Goal: Task Accomplishment & Management: Manage account settings

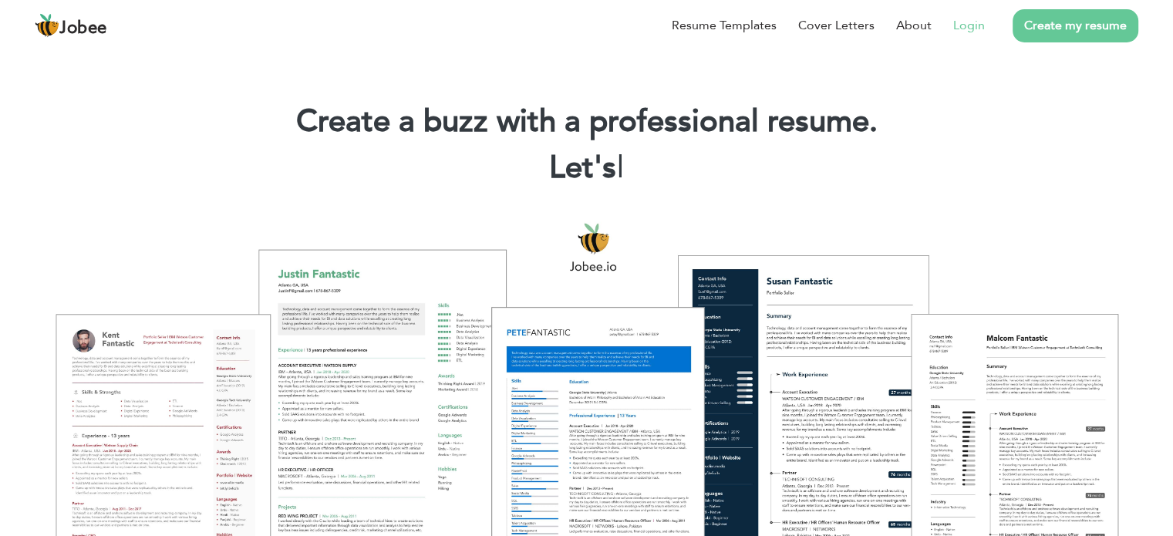
click at [973, 21] on link "Login" at bounding box center [969, 25] width 32 height 19
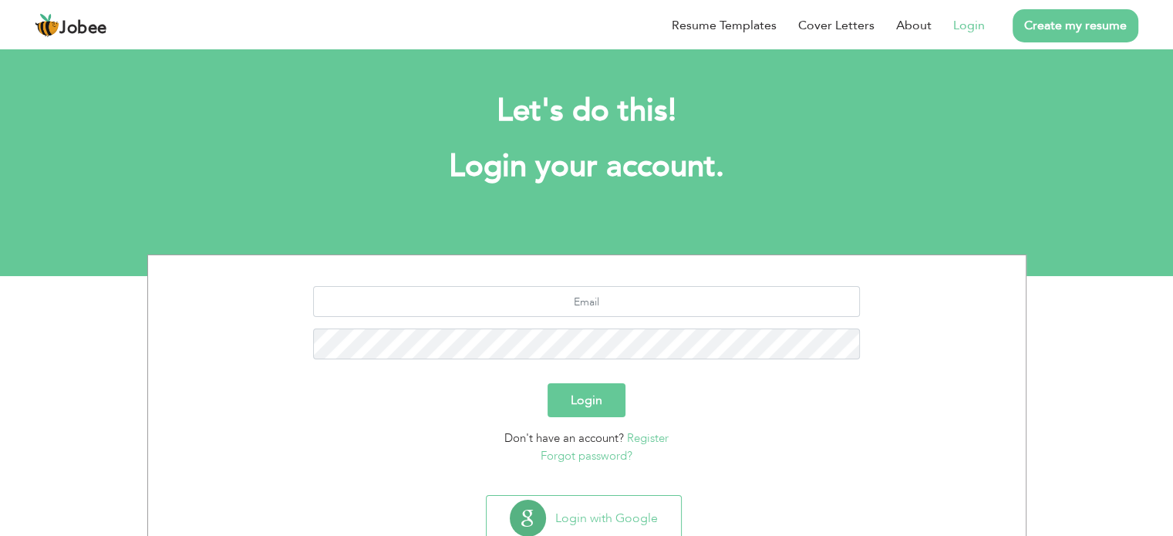
click at [595, 402] on button "Login" at bounding box center [587, 400] width 78 height 34
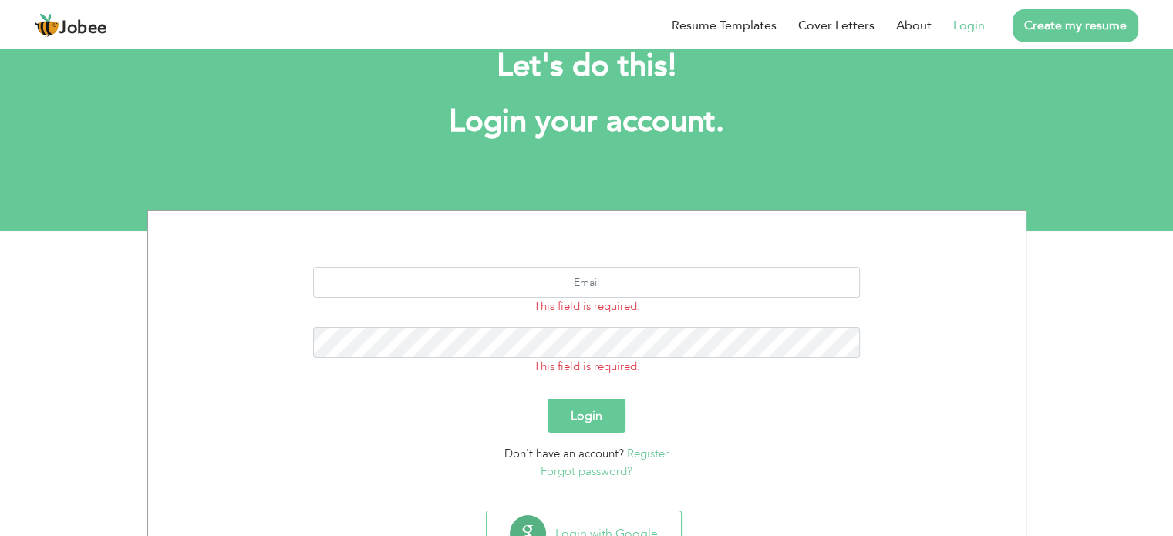
scroll to position [55, 0]
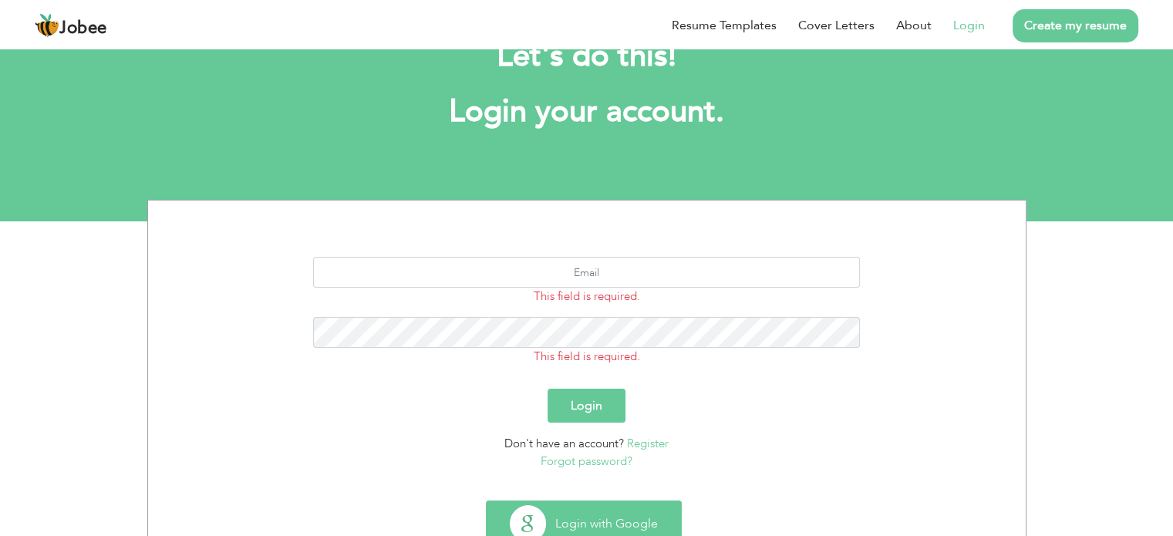
click at [580, 504] on button "Login with Google" at bounding box center [584, 523] width 194 height 45
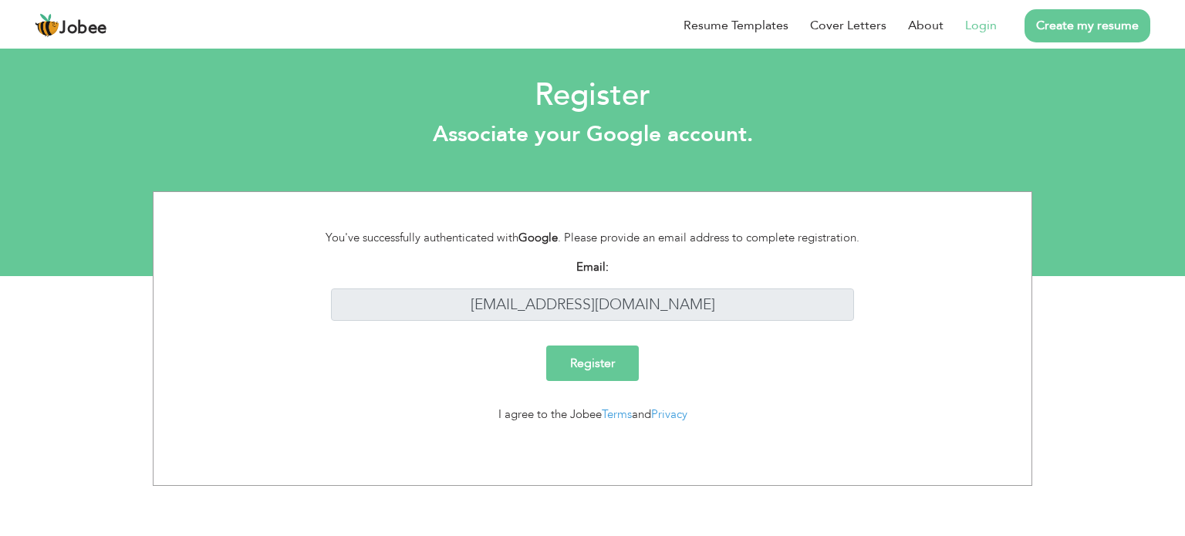
click at [582, 354] on input "Register" at bounding box center [592, 363] width 93 height 35
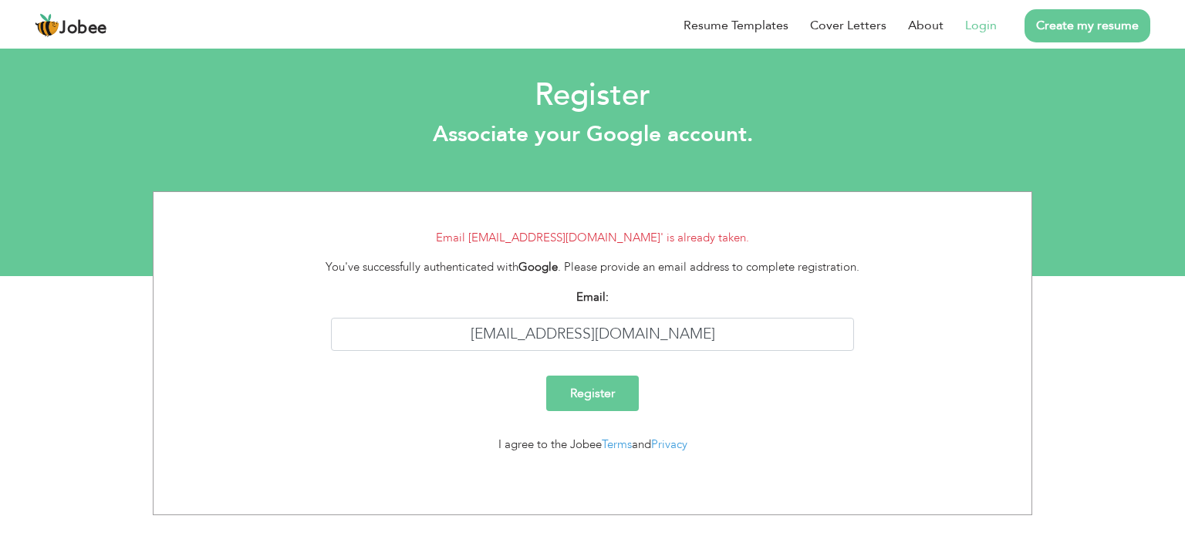
click at [981, 29] on link "Login" at bounding box center [981, 25] width 32 height 19
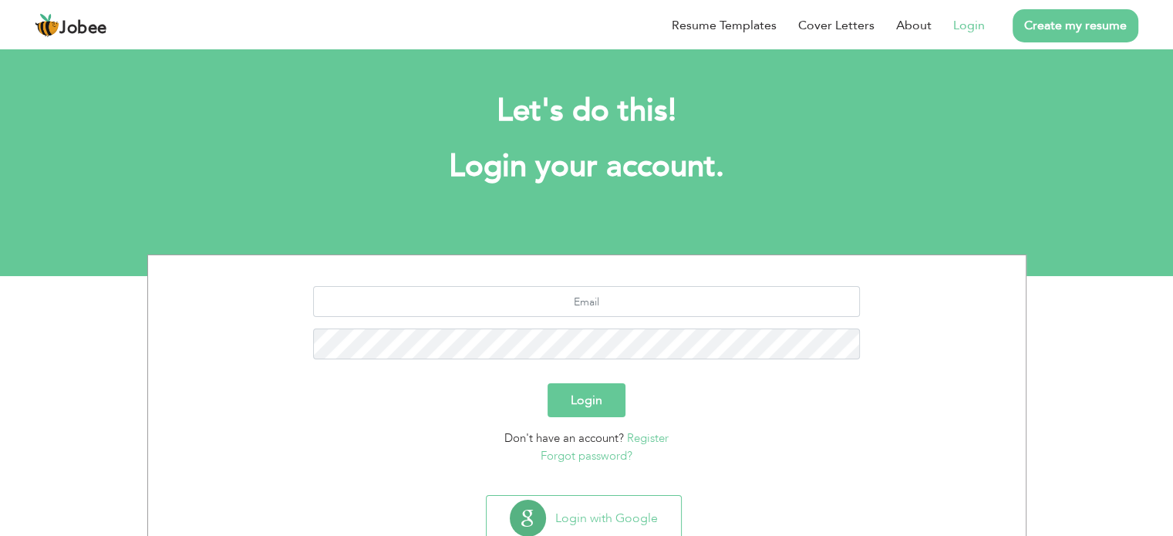
scroll to position [49, 0]
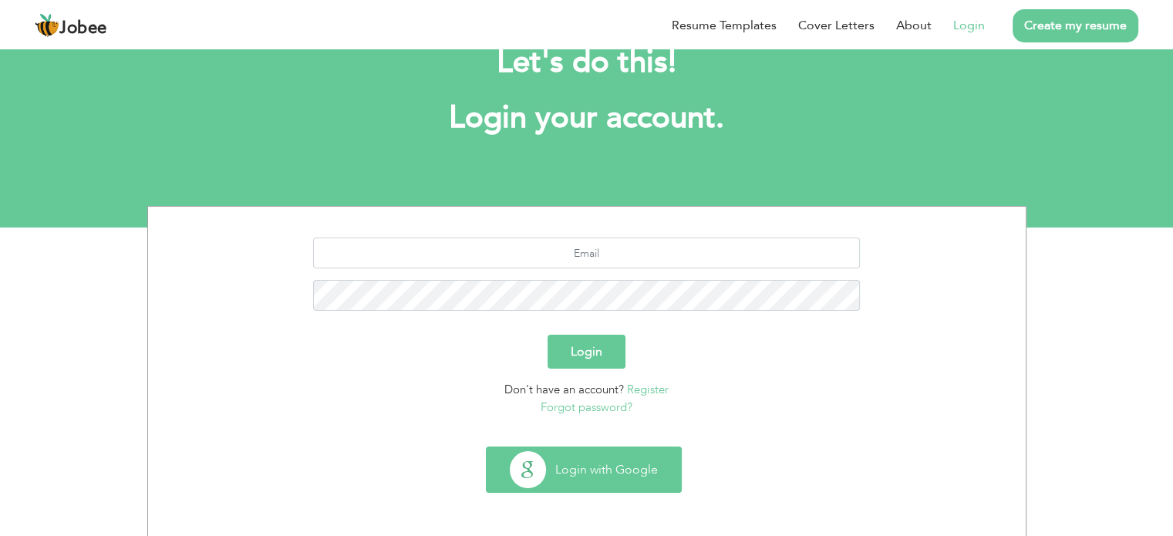
click at [586, 489] on button "Login with Google" at bounding box center [584, 469] width 194 height 45
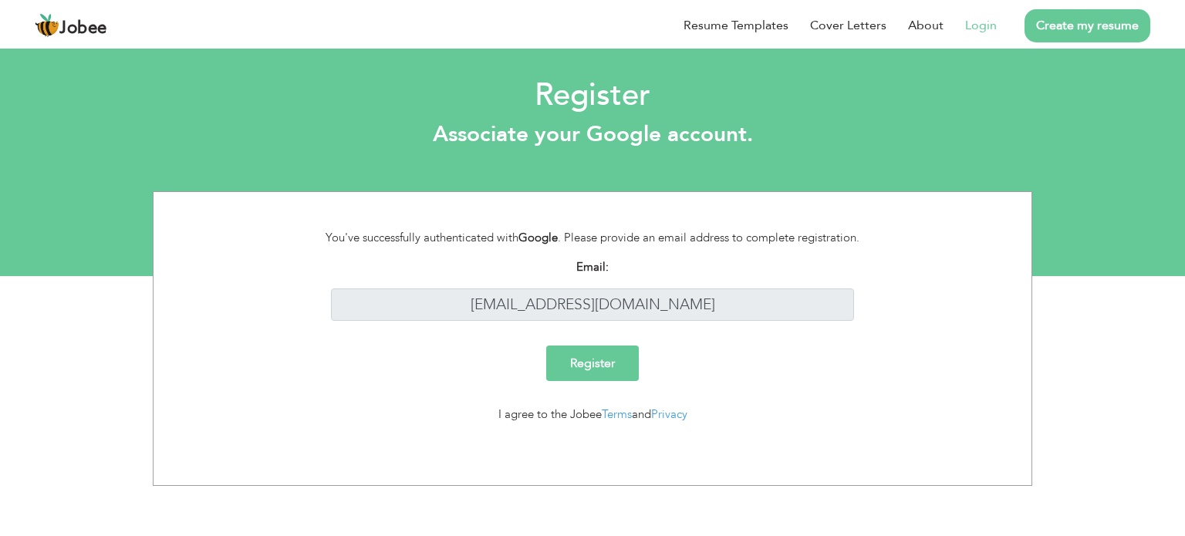
click at [588, 366] on input "Register" at bounding box center [592, 363] width 93 height 35
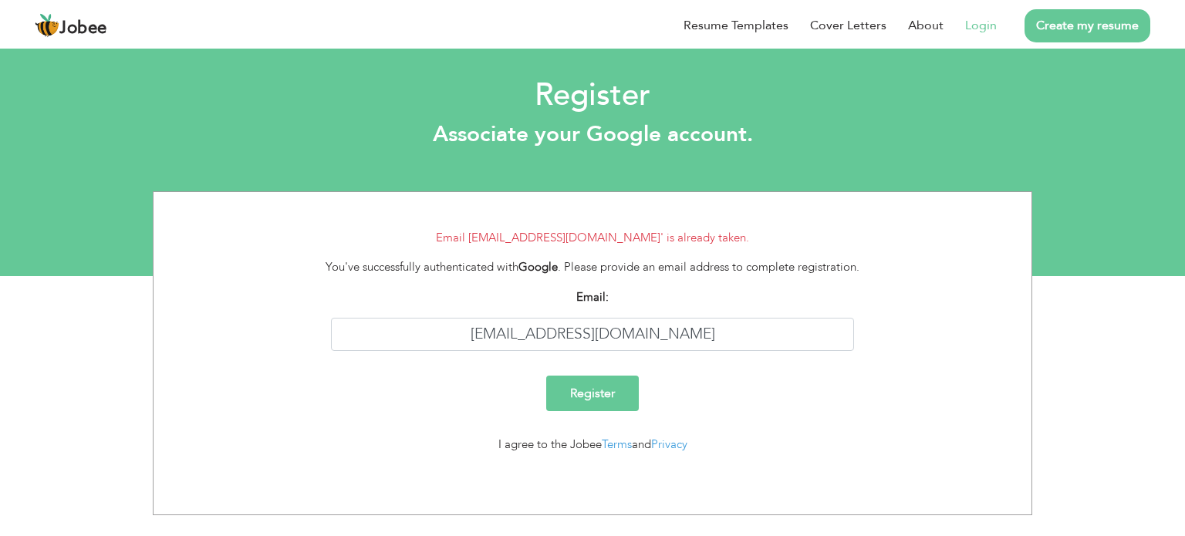
click at [976, 18] on link "Login" at bounding box center [981, 25] width 32 height 19
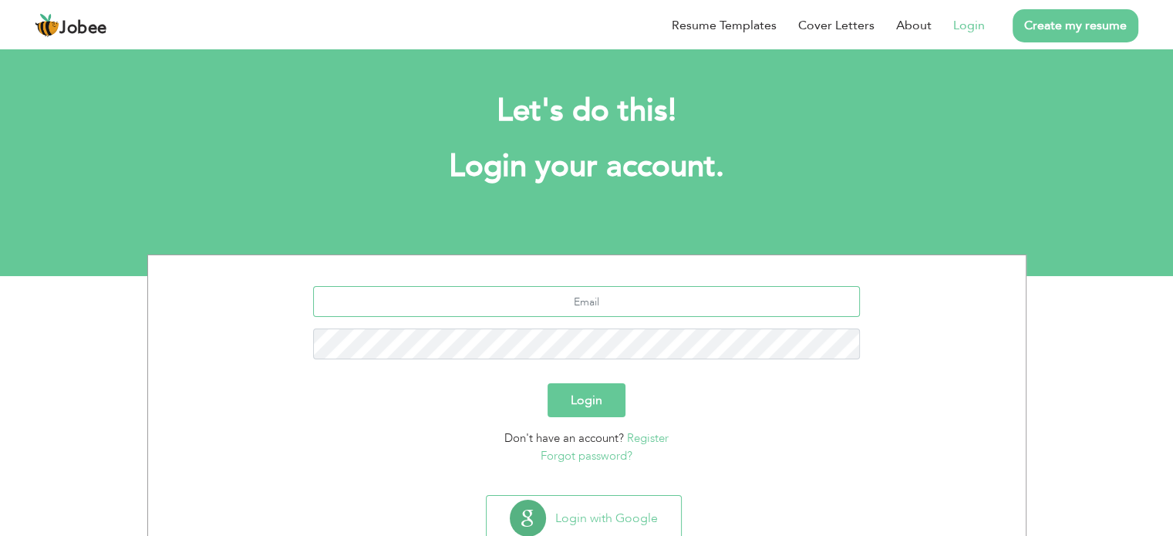
click at [562, 302] on input "text" at bounding box center [586, 301] width 547 height 31
type input "[EMAIL_ADDRESS][DOMAIN_NAME]"
click at [548, 383] on button "Login" at bounding box center [587, 400] width 78 height 34
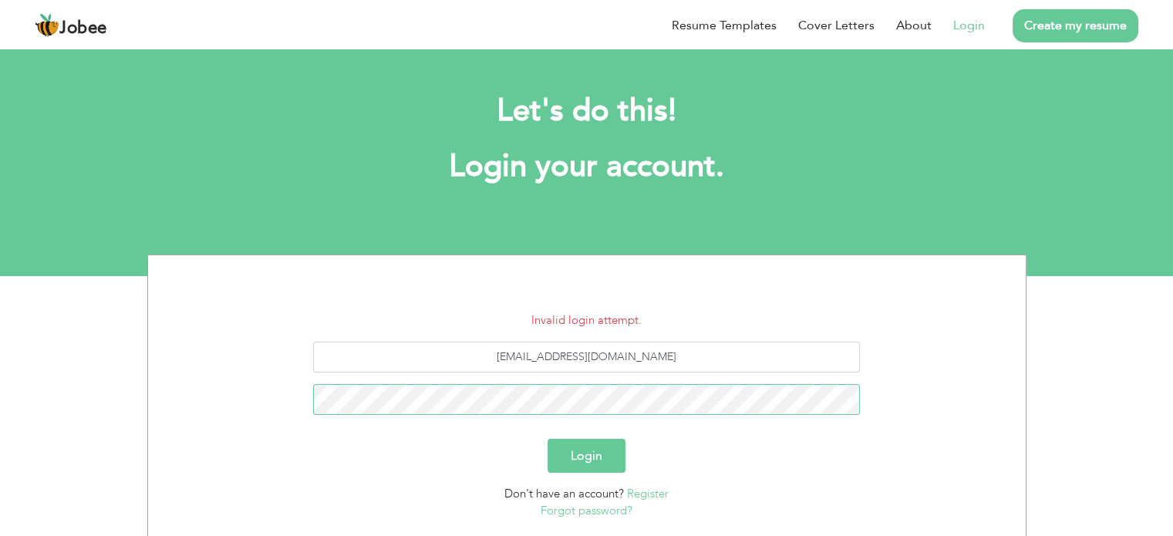
click at [548, 439] on button "Login" at bounding box center [587, 456] width 78 height 34
click at [588, 513] on link "Forgot password?" at bounding box center [587, 510] width 92 height 15
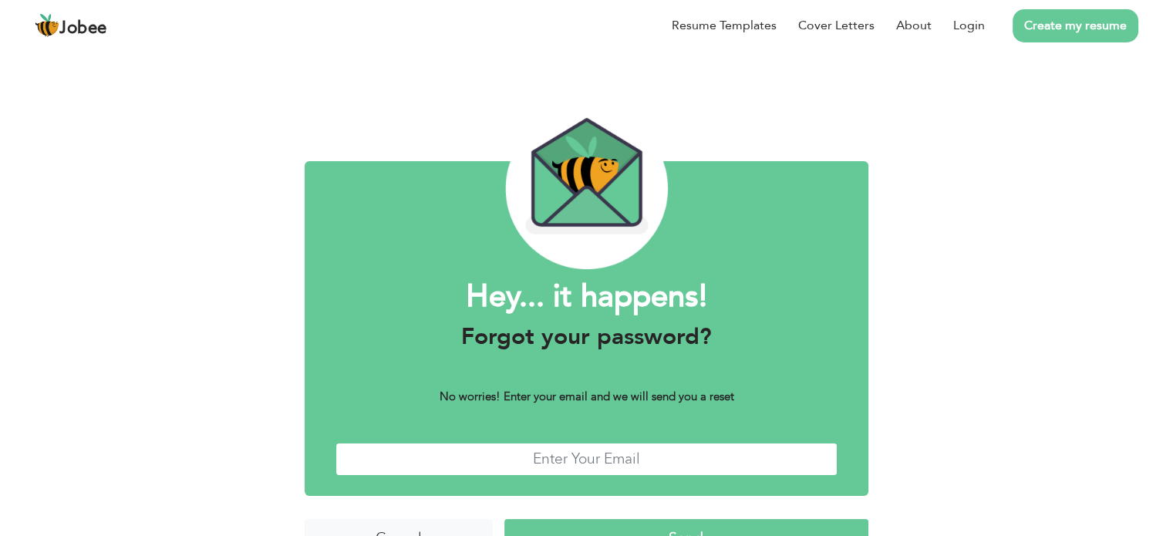
click at [573, 467] on input "text" at bounding box center [586, 459] width 502 height 33
type input "noumanbashir9522@gmail.com"
click at [504, 519] on input "Send" at bounding box center [686, 535] width 364 height 33
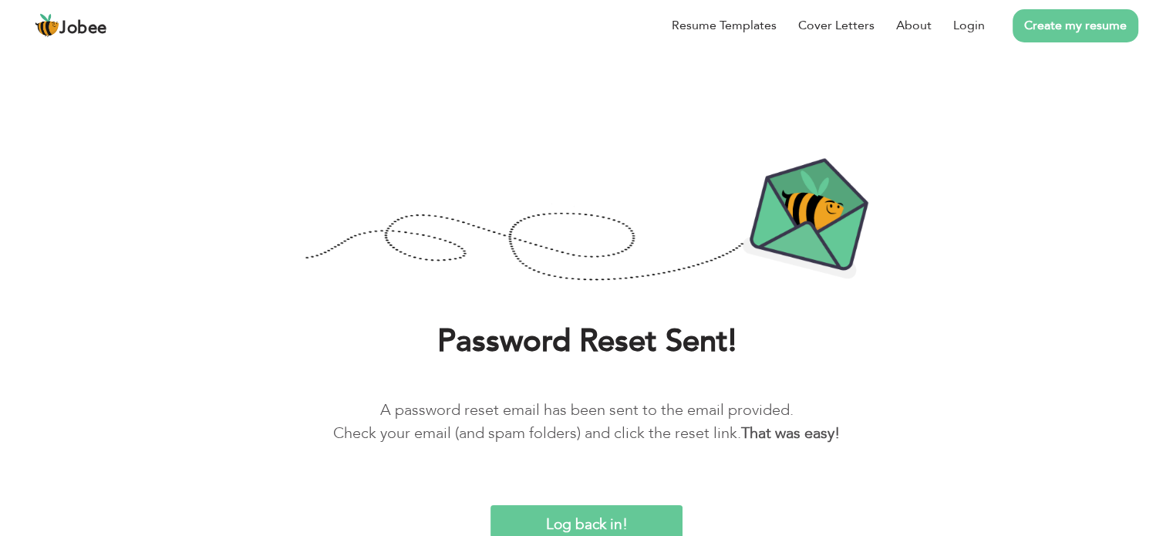
scroll to position [2, 0]
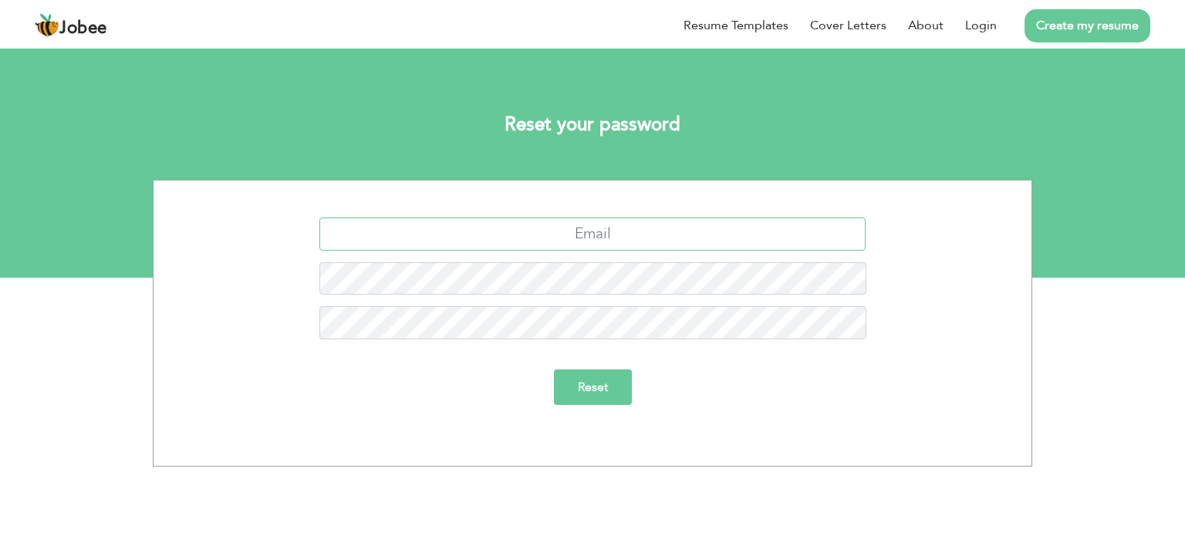
click at [598, 231] on input "text" at bounding box center [592, 233] width 547 height 33
type input "[EMAIL_ADDRESS][DOMAIN_NAME]"
click at [554, 369] on input "Reset" at bounding box center [593, 386] width 78 height 35
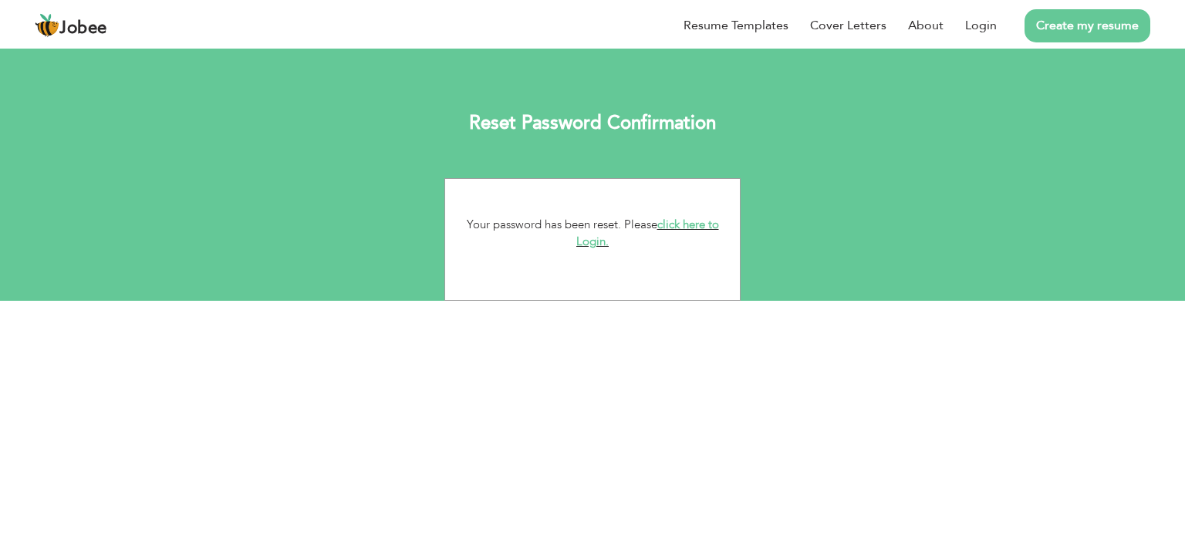
click at [676, 227] on link "click here to Login." at bounding box center [647, 233] width 143 height 33
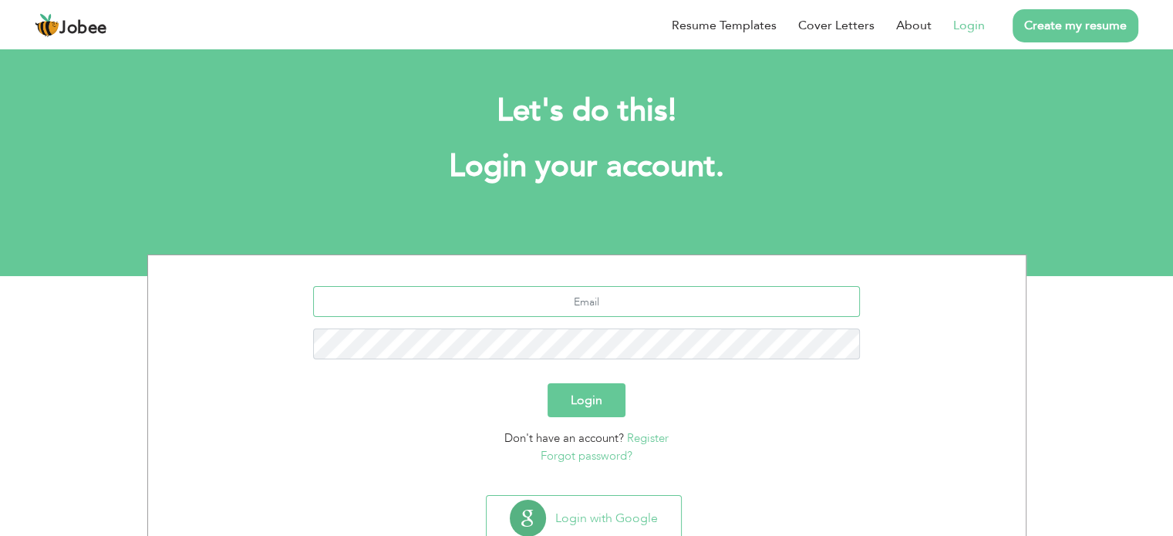
click at [616, 302] on input "text" at bounding box center [586, 301] width 547 height 31
type input "[EMAIL_ADDRESS][DOMAIN_NAME]"
click at [548, 383] on button "Login" at bounding box center [587, 400] width 78 height 34
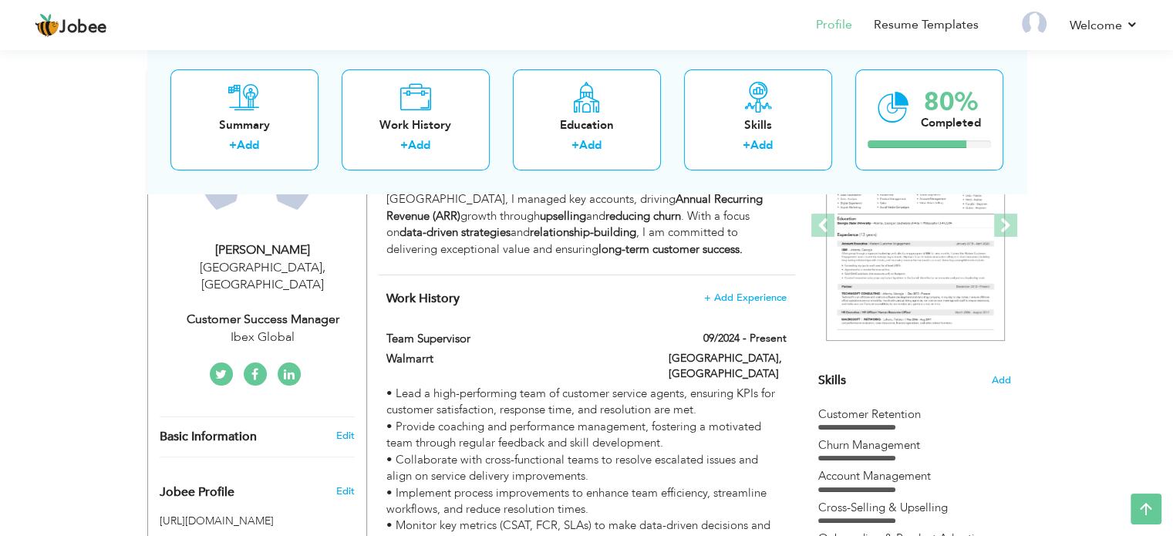
scroll to position [227, 0]
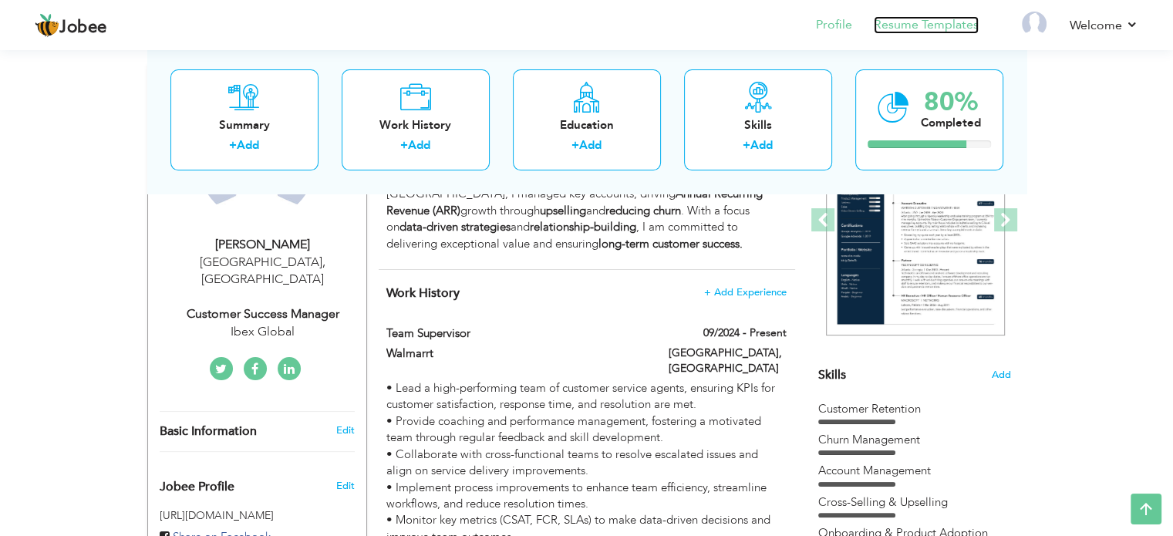
click at [943, 30] on link "Resume Templates" at bounding box center [926, 25] width 105 height 18
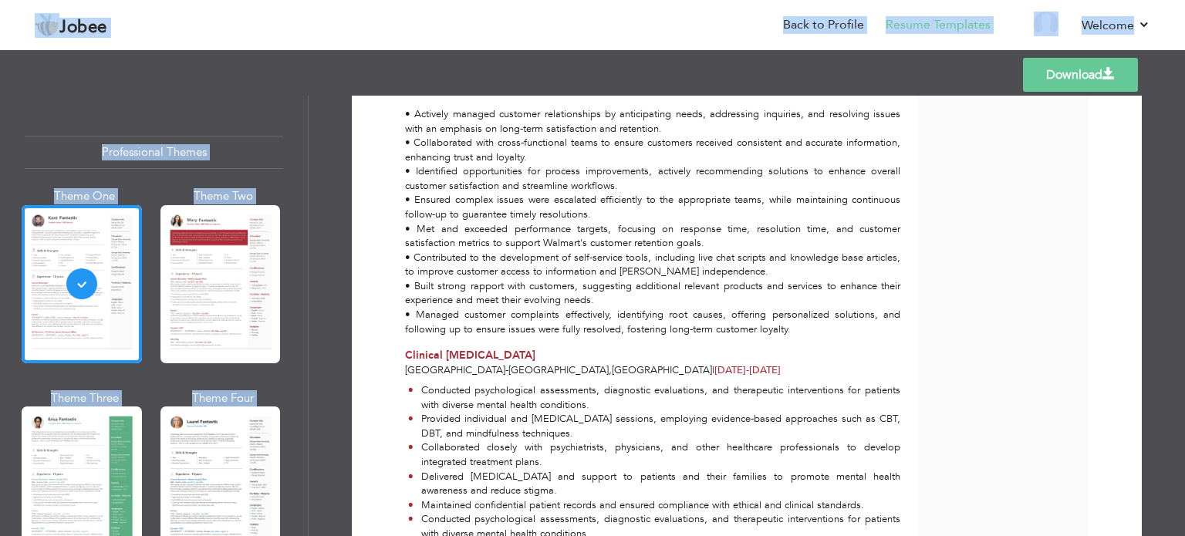
scroll to position [1204, 0]
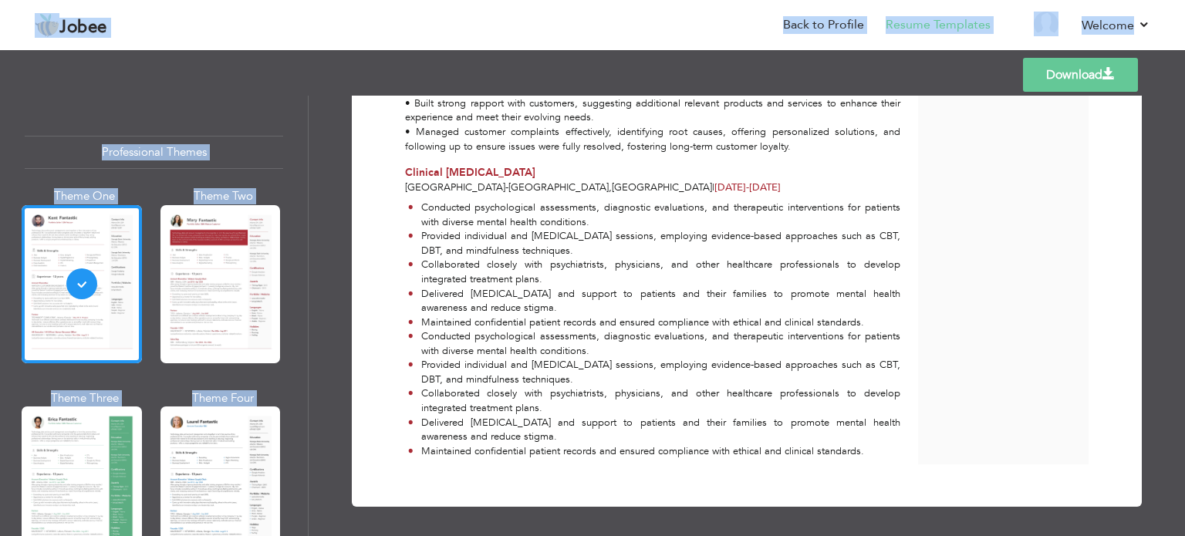
drag, startPoint x: 404, startPoint y: 163, endPoint x: 796, endPoint y: 146, distance: 392.2
copy div "Muhammad Nouman Bashir Customer Success Manager at Ibex Global As a Customer Su…"
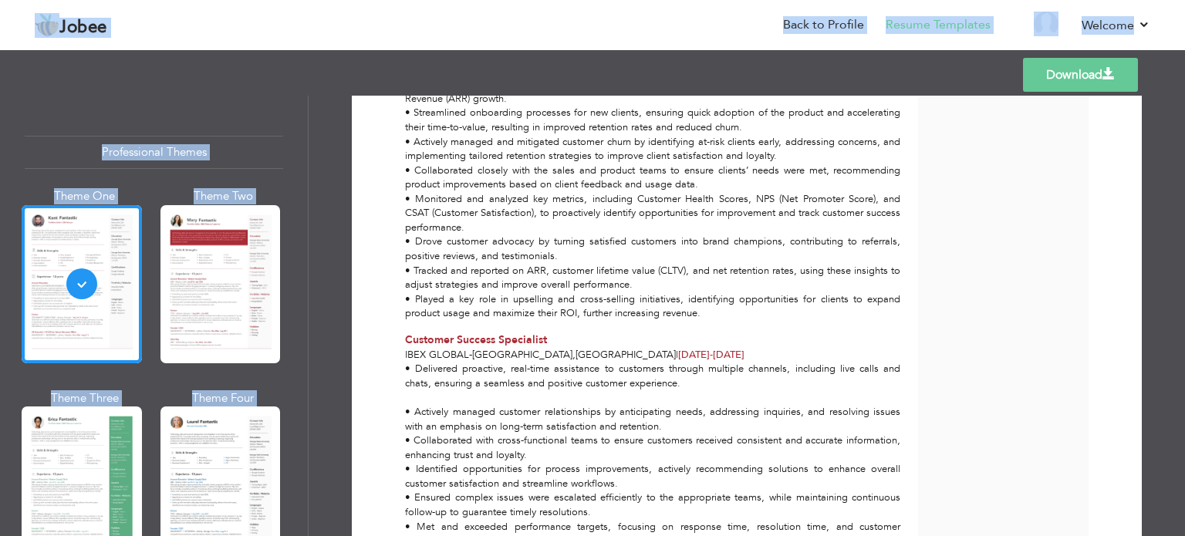
scroll to position [702, 0]
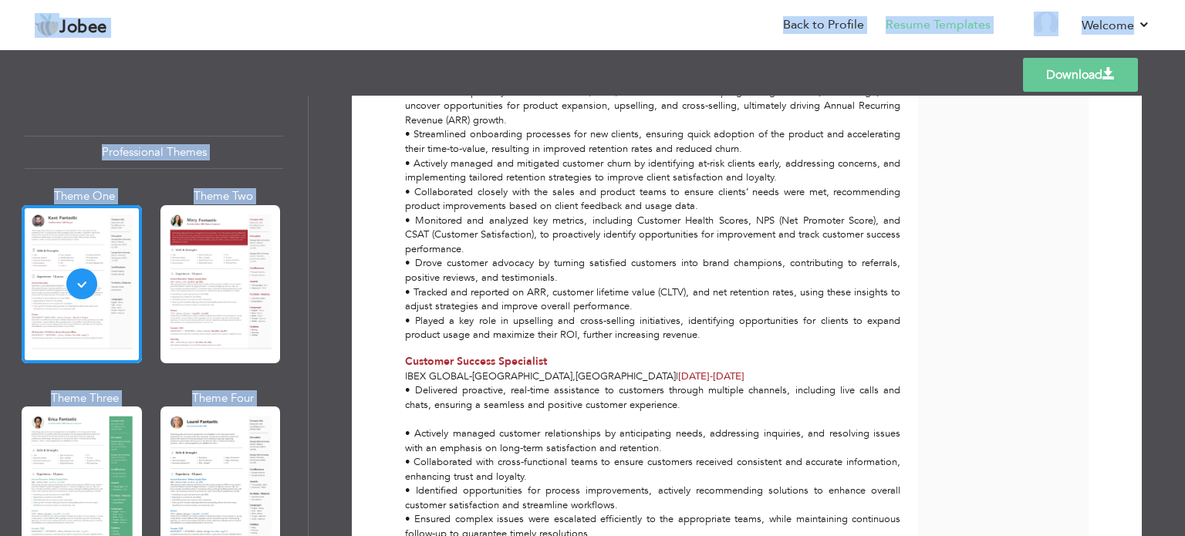
click at [447, 255] on div "• Managed a book of business consisting of key client accounts, ensuring strate…" at bounding box center [652, 184] width 513 height 315
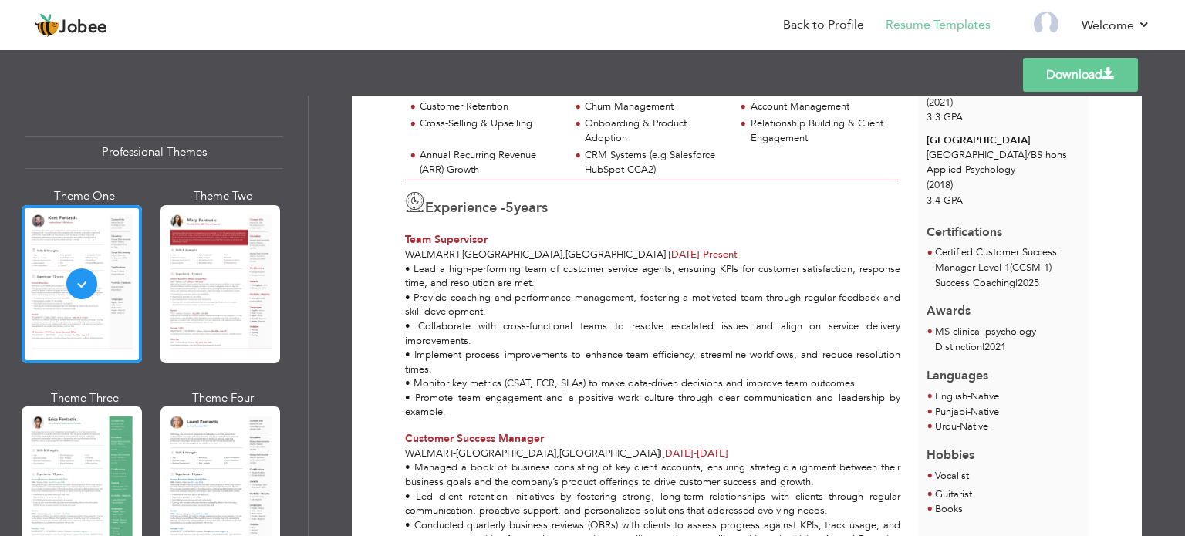
scroll to position [269, 0]
drag, startPoint x: 403, startPoint y: 234, endPoint x: 450, endPoint y: 406, distance: 179.1
click at [450, 406] on div "Experience - 5 years Team Supervisor Walmarrt - Lahore , Pakistan | Aug 2024 - …" at bounding box center [652, 299] width 513 height 239
copy div "Team Supervisor Walmarrt - Lahore , Pakistan | Aug 2024 - Present • Lead a high…"
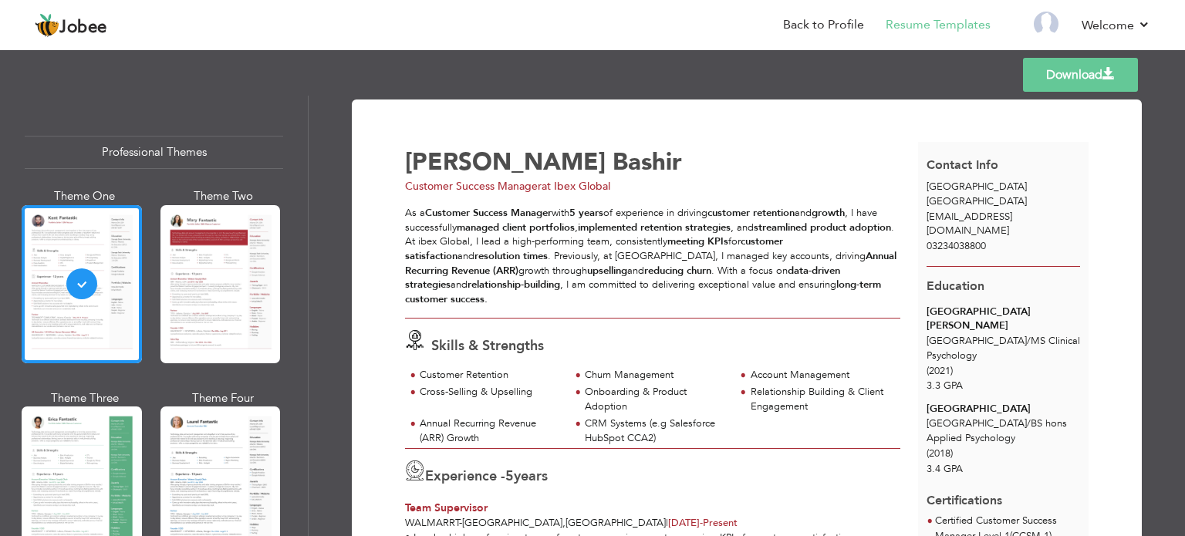
click at [528, 184] on span "Customer Success Manager" at bounding box center [473, 186] width 137 height 15
click at [494, 253] on strong "resolution times" at bounding box center [510, 256] width 73 height 14
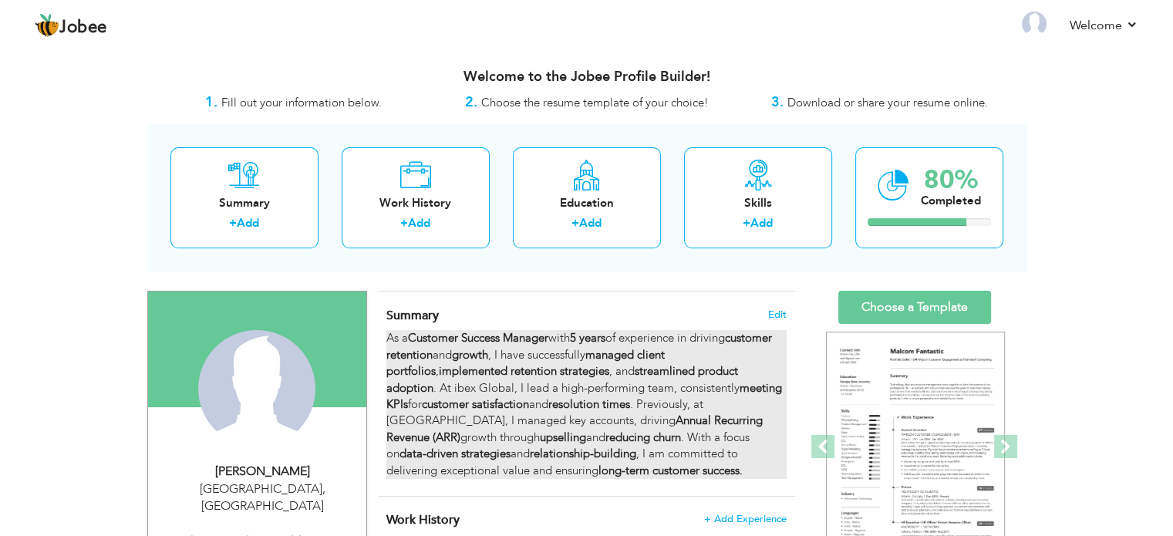
click at [441, 351] on strong "customer retention" at bounding box center [579, 346] width 386 height 32
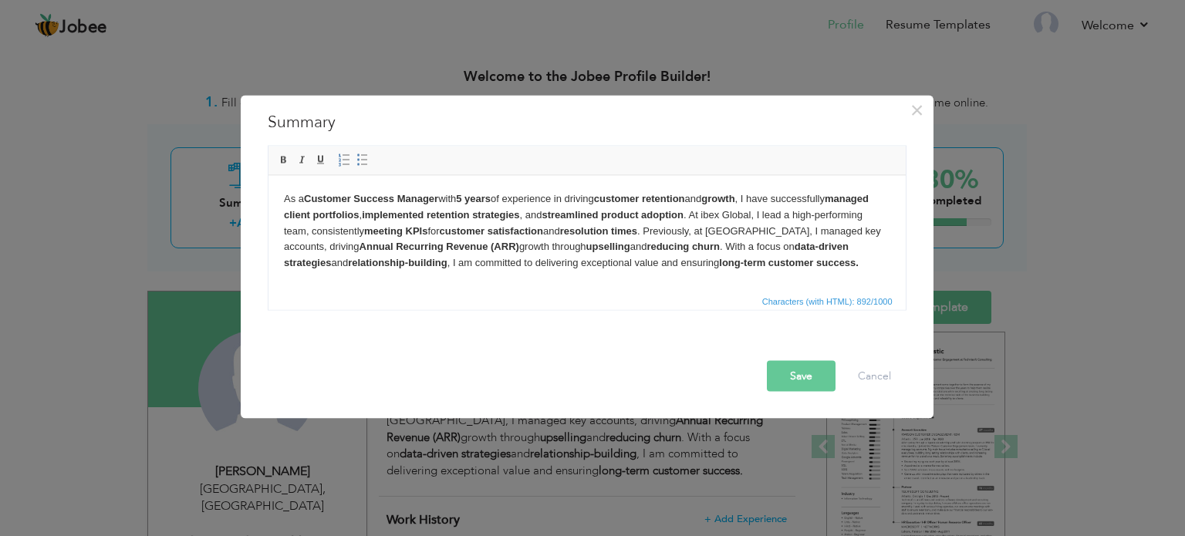
click at [376, 211] on strong "implemented retention strategies" at bounding box center [439, 214] width 157 height 12
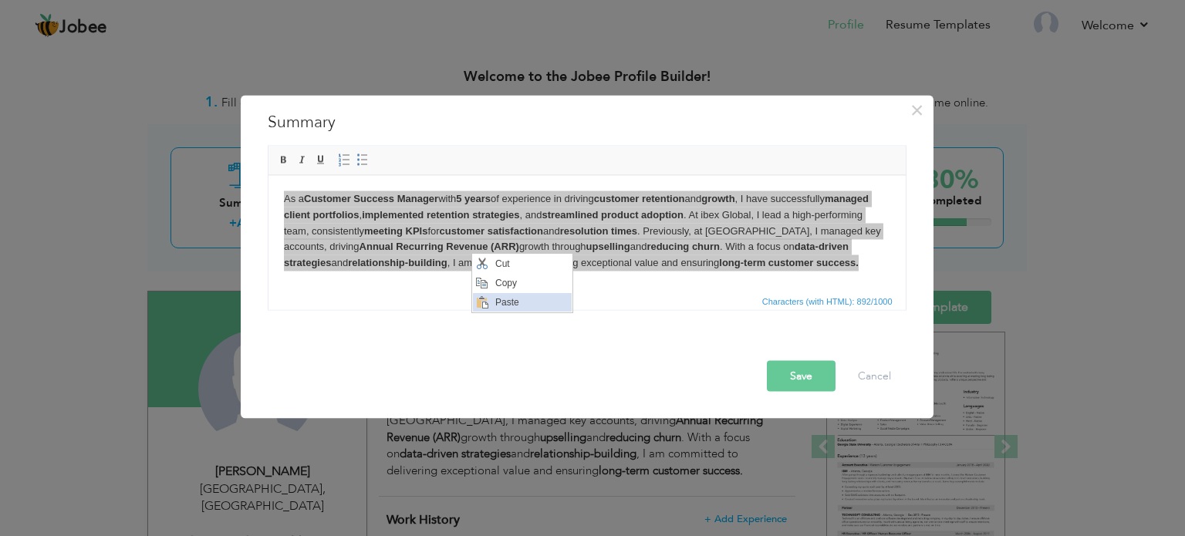
click at [497, 302] on span "Paste" at bounding box center [531, 301] width 80 height 19
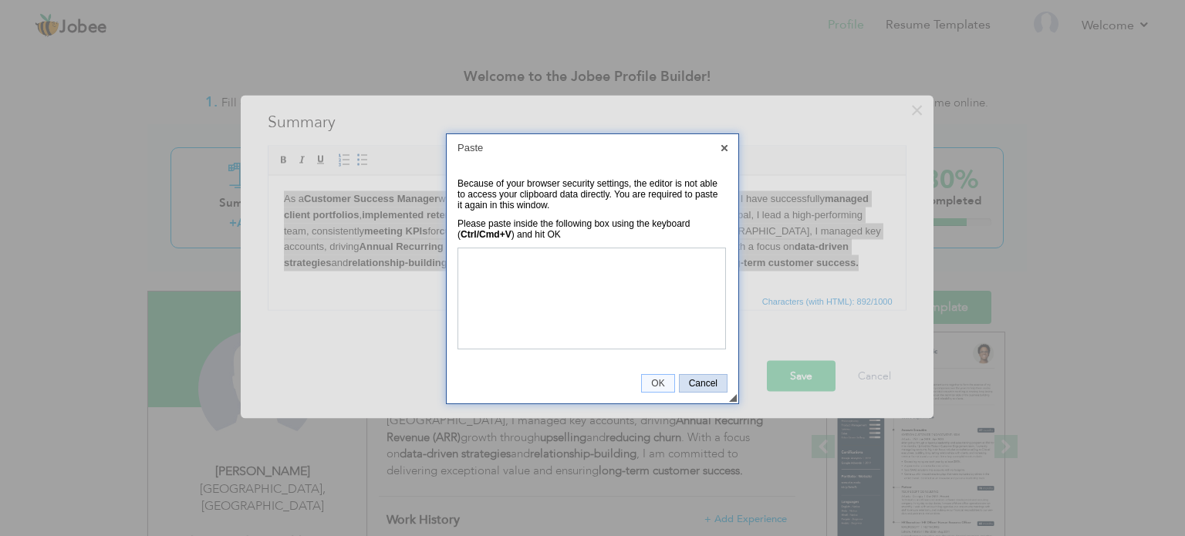
click at [707, 374] on link "Cancel" at bounding box center [703, 383] width 49 height 19
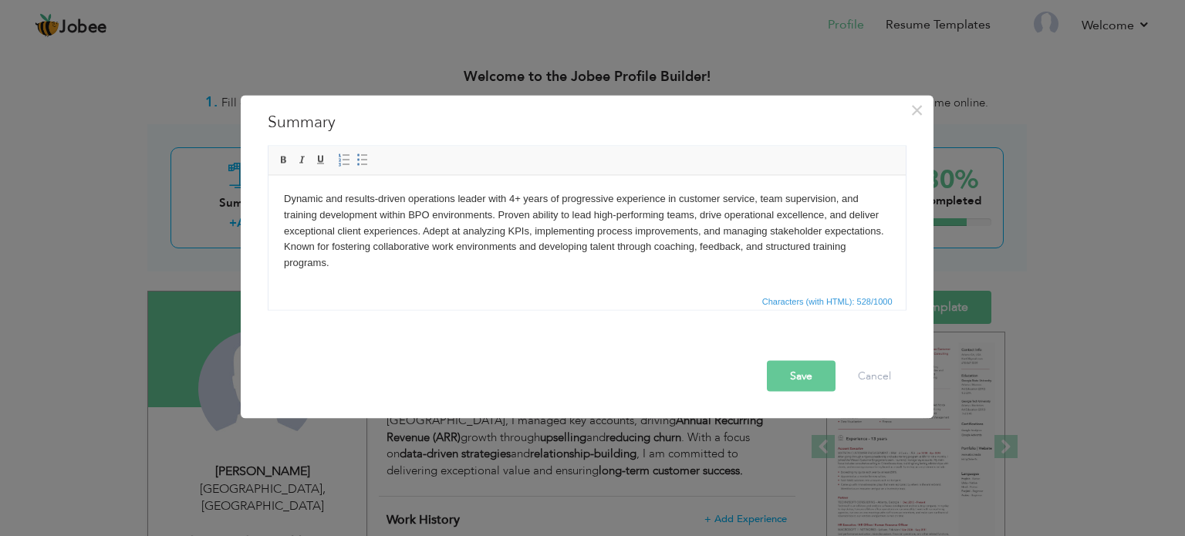
click at [787, 368] on button "Save" at bounding box center [801, 375] width 69 height 31
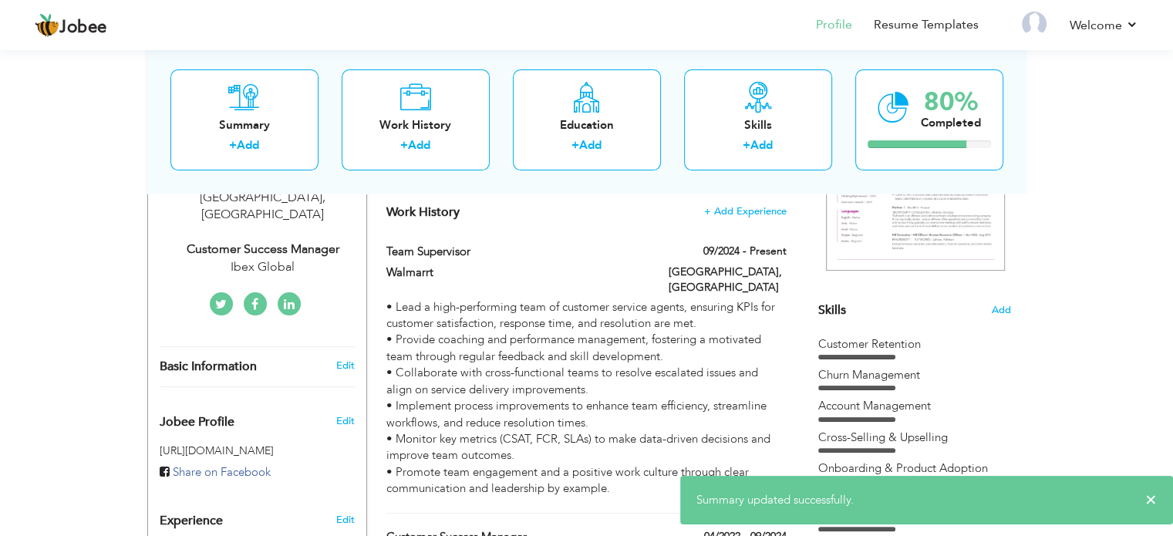
scroll to position [293, 0]
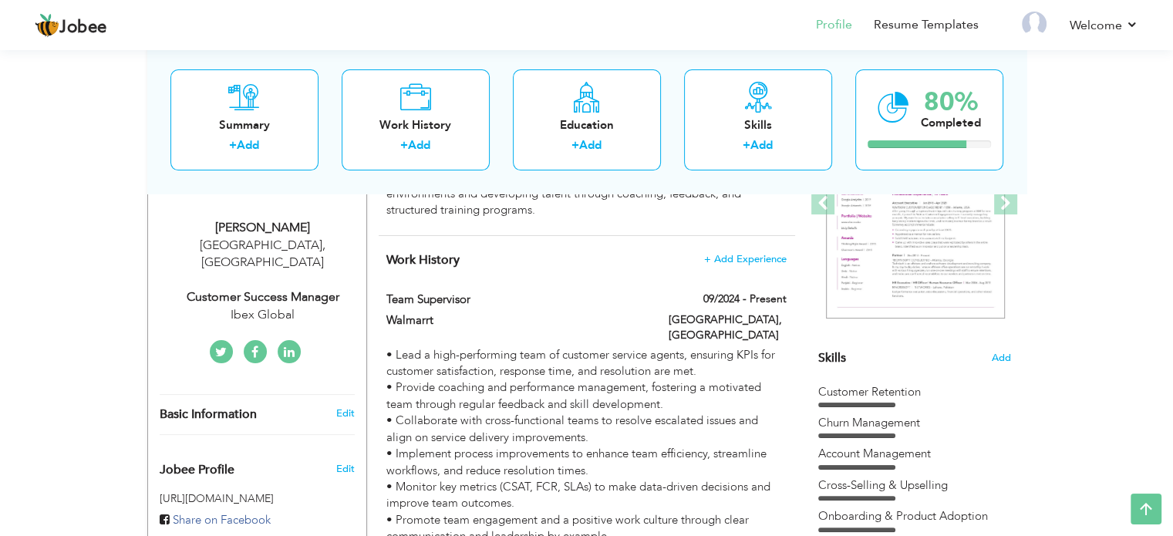
click at [894, 416] on div "Churn Management" at bounding box center [914, 423] width 193 height 16
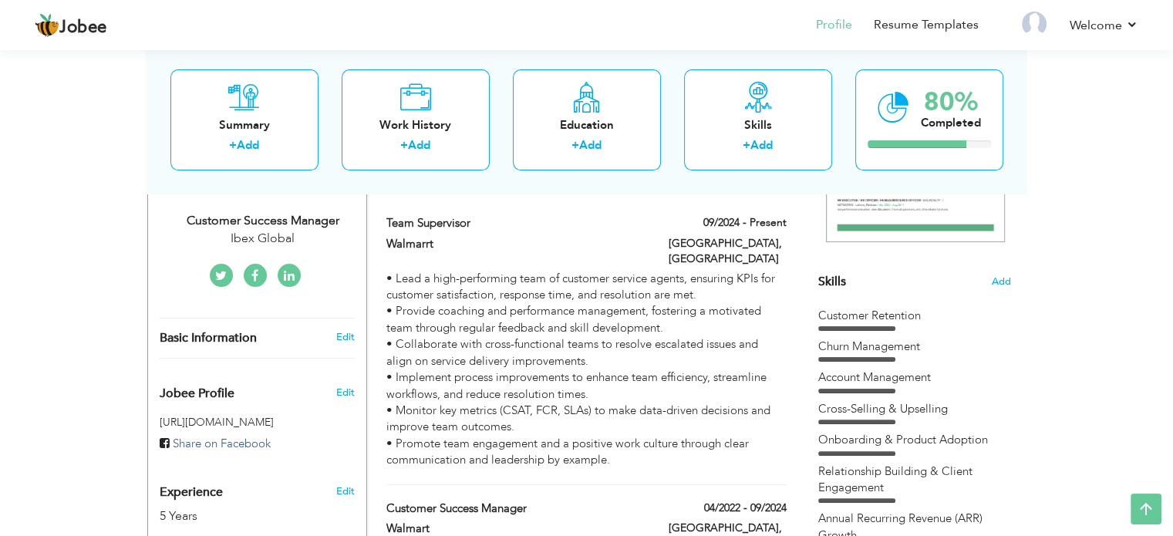
scroll to position [324, 0]
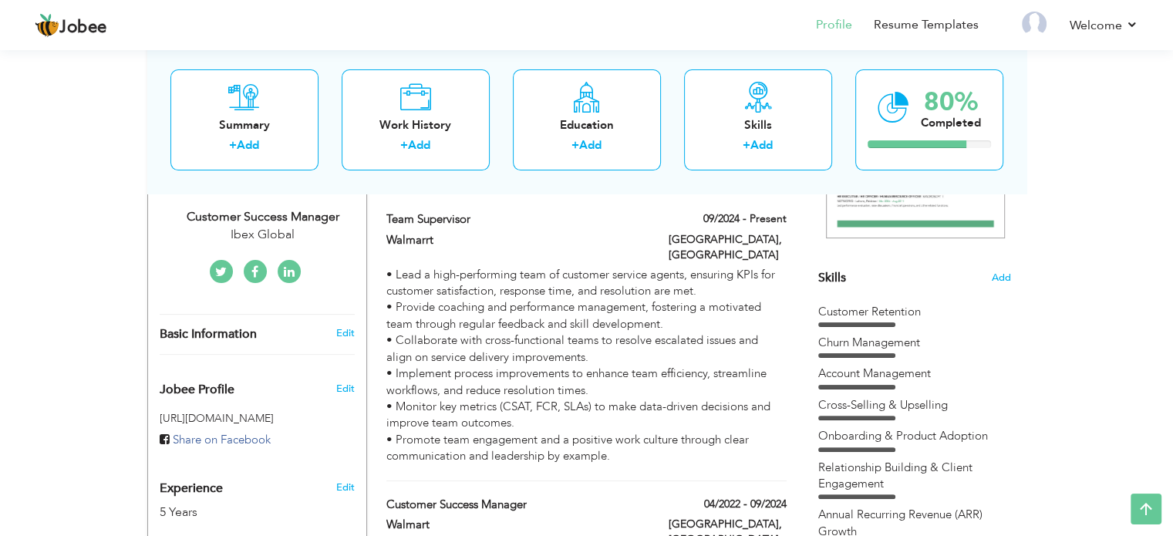
click at [876, 342] on div "Churn Management" at bounding box center [914, 343] width 193 height 16
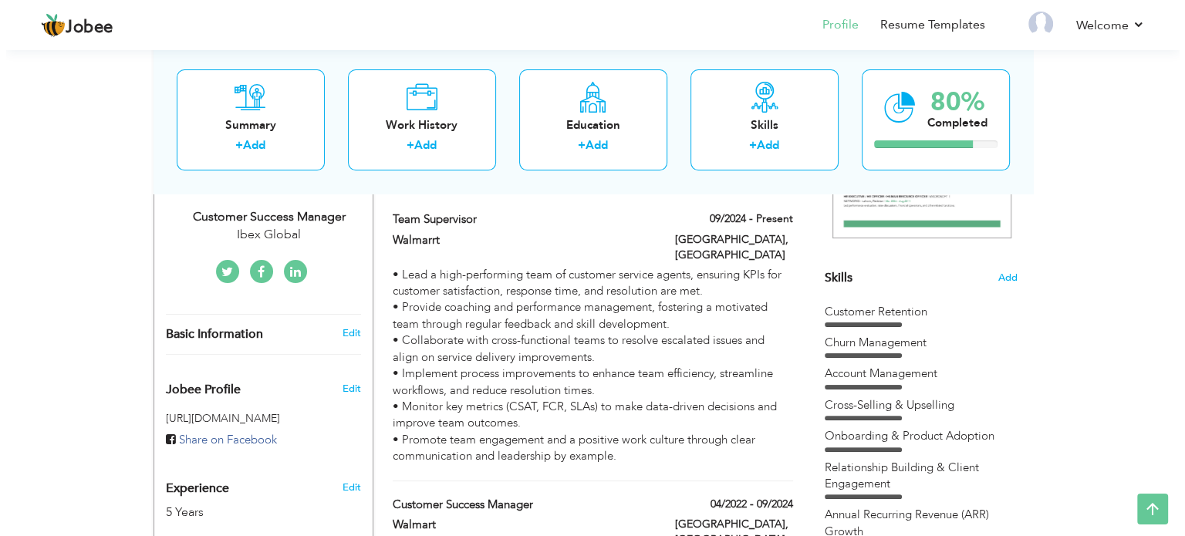
scroll to position [389, 0]
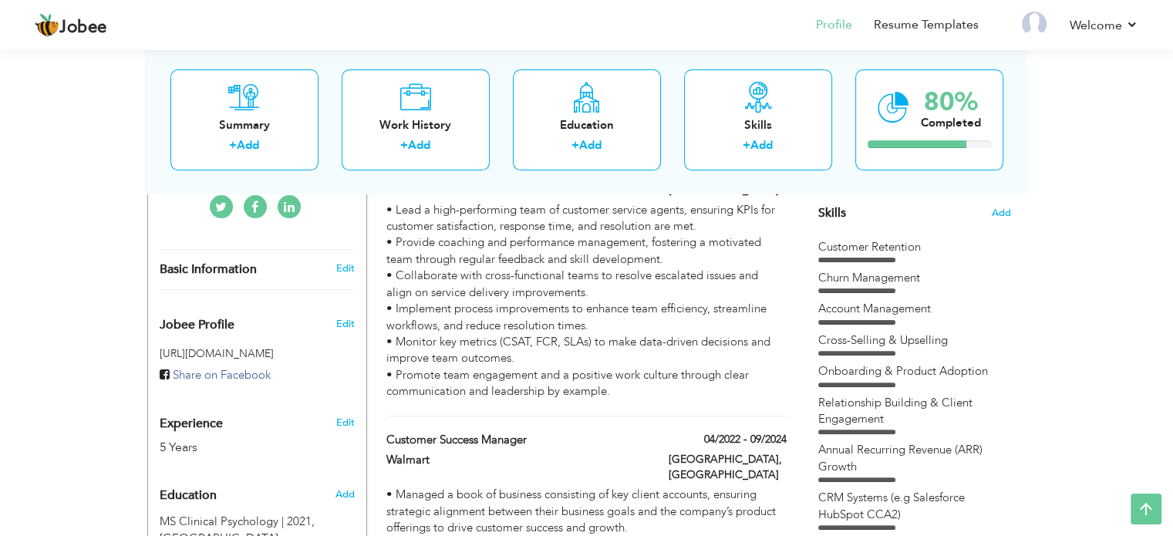
click at [835, 204] on span "Skills" at bounding box center [832, 212] width 28 height 17
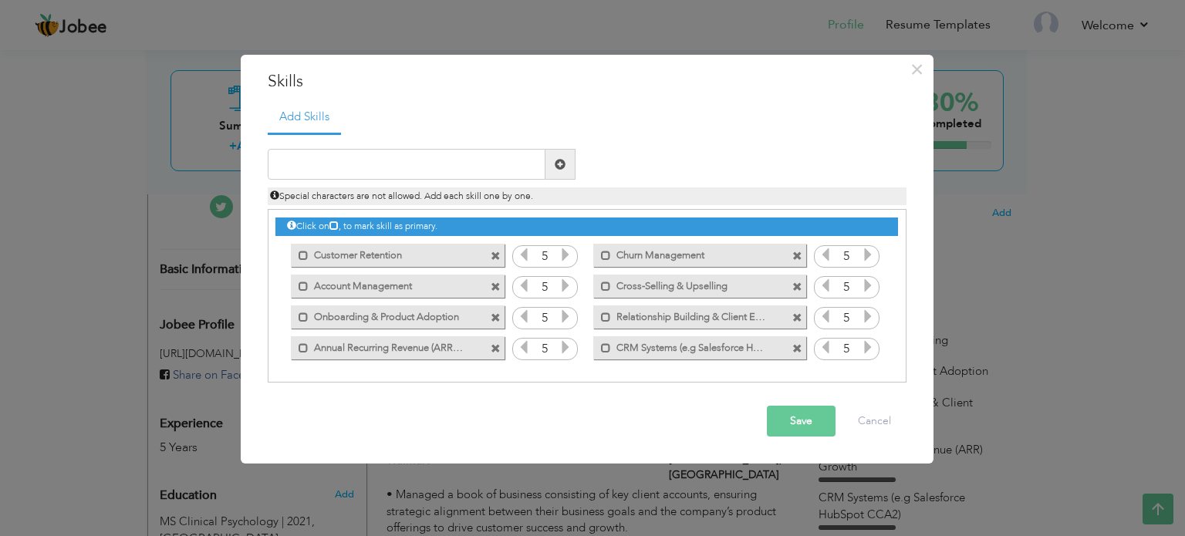
click at [490, 256] on div "Mark as primary skill. Customer Retention" at bounding box center [397, 255] width 213 height 23
click at [493, 254] on span at bounding box center [496, 256] width 10 height 10
click at [497, 285] on span at bounding box center [496, 287] width 10 height 10
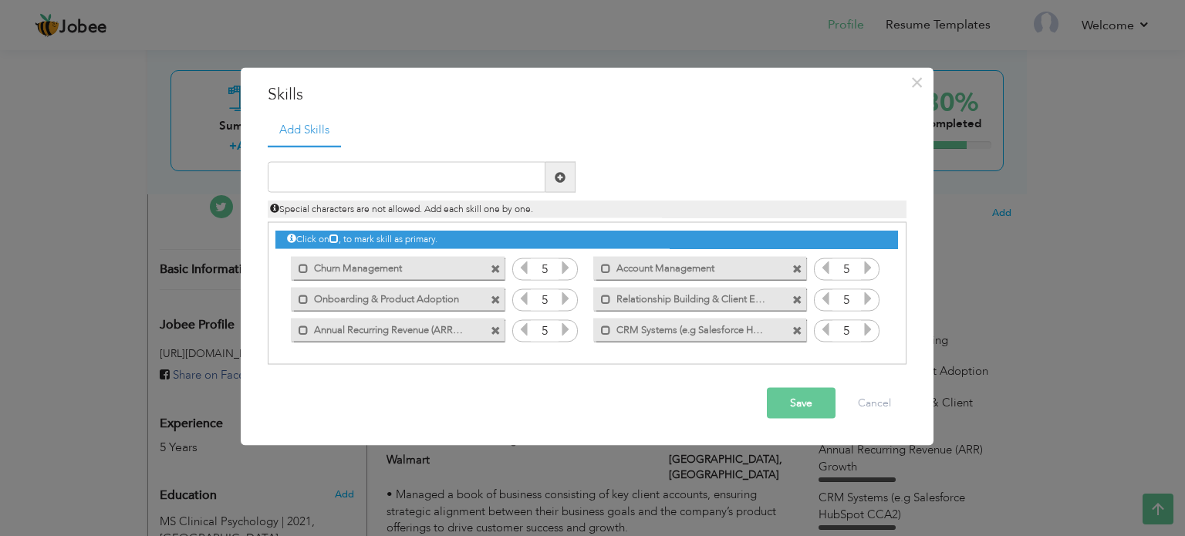
click at [497, 268] on span at bounding box center [496, 269] width 10 height 10
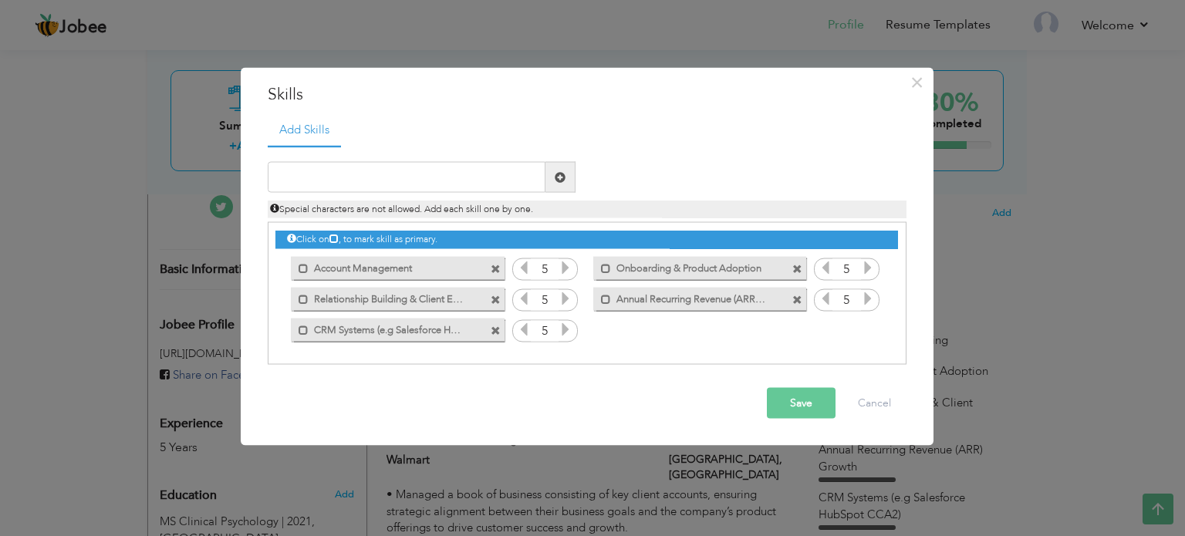
click at [801, 300] on span at bounding box center [797, 300] width 10 height 10
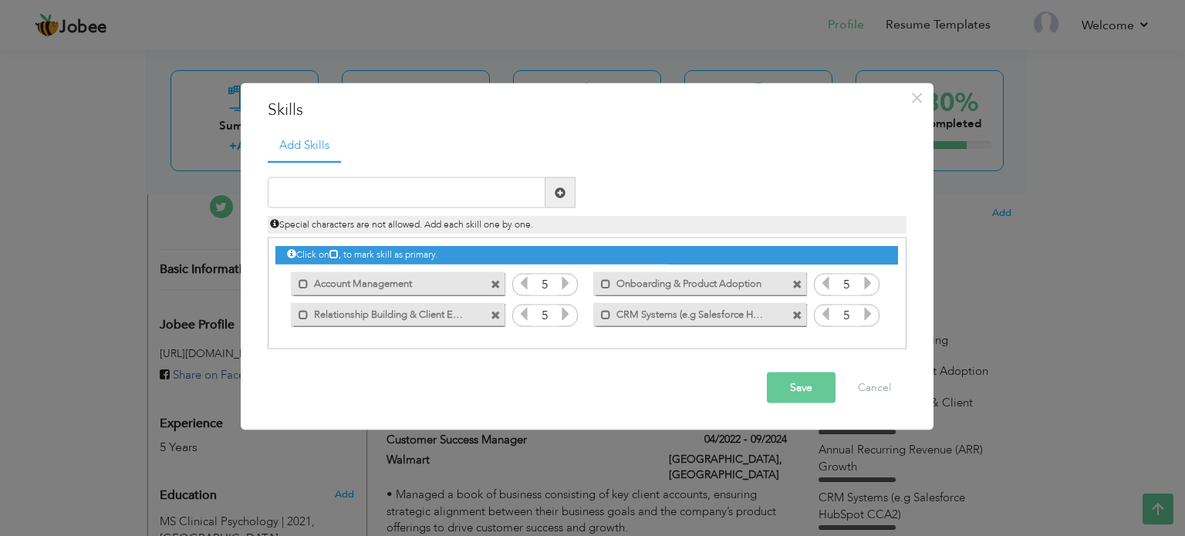
click at [794, 312] on span at bounding box center [797, 315] width 10 height 10
click at [423, 187] on input "text" at bounding box center [407, 192] width 278 height 31
paste input "Team Leadership & Performance Management Operatio"
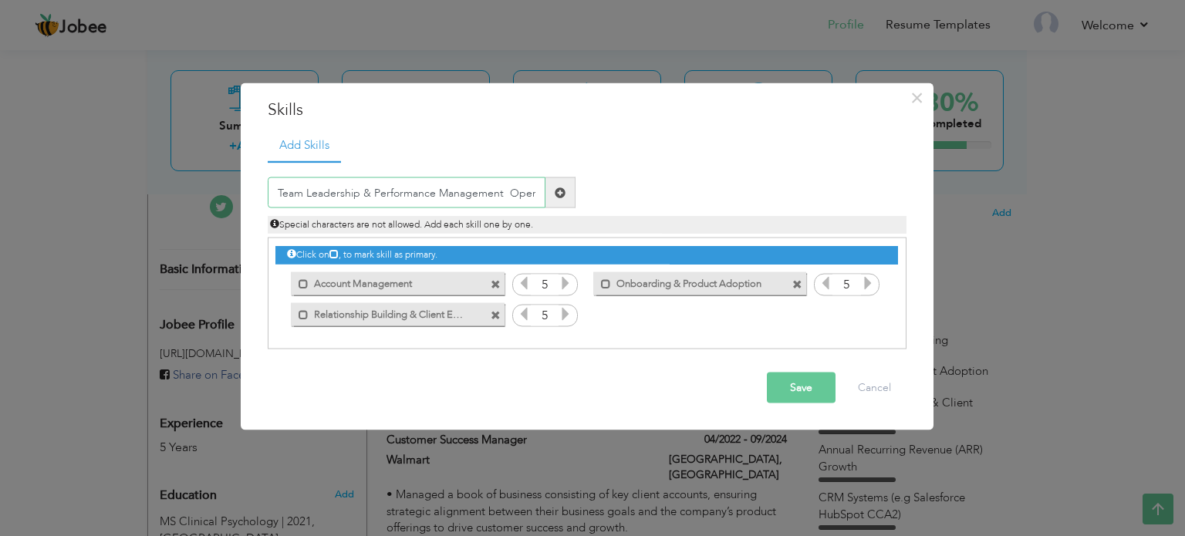
scroll to position [0, 13]
type input "Team Leadership & Performance Management Operatio"
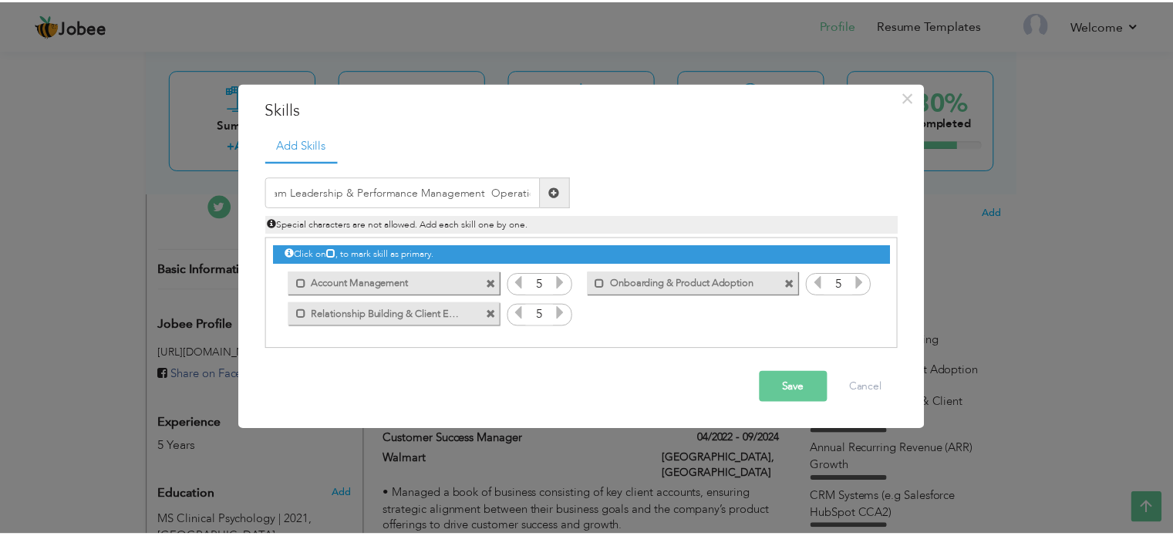
scroll to position [0, 0]
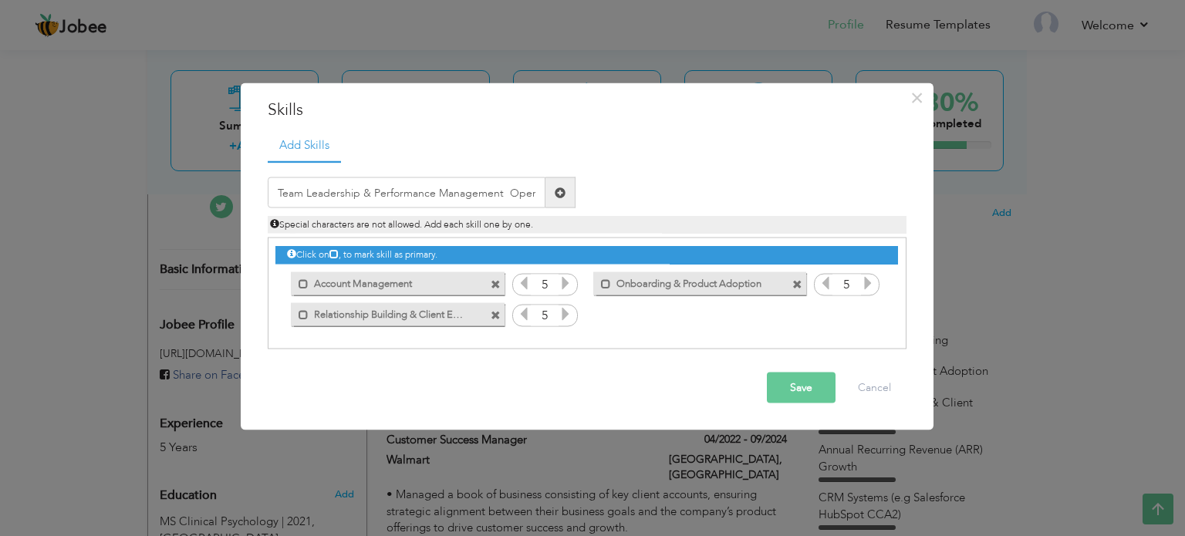
click at [558, 192] on span at bounding box center [560, 192] width 11 height 11
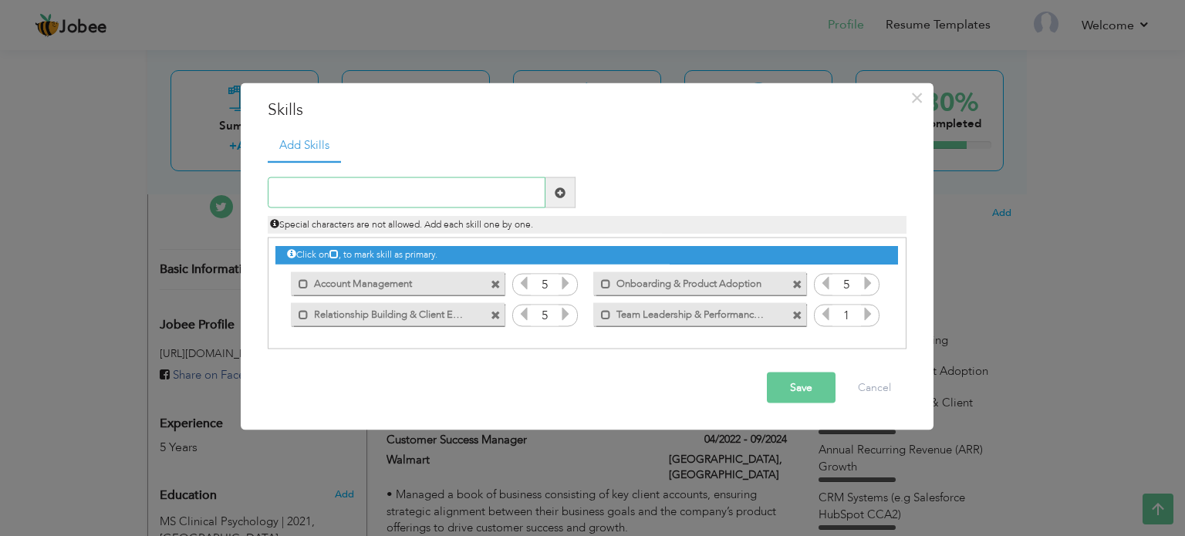
click at [357, 190] on input "text" at bounding box center [407, 192] width 278 height 31
type input "s"
type input "k"
click at [324, 188] on input "text" at bounding box center [407, 192] width 278 height 31
paste input "Tools: Jira, Citrix, CCA2, Gscope, LiveAgent"
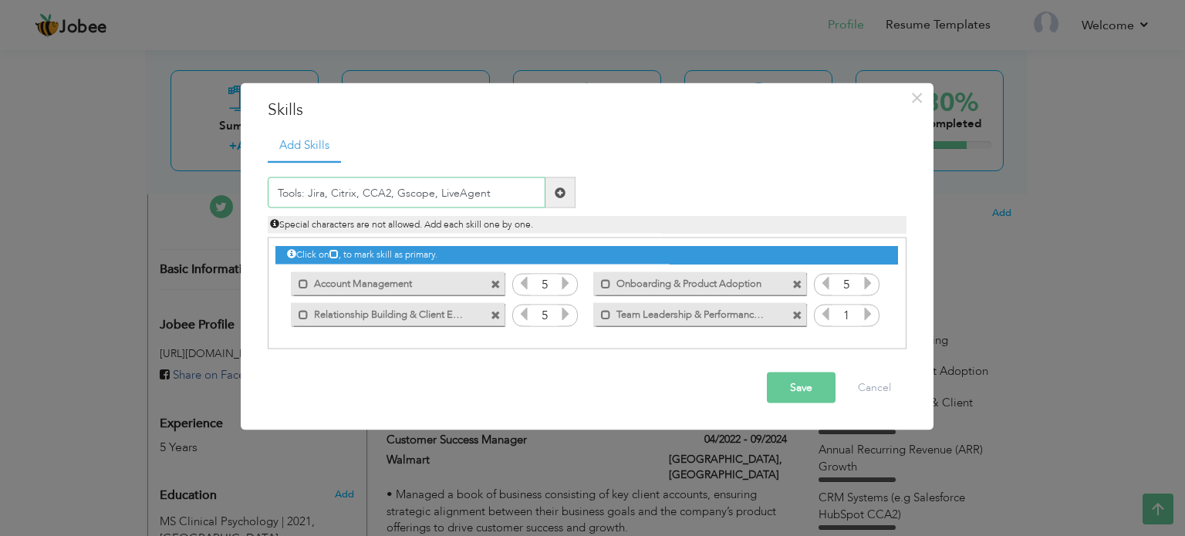
type input "Tools: Jira, Citrix, CCA2, Gscope, LiveAgent"
click at [796, 391] on button "Save" at bounding box center [801, 388] width 69 height 31
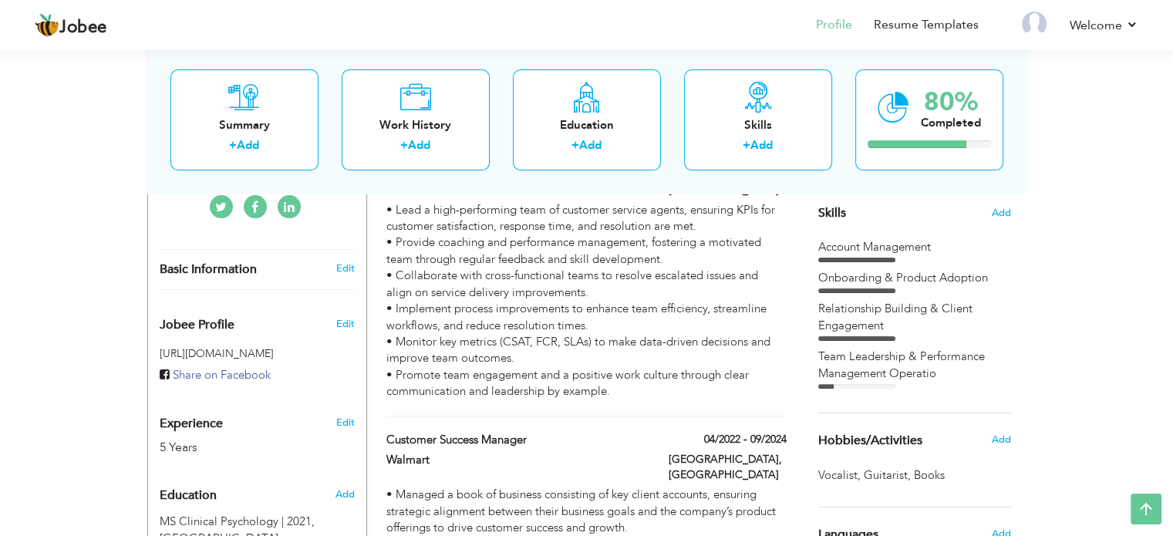
click at [916, 354] on div "Team Leadership & Performance Management Operatio" at bounding box center [914, 365] width 193 height 33
click at [865, 326] on div "Relationship Building & Client Engagement" at bounding box center [914, 317] width 193 height 33
click at [829, 211] on span "Skills" at bounding box center [832, 212] width 28 height 17
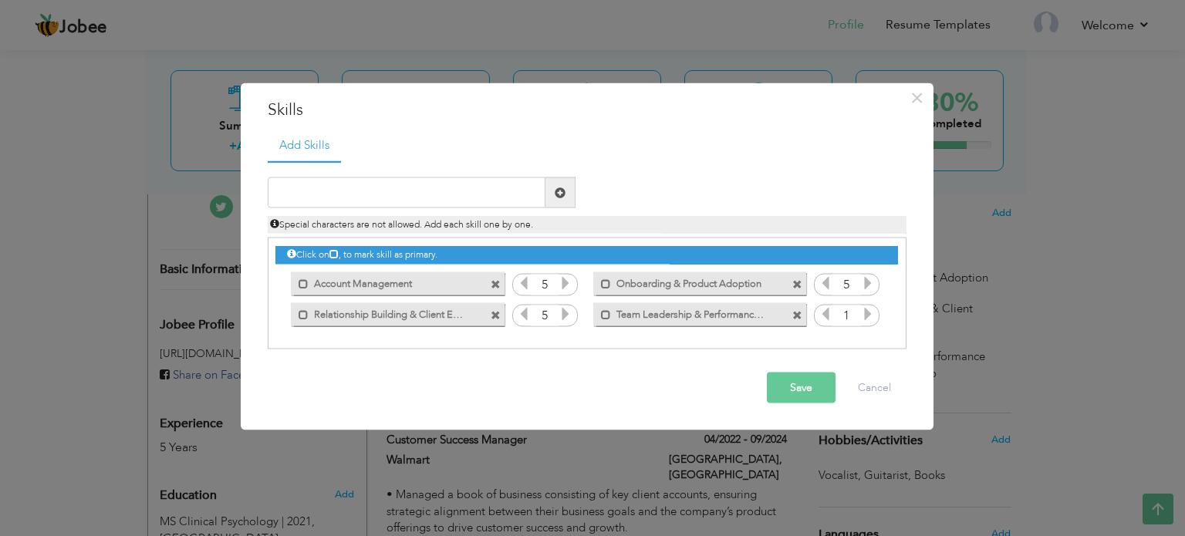
click at [865, 316] on icon at bounding box center [868, 314] width 14 height 14
click at [810, 383] on button "Save" at bounding box center [801, 388] width 69 height 31
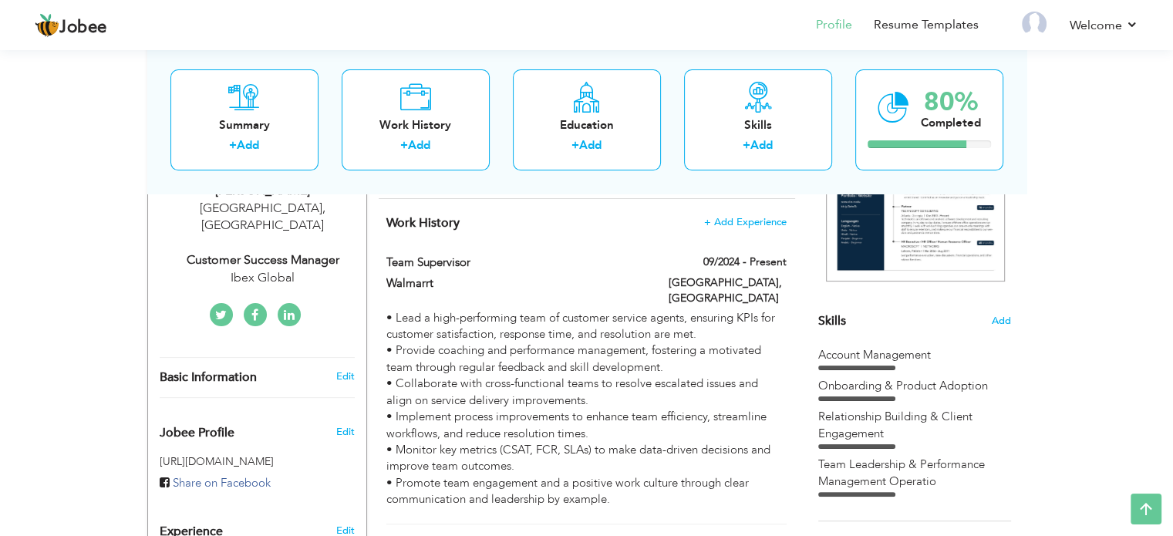
scroll to position [284, 0]
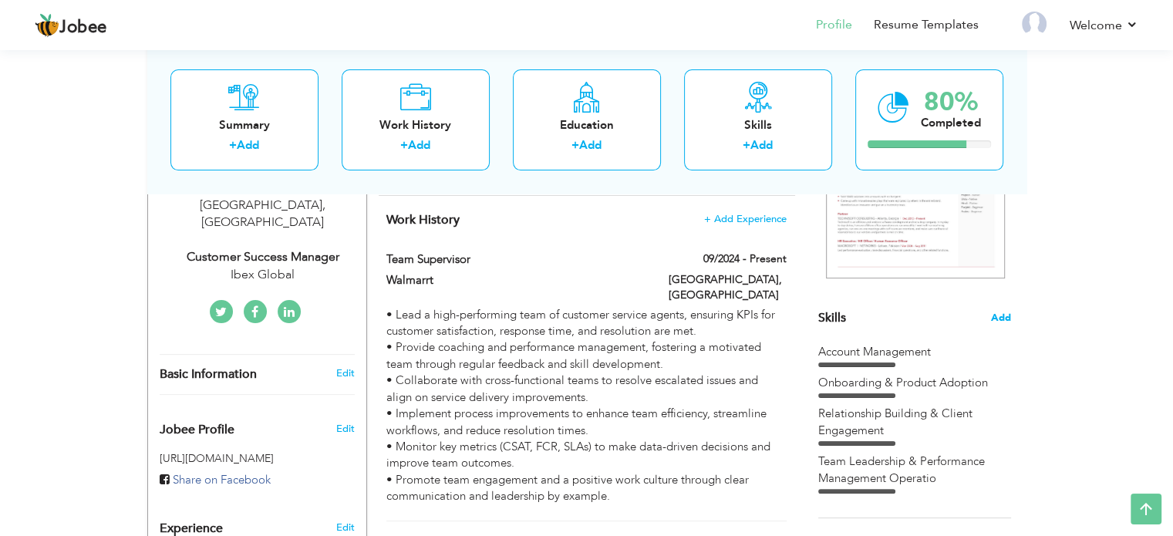
click at [1000, 315] on span "Add" at bounding box center [1001, 318] width 20 height 15
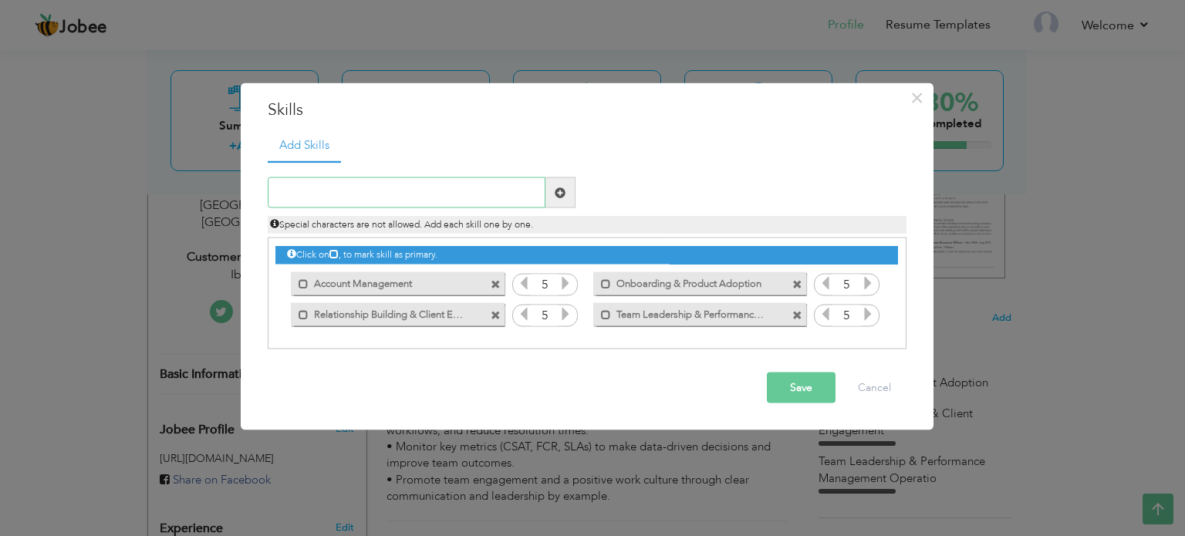
paste input "PI & SLA Management (CSAT, FCR, AHT)"
type input "PI & SLA Management (CSAT, FCR, AHT)"
click at [561, 192] on span at bounding box center [560, 192] width 11 height 11
click at [499, 187] on input "text" at bounding box center [407, 192] width 278 height 31
paste input "PI & SLA Management (CSAT, FCR, AHT)"
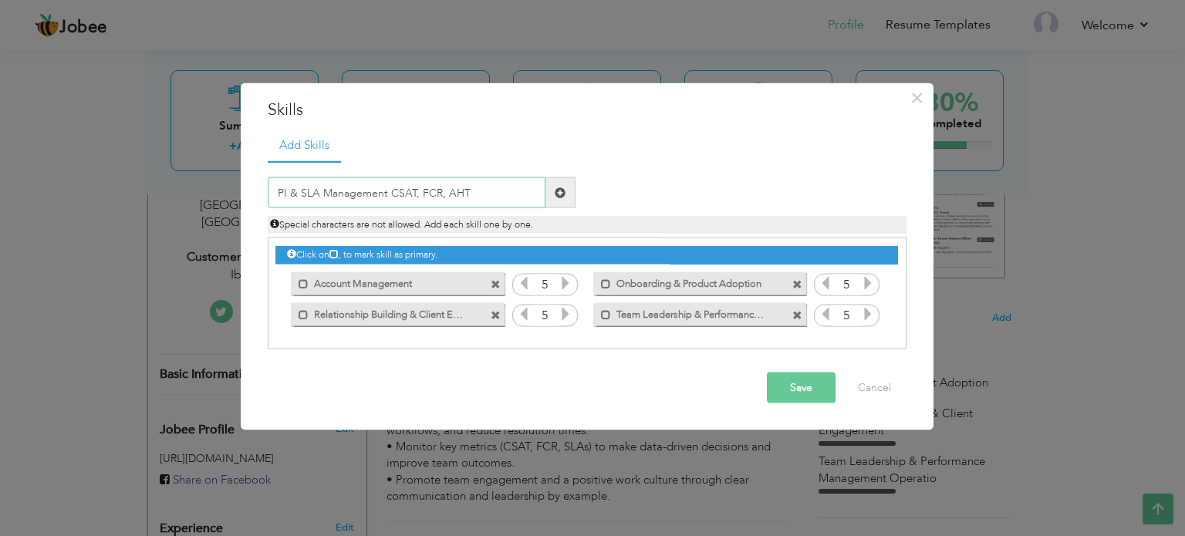
type input "PI & SLA Management CSAT, FCR, AHT"
click at [565, 198] on span at bounding box center [560, 192] width 30 height 31
click at [494, 190] on input "text" at bounding box center [407, 192] width 278 height 31
paste input "PI & SLA Management (CSAT, FCR, AHT)"
click at [353, 187] on input "PI & SLA Management (CSAT, FCR, AHT)" at bounding box center [407, 192] width 278 height 31
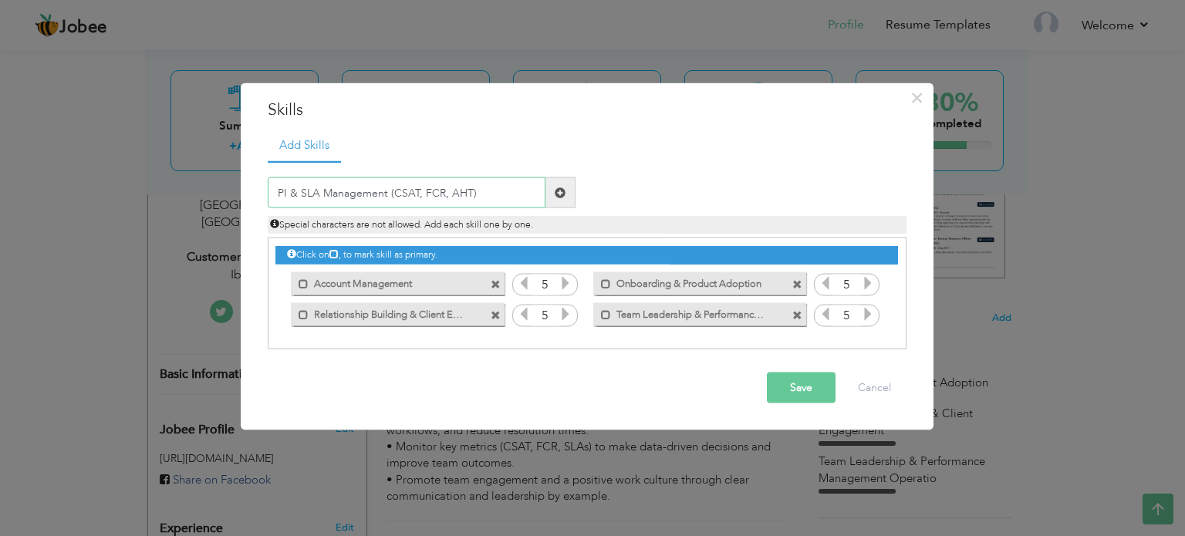
click at [476, 192] on input "PI & SLA Management (CSAT, FCR, AHT)" at bounding box center [407, 192] width 278 height 31
type input "PI & SLA Management (CSAT, FCR, AHT)"
click at [565, 192] on span at bounding box center [560, 192] width 11 height 11
click at [470, 189] on input "text" at bounding box center [407, 192] width 278 height 31
paste input "PI & SLA Management (CSAT, FCR, AHT)"
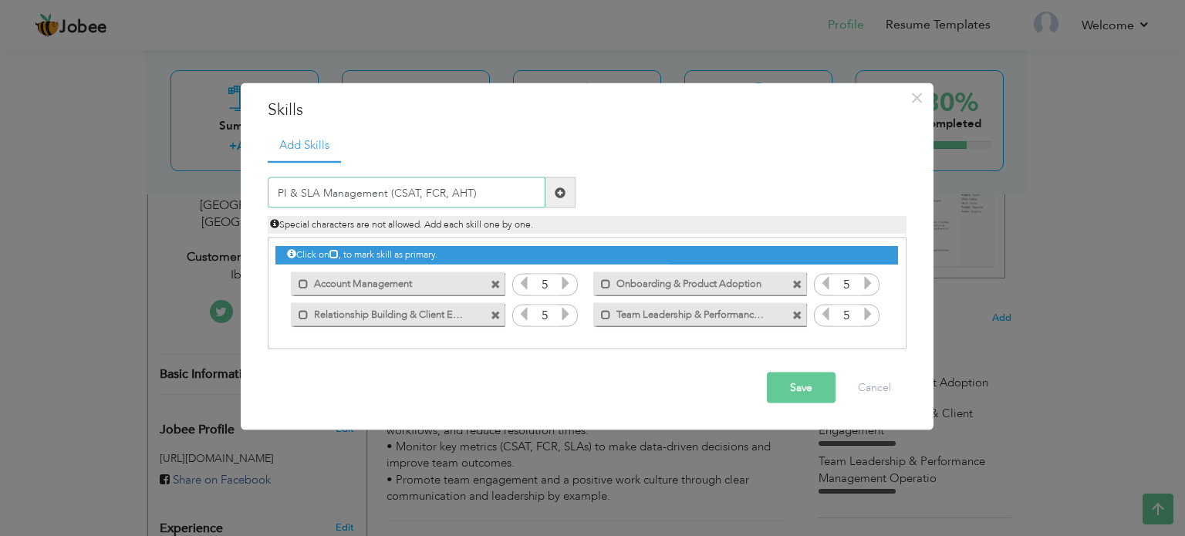
drag, startPoint x: 386, startPoint y: 193, endPoint x: 575, endPoint y: 195, distance: 189.7
click at [575, 195] on div "PI & SLA Management (CSAT, FCR, AHT)" at bounding box center [421, 192] width 331 height 31
type input "PI & SLA Management"
click at [561, 192] on span at bounding box center [560, 192] width 11 height 11
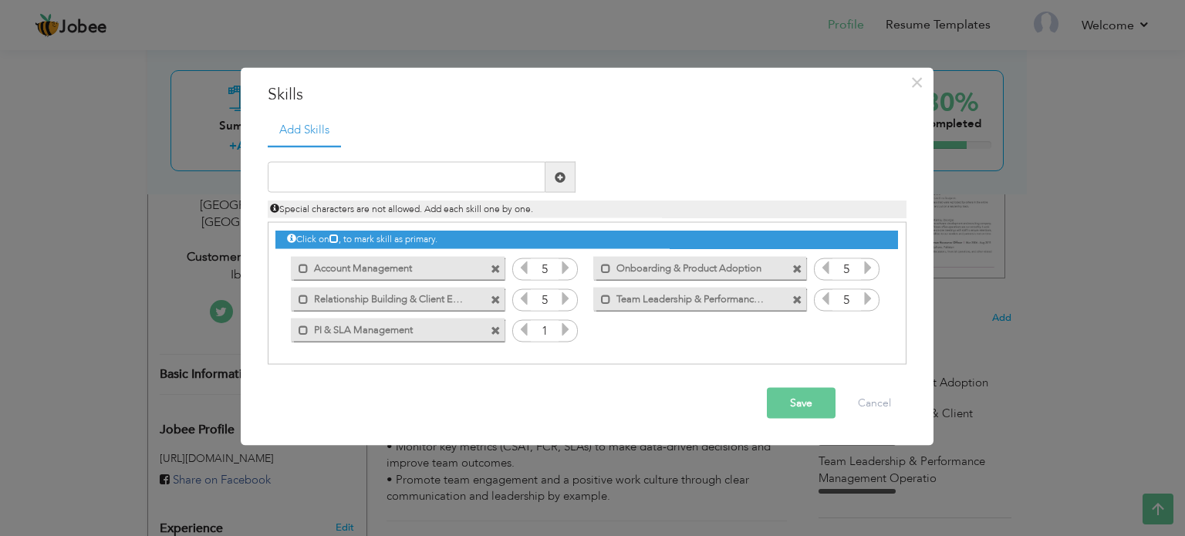
click at [565, 329] on icon at bounding box center [565, 329] width 14 height 14
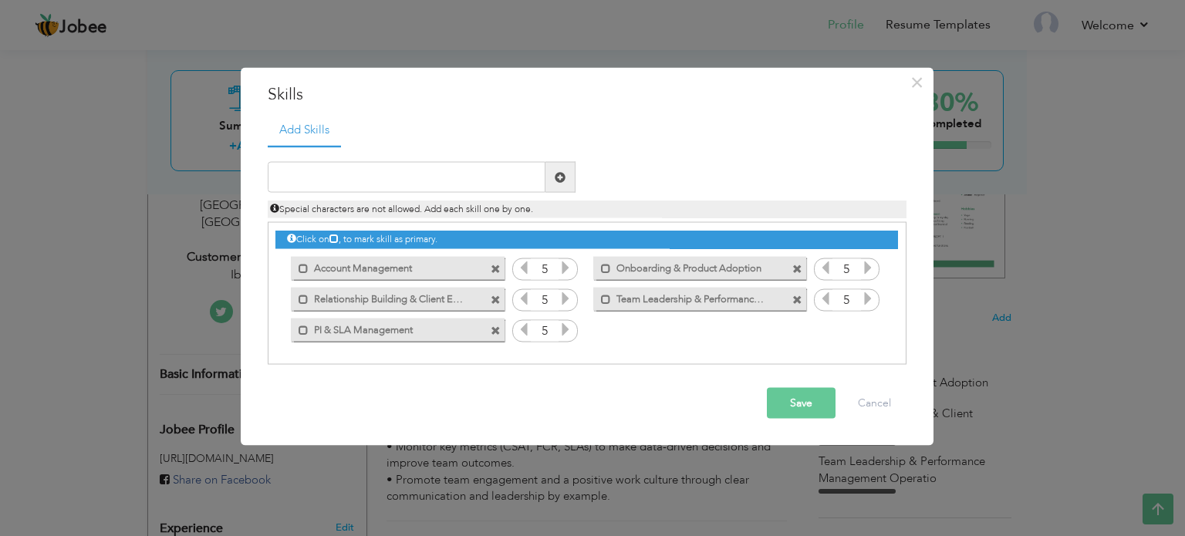
click at [565, 329] on icon at bounding box center [565, 329] width 14 height 14
click at [370, 327] on label "PI & SLA Management" at bounding box center [386, 327] width 156 height 19
click at [494, 329] on span at bounding box center [496, 330] width 10 height 10
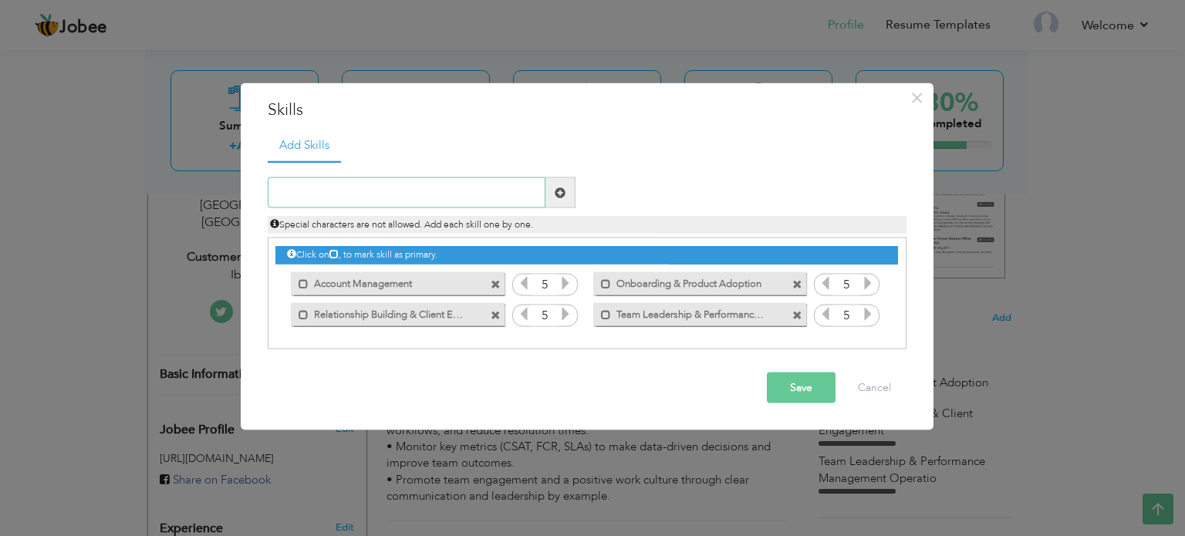
click at [386, 184] on input "text" at bounding box center [407, 192] width 278 height 31
paste input "PI & SLA Management (CSAT, FCR, AHT)"
click at [278, 190] on input "PI & SLA Management (CSAT, FCR, AHT)" at bounding box center [407, 192] width 278 height 31
drag, startPoint x: 393, startPoint y: 187, endPoint x: 515, endPoint y: 186, distance: 122.6
click at [515, 186] on input "KPI & SLA Management (CSAT, FCR, AHT)" at bounding box center [407, 192] width 278 height 31
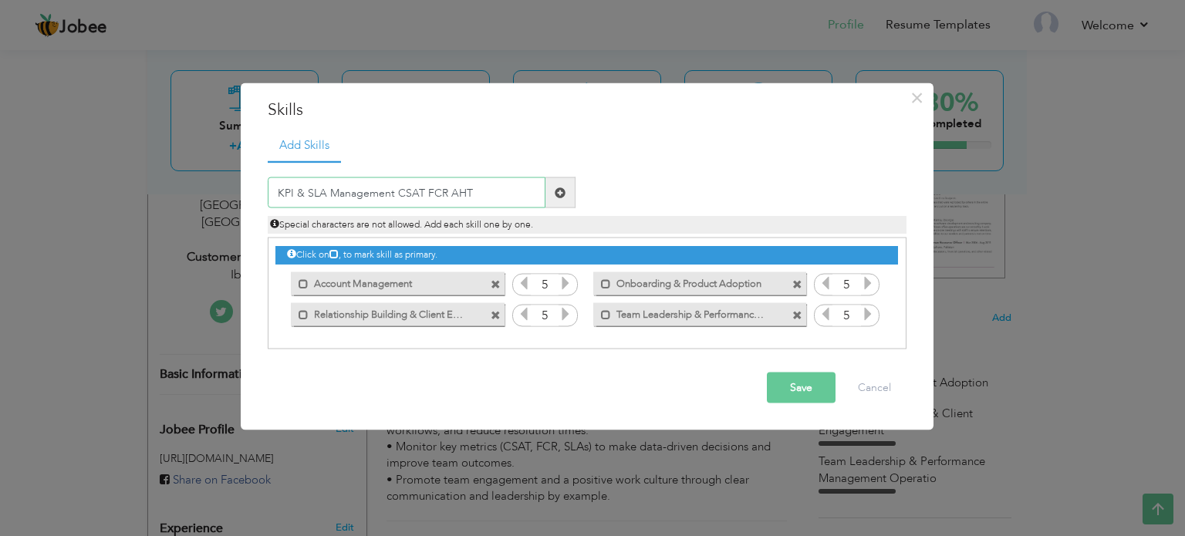
type input "KPI & SLA Management CSAT FCR AHT"
click at [559, 190] on span at bounding box center [560, 192] width 11 height 11
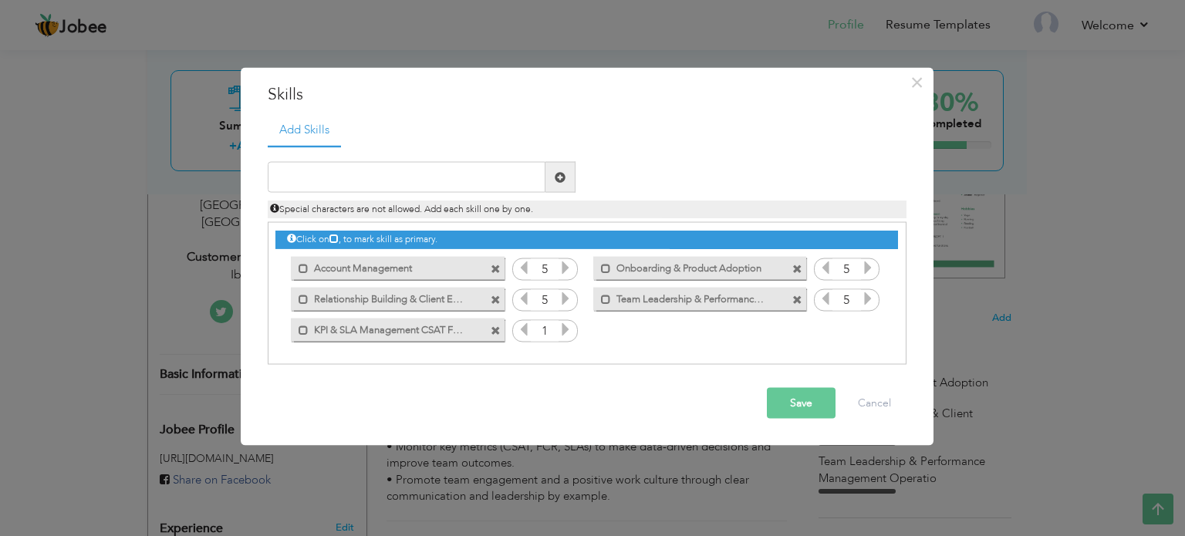
click at [570, 335] on icon at bounding box center [565, 329] width 14 height 14
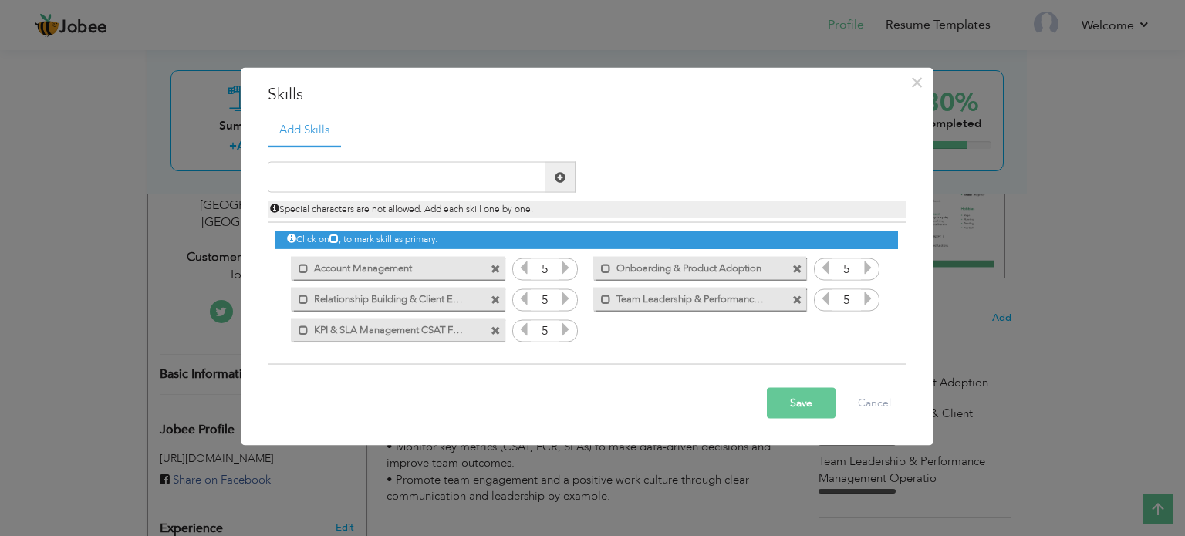
click at [570, 335] on icon at bounding box center [565, 329] width 14 height 14
click at [450, 179] on input "text" at bounding box center [407, 177] width 278 height 31
paste input "Training Design & Delivery"
type input "Training Design & Delivery"
click at [570, 175] on span at bounding box center [560, 177] width 30 height 31
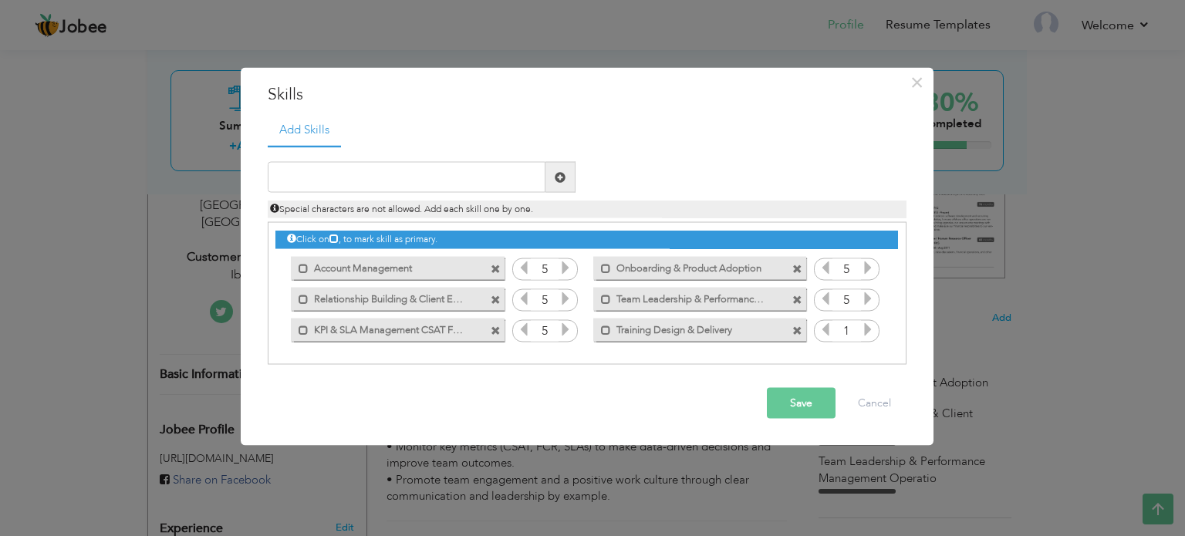
click at [864, 328] on icon at bounding box center [868, 329] width 14 height 14
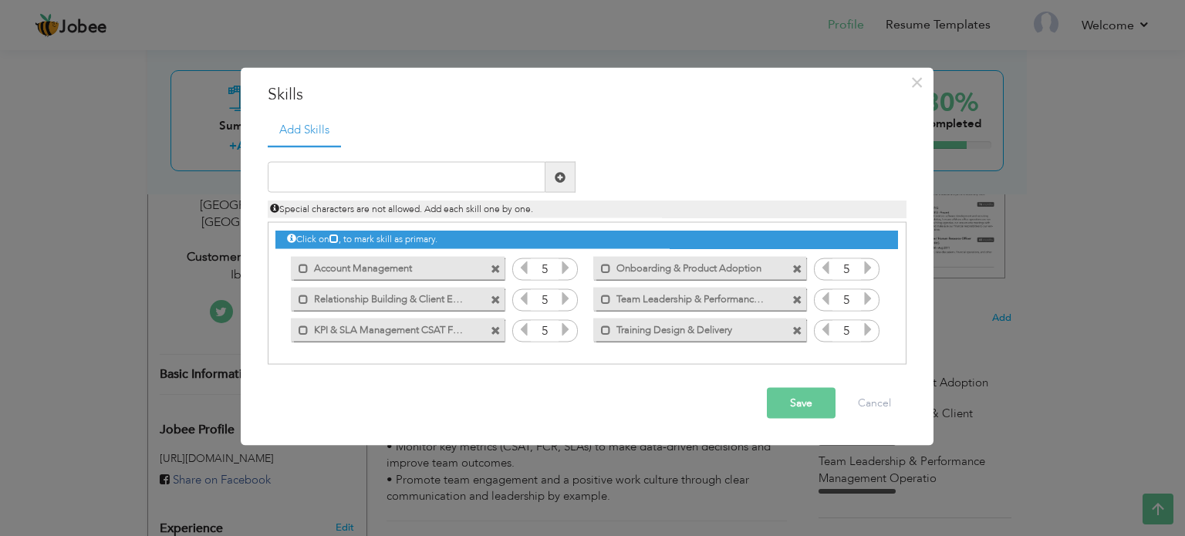
click at [864, 328] on icon at bounding box center [868, 329] width 14 height 14
click at [804, 400] on button "Save" at bounding box center [801, 403] width 69 height 31
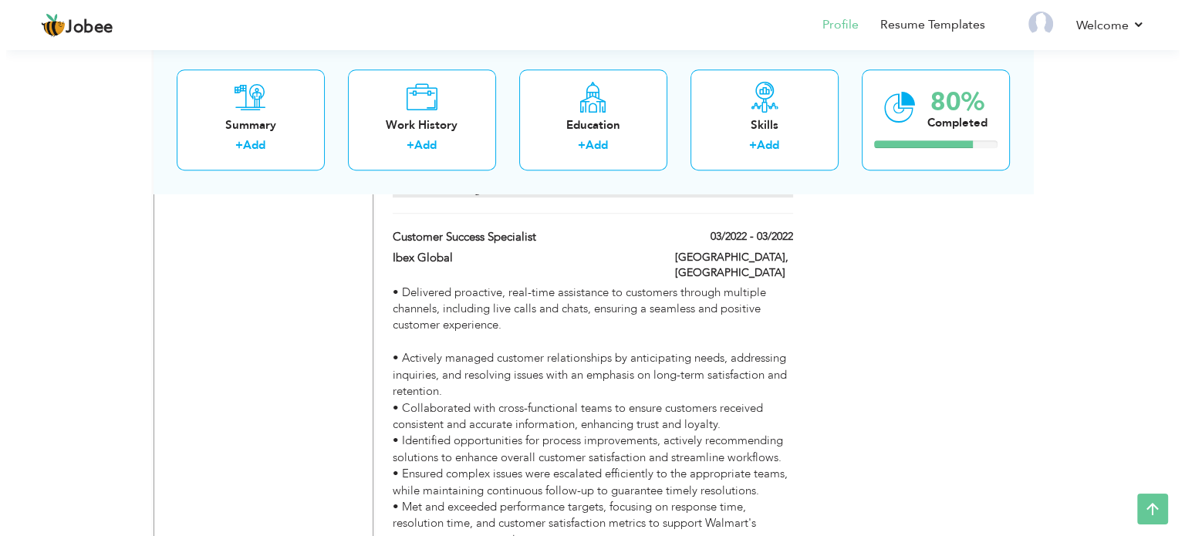
scroll to position [1134, 0]
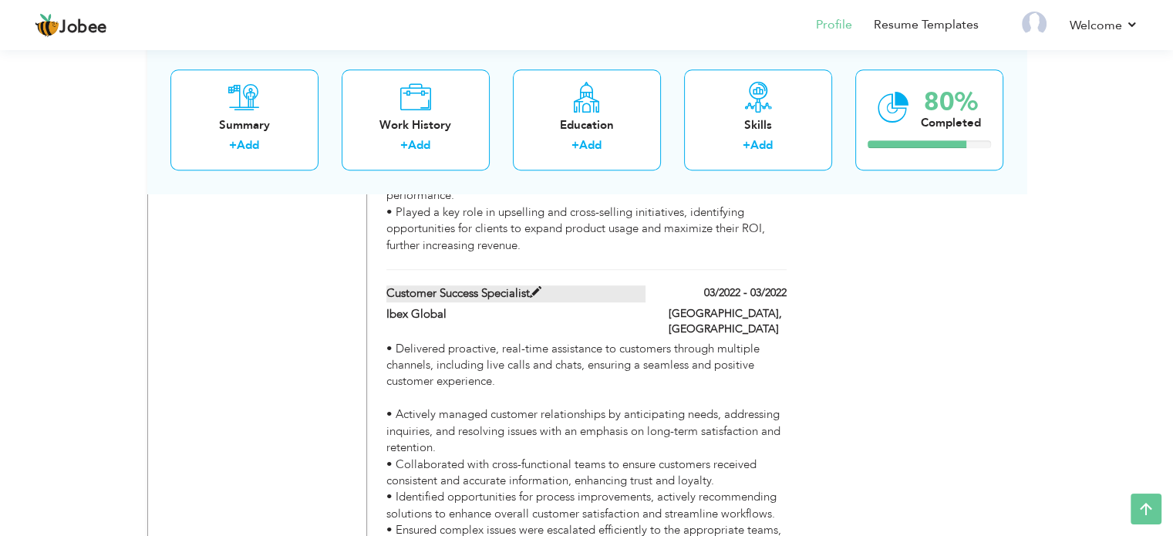
click at [427, 285] on label "Customer Success Specialist" at bounding box center [515, 293] width 259 height 16
type input "Customer Success Specialist"
type input "Ibex Global"
type input "03/2022"
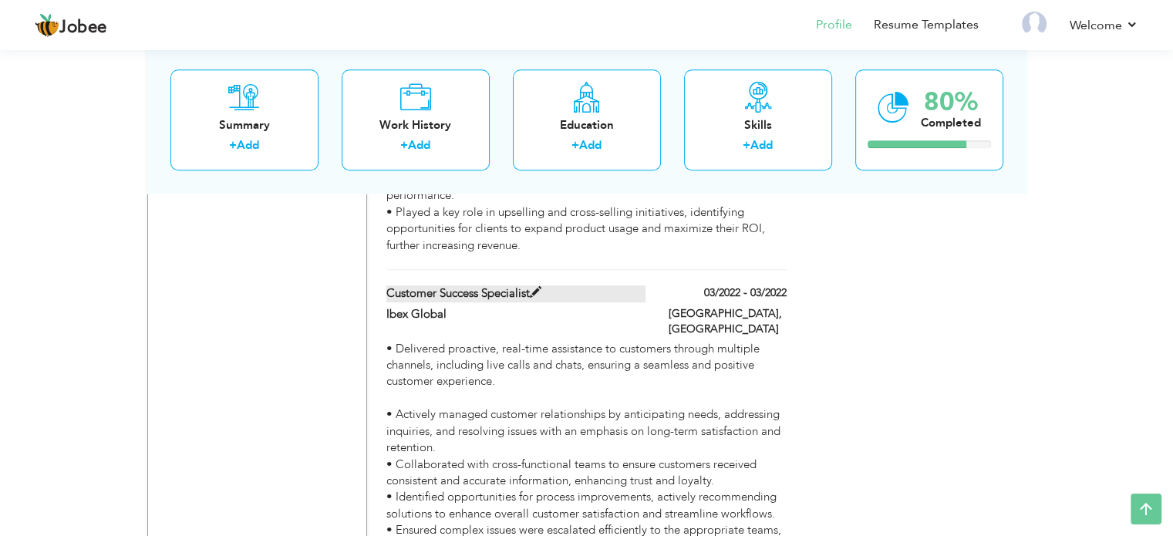
type input "[GEOGRAPHIC_DATA]"
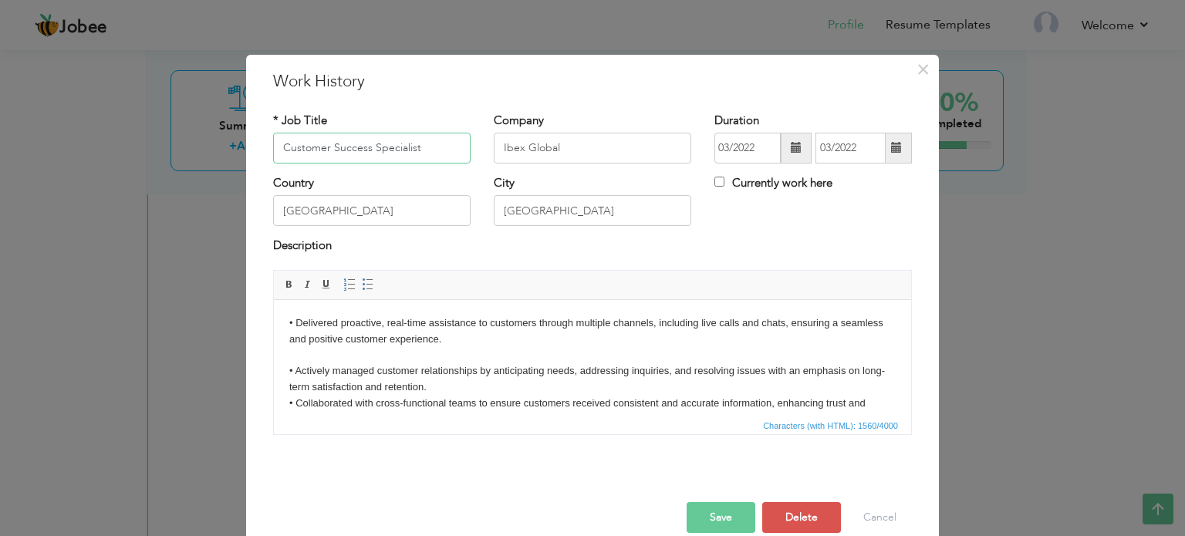
drag, startPoint x: 413, startPoint y: 148, endPoint x: 235, endPoint y: 147, distance: 178.2
click at [235, 147] on div "× Work History * Job Title Customer Success Specialist Company Ibex Global Dura…" at bounding box center [592, 268] width 1185 height 536
paste input "Training and Development Executive"
click at [1062, 261] on div "× Work History * Job Title Training and Development Executive Company Ibex Glob…" at bounding box center [592, 268] width 1185 height 536
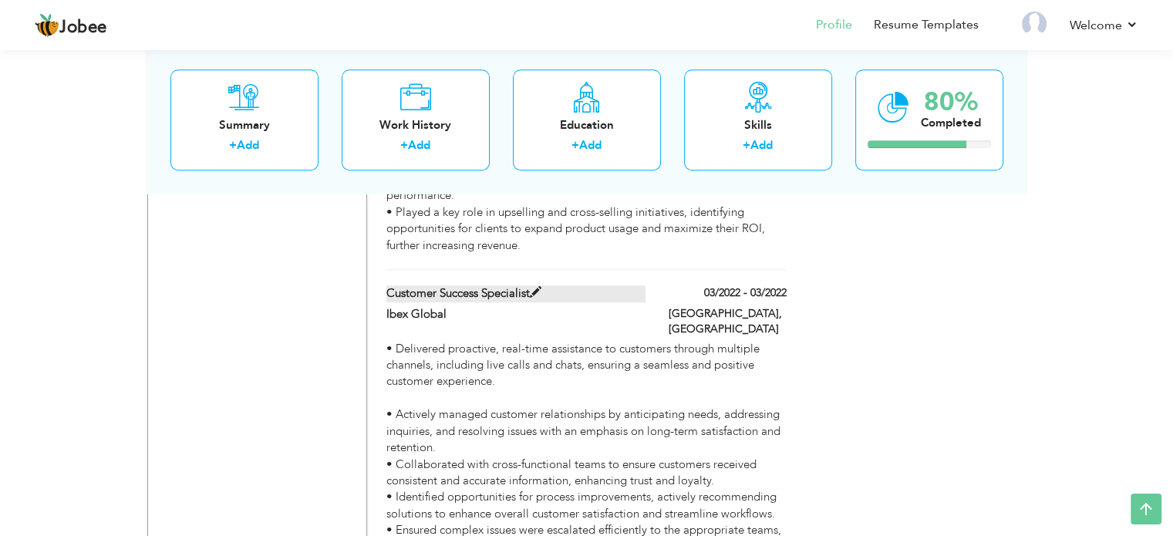
click at [501, 285] on label "Customer Success Specialist" at bounding box center [515, 293] width 259 height 16
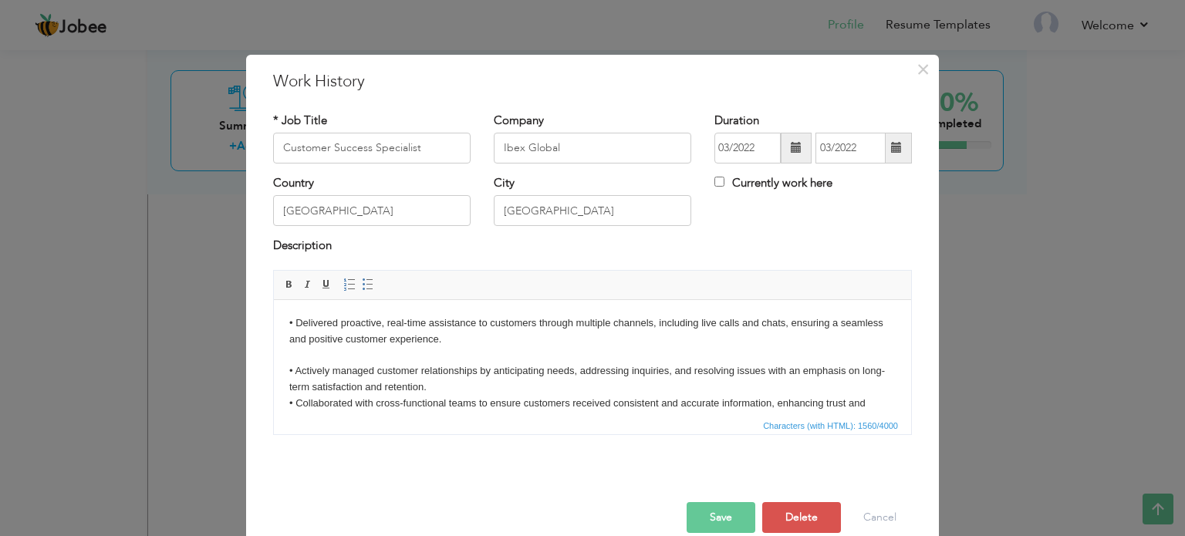
click at [391, 329] on body "• Delivered proactive, real-time assistance to customers through multiple chann…" at bounding box center [592, 467] width 606 height 305
click at [439, 362] on span "Copy" at bounding box center [449, 361] width 80 height 19
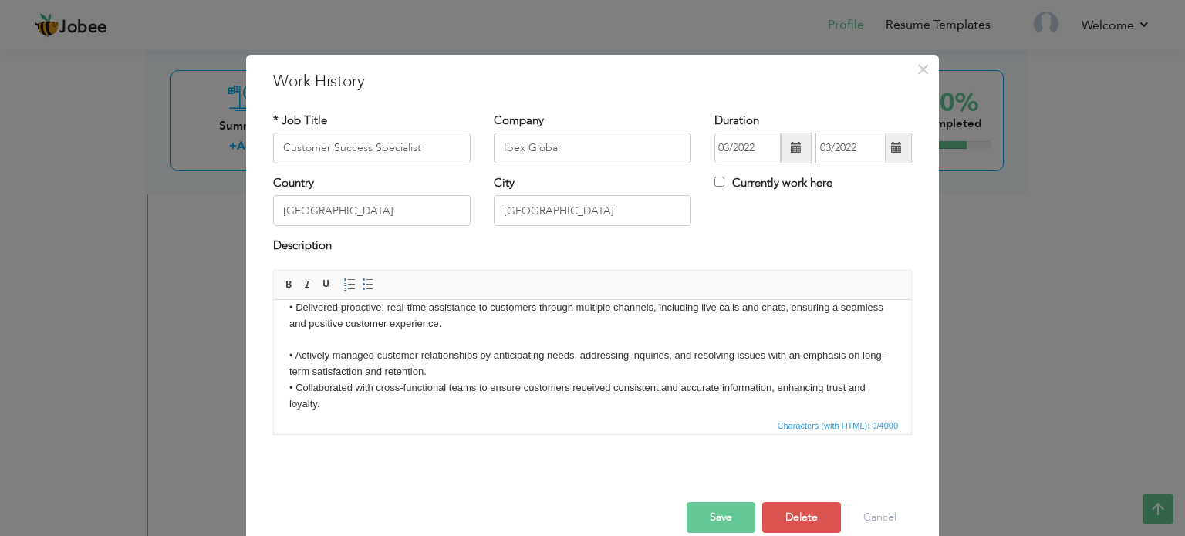
scroll to position [0, 0]
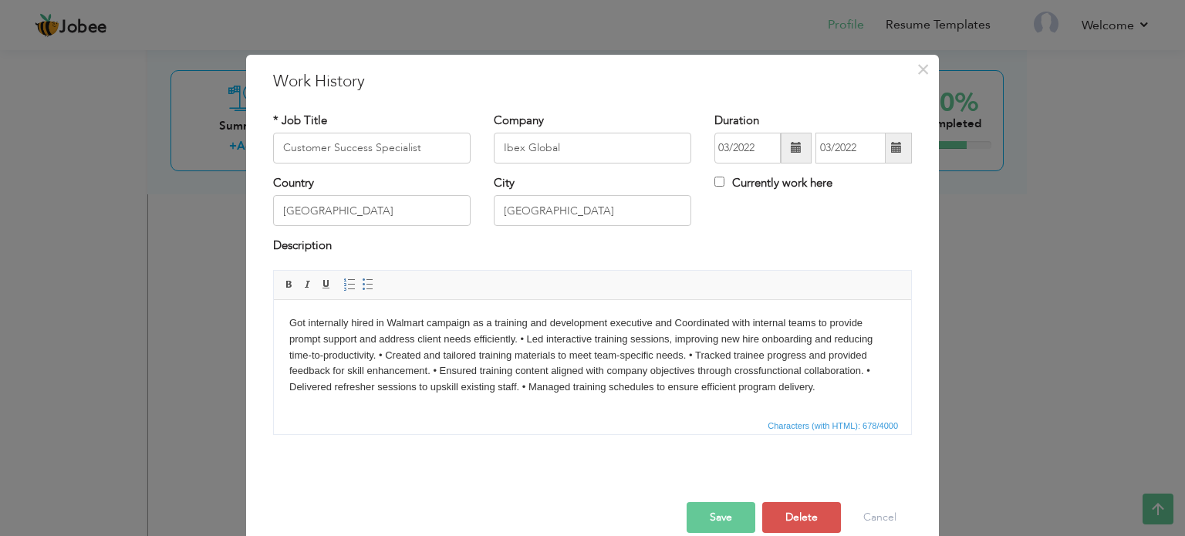
click at [485, 339] on body "Got internally hired in Walmart campaign as a training and development executiv…" at bounding box center [592, 355] width 606 height 80
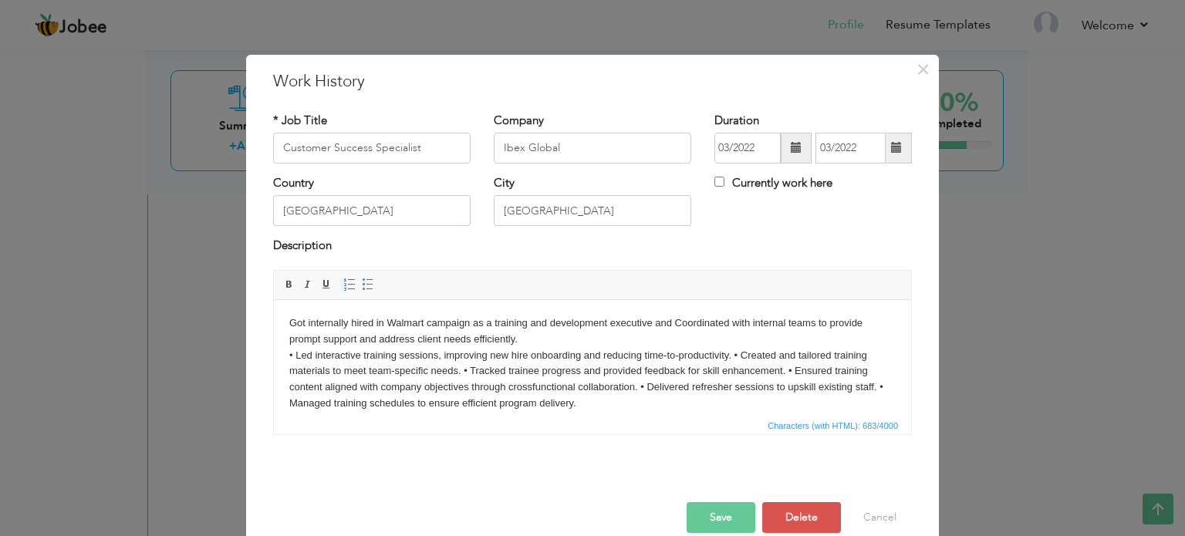
click at [733, 355] on body "Got internally hired in Walmart campaign as a training and development executiv…" at bounding box center [592, 363] width 606 height 96
click at [600, 369] on body "Got internally hired in Walmart campaign as a training and development executiv…" at bounding box center [592, 363] width 606 height 96
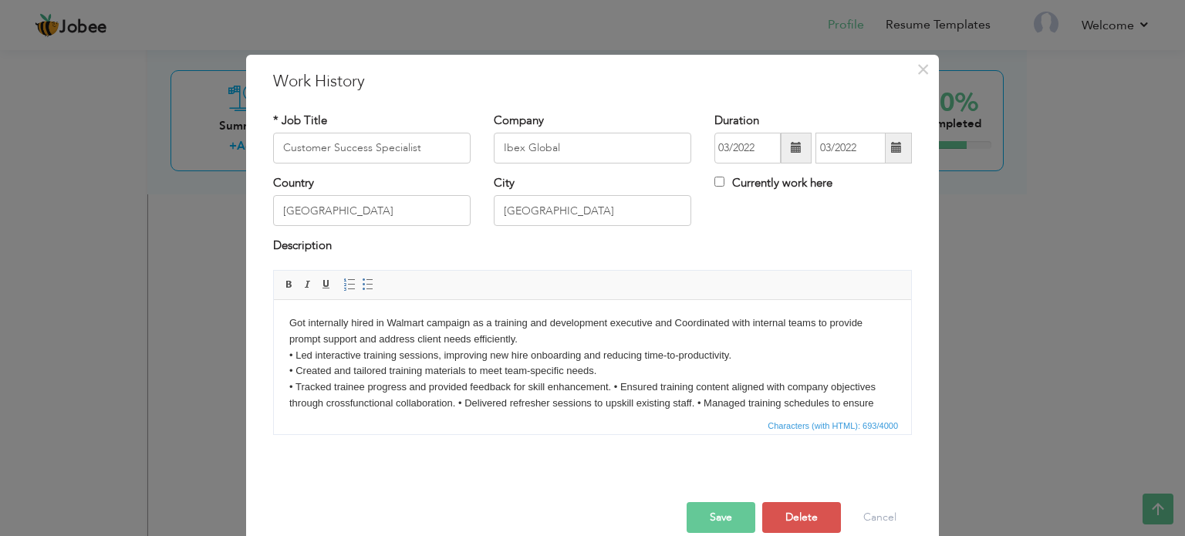
click at [614, 388] on body "Got internally hired in Walmart campaign as a training and development executiv…" at bounding box center [592, 371] width 606 height 113
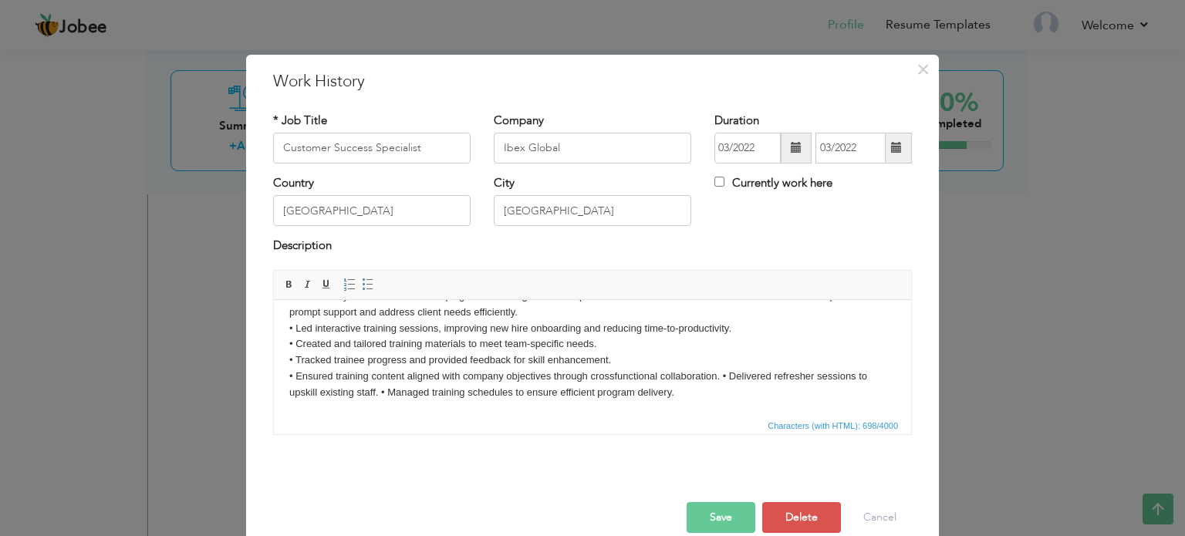
click at [723, 376] on body "Got internally hired in Walmart campaign as a training and development executiv…" at bounding box center [592, 344] width 606 height 113
click at [529, 389] on body "Got internally hired in Walmart campaign as a training and development executiv…" at bounding box center [592, 344] width 606 height 113
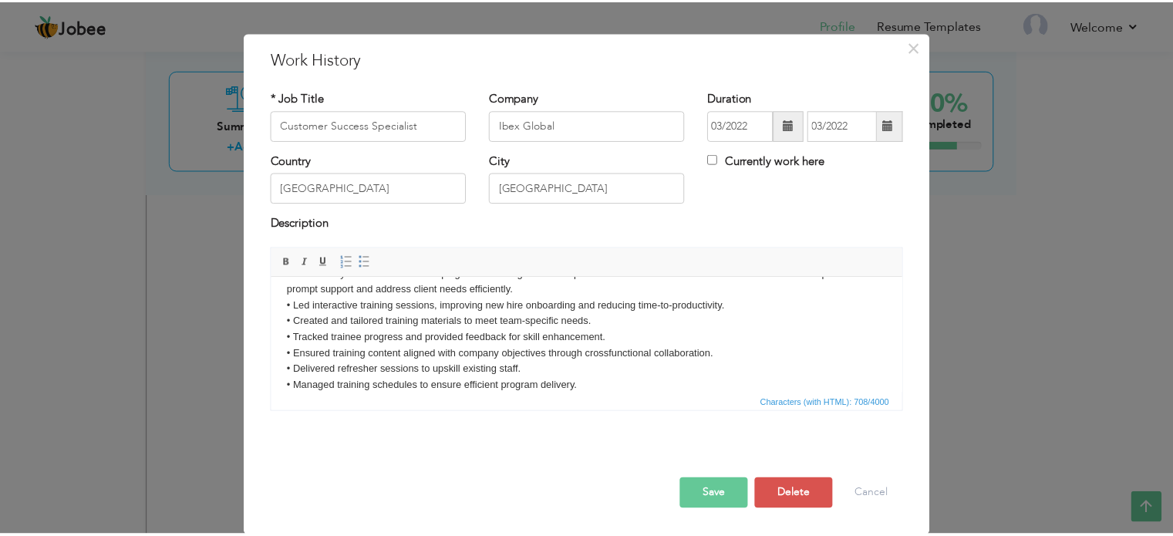
scroll to position [0, 0]
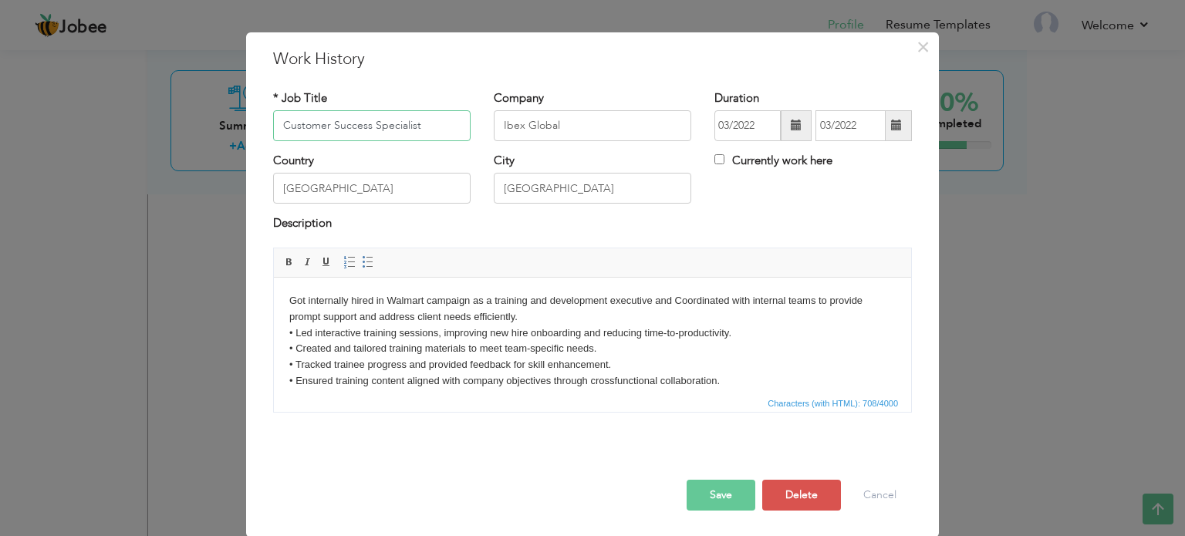
drag, startPoint x: 423, startPoint y: 123, endPoint x: 221, endPoint y: 112, distance: 202.4
click at [221, 112] on div "× Work History * Job Title Customer Success Specialist Company Ibex Global Dura…" at bounding box center [592, 268] width 1185 height 536
paste input "Training and Development Executive"
type input "Training and Development Executive"
click at [891, 126] on span at bounding box center [896, 125] width 11 height 11
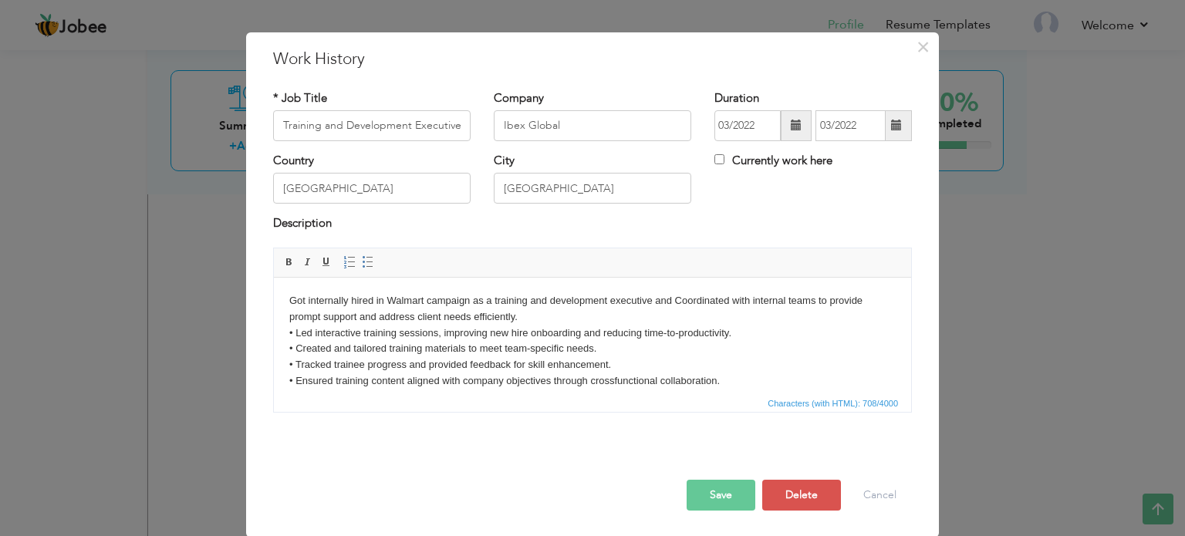
click at [791, 123] on span at bounding box center [796, 125] width 11 height 11
click at [891, 120] on span at bounding box center [896, 125] width 11 height 11
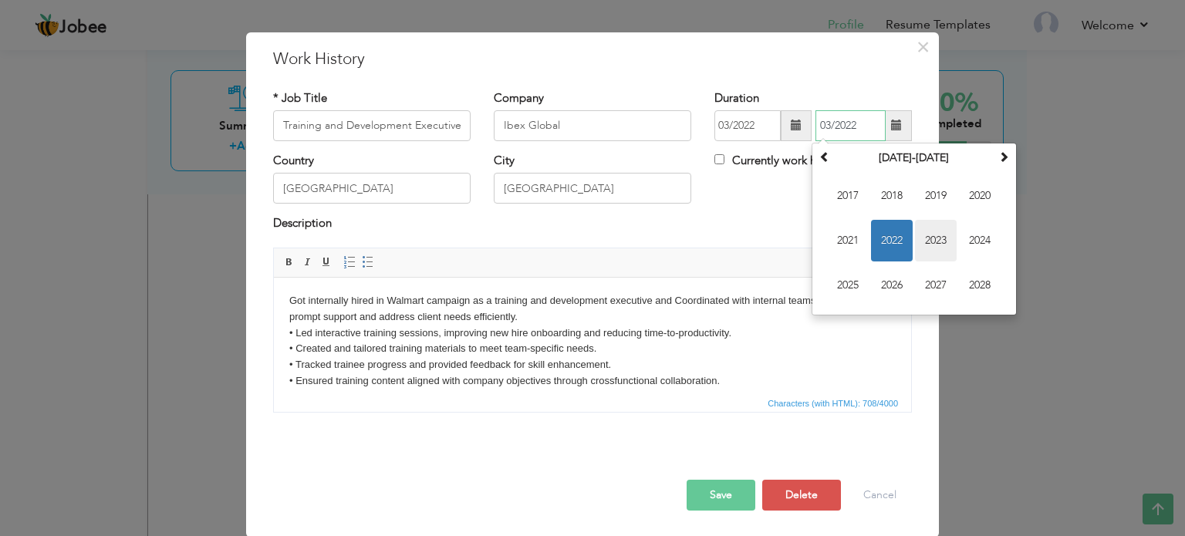
click at [925, 231] on span "2023" at bounding box center [936, 241] width 42 height 42
click at [976, 243] on span "Aug" at bounding box center [980, 241] width 42 height 42
type input "08/2023"
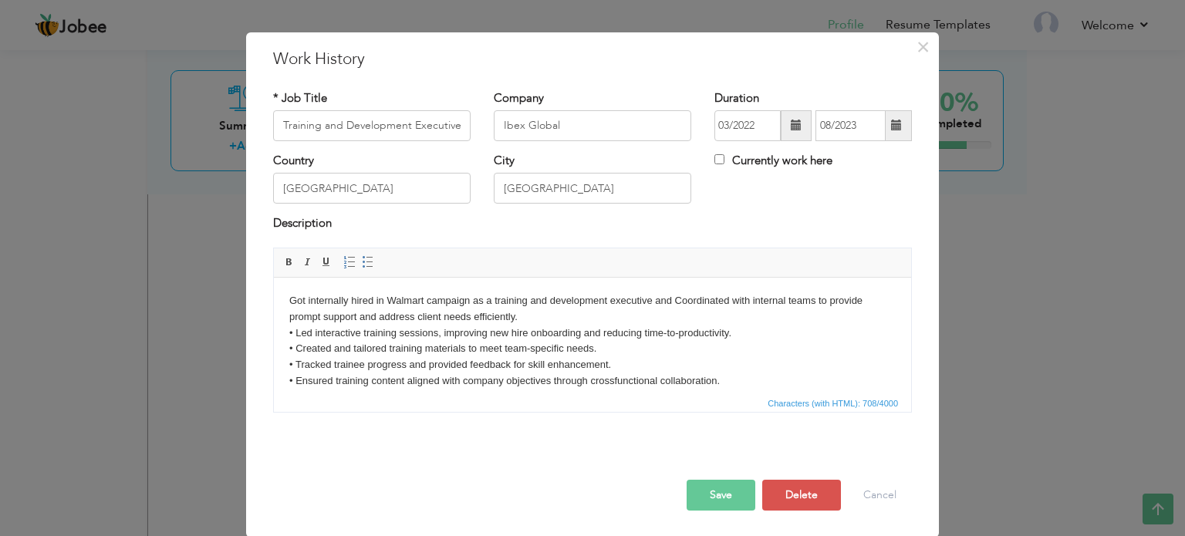
click at [715, 494] on button "Save" at bounding box center [720, 495] width 69 height 31
click at [721, 492] on button "Save" at bounding box center [720, 495] width 69 height 31
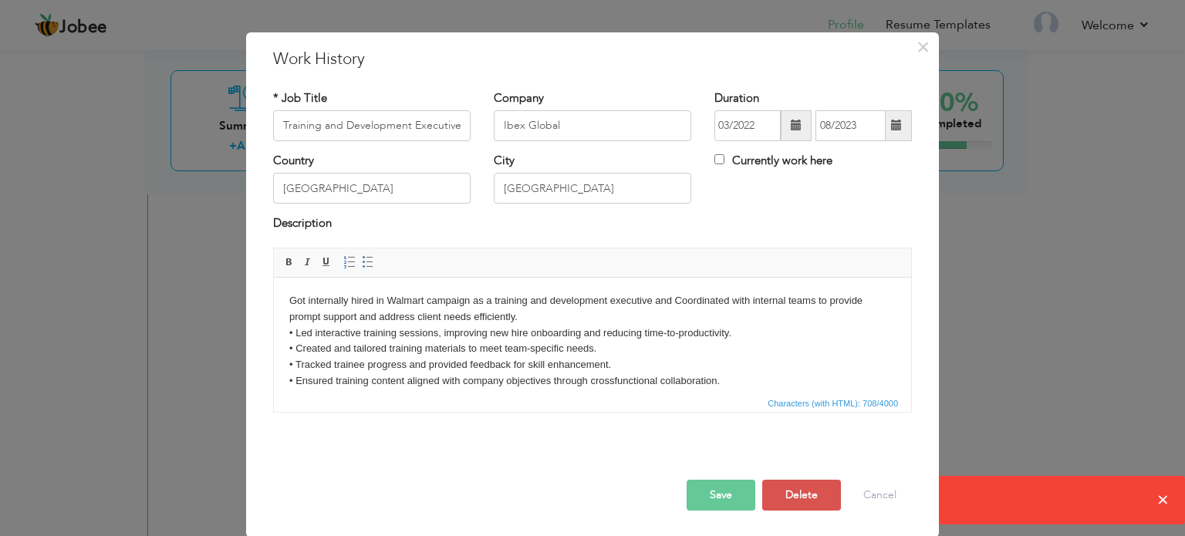
click at [720, 493] on button "Save" at bounding box center [720, 495] width 69 height 31
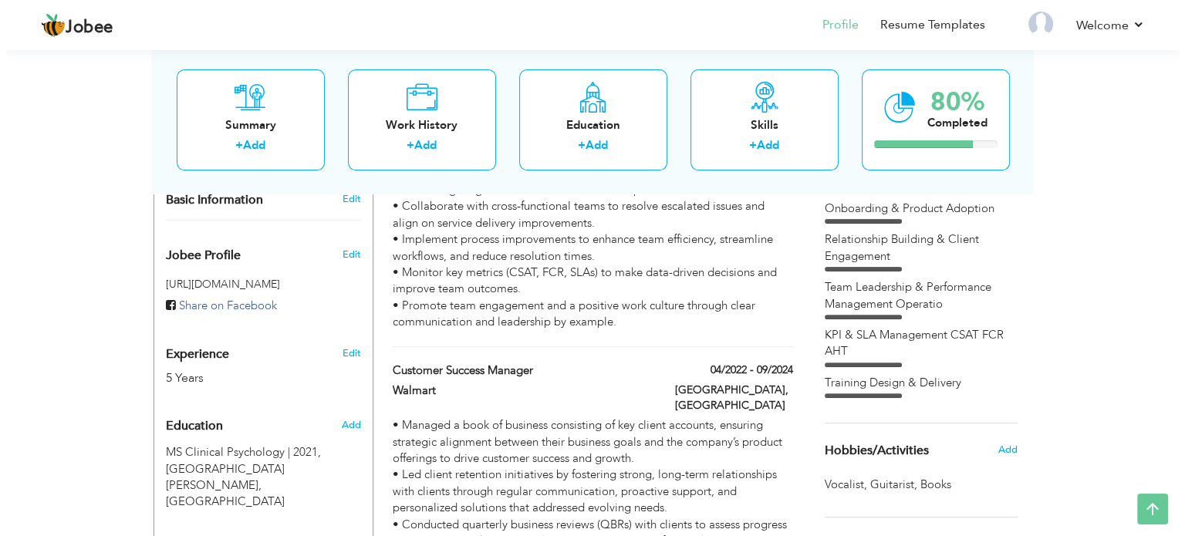
scroll to position [463, 0]
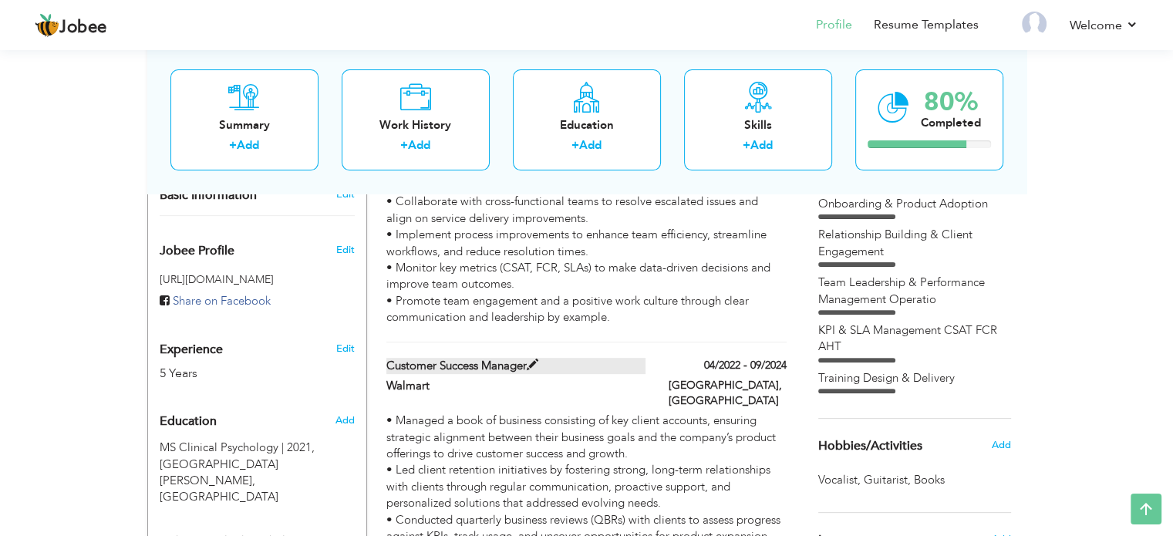
click at [529, 358] on label "Customer Success Manager" at bounding box center [515, 366] width 259 height 16
type input "Customer Success Manager"
type input "Walmart"
type input "04/2022"
type input "09/2024"
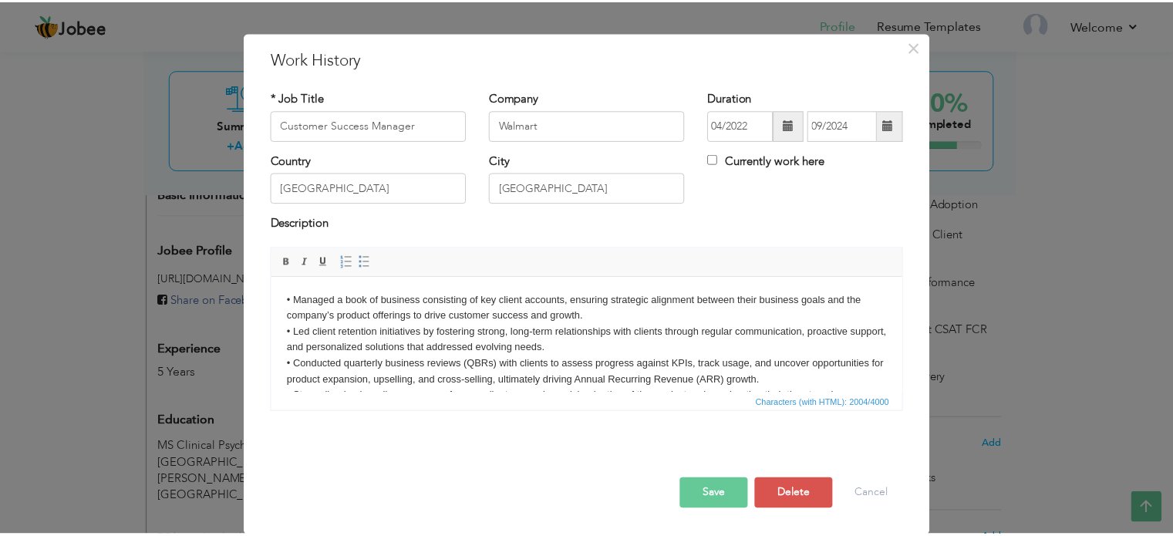
scroll to position [0, 0]
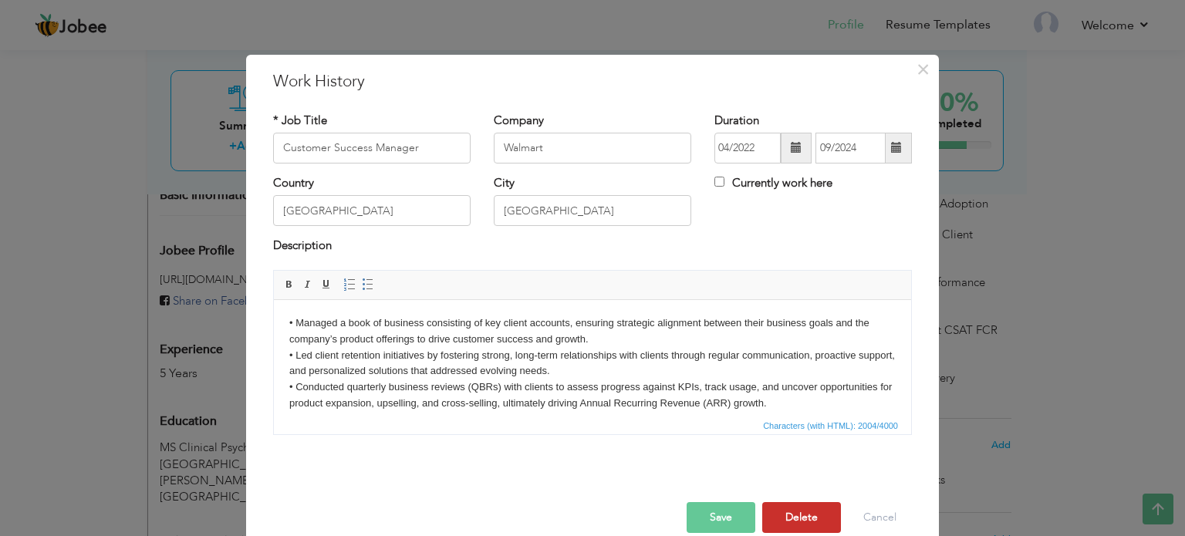
click at [792, 522] on button "Delete" at bounding box center [801, 517] width 79 height 31
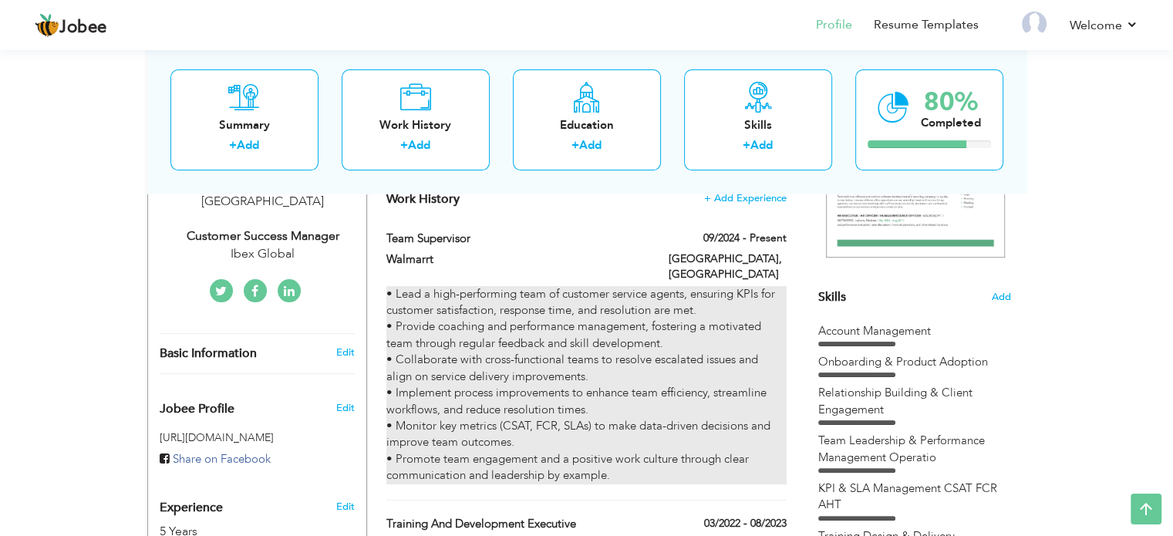
scroll to position [302, 0]
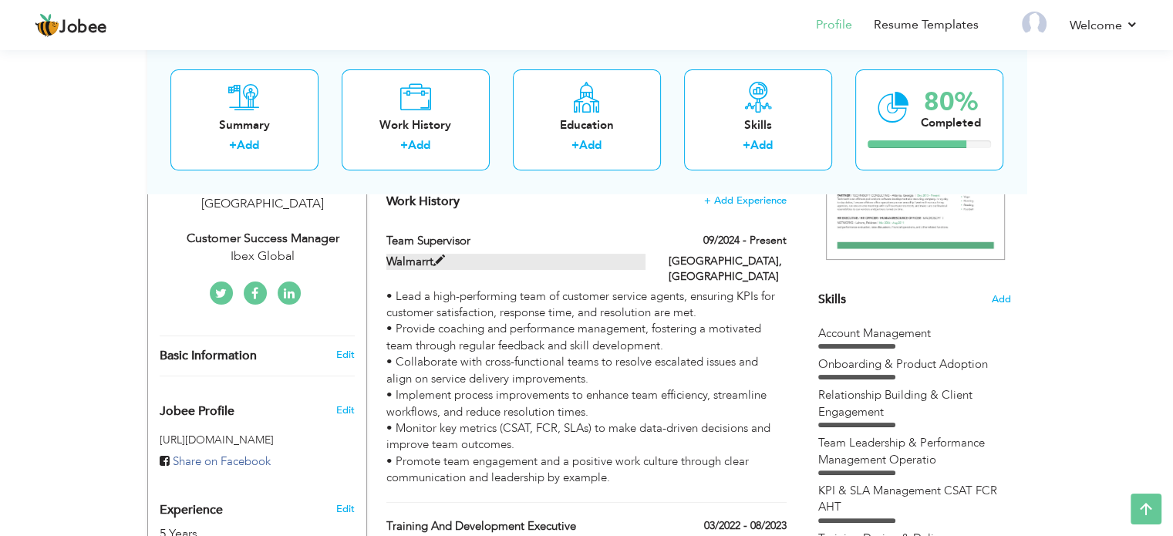
click at [439, 259] on span at bounding box center [439, 261] width 12 height 12
type input "Team Supervisor"
type input "Walmarrt"
type input "09/2024"
checkbox input "true"
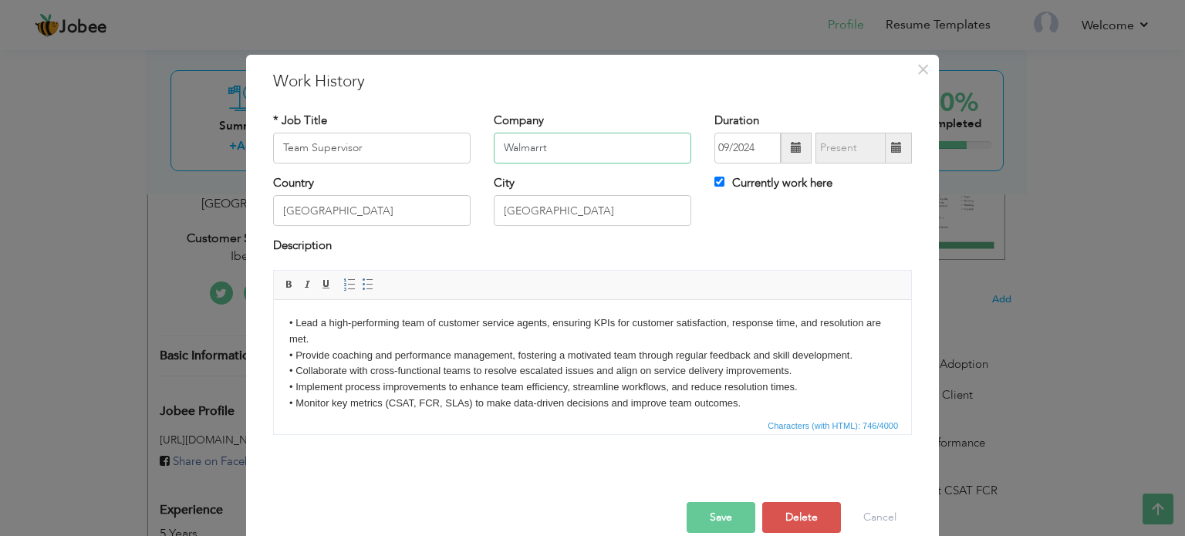
click at [579, 133] on input "Walmarrt" at bounding box center [592, 148] width 197 height 31
type input "Walmart (Ibex Global)"
click at [719, 507] on button "Save" at bounding box center [720, 517] width 69 height 31
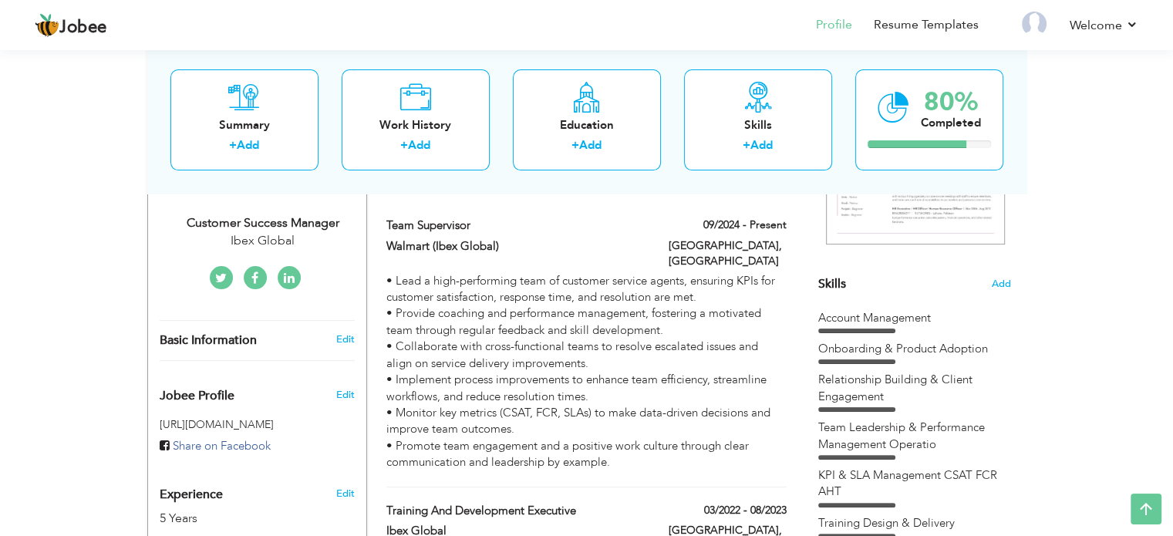
scroll to position [308, 0]
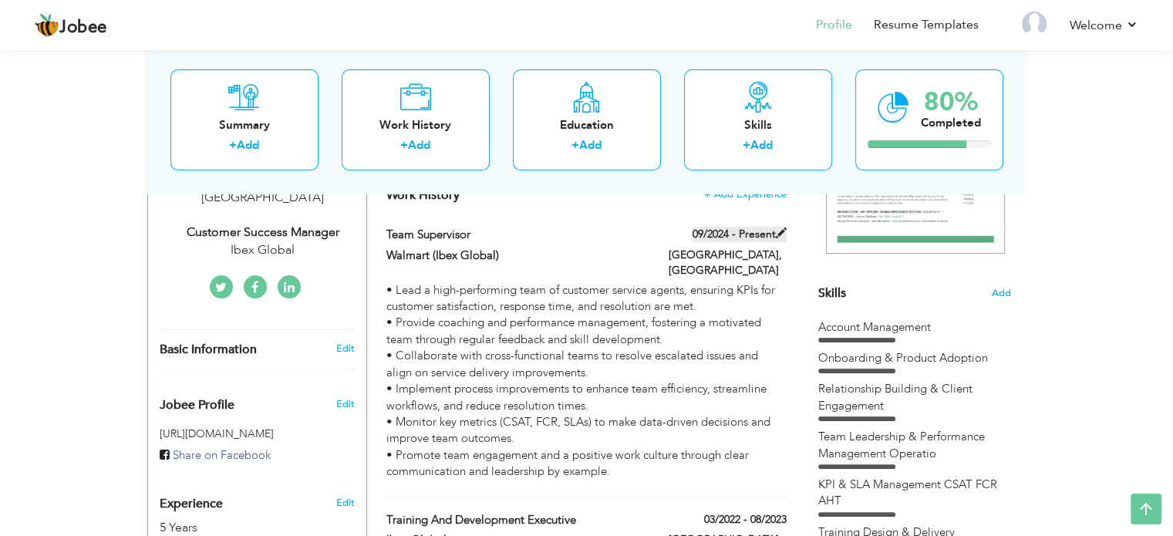
click at [748, 235] on label "09/2024 - Present" at bounding box center [740, 234] width 94 height 15
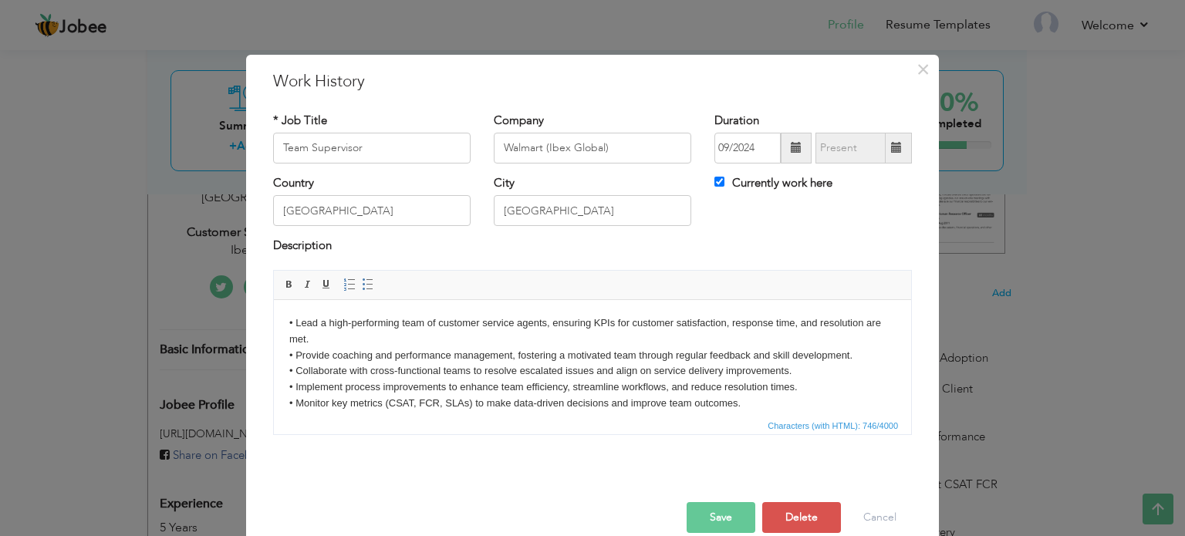
click at [783, 153] on span at bounding box center [796, 148] width 31 height 31
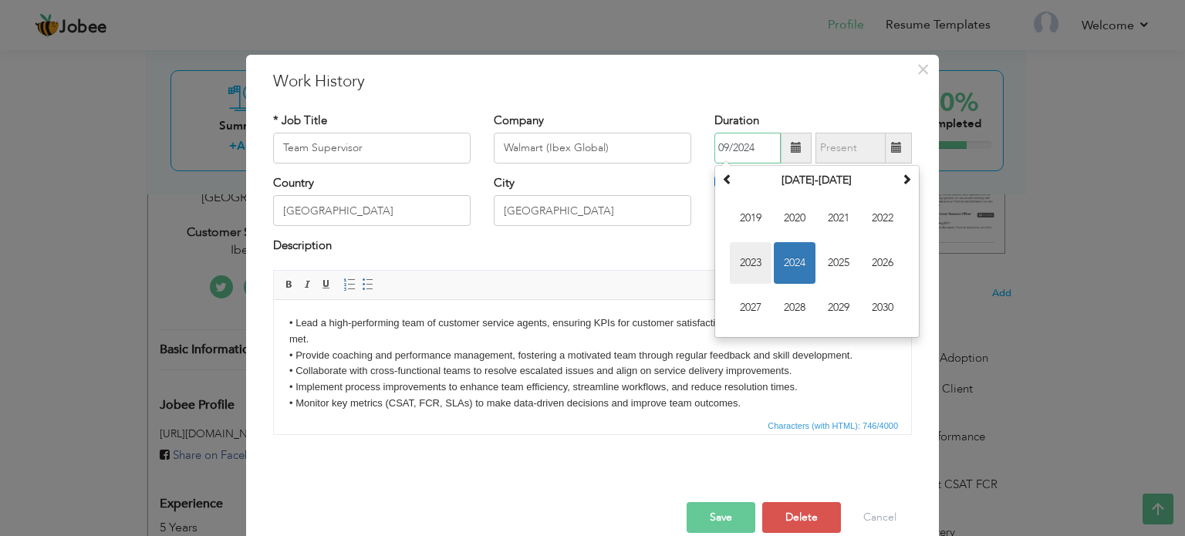
click at [754, 266] on span "2023" at bounding box center [751, 263] width 42 height 42
click at [868, 256] on span "Aug" at bounding box center [882, 263] width 42 height 42
type input "08/2023"
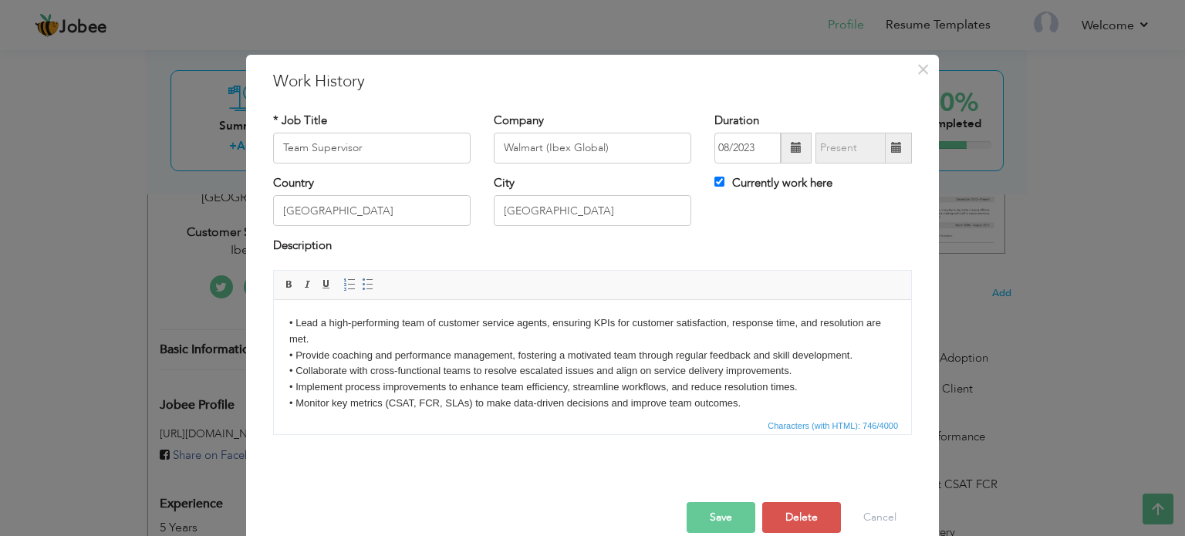
click at [713, 524] on button "Save" at bounding box center [720, 517] width 69 height 31
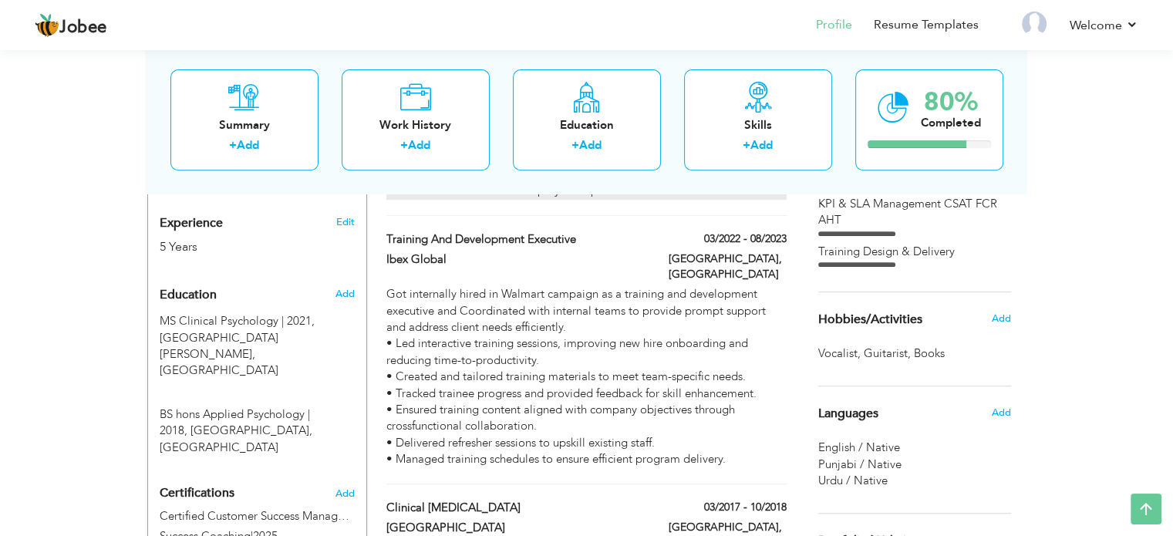
scroll to position [703, 0]
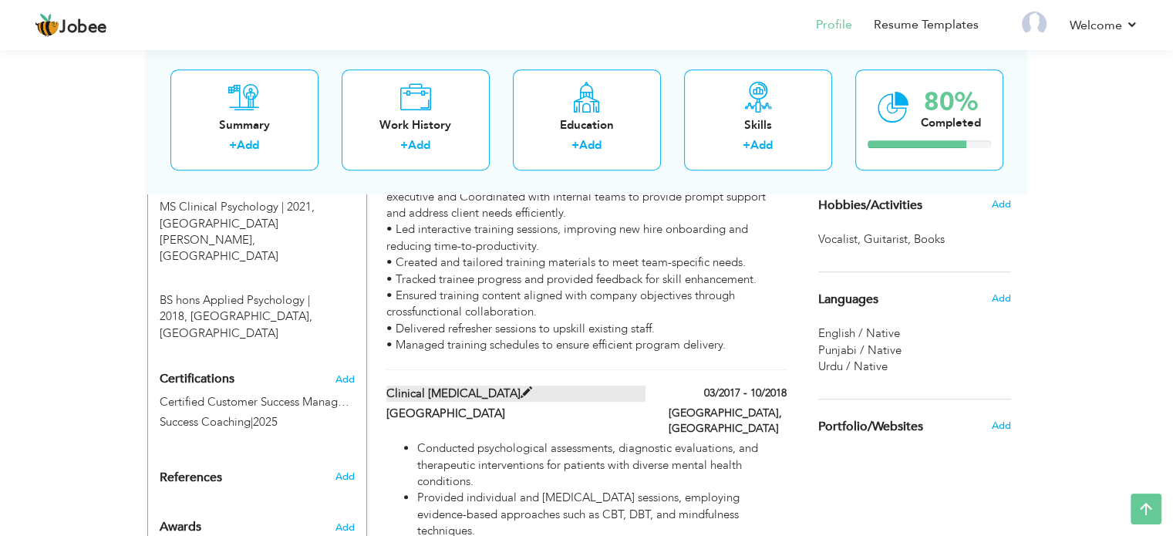
click at [508, 386] on label "Clinical [MEDICAL_DATA]" at bounding box center [515, 394] width 259 height 16
type input "Clinical [MEDICAL_DATA]"
type input "Jinnah Hospital Lahore"
type input "03/2017"
type input "10/2018"
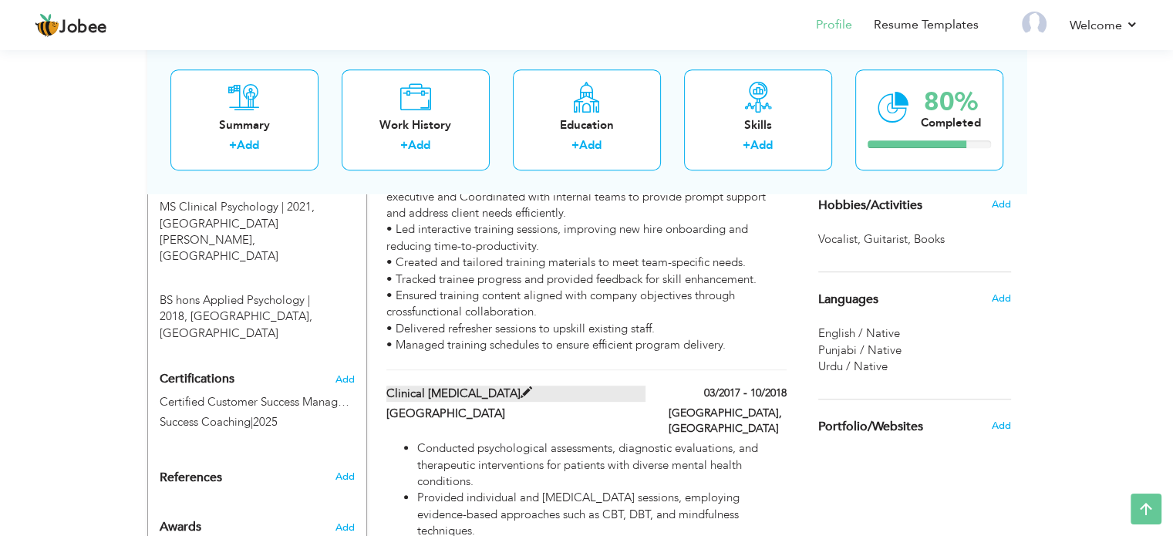
checkbox input "false"
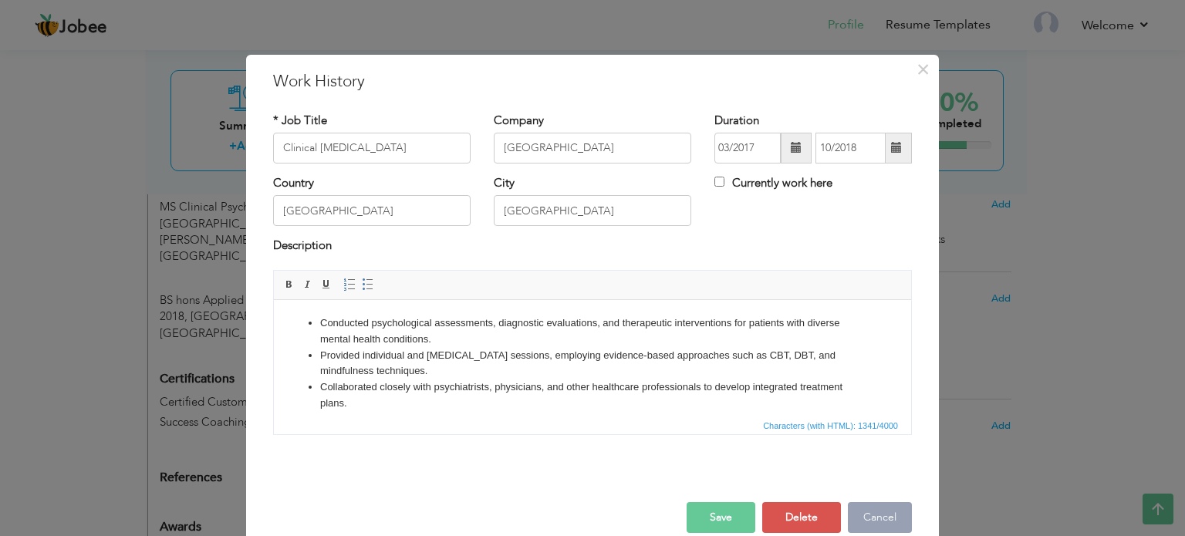
click at [866, 518] on button "Cancel" at bounding box center [880, 517] width 64 height 31
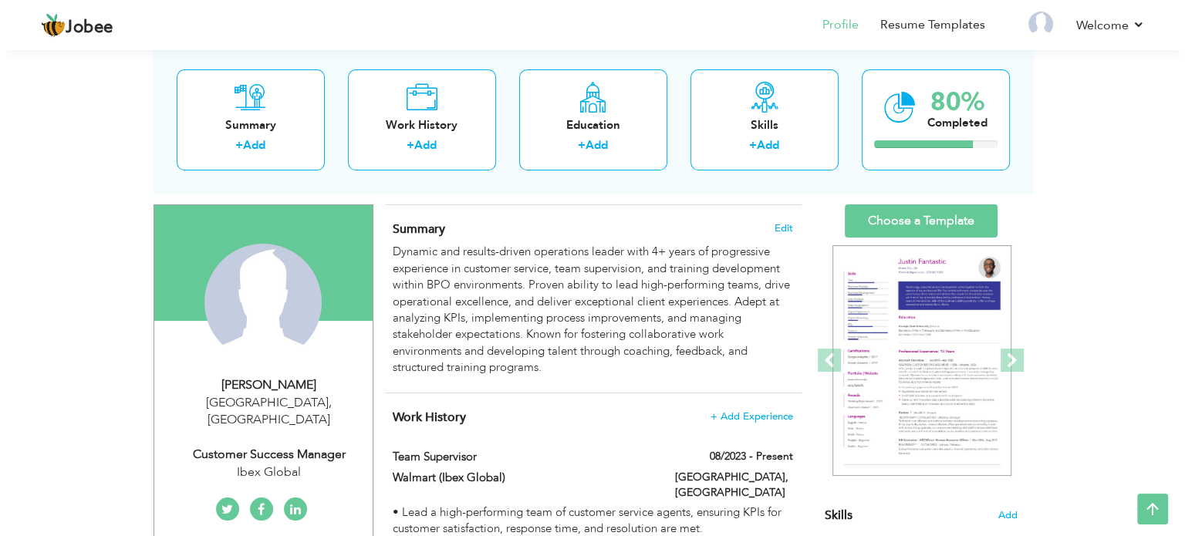
scroll to position [82, 0]
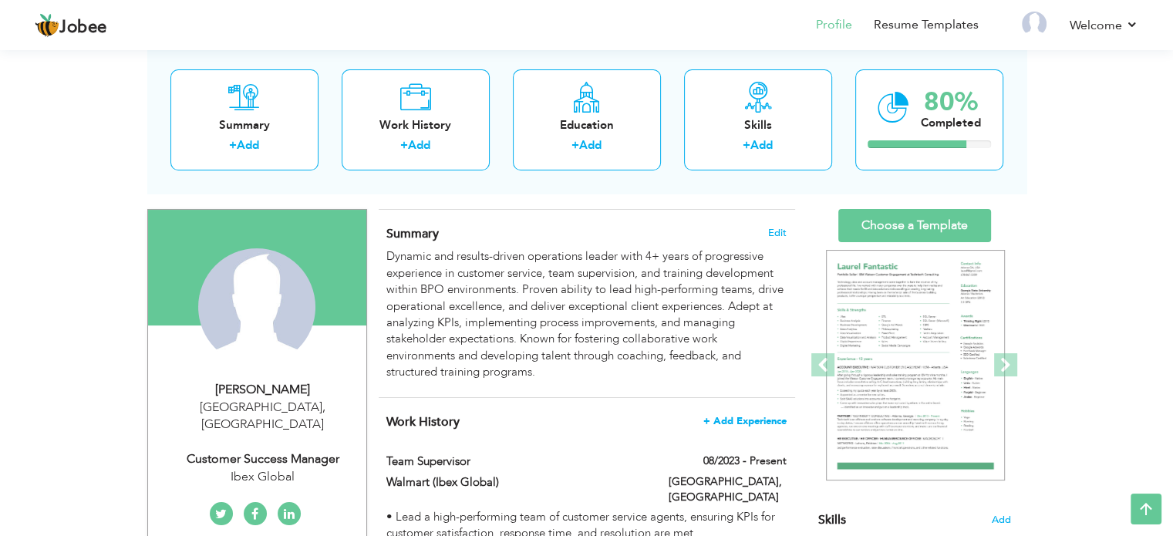
click at [743, 424] on span "+ Add Experience" at bounding box center [744, 421] width 83 height 11
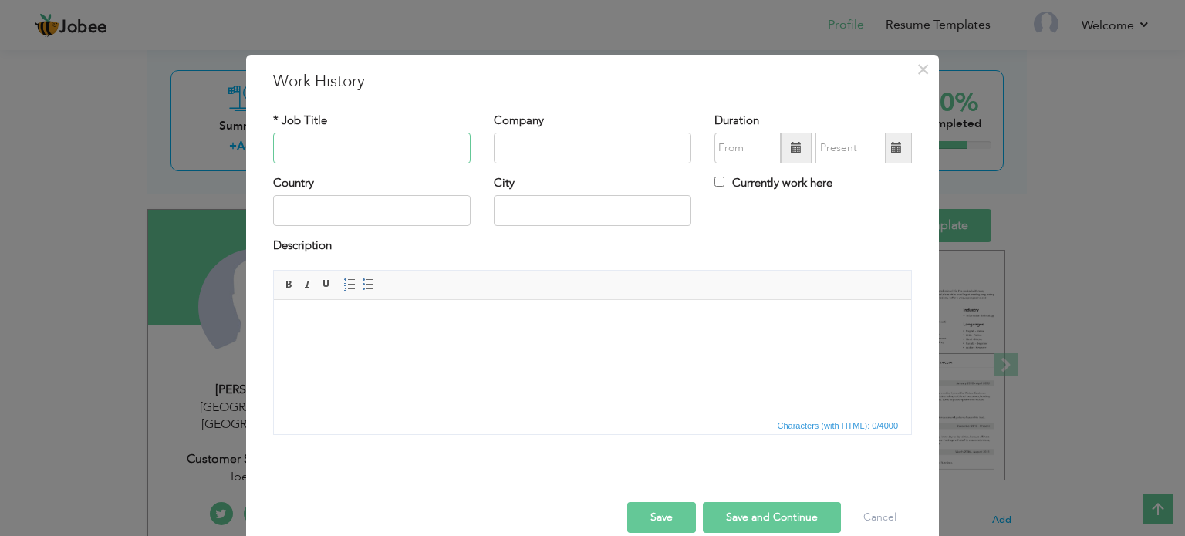
paste input "Customer Service Specialist"
type input "Customer Service Specialist"
click at [537, 147] on input "text" at bounding box center [592, 148] width 197 height 31
paste input "Ibex Global – Walmart Campaign – Lahore, Pakistan"
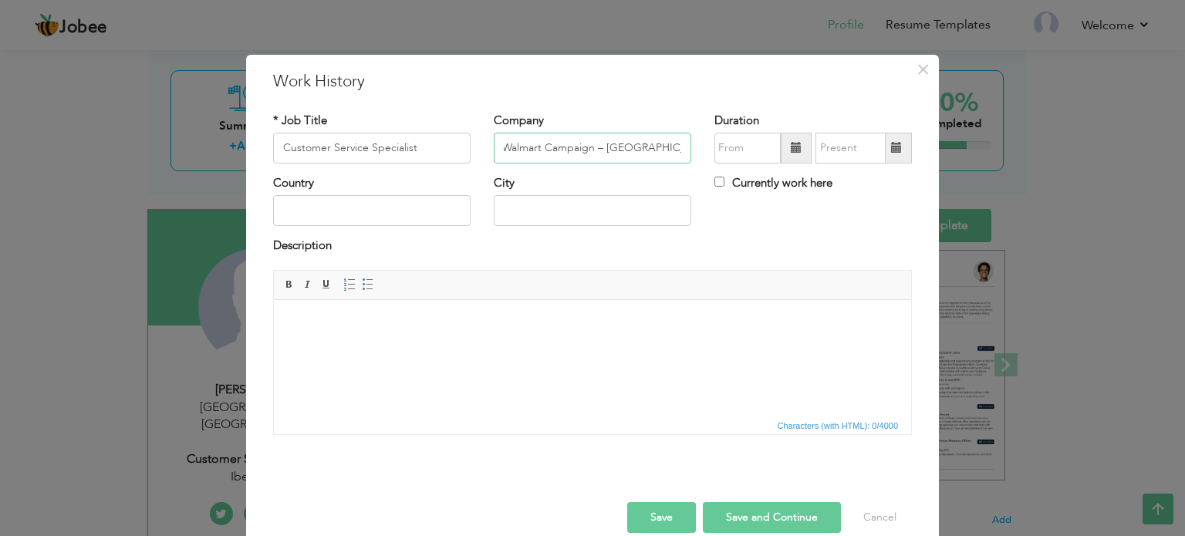
scroll to position [0, 70]
drag, startPoint x: 602, startPoint y: 144, endPoint x: 707, endPoint y: 144, distance: 105.7
click at [707, 144] on div "* Job Title Customer Service Specialist Company Ibex Global – Walmart Campaign …" at bounding box center [592, 144] width 662 height 62
paste input "Ibex Global – Walmart Campaign – L"
drag, startPoint x: 589, startPoint y: 144, endPoint x: 722, endPoint y: 150, distance: 132.8
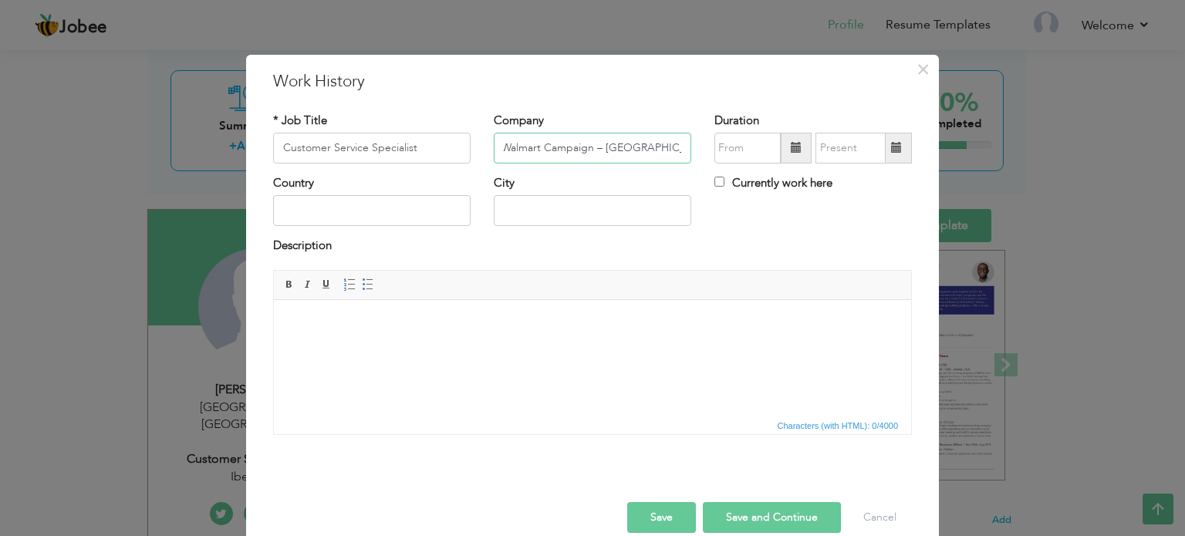
click at [722, 150] on div "* Job Title Customer Service Specialist Company Ibex Global – Walmart Campaign …" at bounding box center [592, 144] width 662 height 62
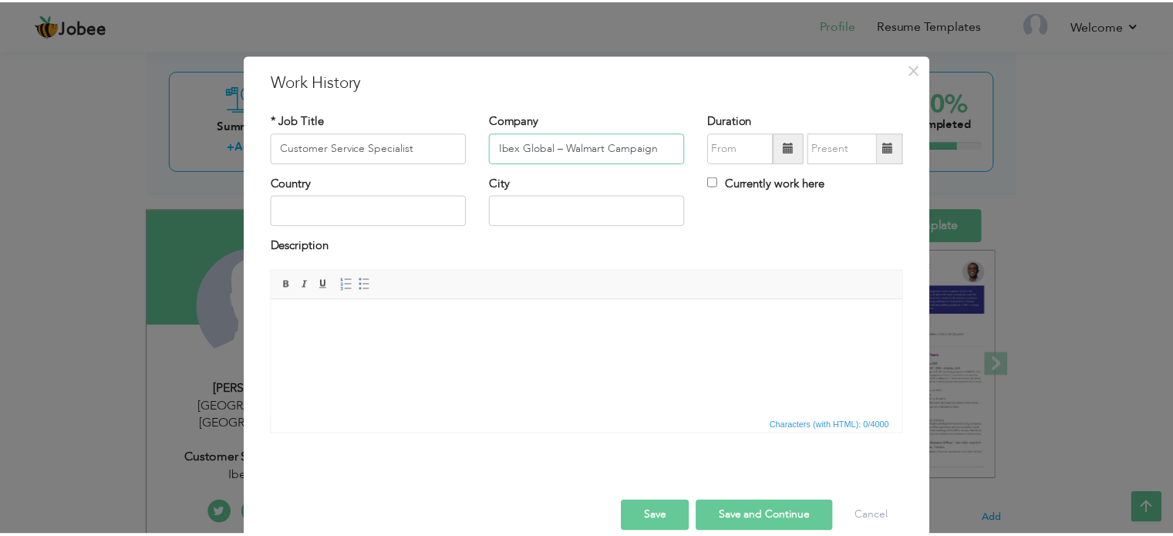
scroll to position [0, 0]
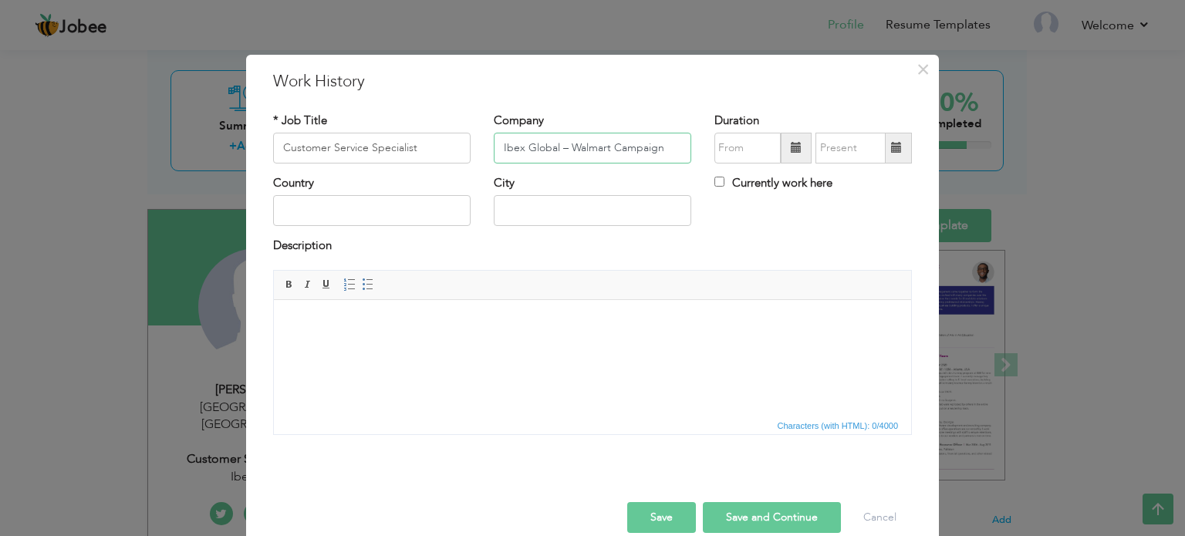
type input "Ibex Global – Walmart Campaign"
click at [358, 205] on input "text" at bounding box center [371, 210] width 197 height 31
paste input "– Lahore, Pakistan"
click at [282, 210] on input "– Lahore, Pakistan" at bounding box center [371, 210] width 197 height 31
drag, startPoint x: 311, startPoint y: 208, endPoint x: 406, endPoint y: 212, distance: 95.7
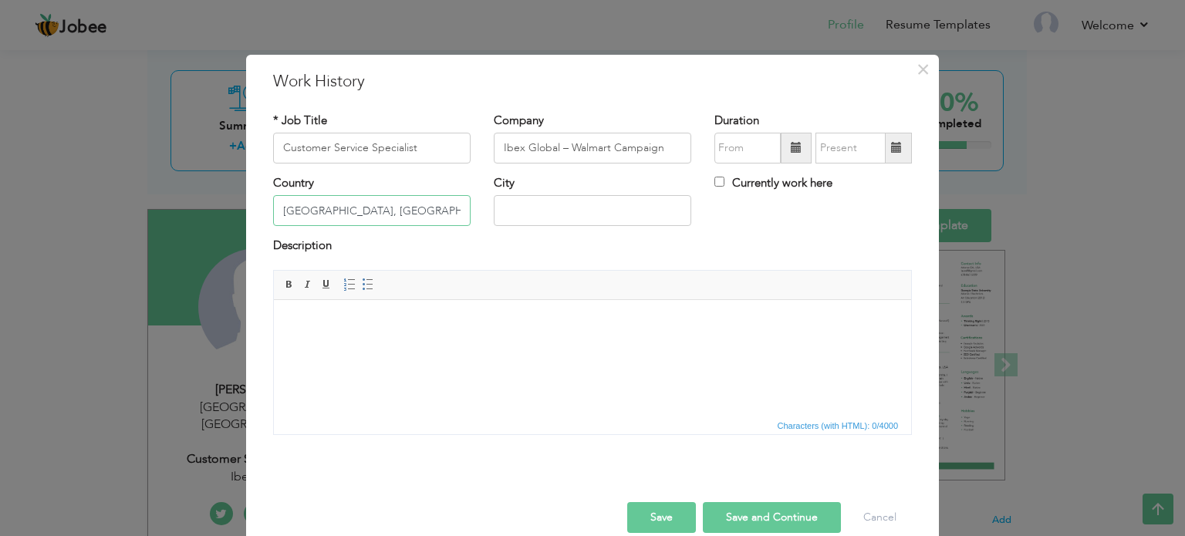
click at [406, 212] on input "Lahore, Pakistan" at bounding box center [371, 210] width 197 height 31
type input "[GEOGRAPHIC_DATA]"
click at [499, 217] on input "text" at bounding box center [592, 210] width 197 height 31
paste input ", Pakistan"
click at [504, 211] on input ", Pakistan" at bounding box center [592, 210] width 197 height 31
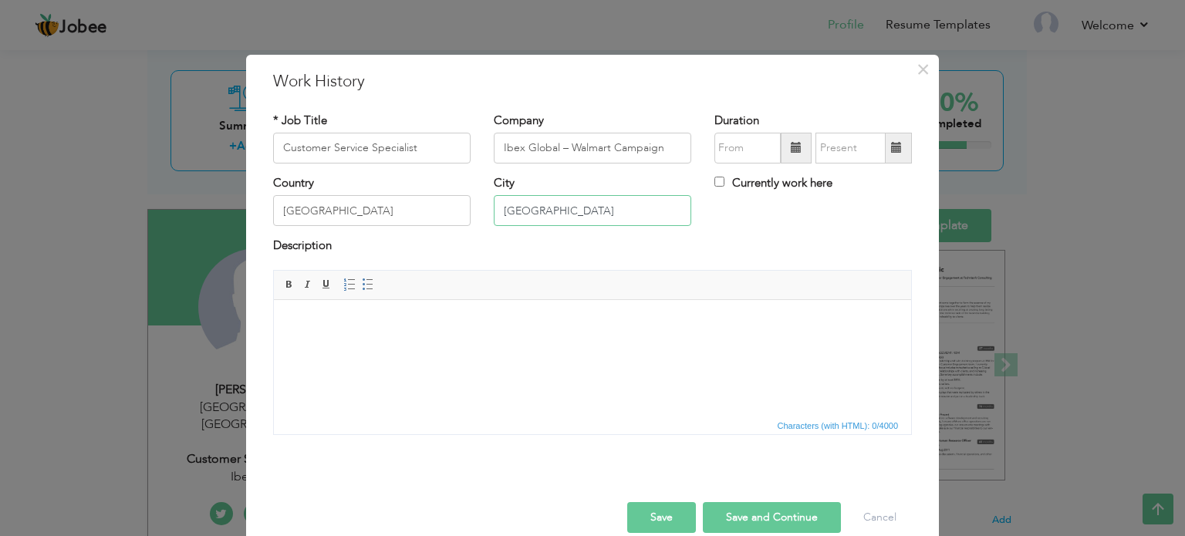
type input "[GEOGRAPHIC_DATA]"
click at [402, 345] on html at bounding box center [592, 322] width 637 height 47
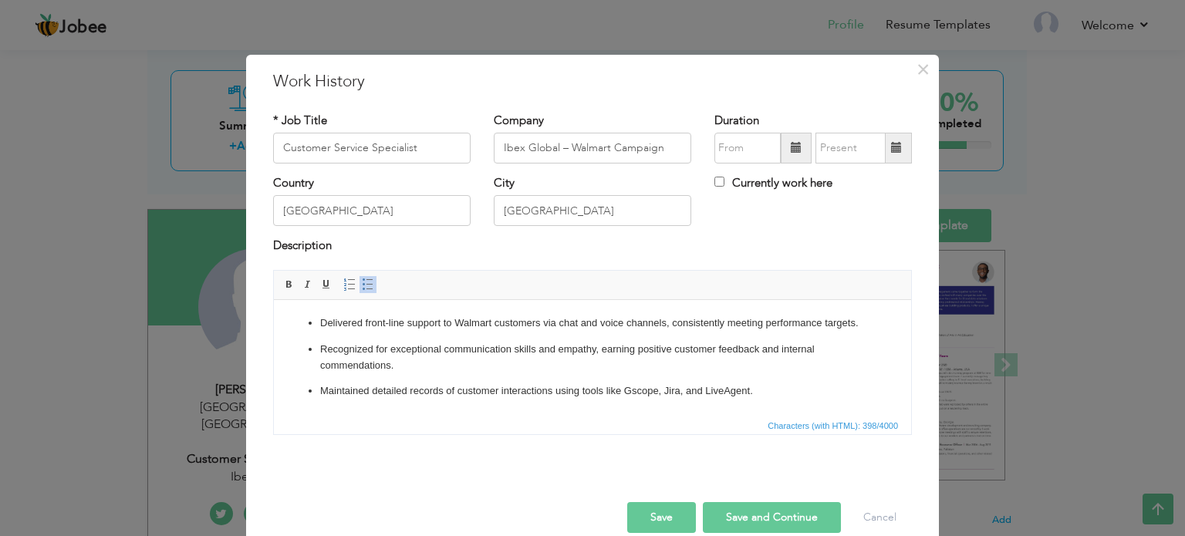
click at [622, 389] on p "Maintained detailed records of customer interactions using tools like Gscope, J…" at bounding box center [592, 391] width 545 height 16
click at [789, 154] on span at bounding box center [796, 148] width 31 height 31
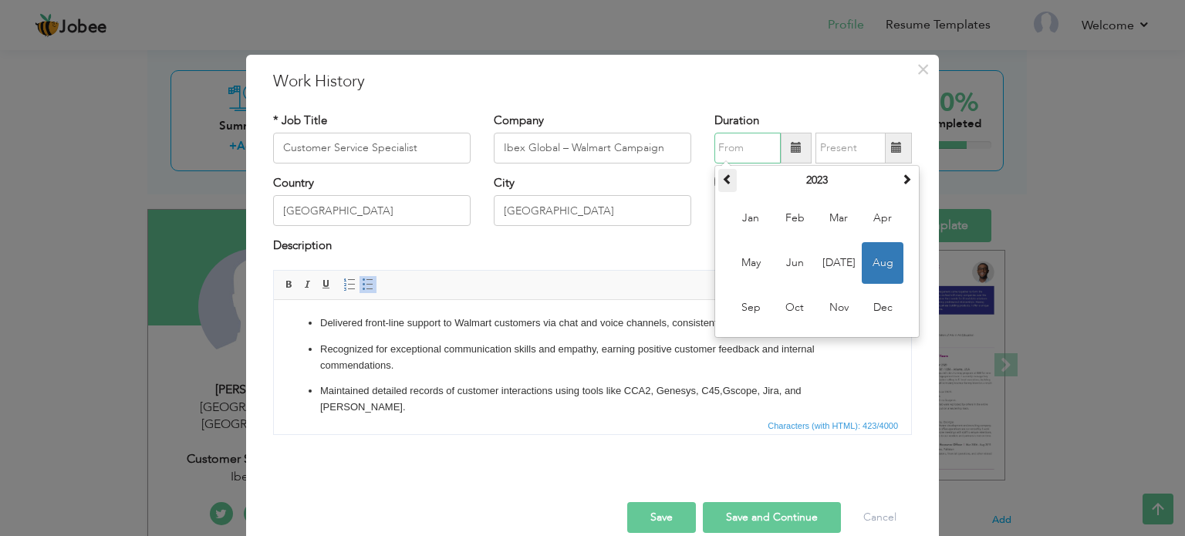
click at [722, 176] on span at bounding box center [727, 179] width 11 height 11
click at [906, 182] on th at bounding box center [906, 180] width 19 height 23
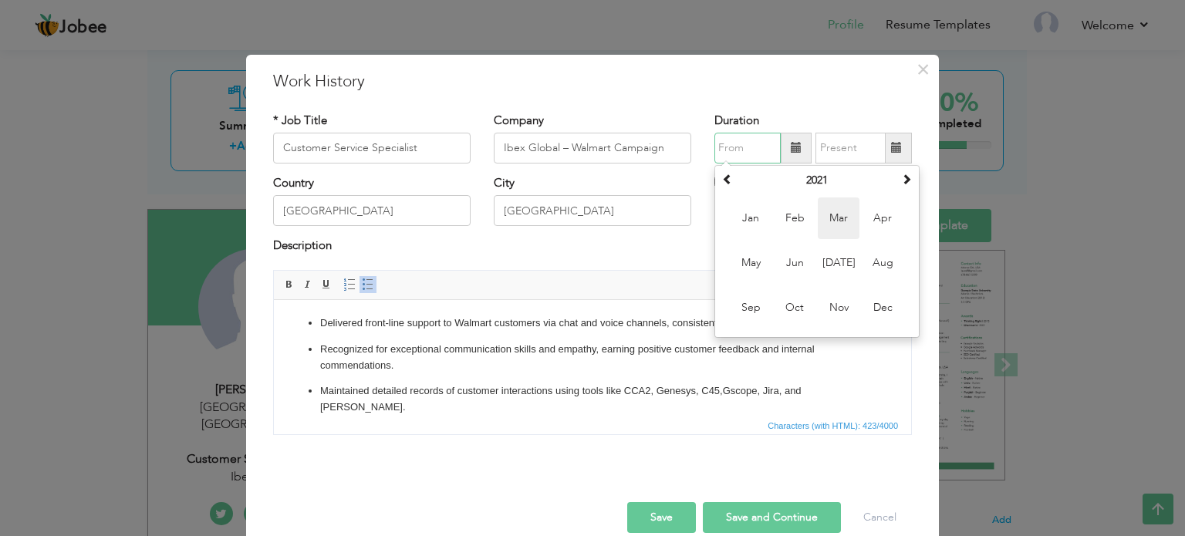
click at [830, 225] on span "Mar" at bounding box center [839, 218] width 42 height 42
type input "03/2021"
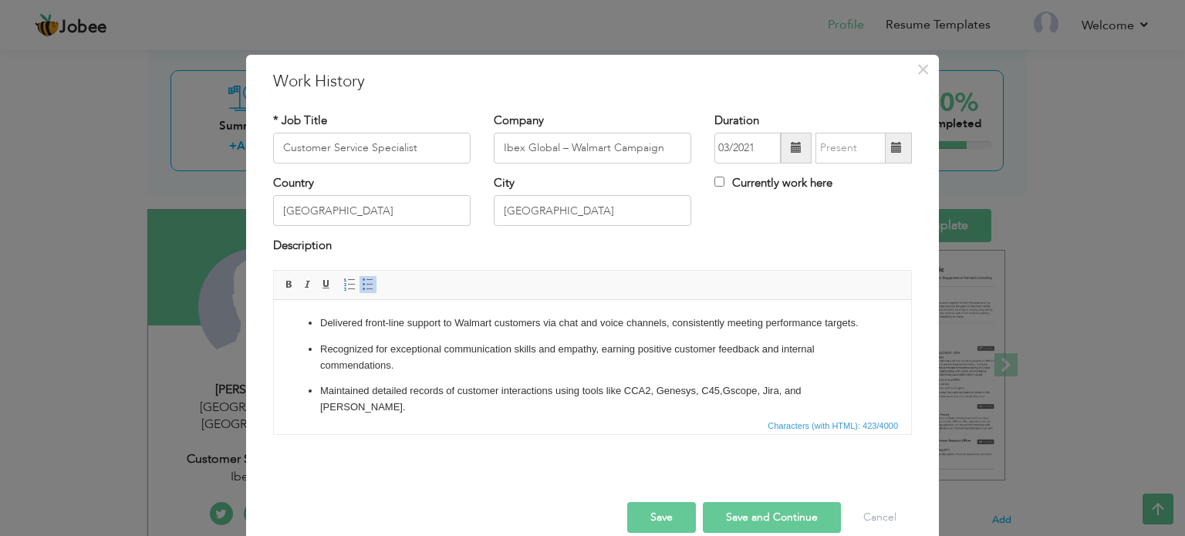
click at [891, 150] on span at bounding box center [896, 147] width 11 height 11
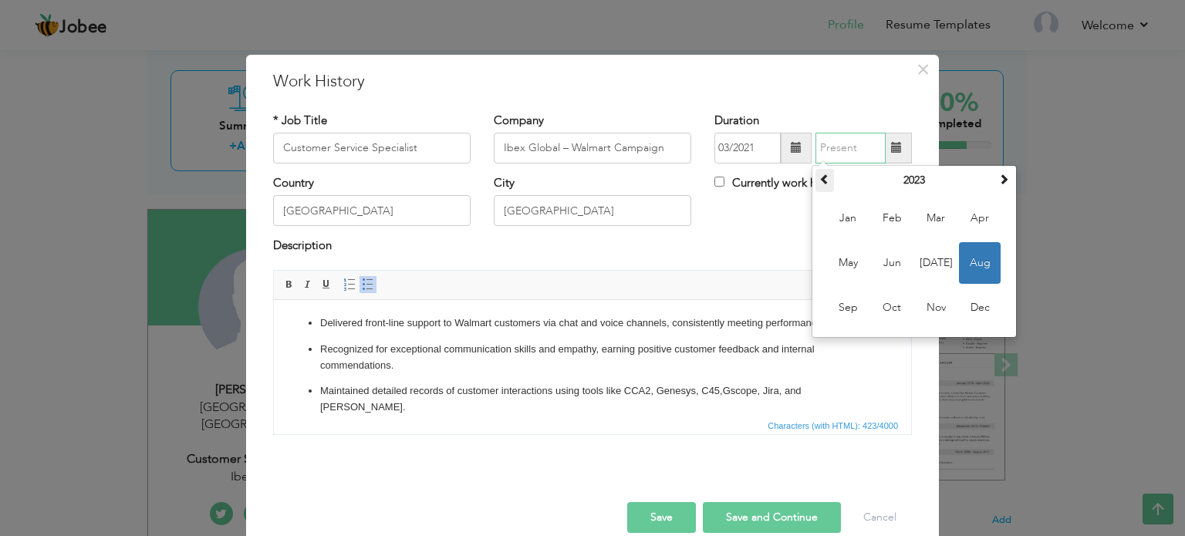
click at [824, 184] on span at bounding box center [824, 179] width 11 height 11
click at [964, 253] on span "Aug" at bounding box center [980, 263] width 42 height 42
type input "08/2022"
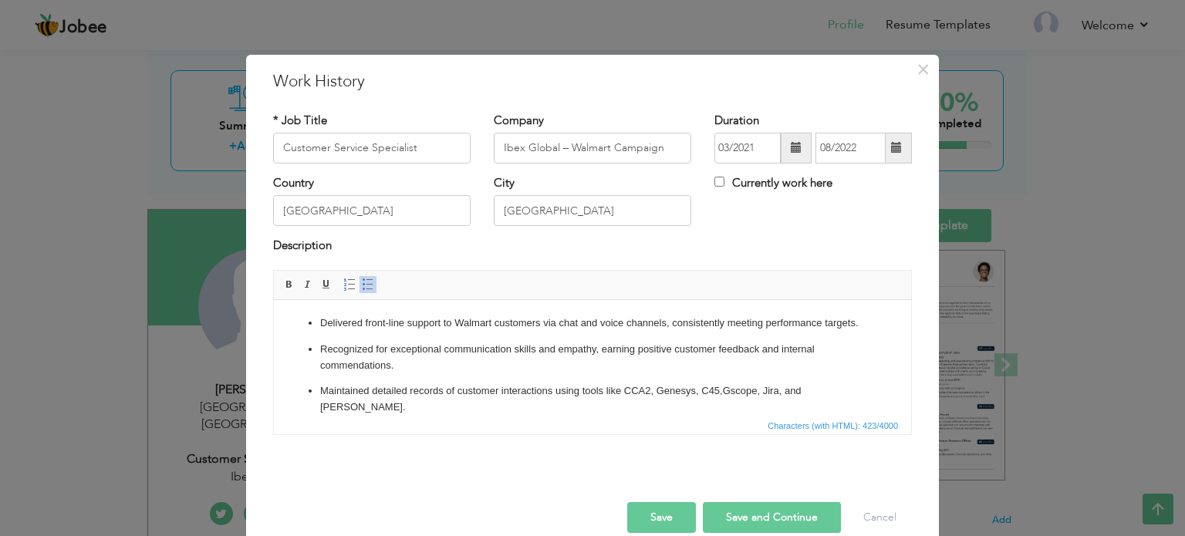
click at [671, 517] on button "Save" at bounding box center [661, 517] width 69 height 31
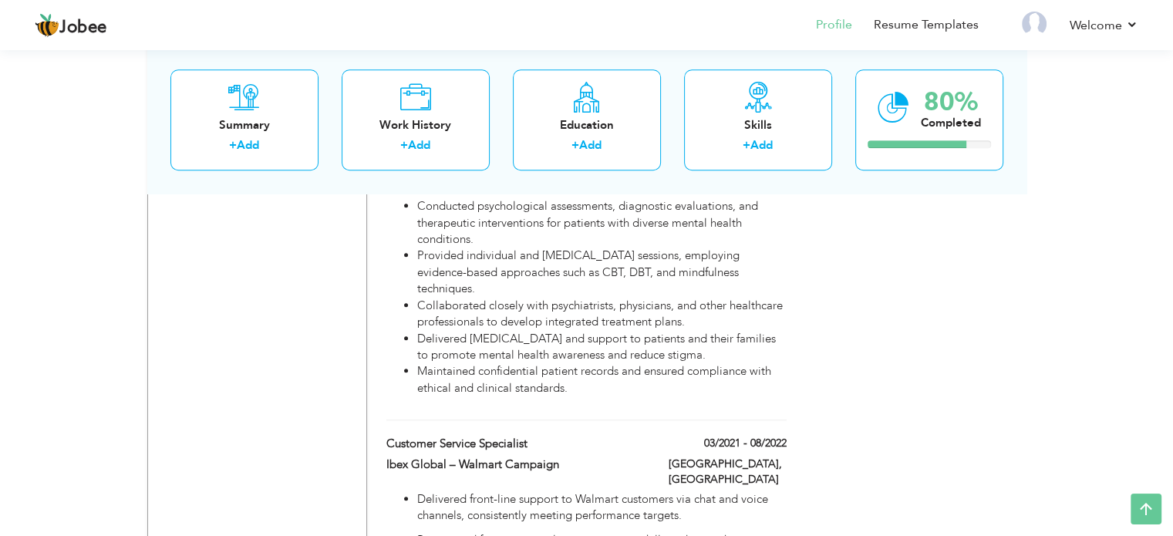
scroll to position [1146, 0]
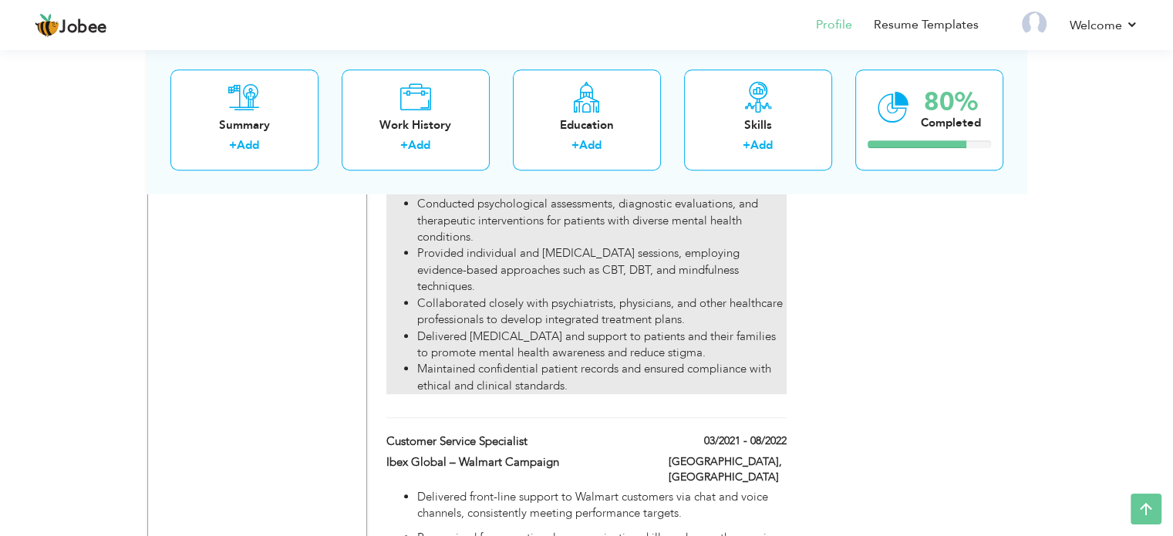
drag, startPoint x: 556, startPoint y: 416, endPoint x: 562, endPoint y: 196, distance: 219.9
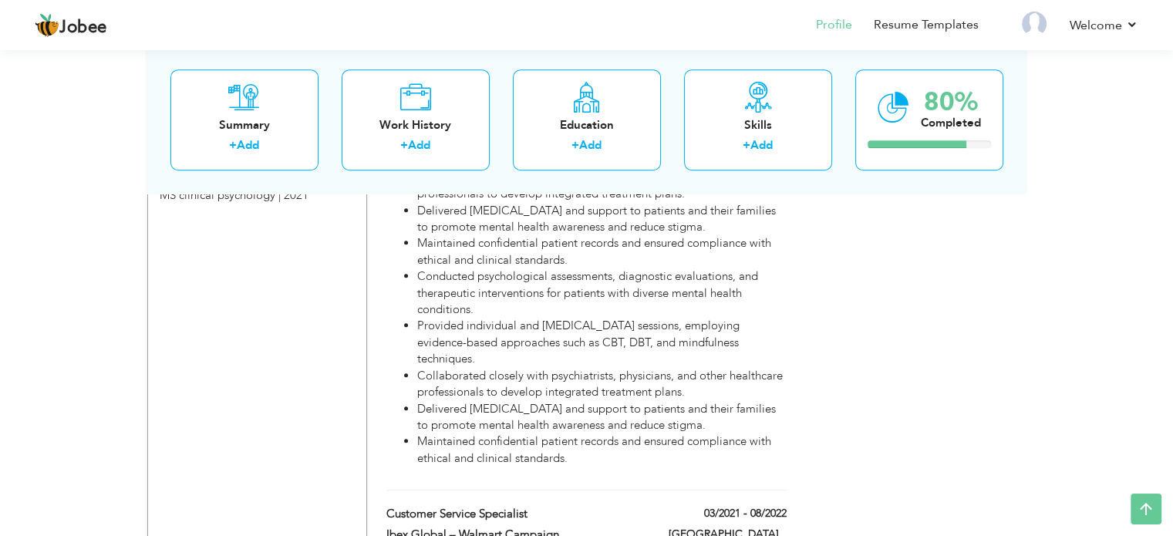
scroll to position [1117, 0]
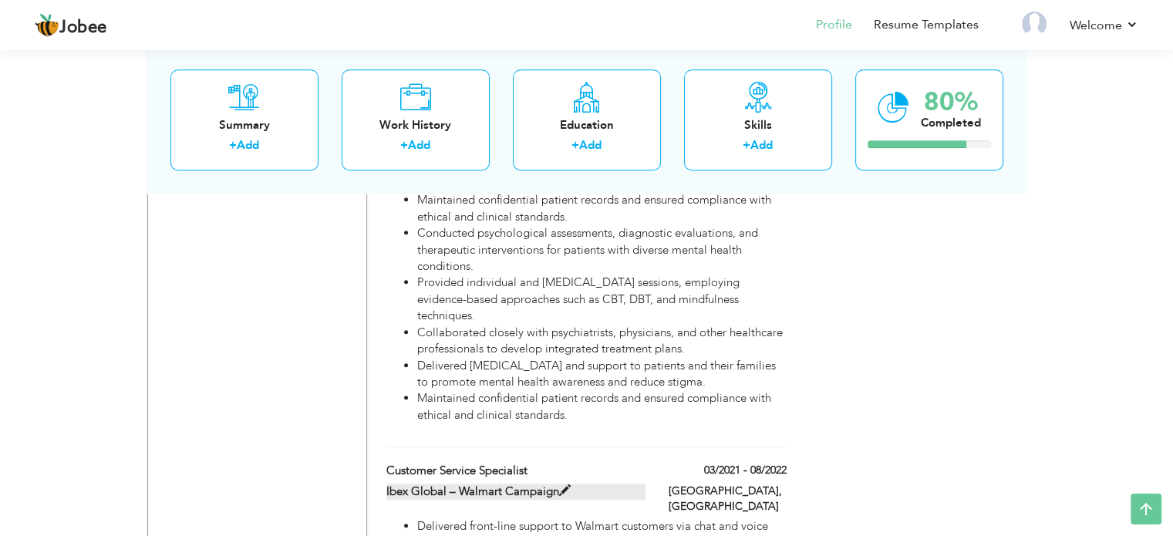
click at [462, 484] on label "Ibex Global – Walmart Campaign" at bounding box center [515, 492] width 259 height 16
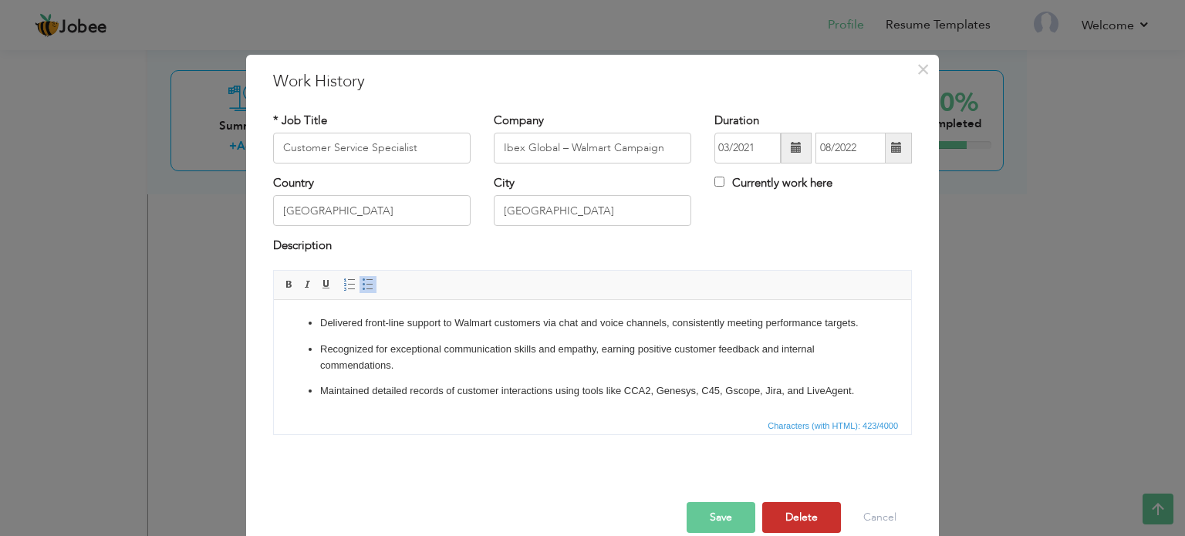
click at [784, 524] on button "Delete" at bounding box center [801, 517] width 79 height 31
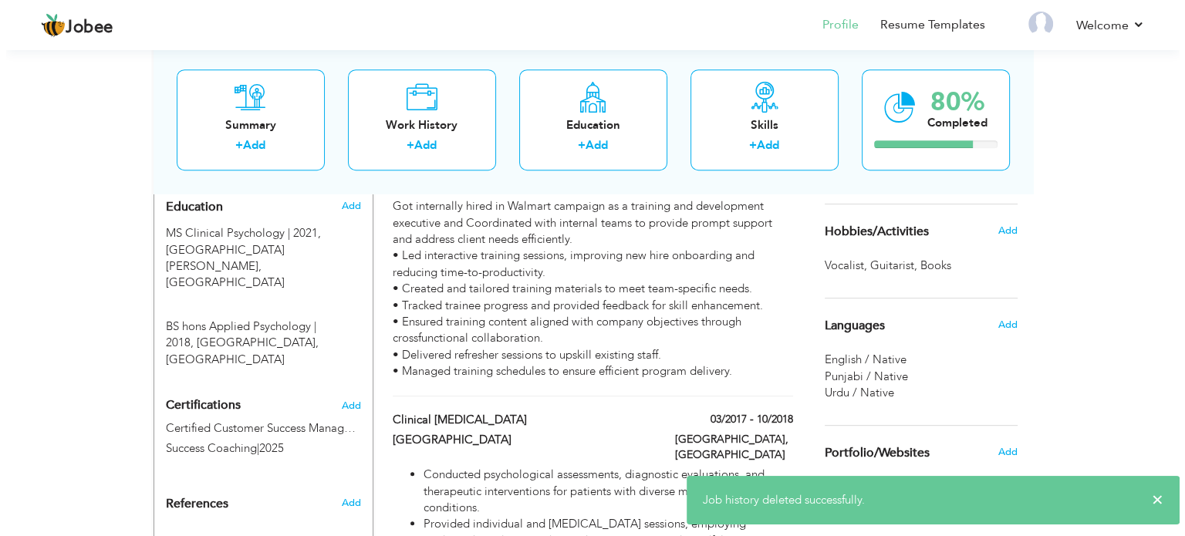
scroll to position [648, 0]
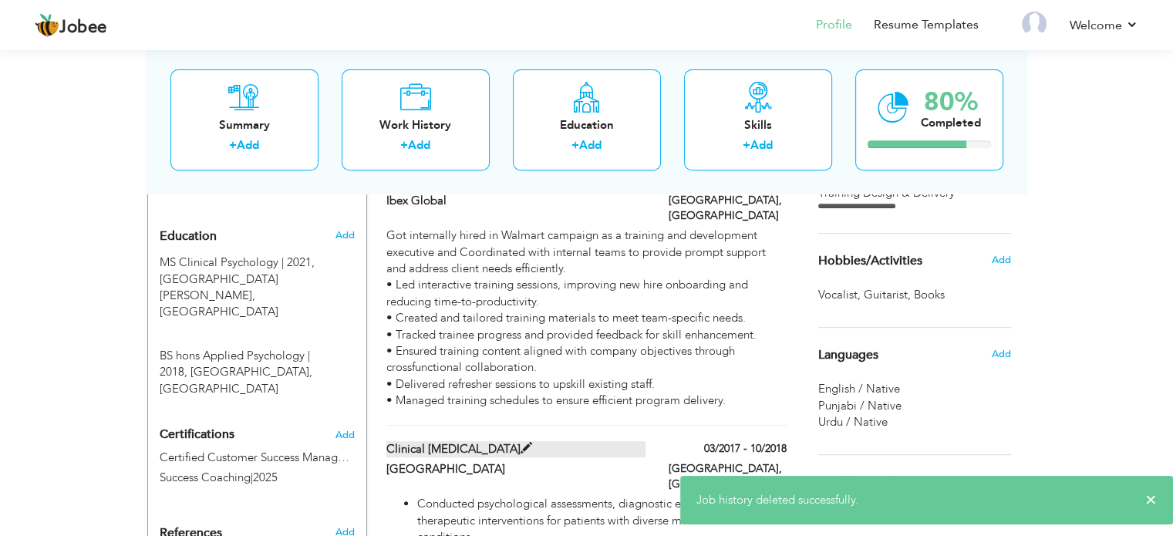
click at [562, 441] on label "Clinical [MEDICAL_DATA]" at bounding box center [515, 449] width 259 height 16
type input "Clinical [MEDICAL_DATA]"
type input "Jinnah Hospital Lahore"
type input "03/2017"
type input "10/2018"
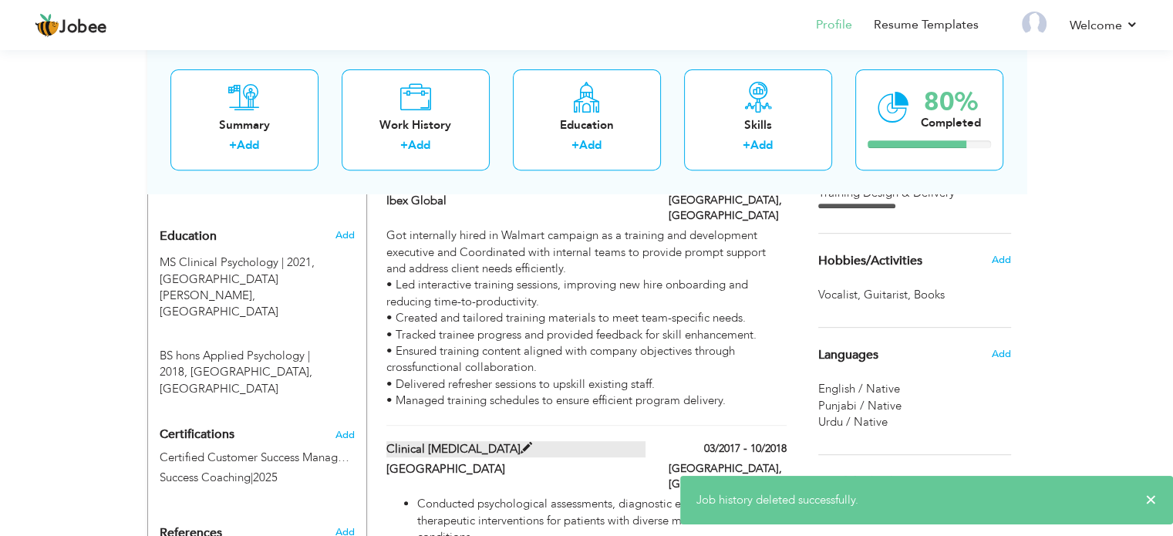
type input "[GEOGRAPHIC_DATA]"
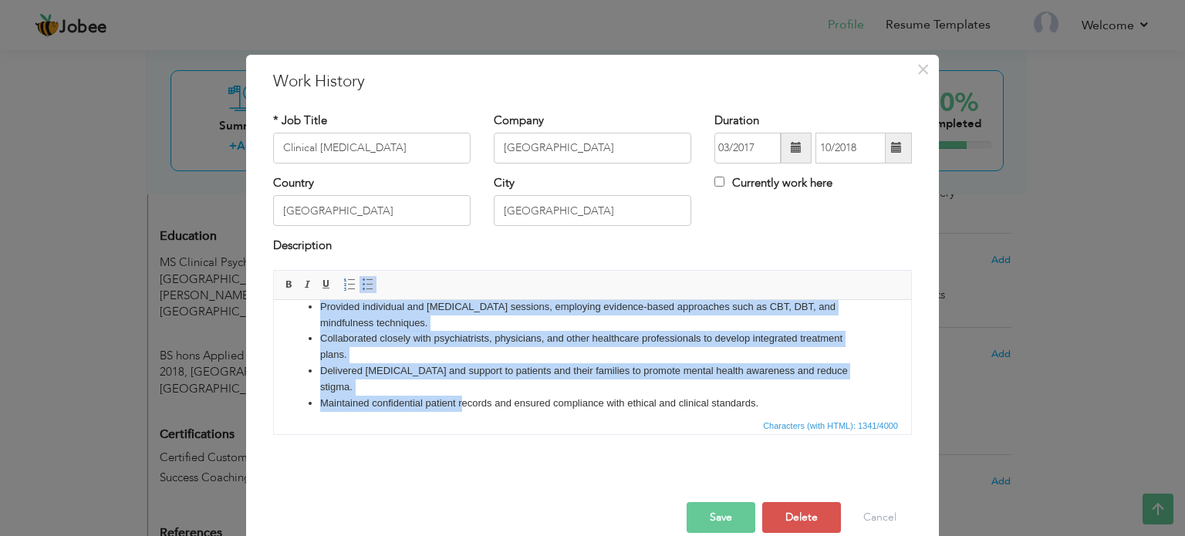
scroll to position [204, 0]
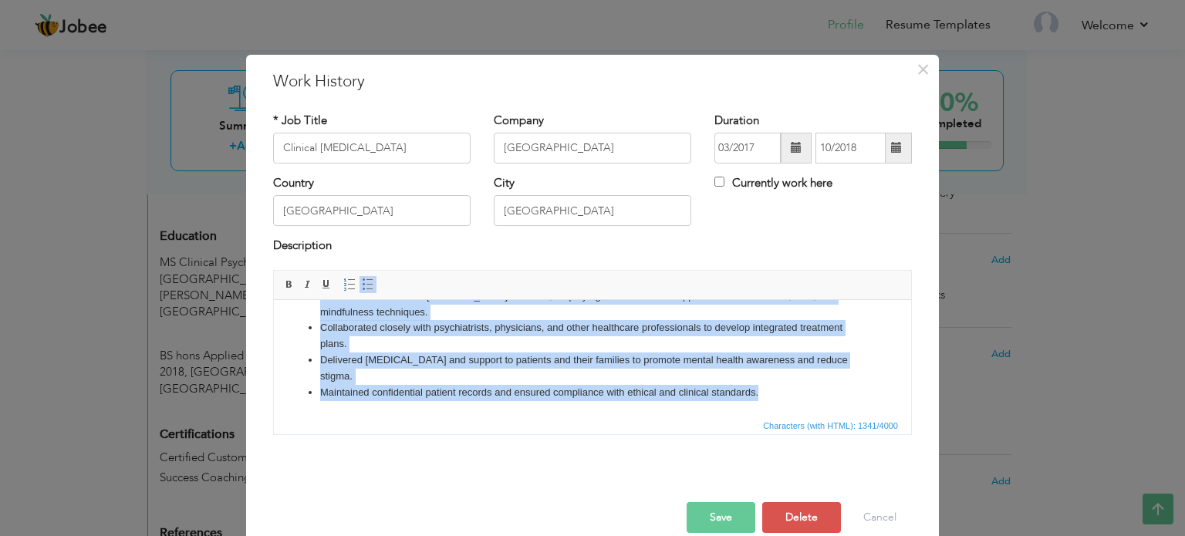
drag, startPoint x: 319, startPoint y: 322, endPoint x: 784, endPoint y: 413, distance: 473.0
click at [784, 413] on html "Conducted psychological assessments, diagnostic evaluations, and therapeutic in…" at bounding box center [592, 255] width 637 height 319
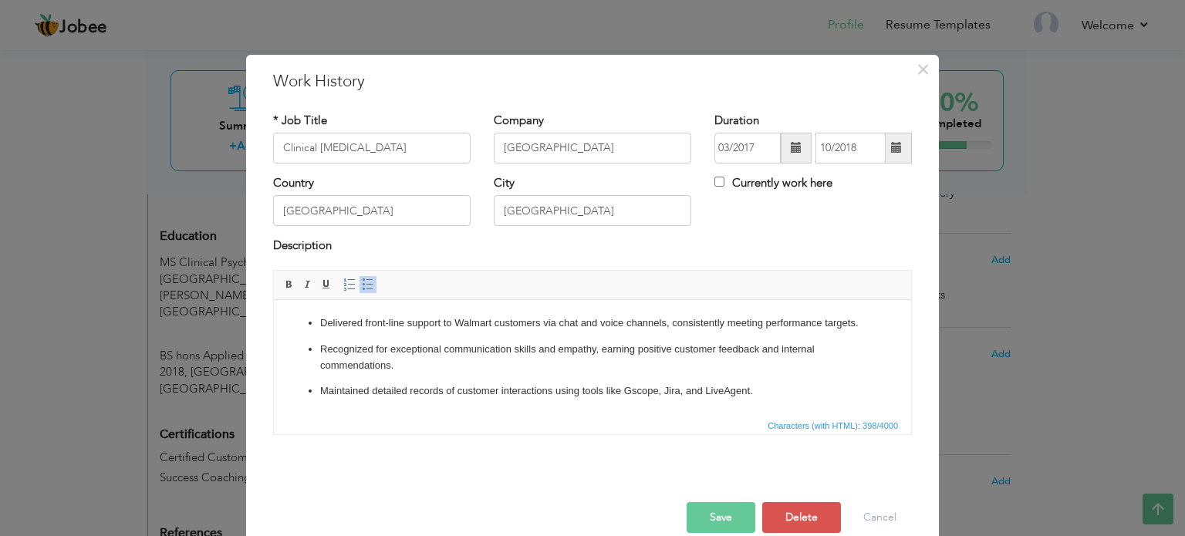
scroll to position [0, 0]
drag, startPoint x: 386, startPoint y: 143, endPoint x: 211, endPoint y: 153, distance: 175.4
click at [211, 153] on div "× Work History * Job Title Clinical Psychologist Company Jinnah Hospital Lahore…" at bounding box center [592, 268] width 1185 height 536
type input "Customer Service Specialist"
drag, startPoint x: 618, startPoint y: 139, endPoint x: 414, endPoint y: 163, distance: 205.0
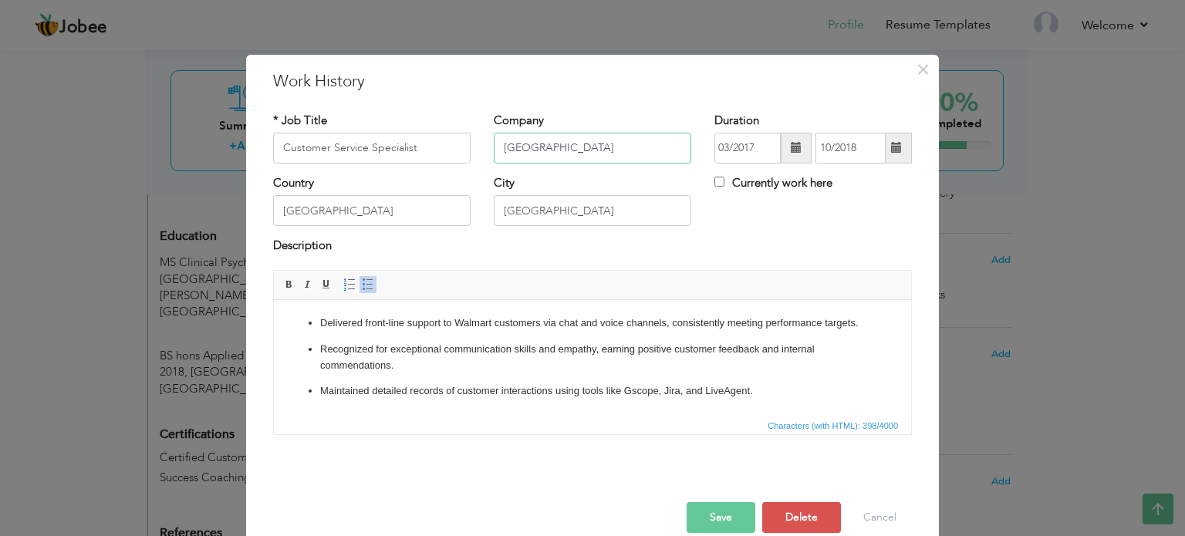
click at [414, 163] on div "* Job Title Customer Service Specialist Company Jinnah Hospital Lahore Duration…" at bounding box center [592, 144] width 662 height 62
paste input "Ibex Global – Walmart Campaign"
type input "Ibex Global – Walmart Campaign"
click at [784, 150] on span at bounding box center [796, 148] width 31 height 31
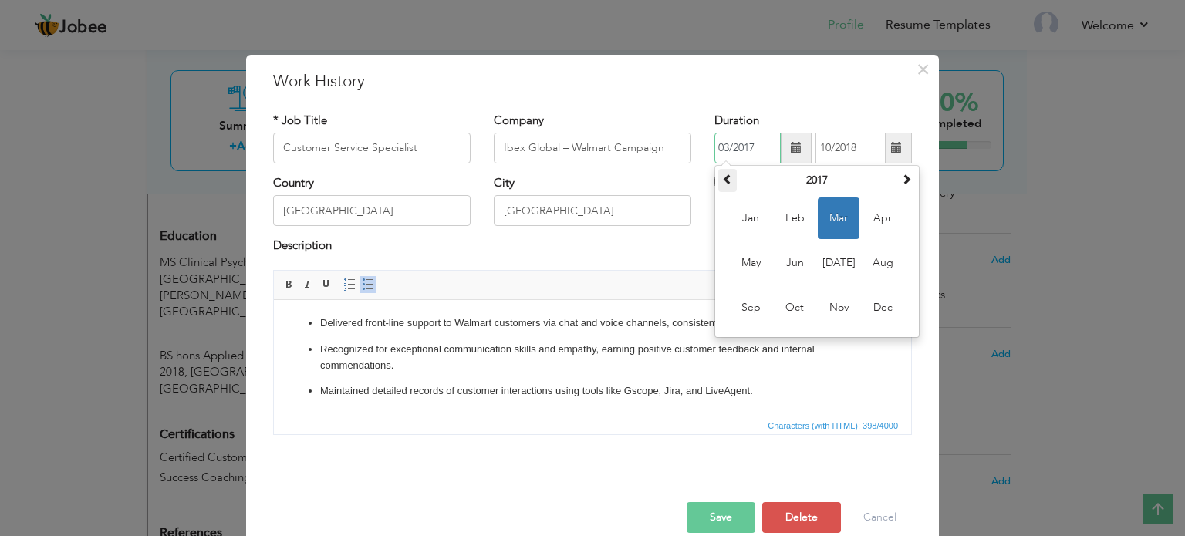
click at [727, 182] on th at bounding box center [727, 180] width 19 height 23
click at [901, 181] on span at bounding box center [906, 179] width 11 height 11
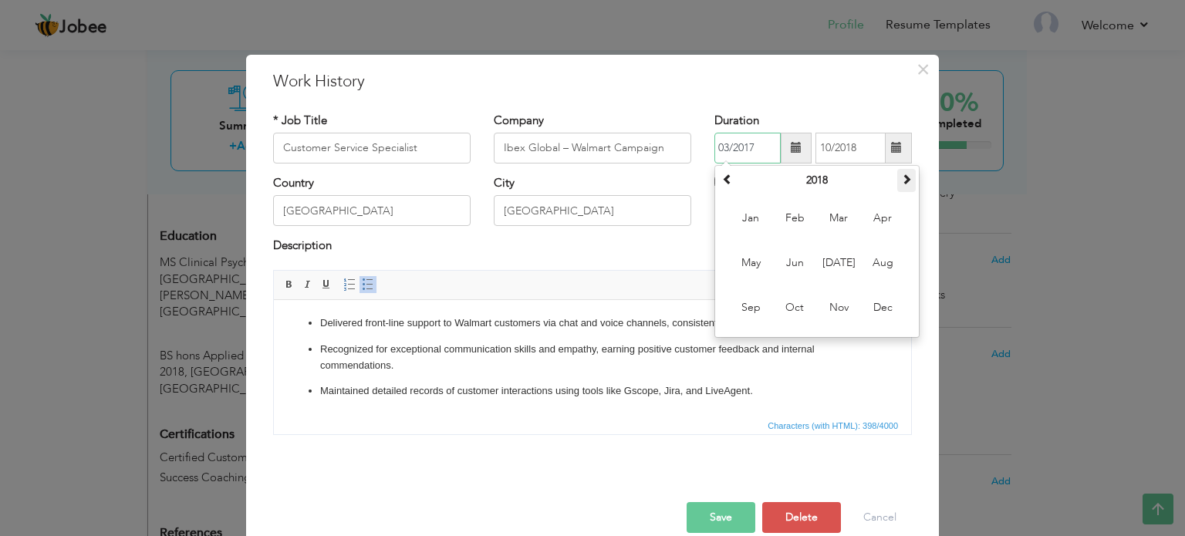
click at [901, 181] on span at bounding box center [906, 179] width 11 height 11
click at [839, 221] on span "Mar" at bounding box center [839, 218] width 42 height 42
type input "03/2021"
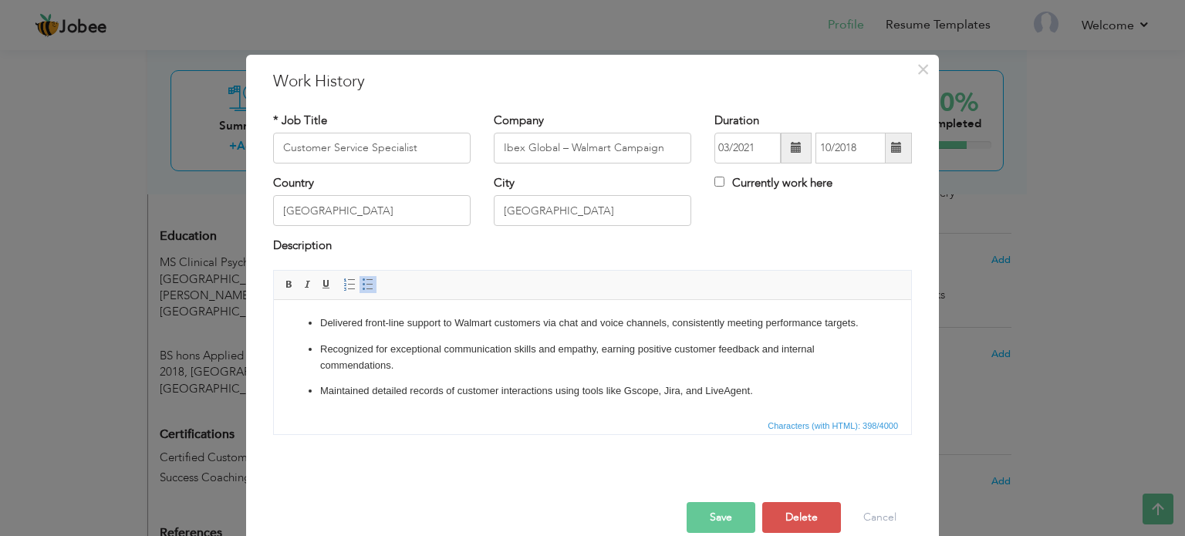
click at [891, 153] on span at bounding box center [896, 147] width 11 height 11
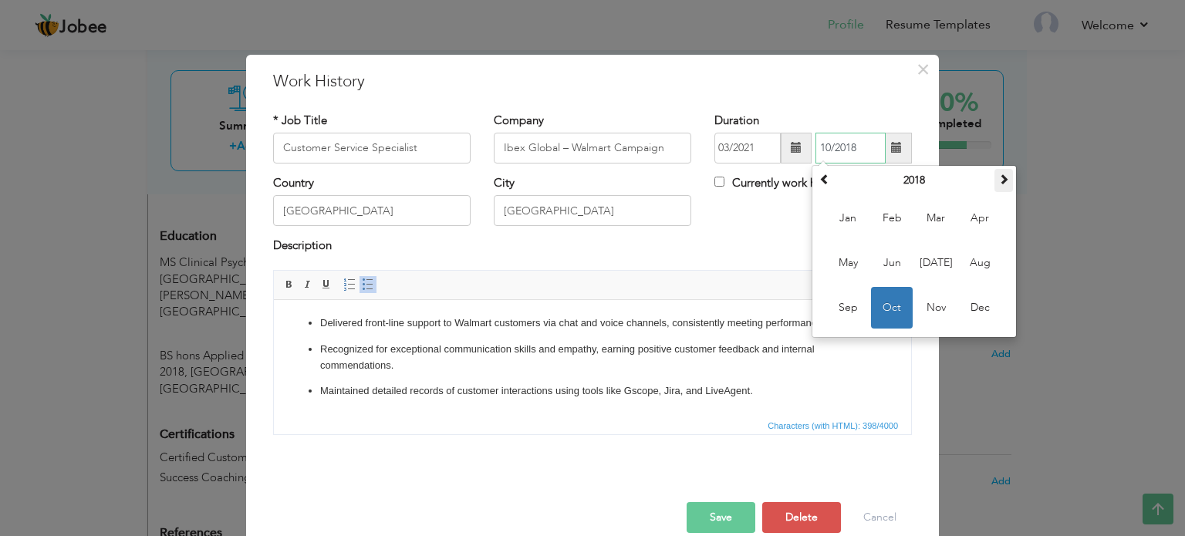
click at [1001, 175] on span at bounding box center [1003, 179] width 11 height 11
click at [819, 178] on span at bounding box center [824, 179] width 11 height 11
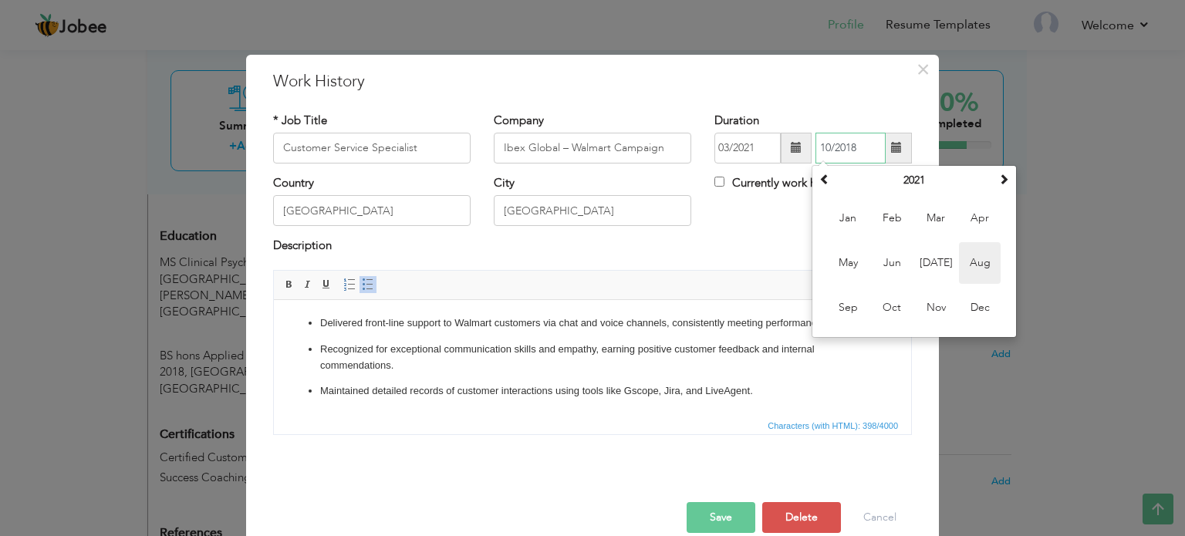
click at [975, 258] on span "Aug" at bounding box center [980, 263] width 42 height 42
type input "08/2021"
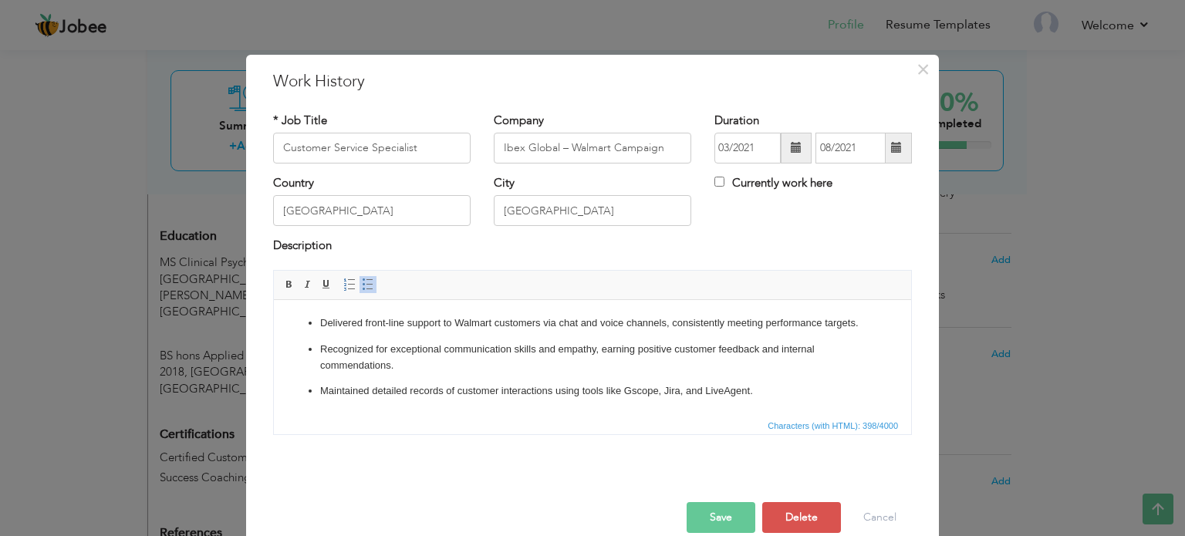
scroll to position [15, 0]
click at [728, 508] on button "Save" at bounding box center [720, 517] width 69 height 31
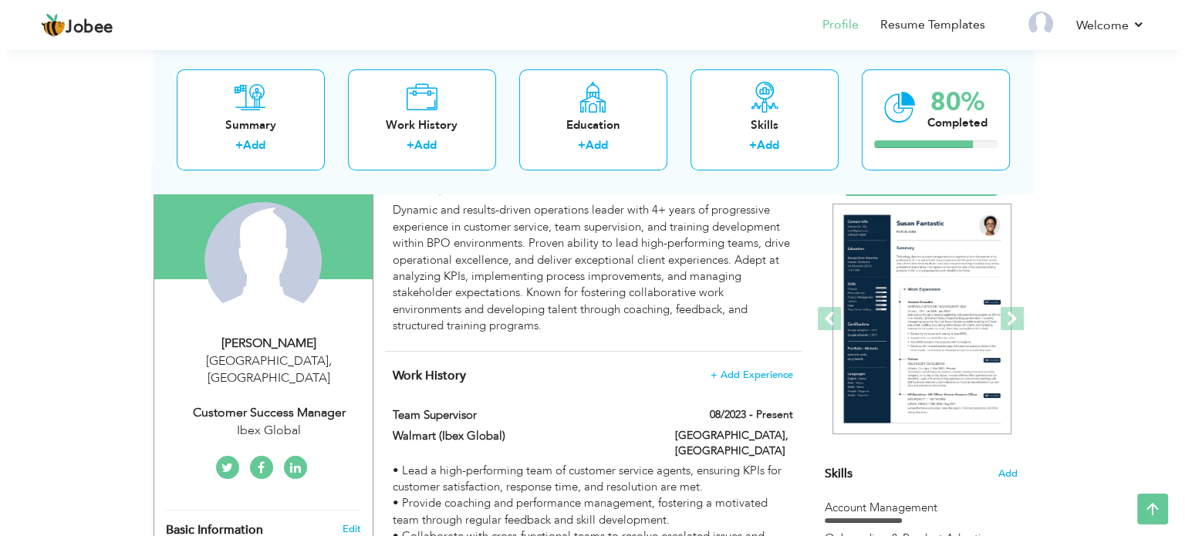
scroll to position [123, 0]
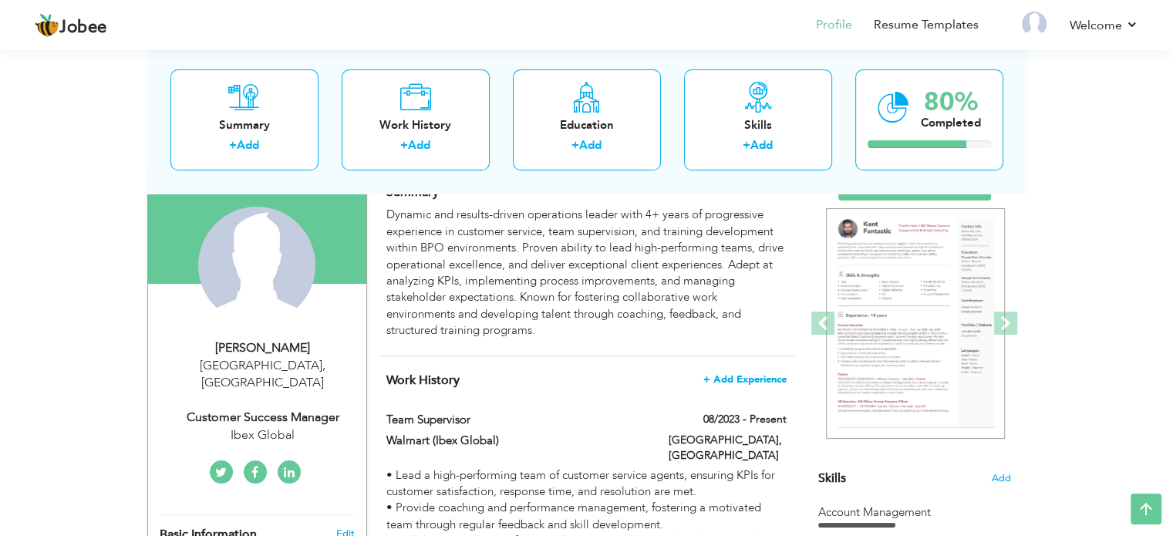
click at [739, 379] on span "+ Add Experience" at bounding box center [744, 379] width 83 height 11
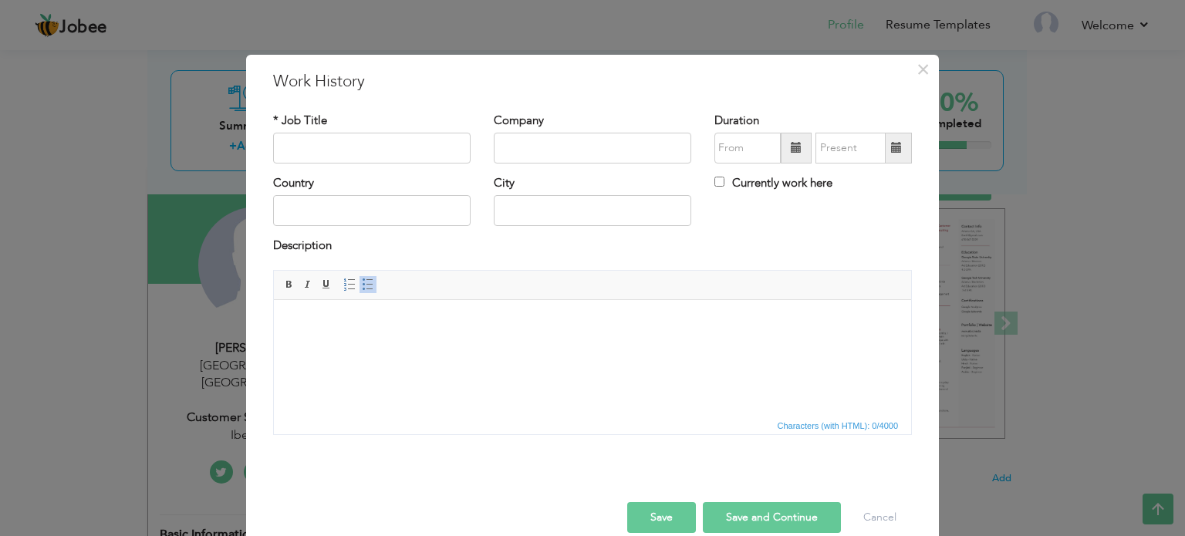
click at [799, 148] on span at bounding box center [796, 148] width 31 height 31
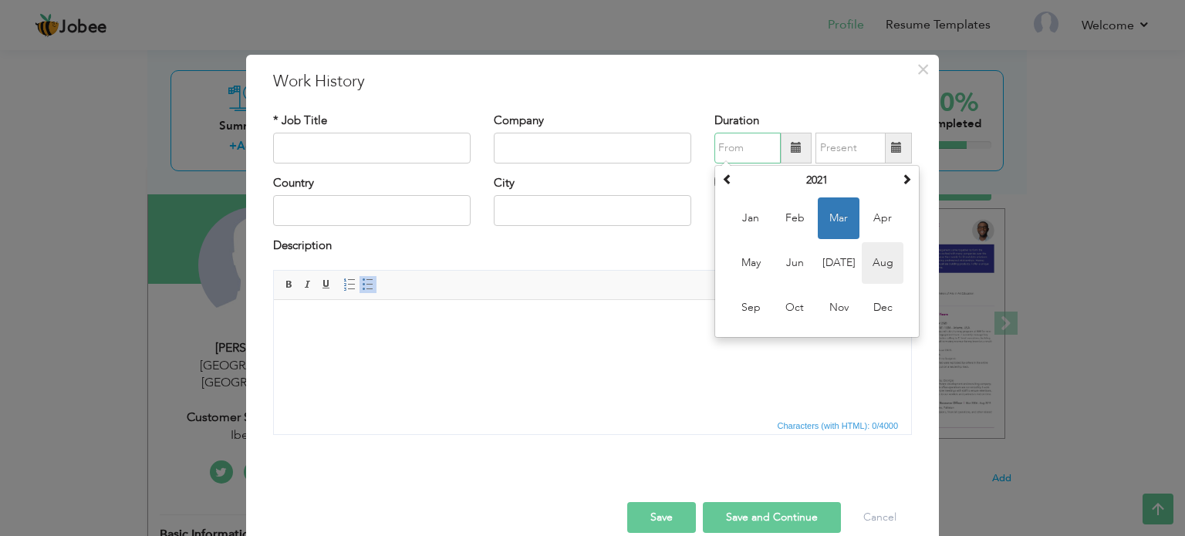
click at [871, 265] on span "Aug" at bounding box center [882, 263] width 42 height 42
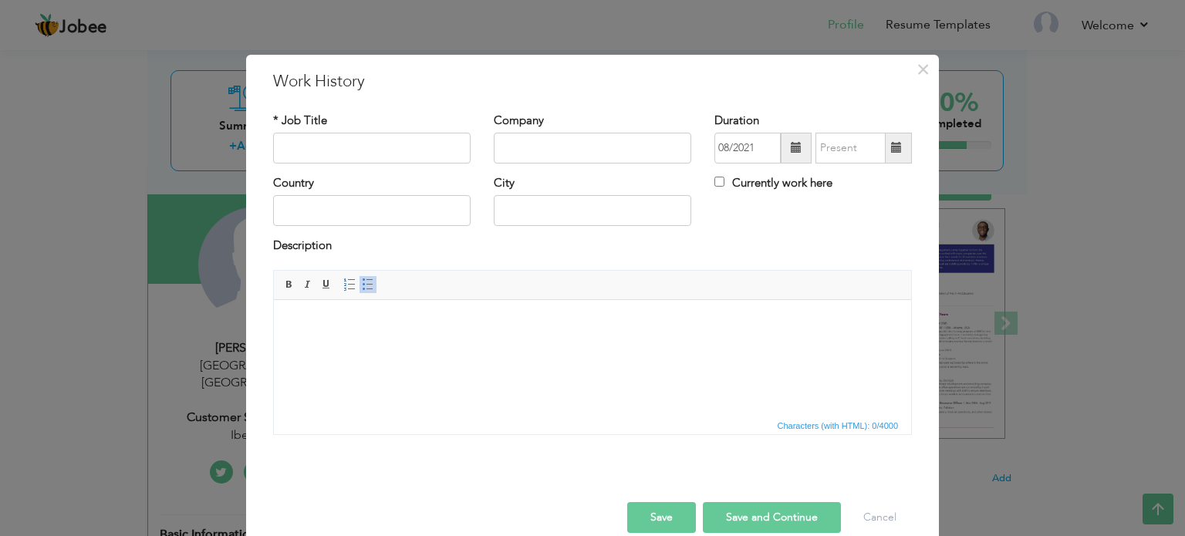
click at [782, 149] on span at bounding box center [796, 148] width 31 height 31
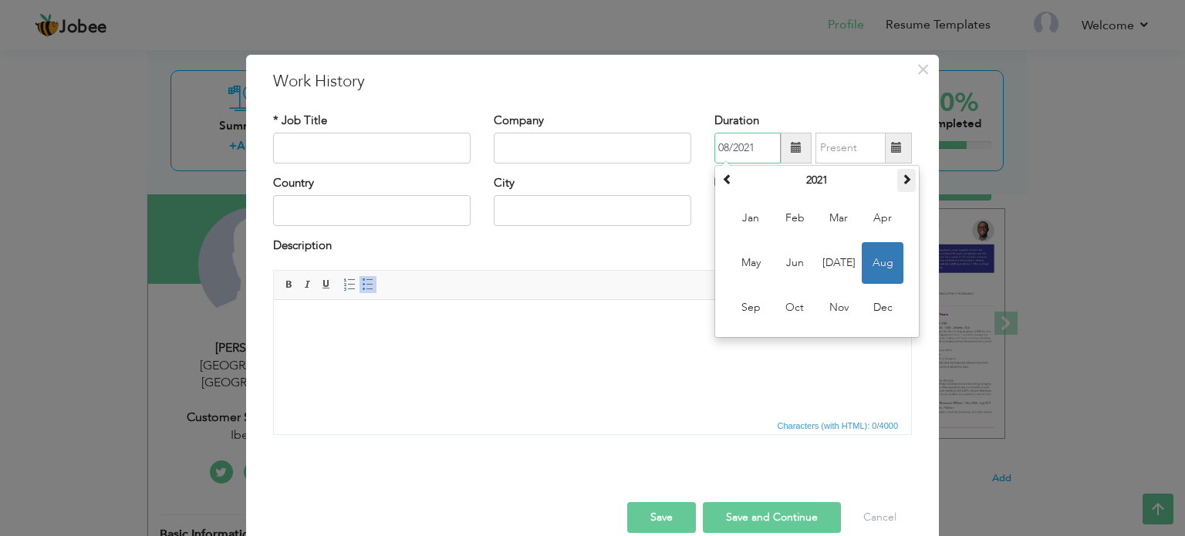
click at [901, 184] on span at bounding box center [906, 179] width 11 height 11
click at [876, 267] on span "Aug" at bounding box center [882, 263] width 42 height 42
type input "08/2022"
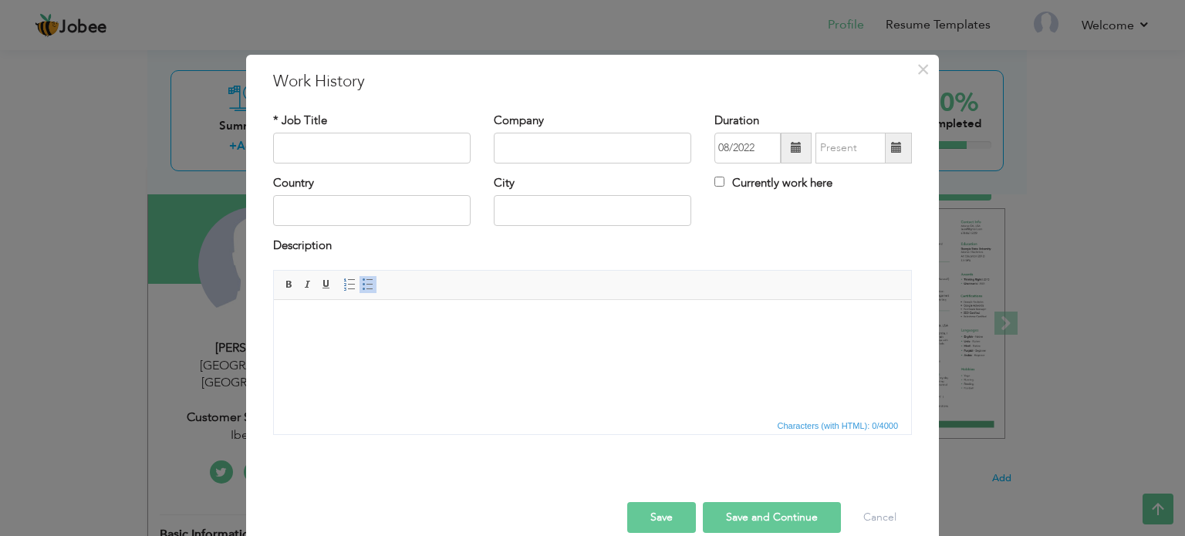
click at [893, 143] on span at bounding box center [896, 147] width 11 height 11
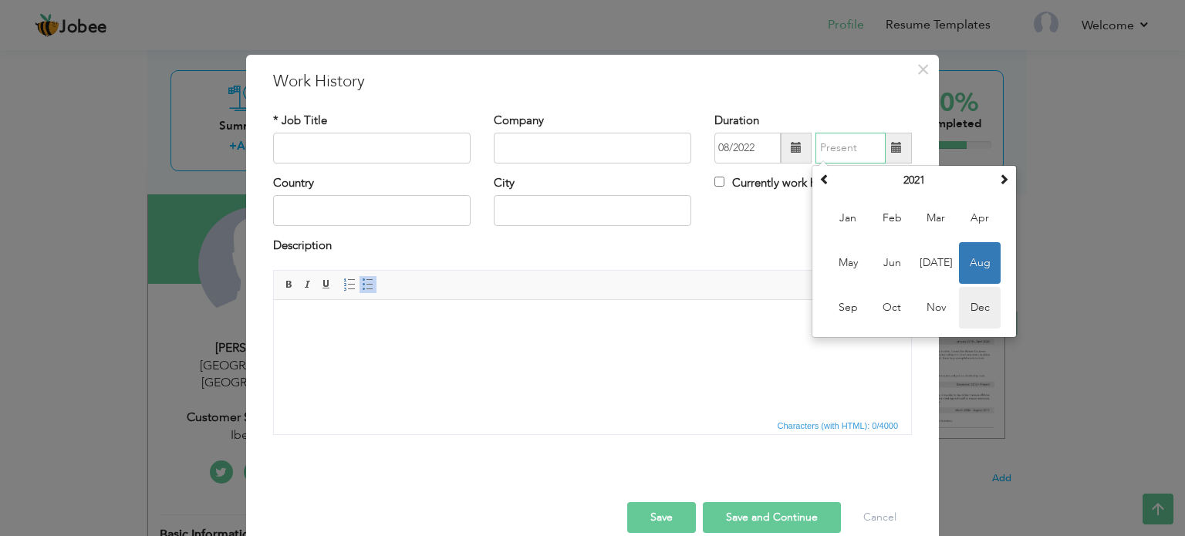
click at [972, 303] on span "Dec" at bounding box center [980, 308] width 42 height 42
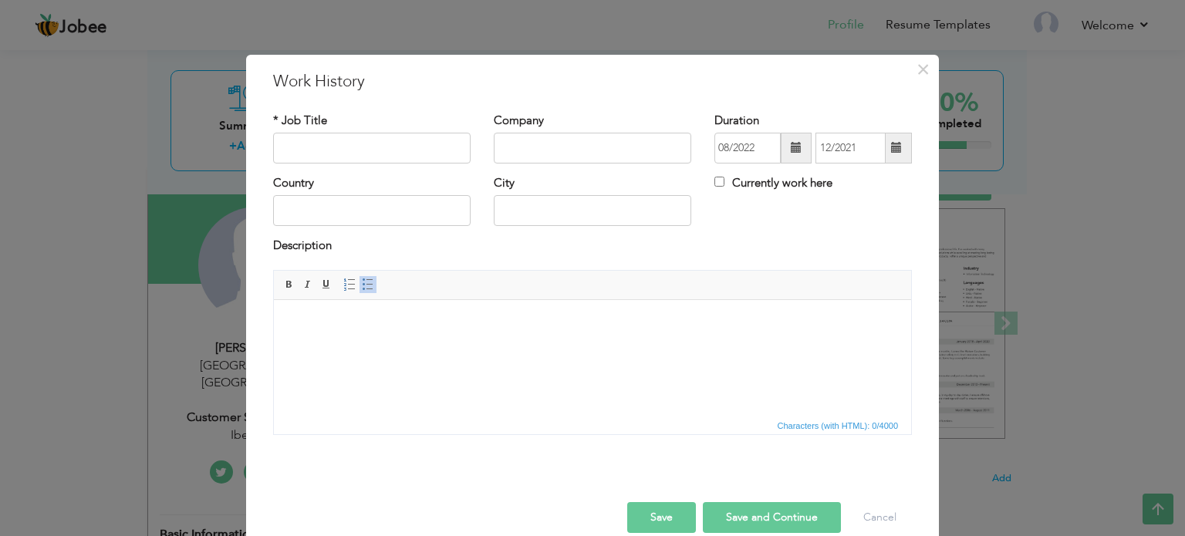
click at [899, 157] on span at bounding box center [897, 148] width 30 height 31
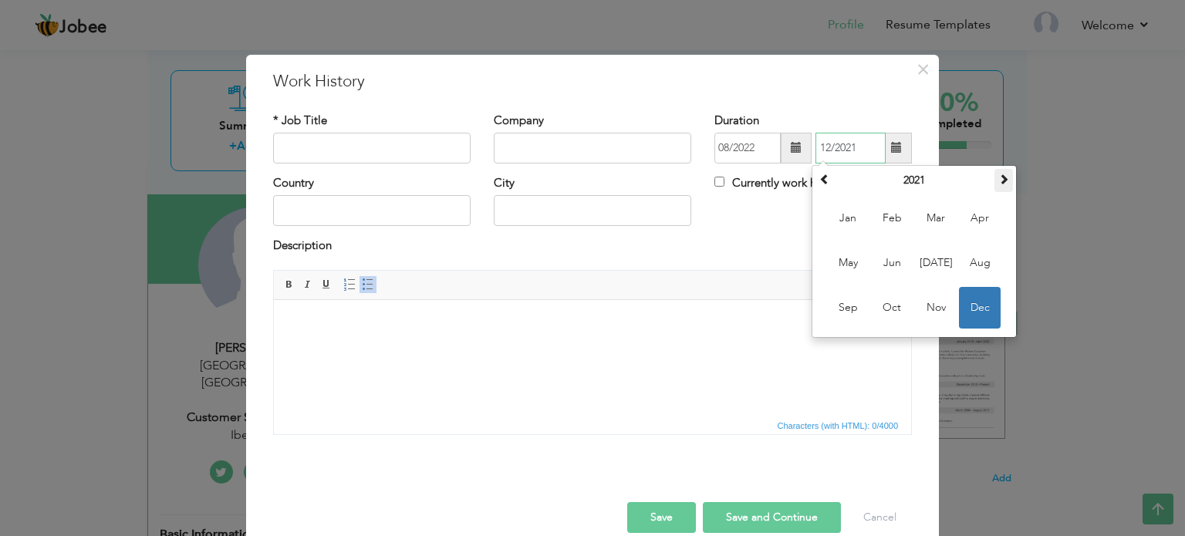
click at [998, 175] on span at bounding box center [1003, 179] width 11 height 11
click at [819, 180] on span at bounding box center [824, 179] width 11 height 11
click at [968, 308] on span "Dec" at bounding box center [980, 308] width 42 height 42
type input "12/2022"
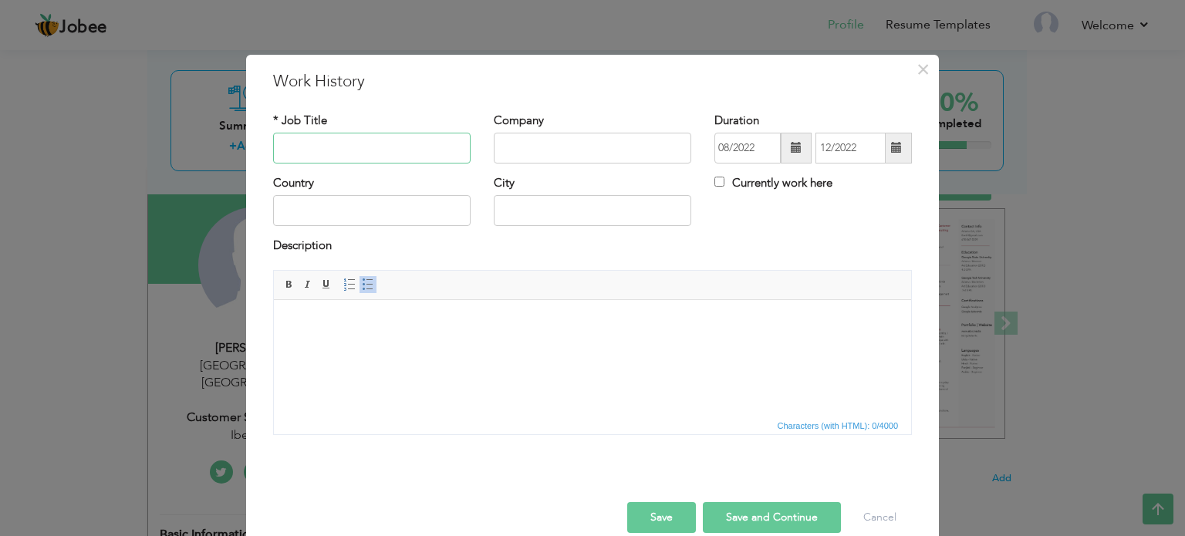
click at [374, 162] on input "text" at bounding box center [371, 148] width 197 height 31
paste input "Escalation Manager"
type input "Escalation Manager"
click at [545, 148] on input "text" at bounding box center [592, 148] width 197 height 31
paste input "Ibex Global – Walmart Campaign"
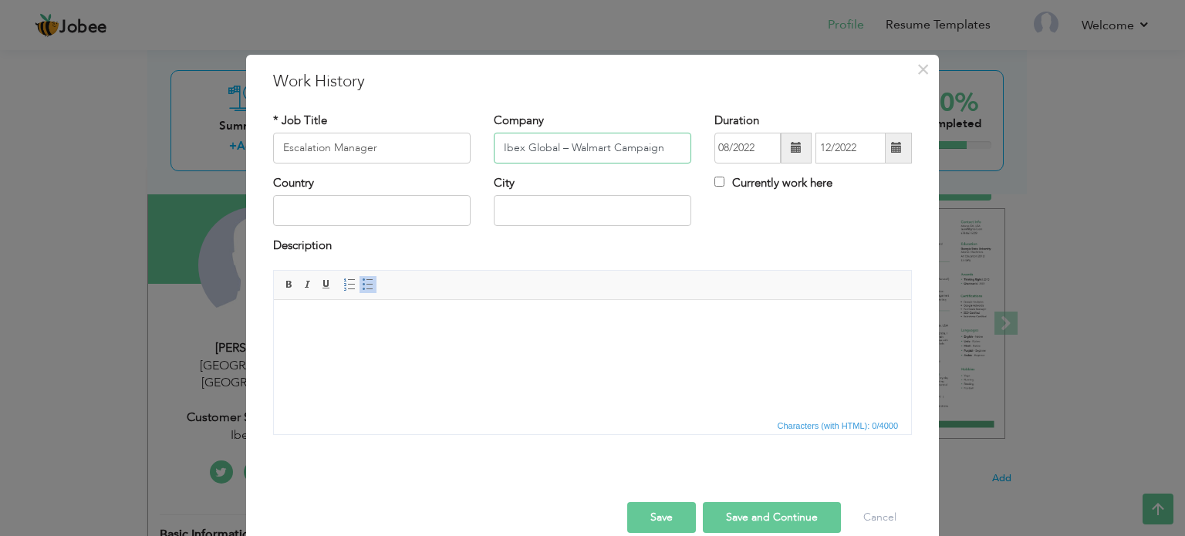
type input "Ibex Global – Walmart Campaign"
click at [376, 200] on input "text" at bounding box center [371, 210] width 197 height 31
type input "[GEOGRAPHIC_DATA]"
click at [441, 346] on html at bounding box center [592, 322] width 637 height 47
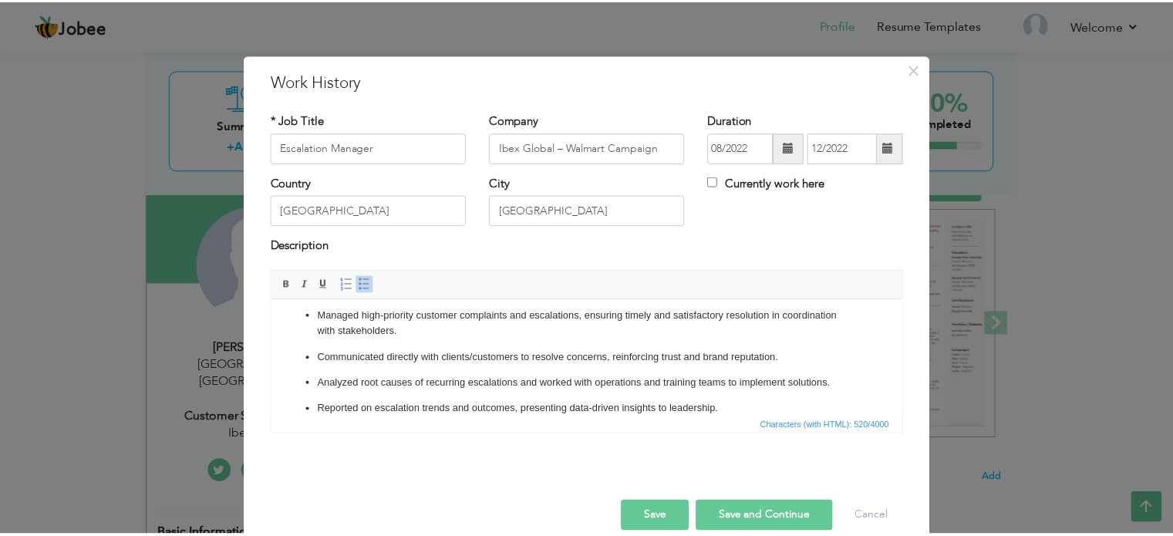
scroll to position [0, 0]
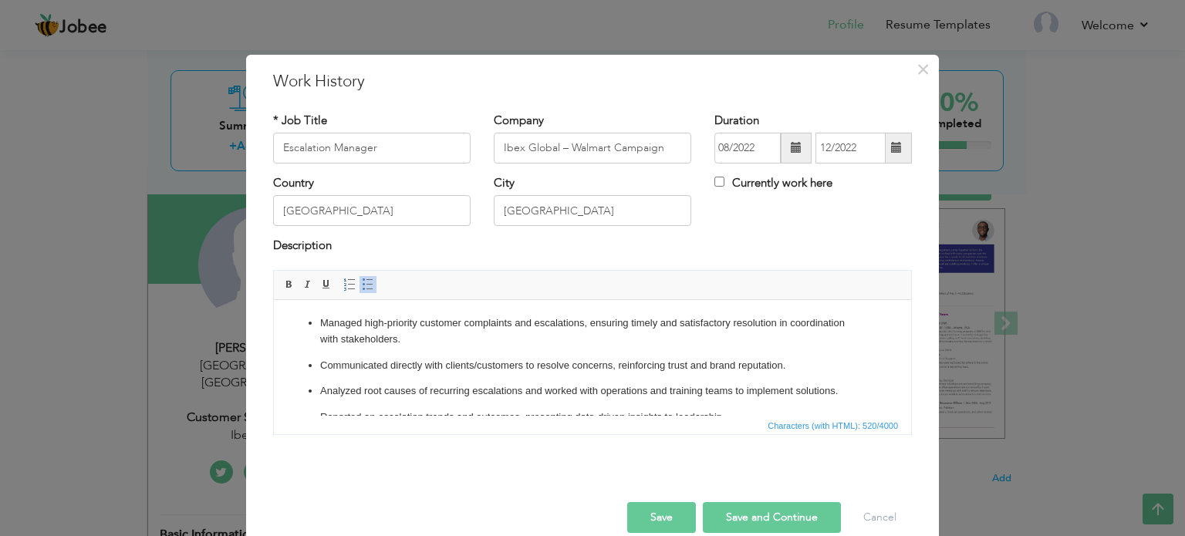
click at [720, 512] on button "Save and Continue" at bounding box center [772, 517] width 138 height 31
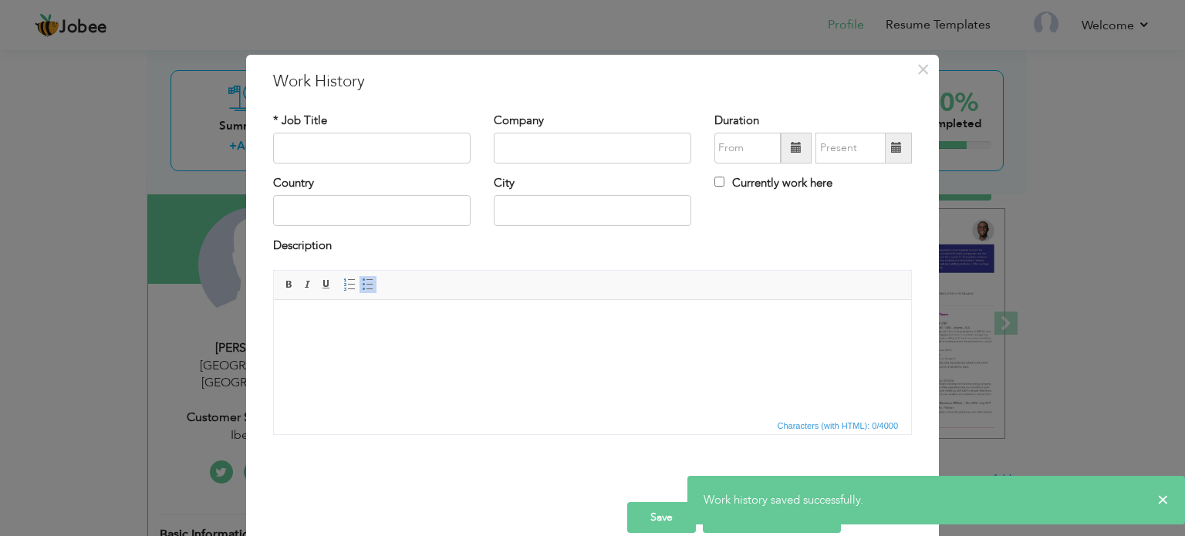
click at [810, 426] on span "Characters (with HTML): 0/4000" at bounding box center [837, 426] width 127 height 14
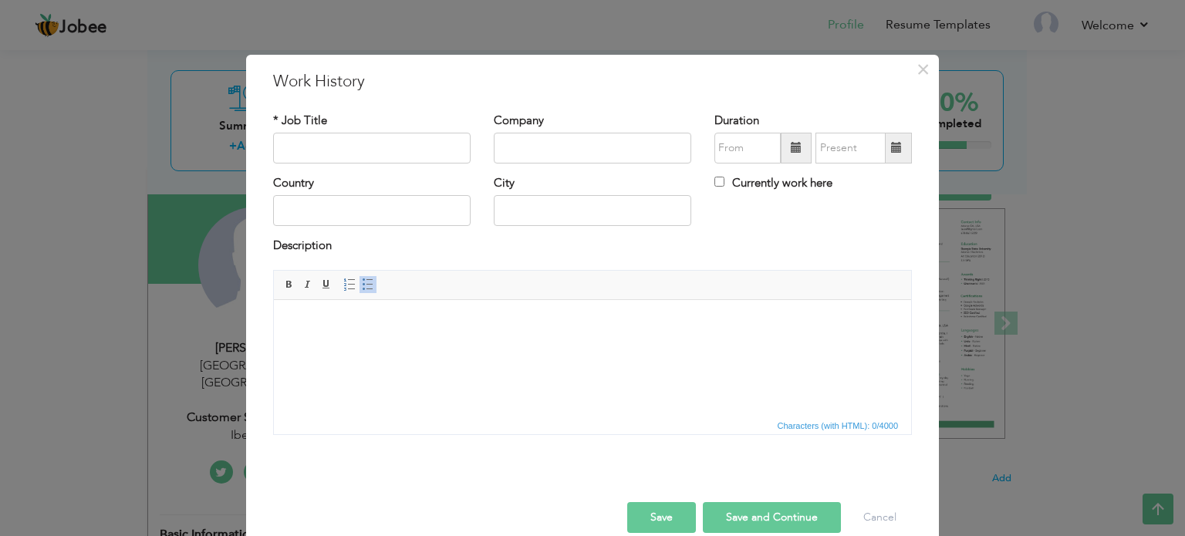
click at [867, 514] on button "Cancel" at bounding box center [880, 517] width 64 height 31
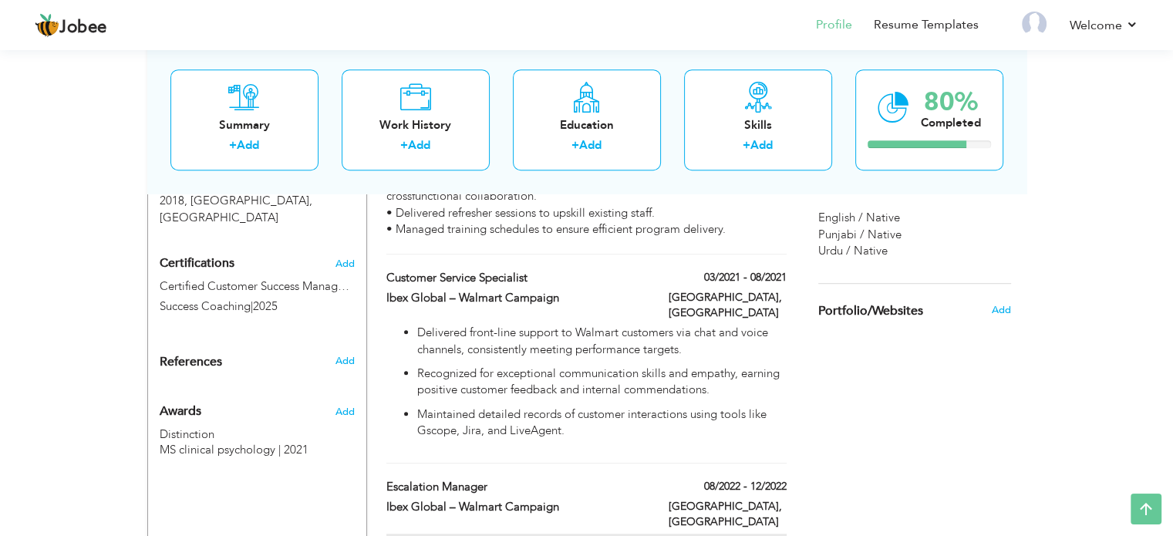
scroll to position [820, 0]
click at [754, 269] on label "03/2021 - 08/2021" at bounding box center [739, 276] width 93 height 15
type input "Customer Service Specialist"
type input "Ibex Global – Walmart Campaign"
type input "03/2021"
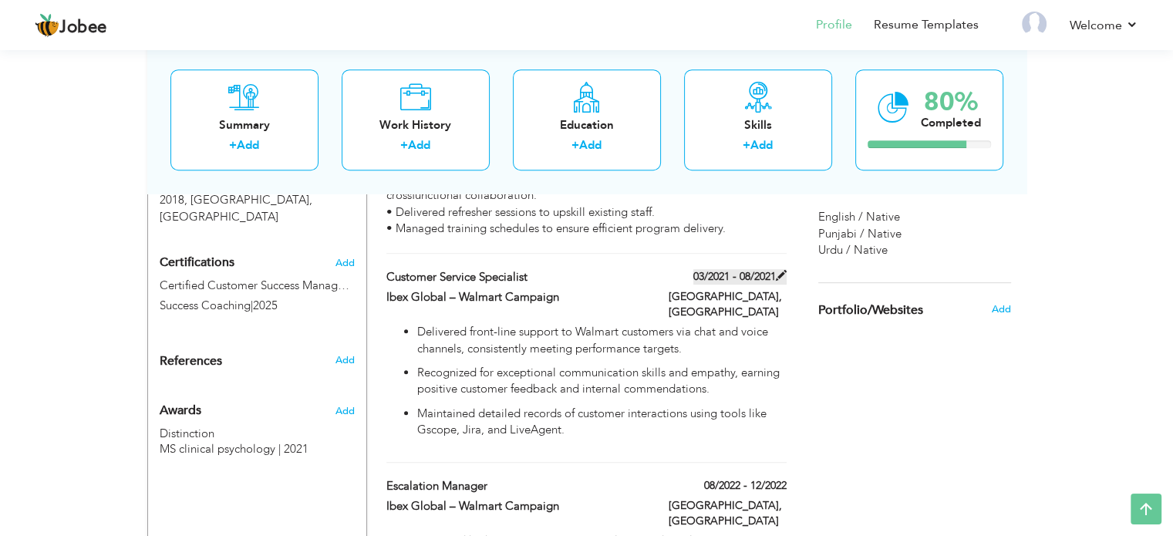
type input "08/2021"
type input "[GEOGRAPHIC_DATA]"
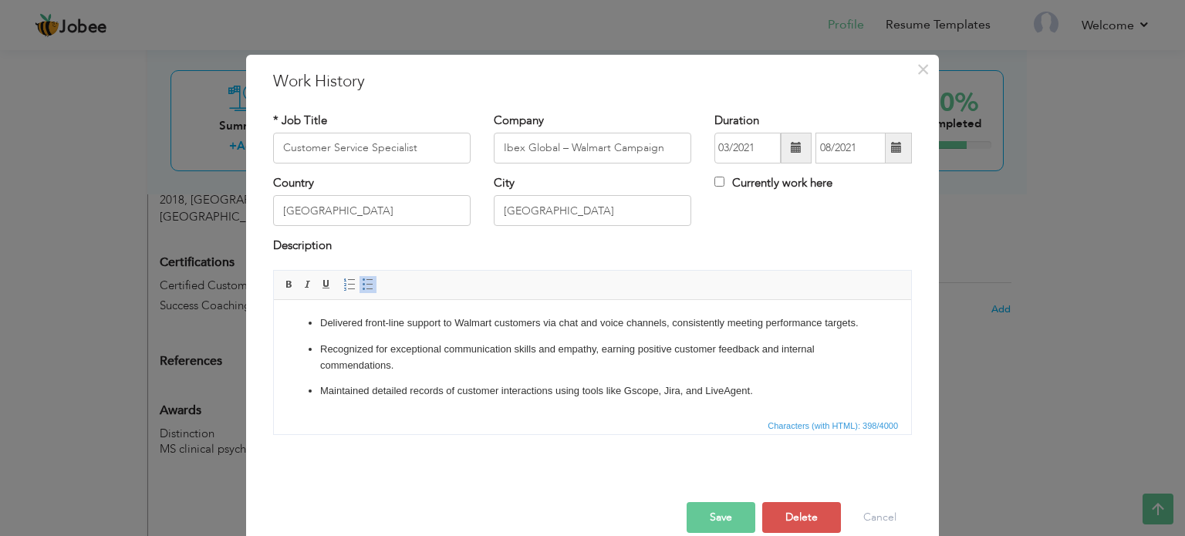
click at [891, 146] on span at bounding box center [896, 147] width 11 height 11
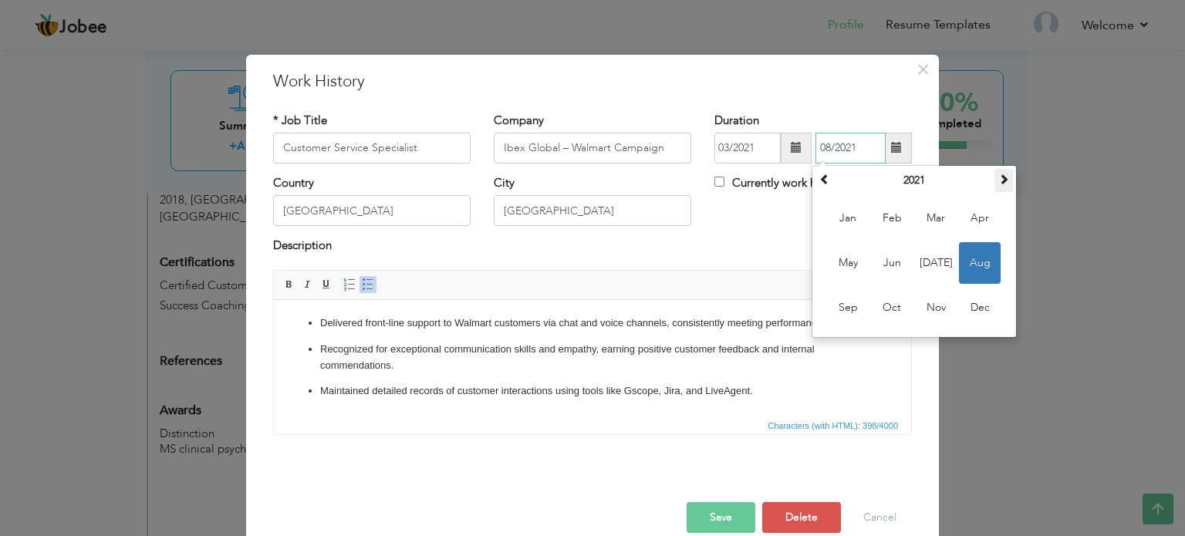
click at [1005, 175] on th at bounding box center [1003, 180] width 19 height 23
click at [978, 265] on span "Aug" at bounding box center [980, 263] width 42 height 42
type input "08/2022"
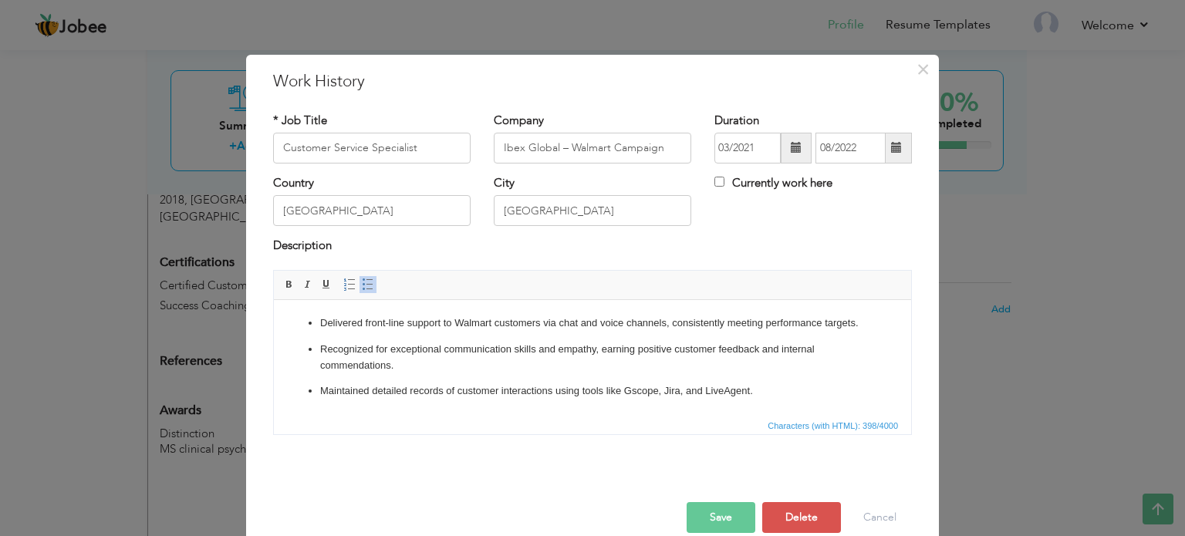
click at [733, 518] on button "Save" at bounding box center [720, 517] width 69 height 31
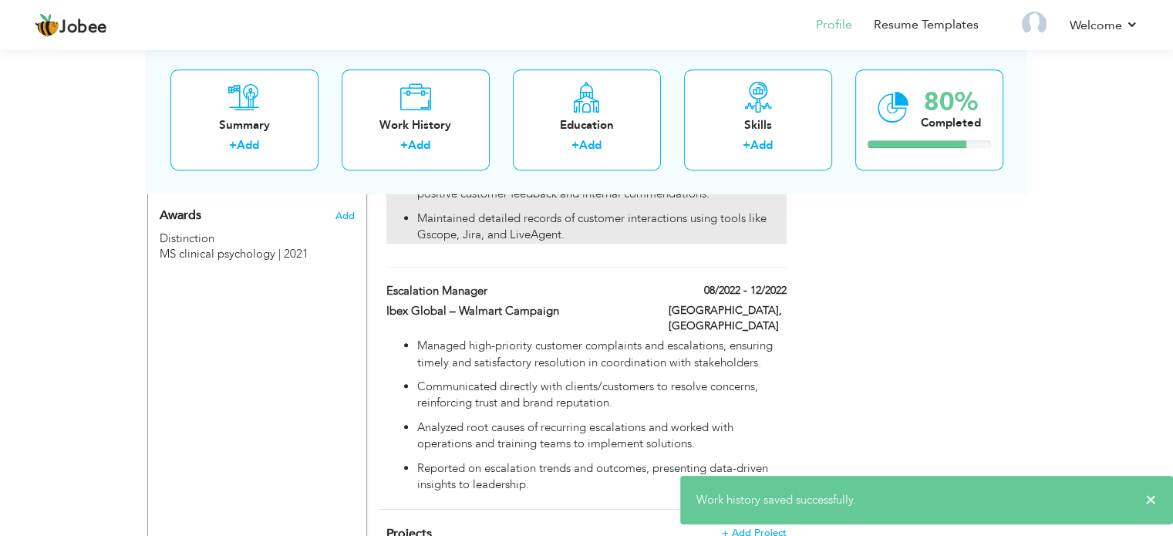
scroll to position [901, 0]
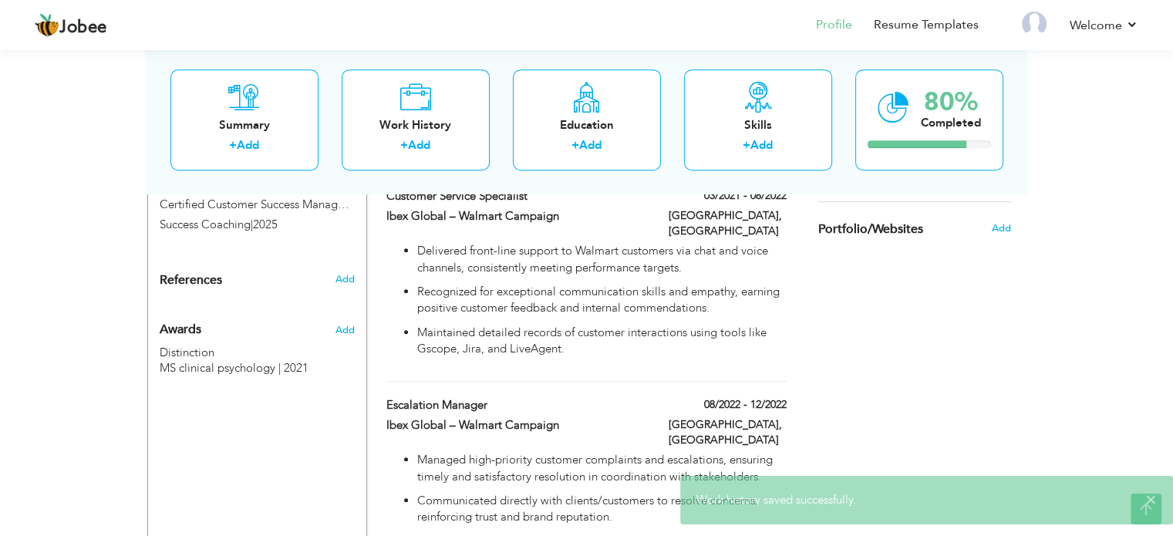
click at [856, 365] on div "Choose a Template ‹" at bounding box center [917, 433] width 220 height 2087
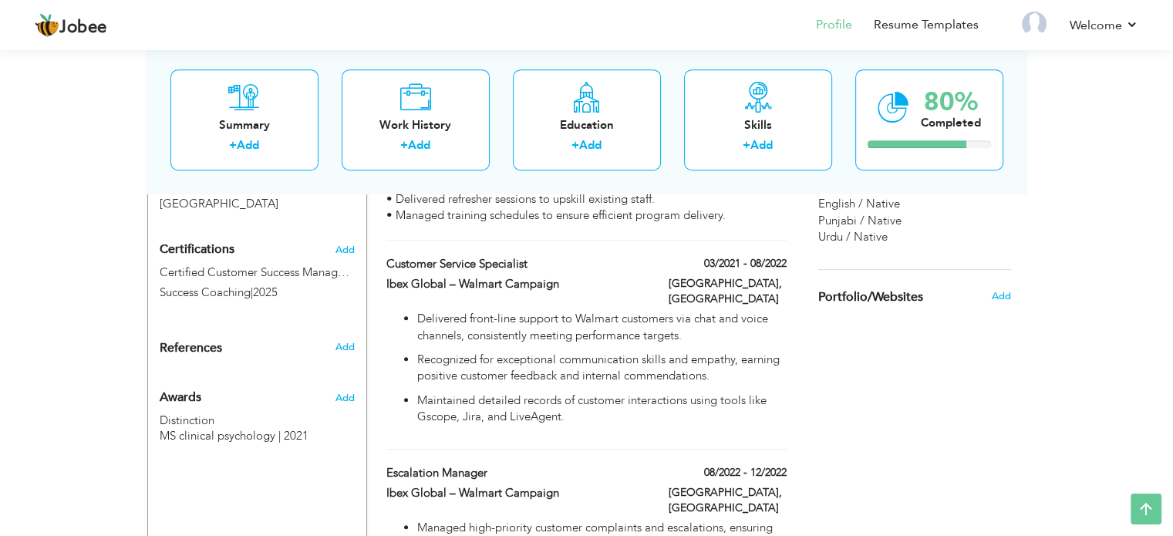
scroll to position [805, 0]
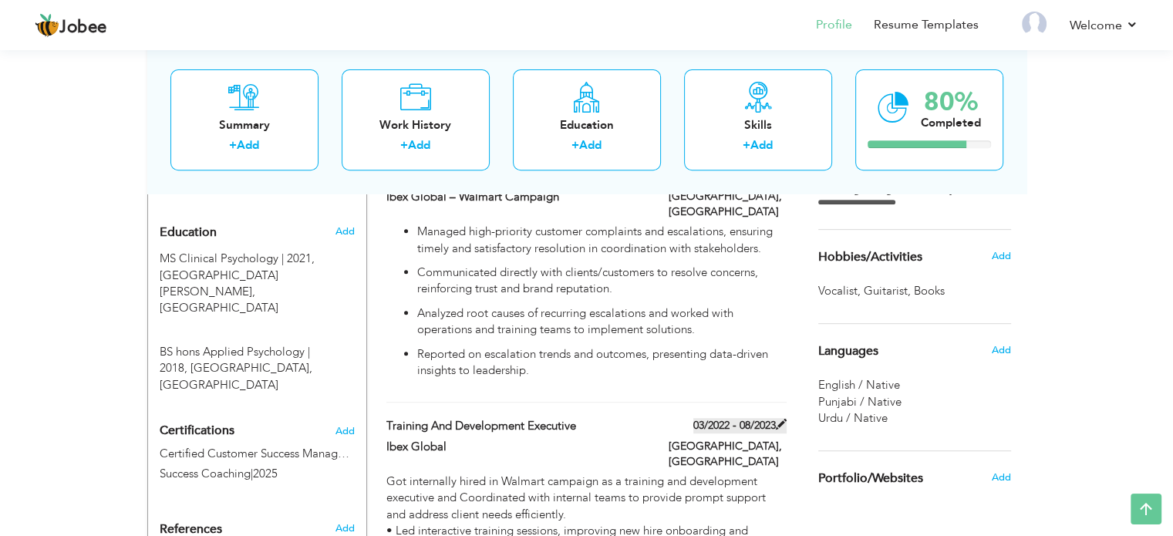
scroll to position [659, 0]
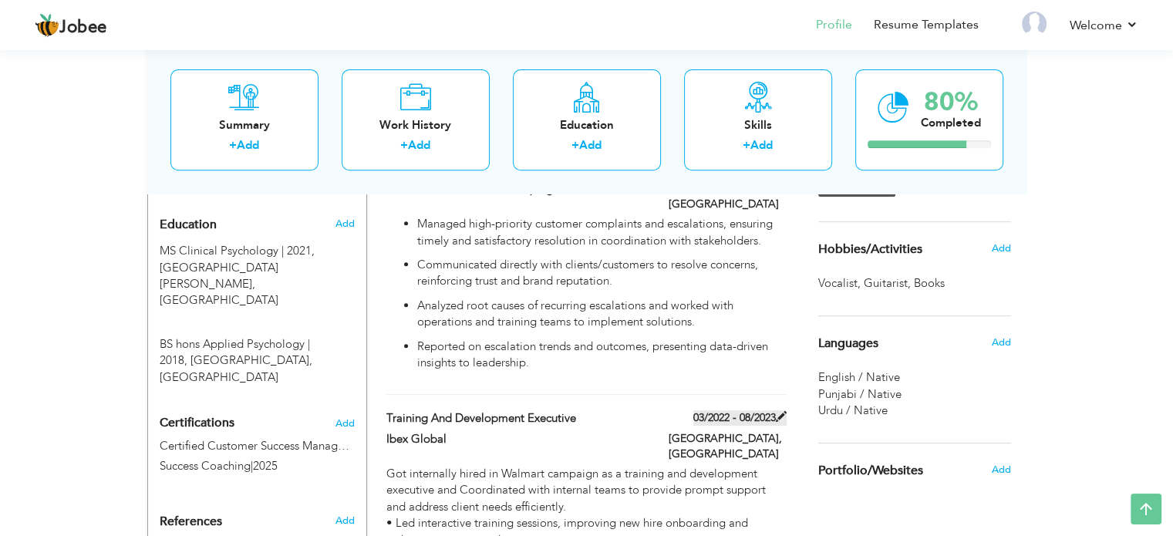
click at [748, 410] on label "03/2022 - 08/2023" at bounding box center [739, 417] width 93 height 15
type input "Training and Development Executive"
type input "Ibex Global"
type input "03/2022"
type input "08/2023"
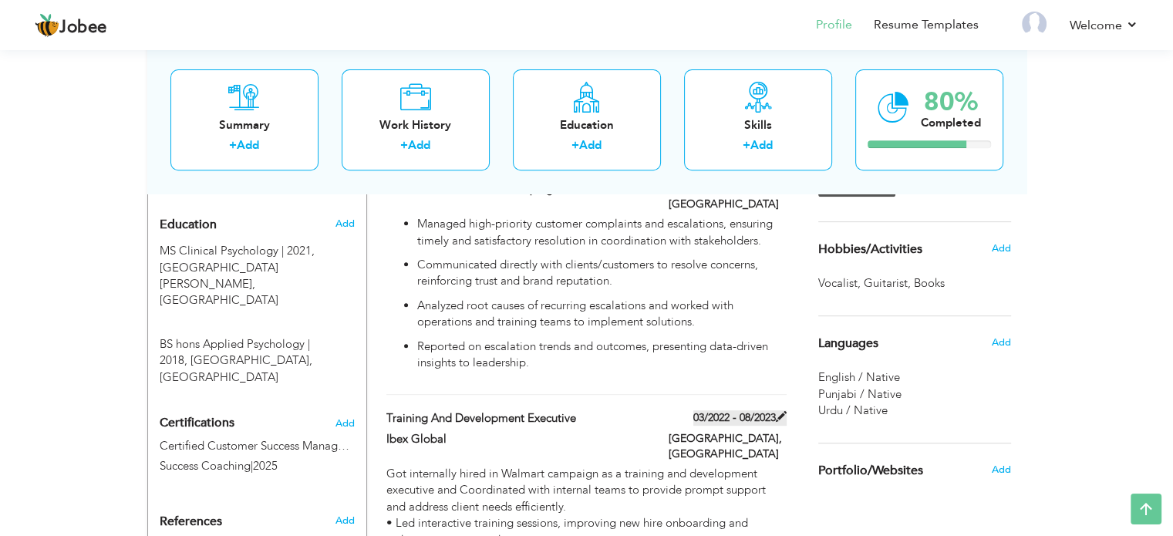
type input "[GEOGRAPHIC_DATA]"
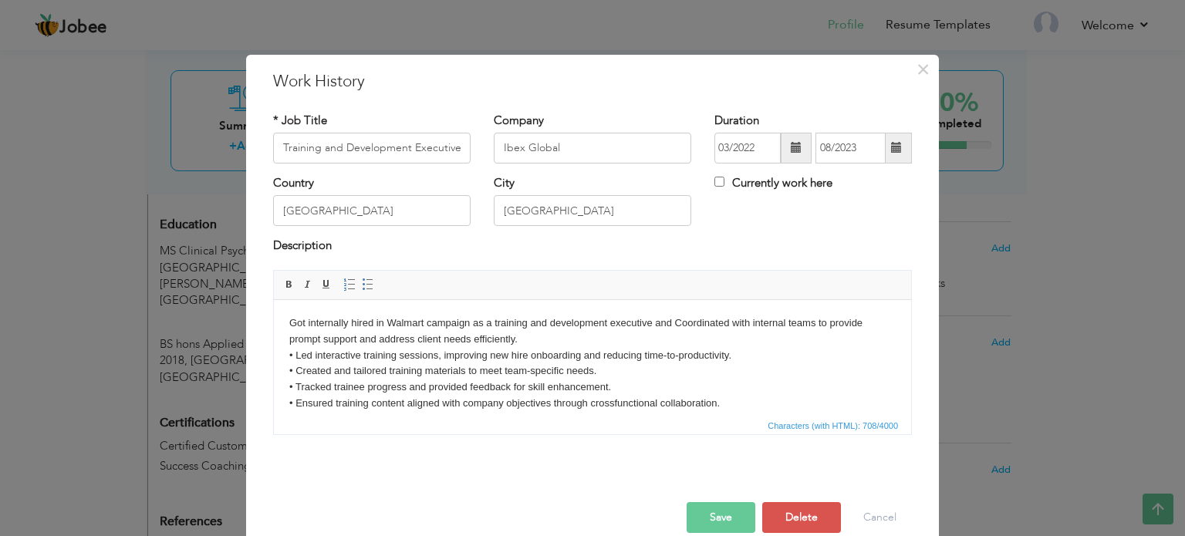
click at [784, 143] on span at bounding box center [796, 148] width 31 height 31
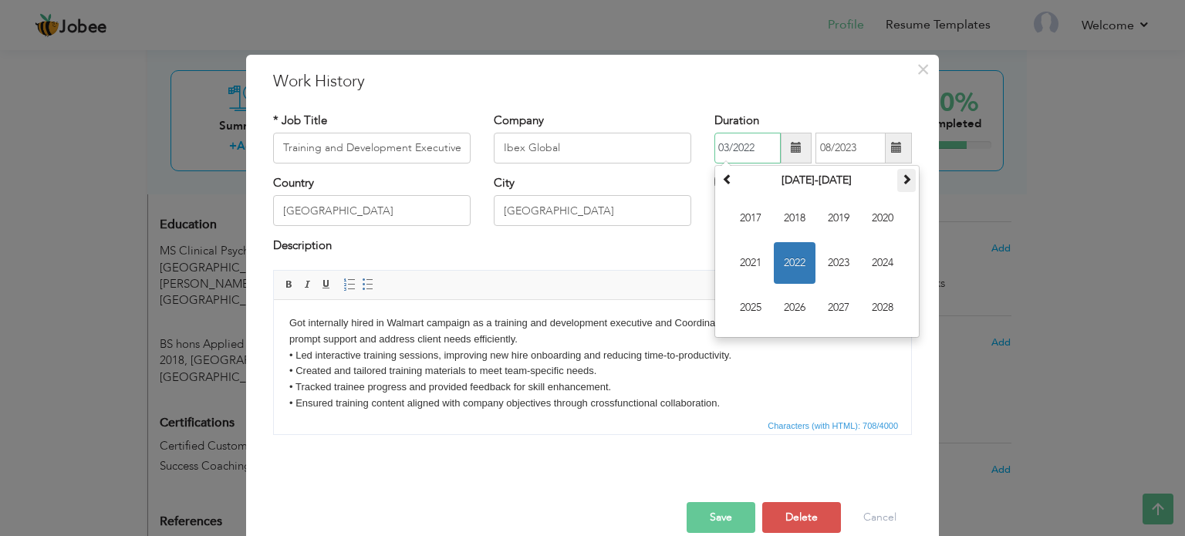
click at [904, 174] on span at bounding box center [906, 179] width 11 height 11
click at [722, 183] on span at bounding box center [727, 179] width 11 height 11
click at [821, 262] on span "2023" at bounding box center [839, 263] width 42 height 42
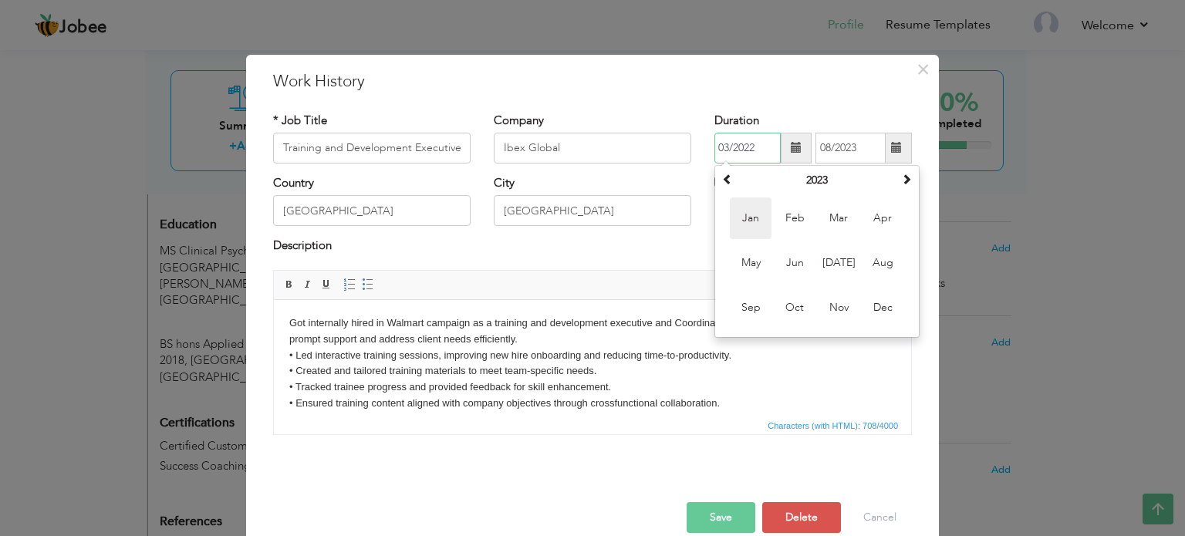
click at [749, 224] on span "Jan" at bounding box center [751, 218] width 42 height 42
type input "01/2023"
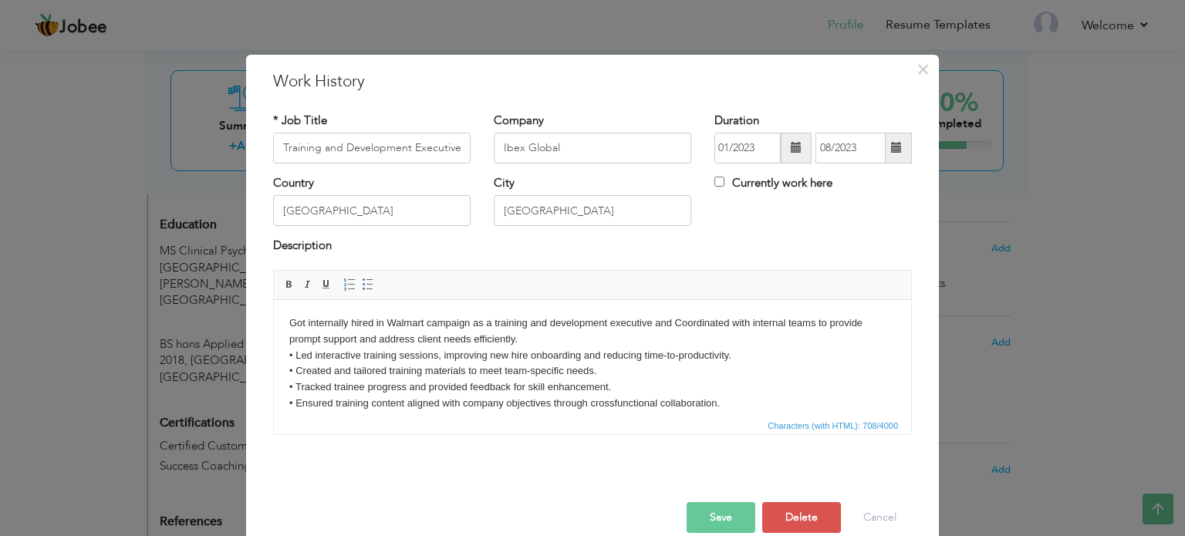
click at [891, 144] on span at bounding box center [896, 147] width 11 height 11
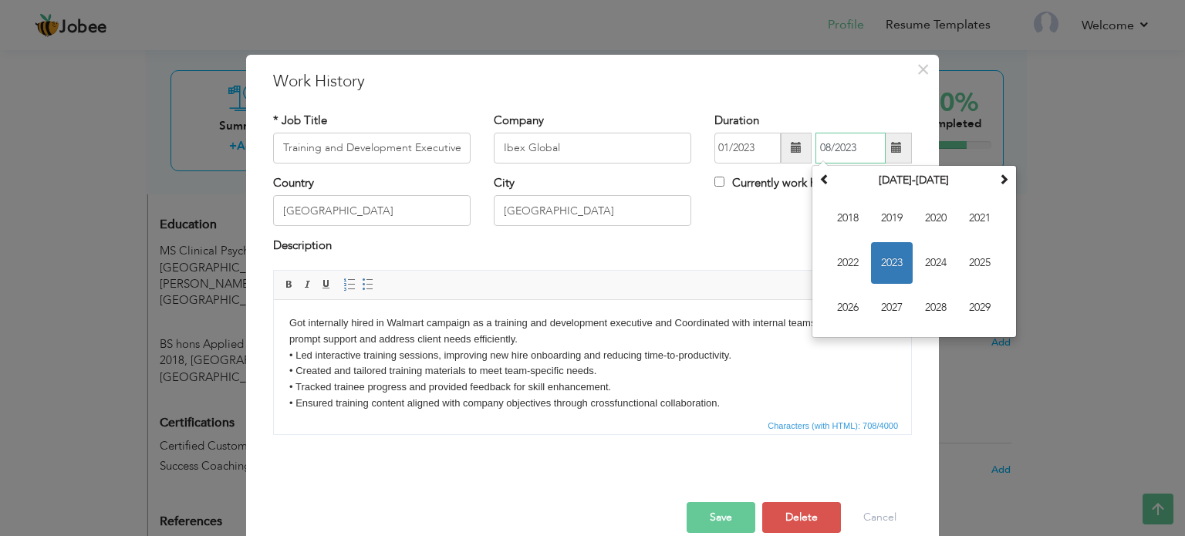
click at [896, 270] on span "2023" at bounding box center [892, 263] width 42 height 42
click at [966, 267] on span "Aug" at bounding box center [980, 263] width 42 height 42
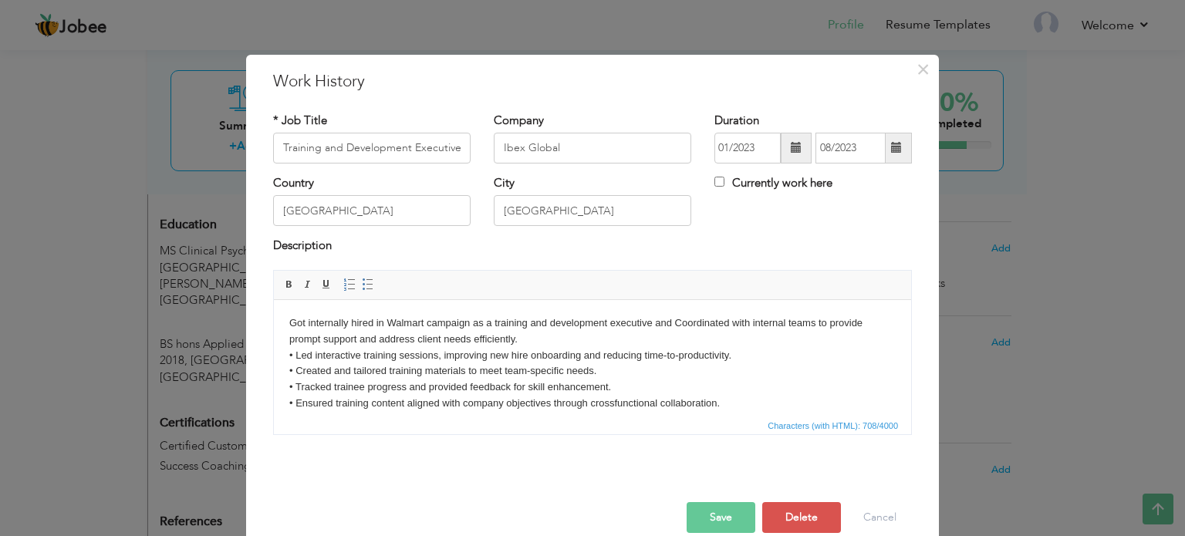
click at [720, 522] on button "Save" at bounding box center [720, 517] width 69 height 31
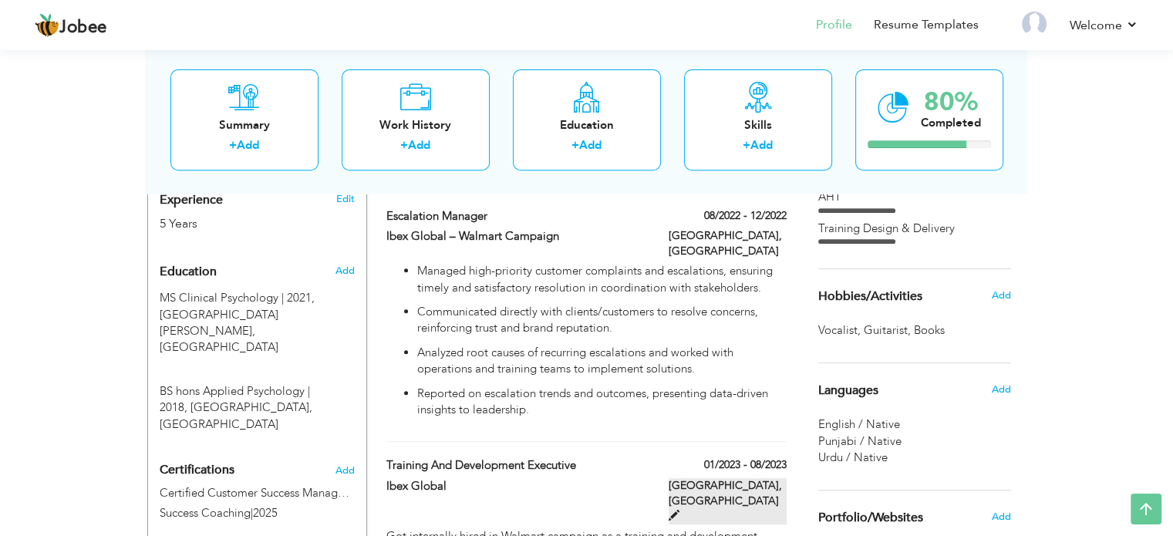
scroll to position [572, 0]
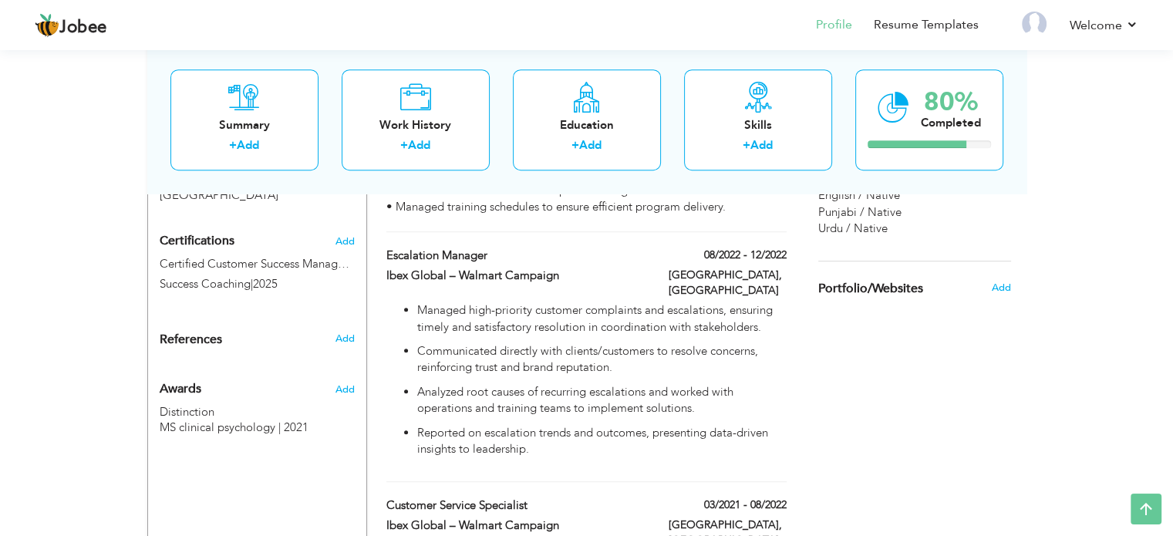
scroll to position [784, 0]
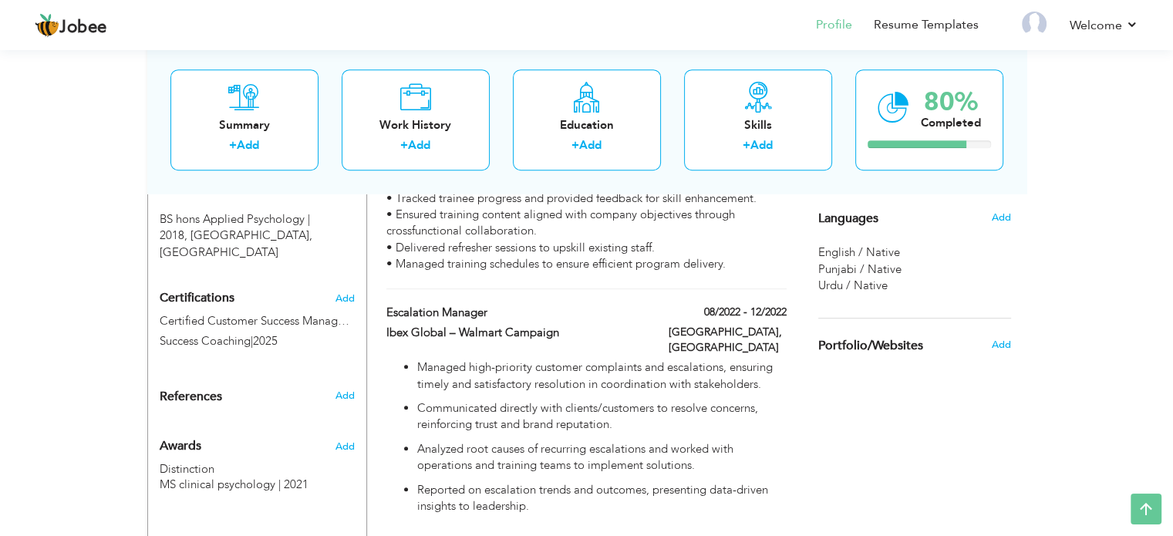
click at [863, 253] on span "English / Native" at bounding box center [859, 251] width 82 height 15
click at [992, 213] on span "Add" at bounding box center [1000, 218] width 20 height 14
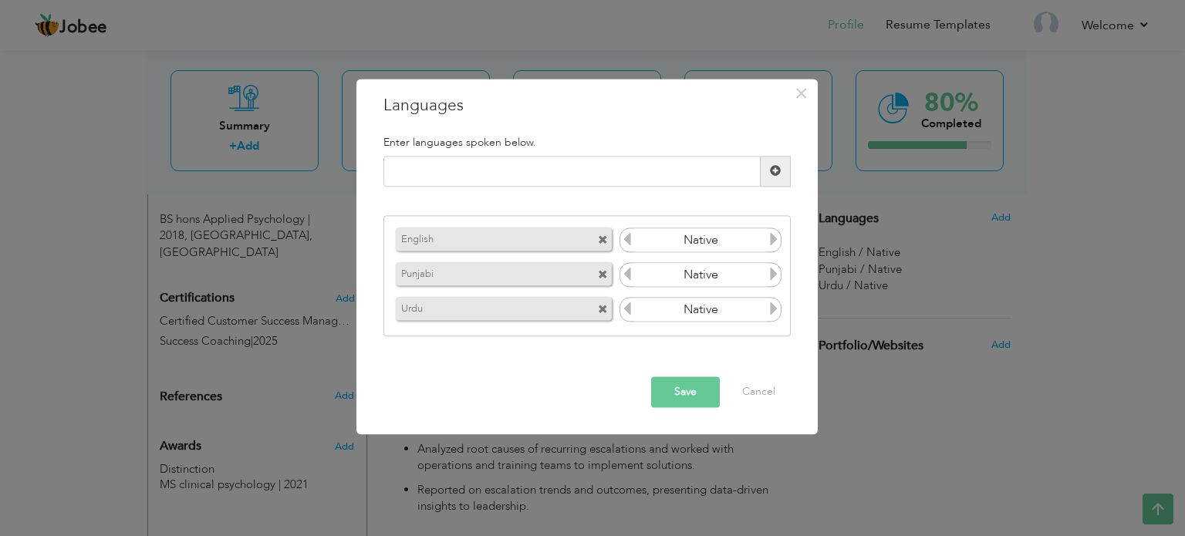
click at [774, 240] on icon at bounding box center [774, 240] width 14 height 14
click at [626, 238] on icon at bounding box center [627, 240] width 14 height 14
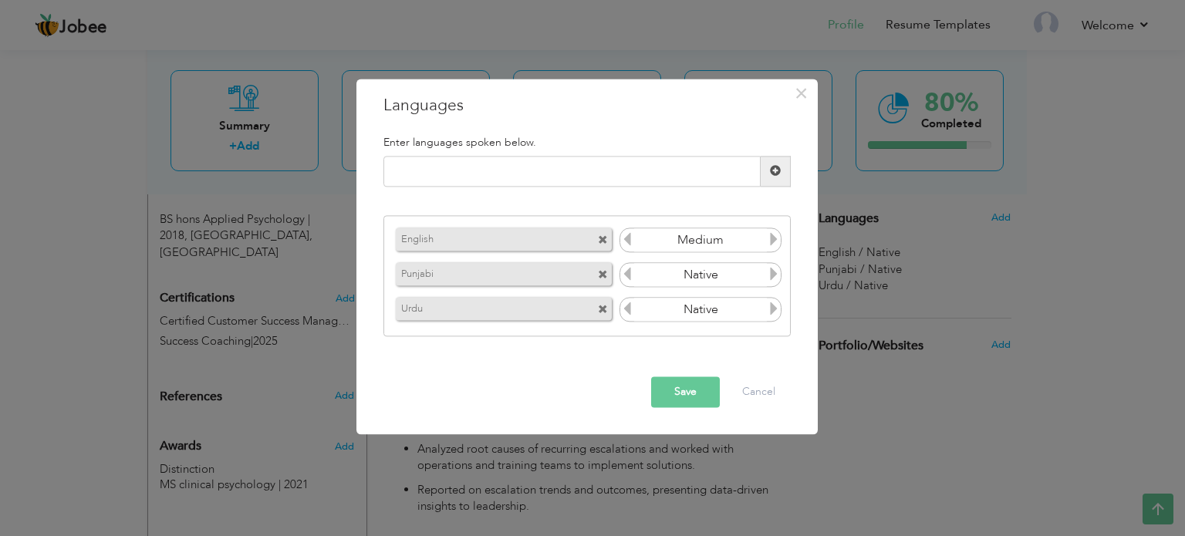
click at [626, 238] on icon at bounding box center [627, 240] width 14 height 14
click at [773, 244] on icon at bounding box center [774, 240] width 14 height 14
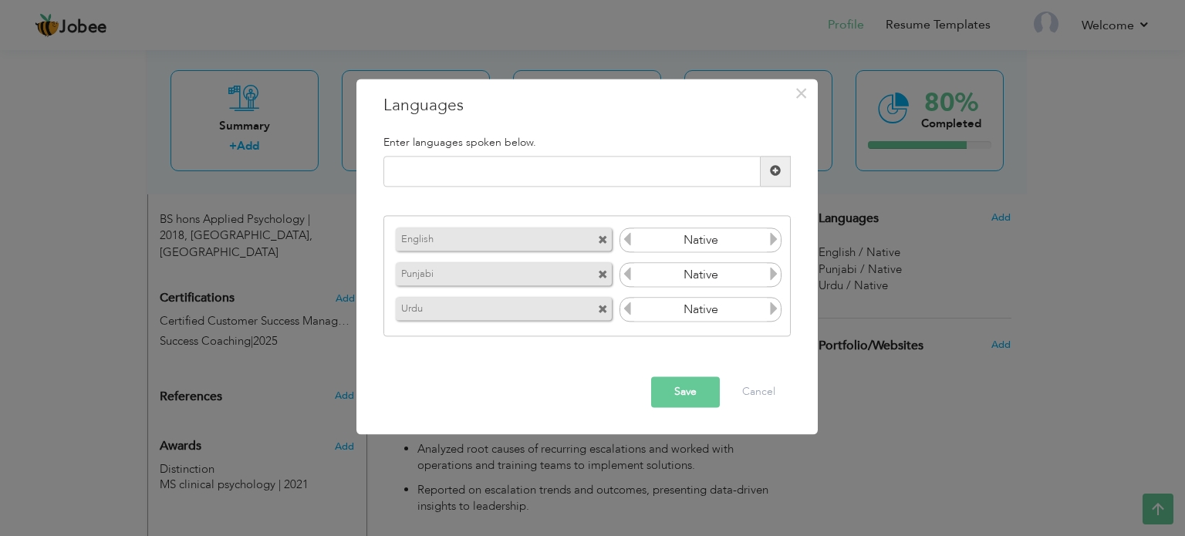
click at [698, 392] on button "Save" at bounding box center [685, 391] width 69 height 31
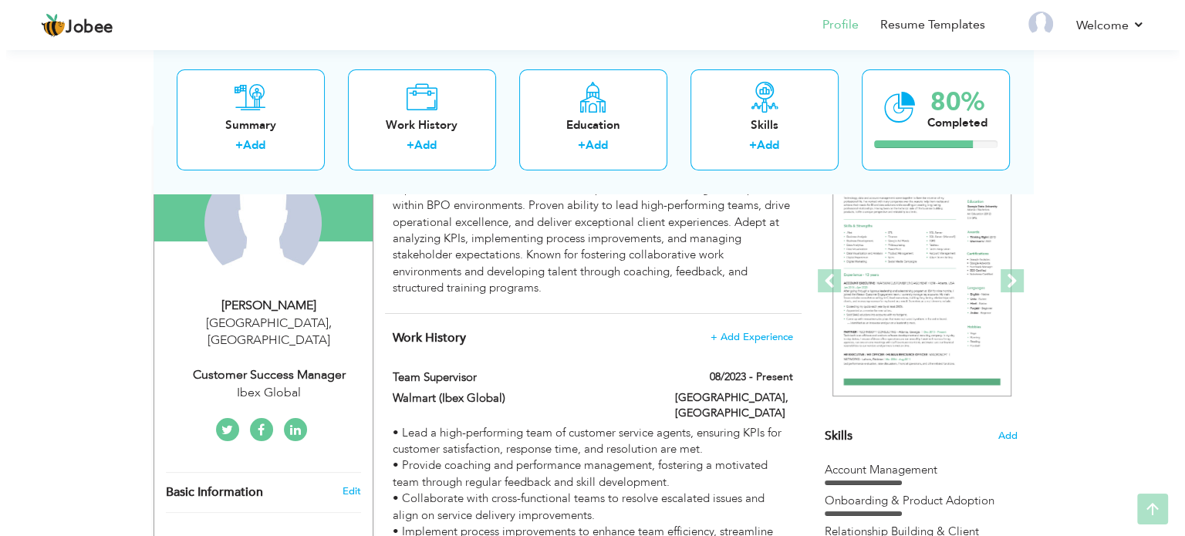
scroll to position [172, 0]
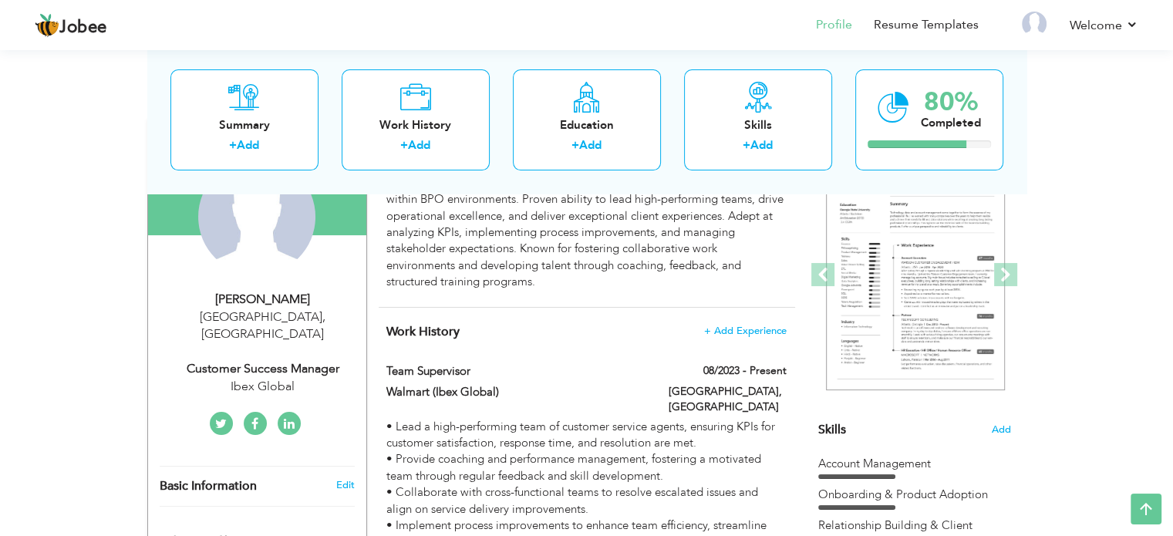
click at [261, 360] on div "Customer Success Manager" at bounding box center [263, 369] width 207 height 18
type input "[PERSON_NAME]"
type input "Bashir"
type input "03234038800"
select select "number:166"
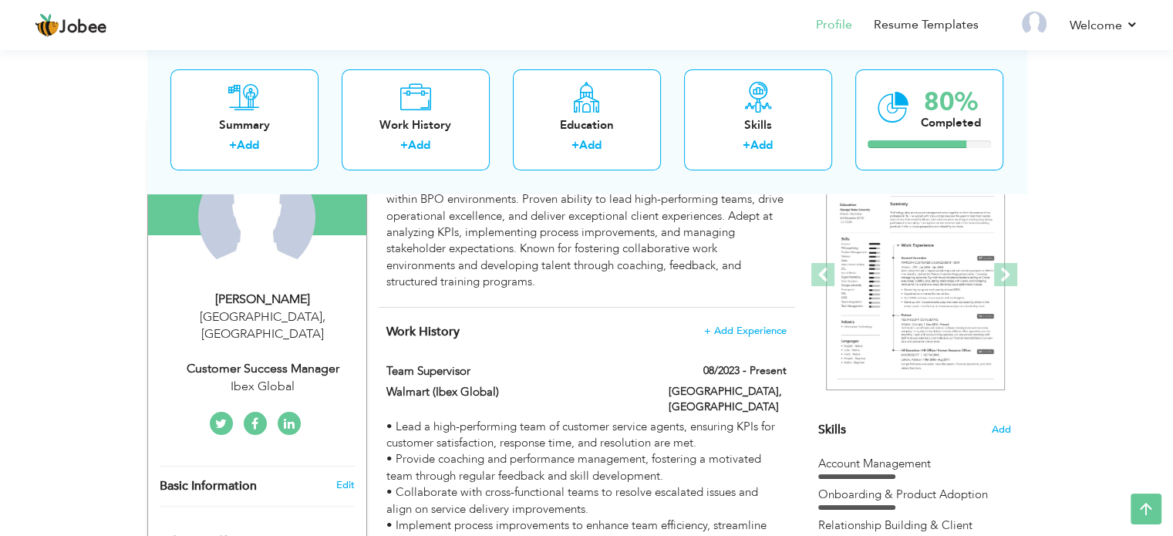
type input "[GEOGRAPHIC_DATA]"
select select "number:7"
type input "Ibex Global"
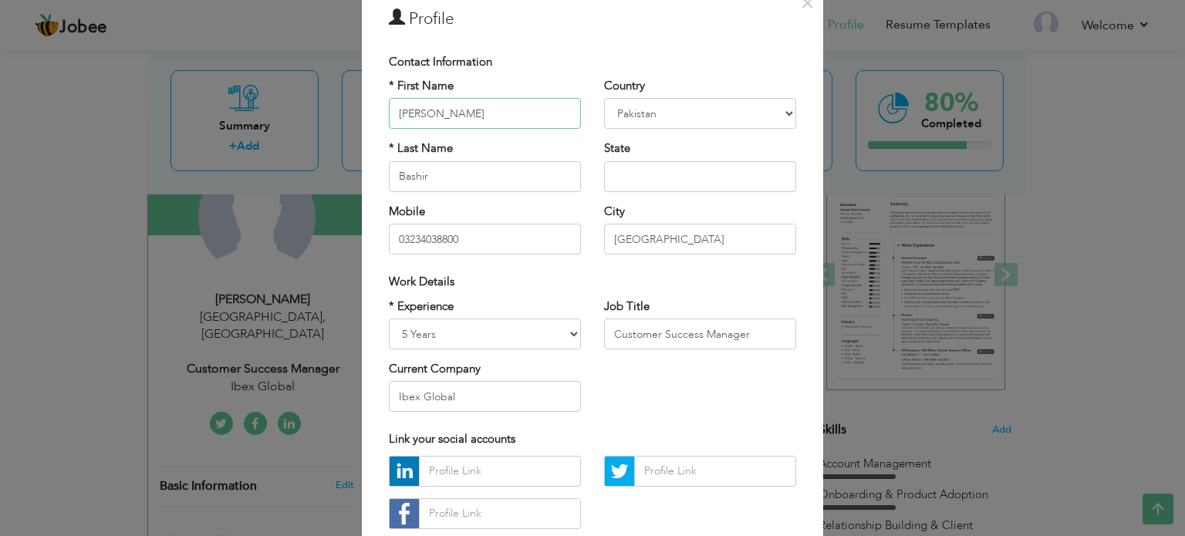
scroll to position [70, 0]
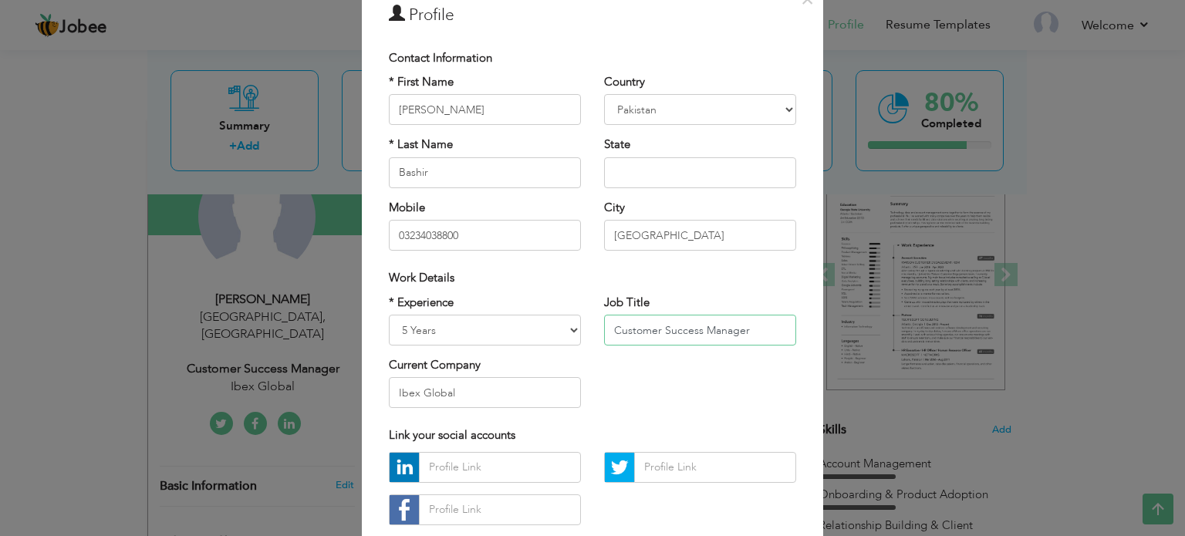
drag, startPoint x: 768, startPoint y: 325, endPoint x: 583, endPoint y: 332, distance: 185.2
click at [583, 332] on div "* Experience Entry Level Less than 1 Year 1 Year 2 Years 3 Years 4 Years 5 Year…" at bounding box center [592, 358] width 430 height 126
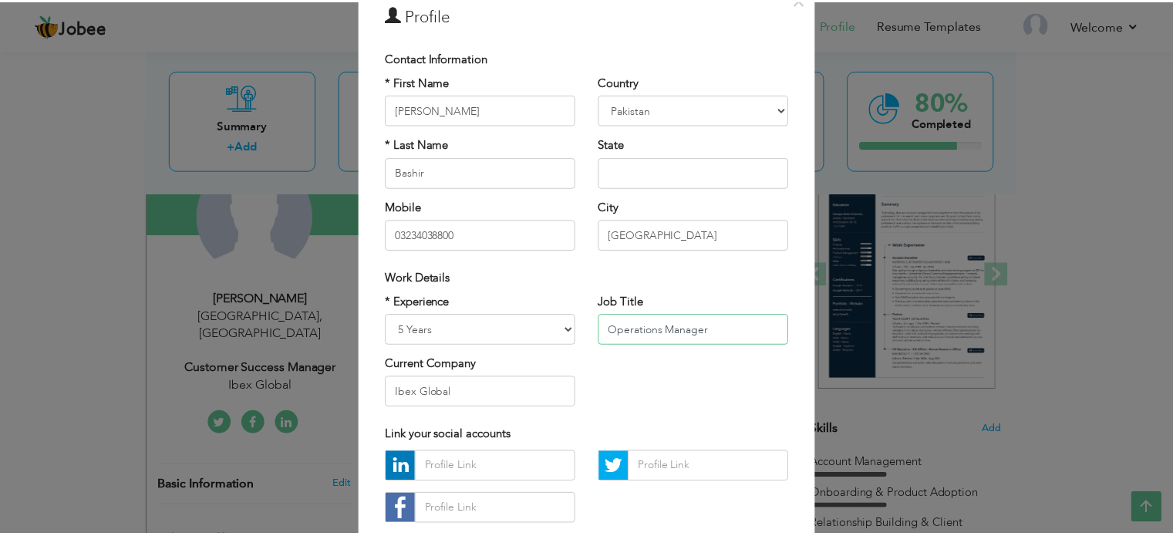
scroll to position [164, 0]
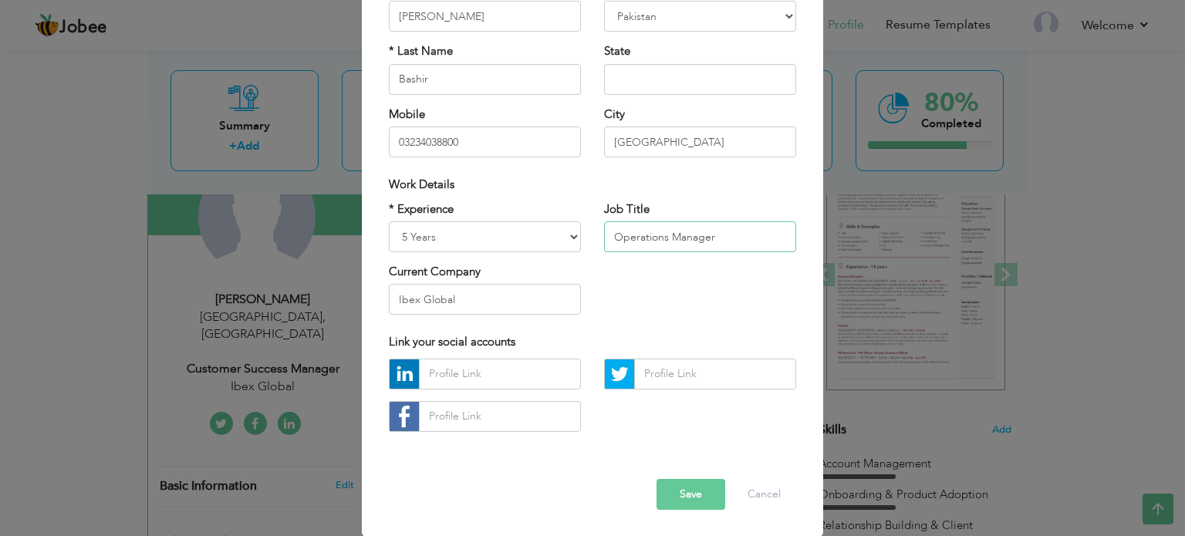
drag, startPoint x: 713, startPoint y: 237, endPoint x: 588, endPoint y: 250, distance: 125.6
click at [592, 250] on div "Job Title Operations Manager" at bounding box center [699, 232] width 215 height 62
drag, startPoint x: 632, startPoint y: 237, endPoint x: 564, endPoint y: 245, distance: 69.2
click at [564, 245] on div "* Experience Entry Level Less than 1 Year 1 Year 2 Years 3 Years 4 Years 5 Year…" at bounding box center [592, 264] width 430 height 126
type input "Operation Supervisor"
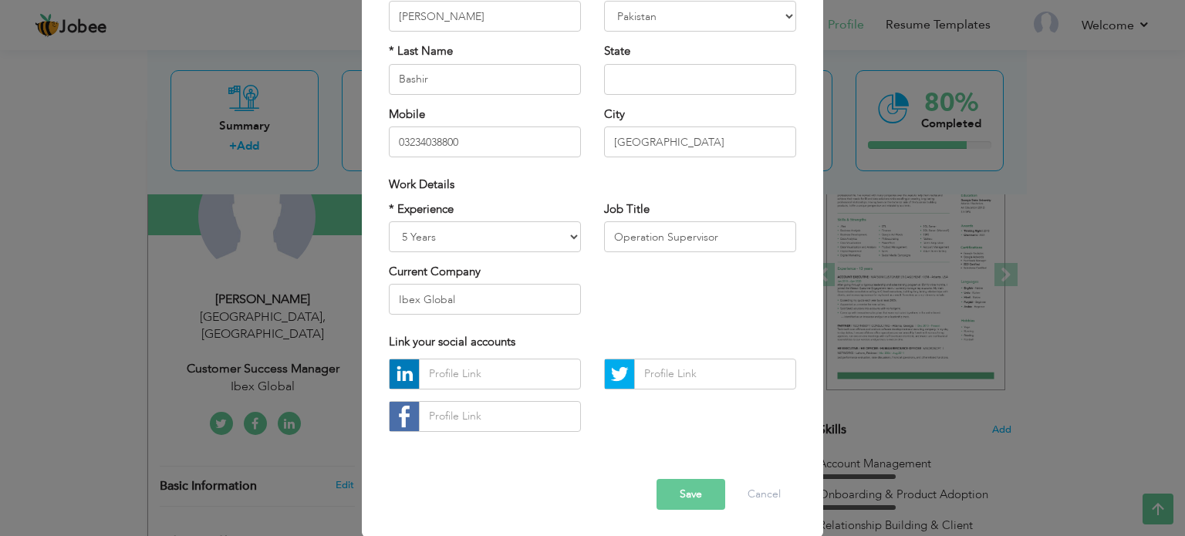
click at [685, 490] on button "Save" at bounding box center [690, 494] width 69 height 31
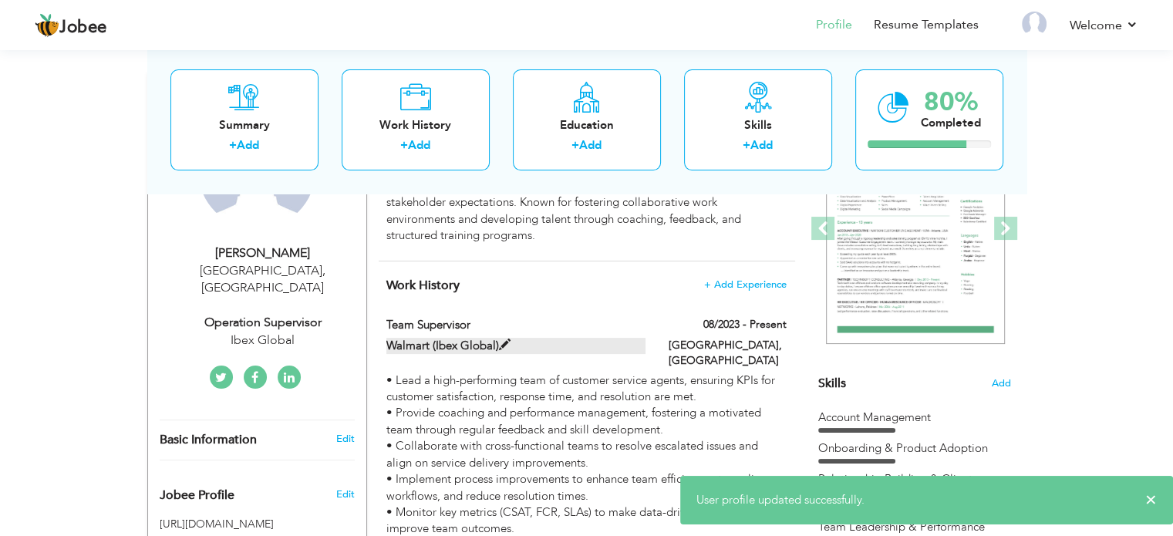
scroll to position [223, 0]
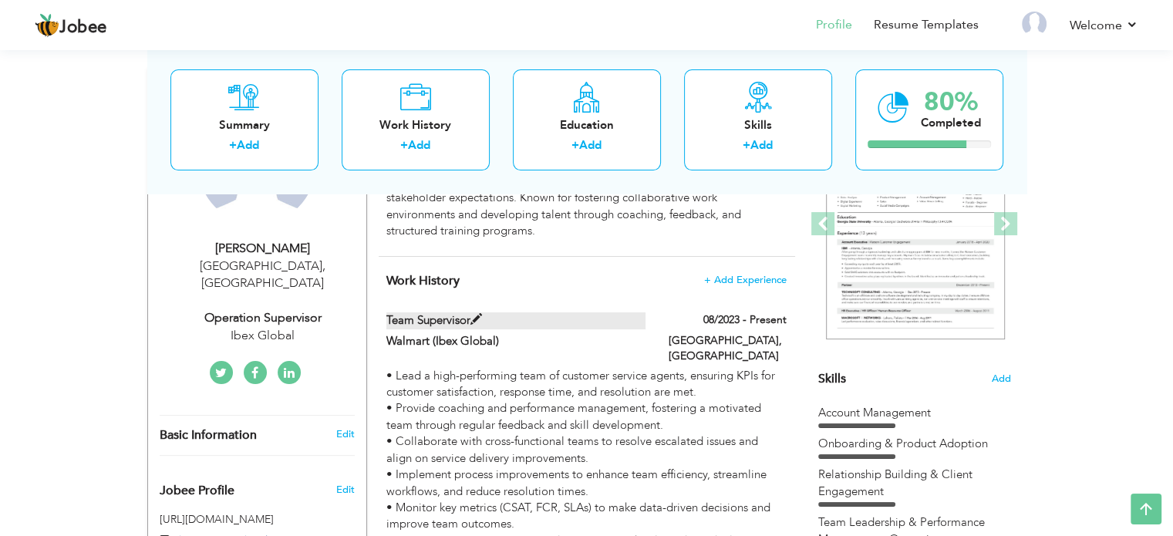
click at [474, 319] on span at bounding box center [476, 320] width 12 height 12
type input "Team Supervisor"
type input "Walmart (Ibex Global)"
type input "08/2023"
type input "[GEOGRAPHIC_DATA]"
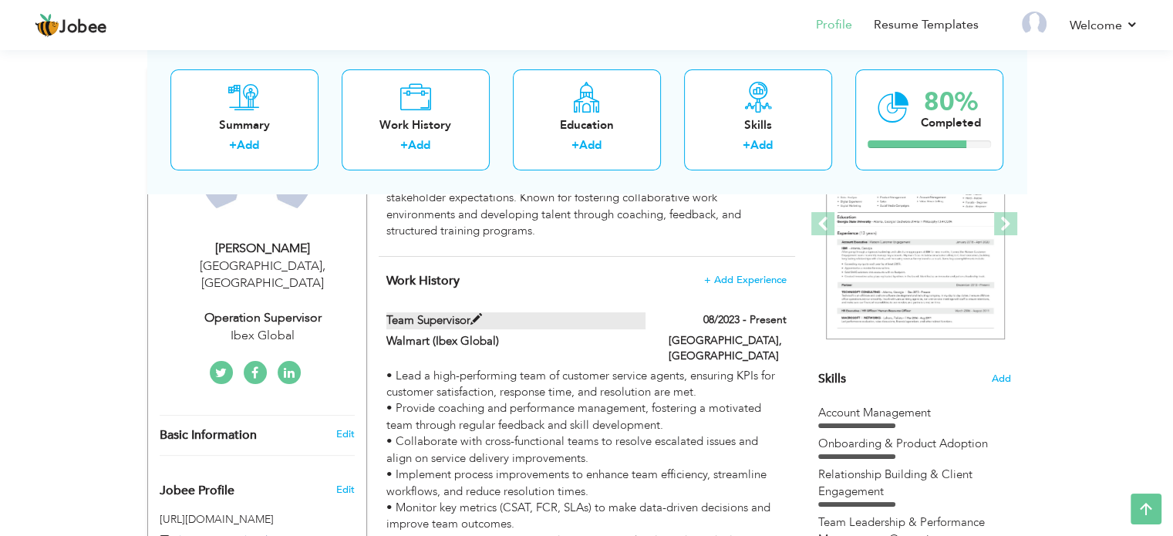
type input "[GEOGRAPHIC_DATA]"
checkbox input "true"
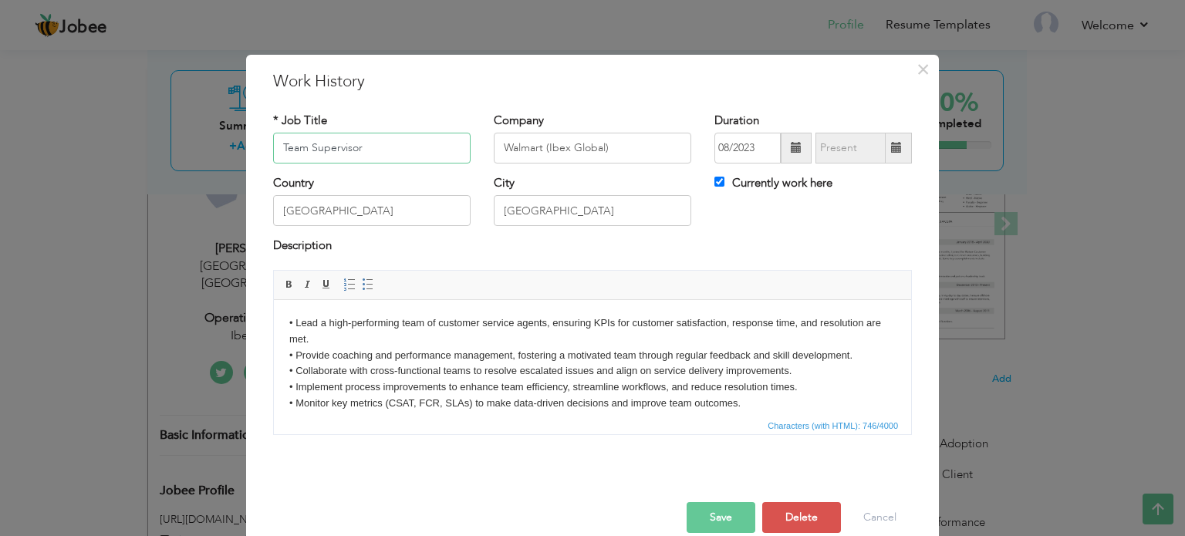
drag, startPoint x: 301, startPoint y: 144, endPoint x: 241, endPoint y: 153, distance: 60.8
click at [246, 153] on div "× Work History * Job Title Team Supervisor Company Walmart (Ibex Global) Durati…" at bounding box center [592, 307] width 693 height 505
type input "Operation Supervisor"
click at [697, 511] on button "Save" at bounding box center [720, 517] width 69 height 31
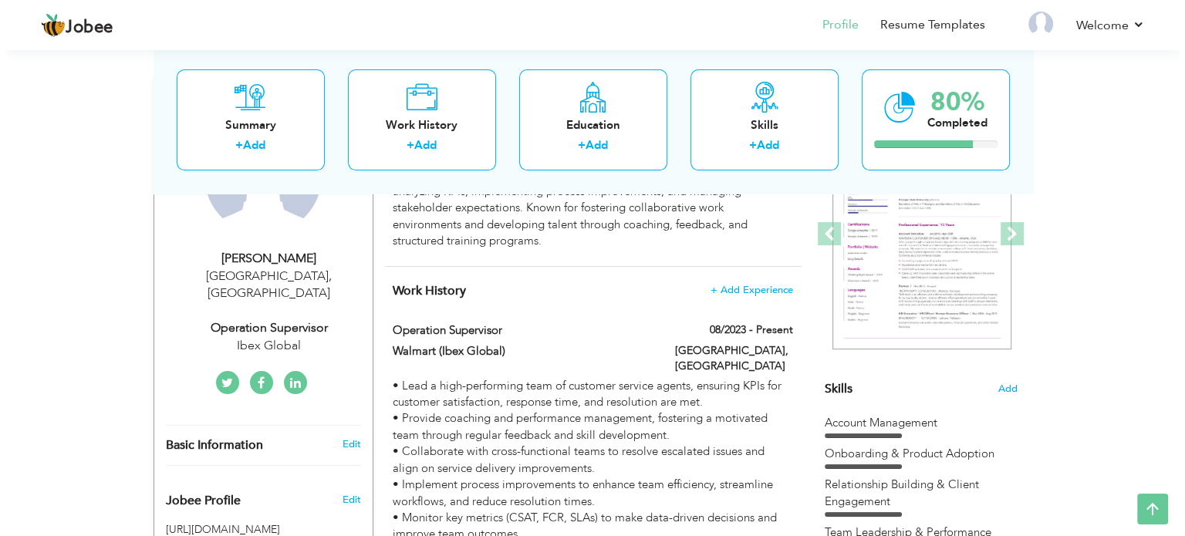
scroll to position [214, 0]
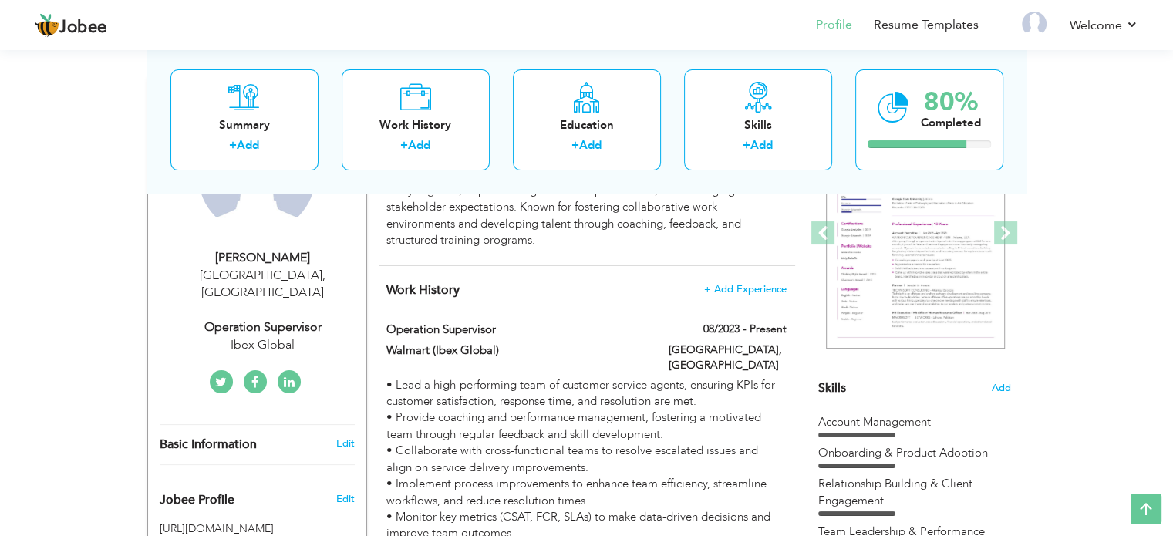
click at [233, 319] on div "Operation Supervisor" at bounding box center [263, 328] width 207 height 18
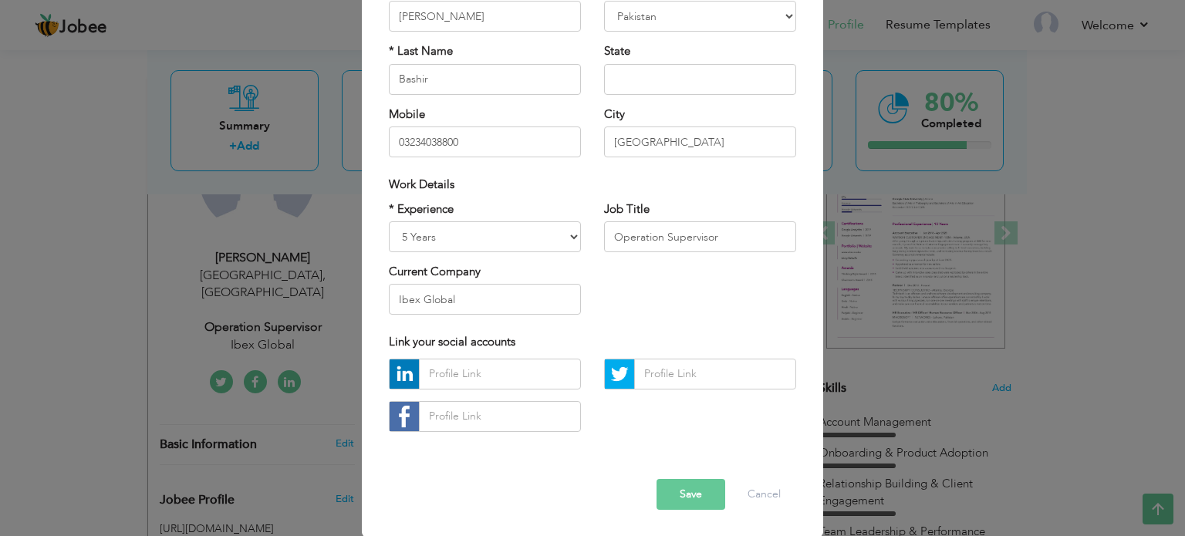
scroll to position [0, 0]
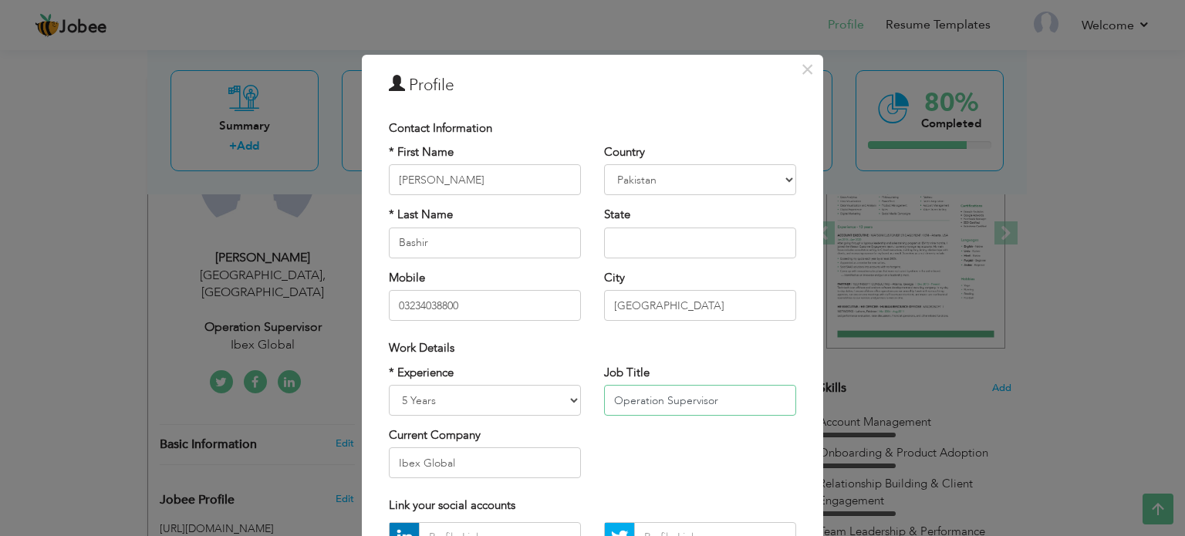
drag, startPoint x: 656, startPoint y: 400, endPoint x: 552, endPoint y: 397, distance: 103.4
click at [552, 397] on div "* Experience Entry Level Less than 1 Year 1 Year 2 Years 3 Years 4 Years 5 Year…" at bounding box center [592, 428] width 430 height 126
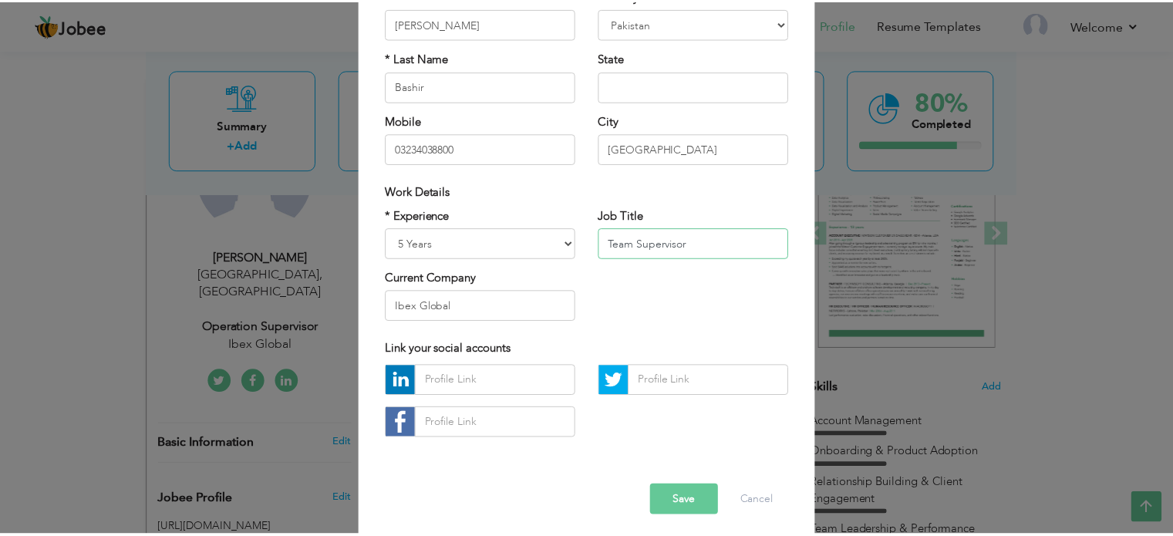
scroll to position [164, 0]
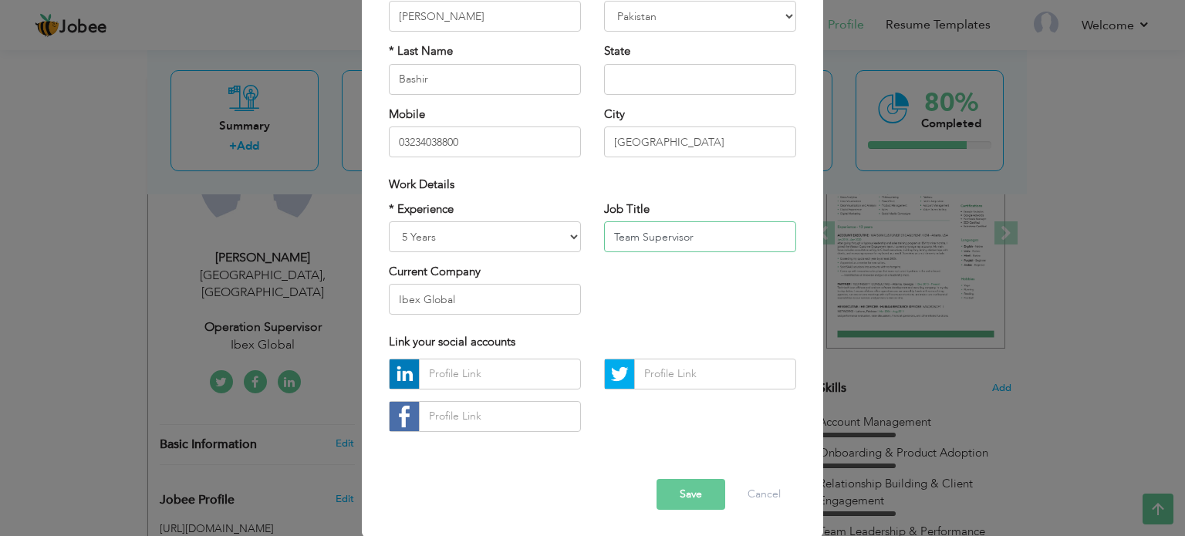
type input "Team Supervisor"
click at [679, 479] on button "Save" at bounding box center [690, 494] width 69 height 31
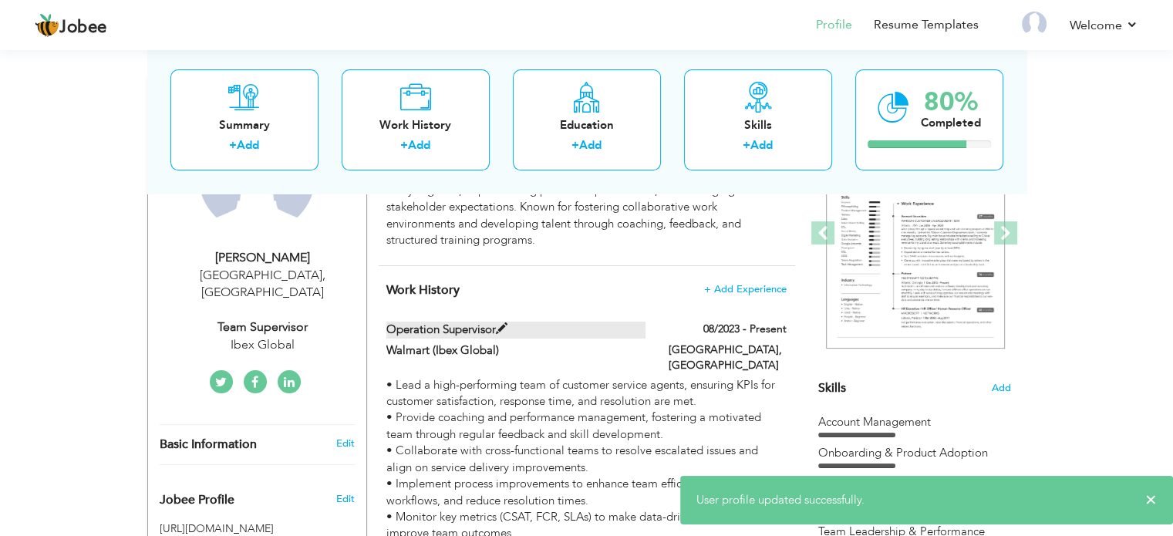
click at [477, 334] on label "Operation Supervisor" at bounding box center [515, 330] width 259 height 16
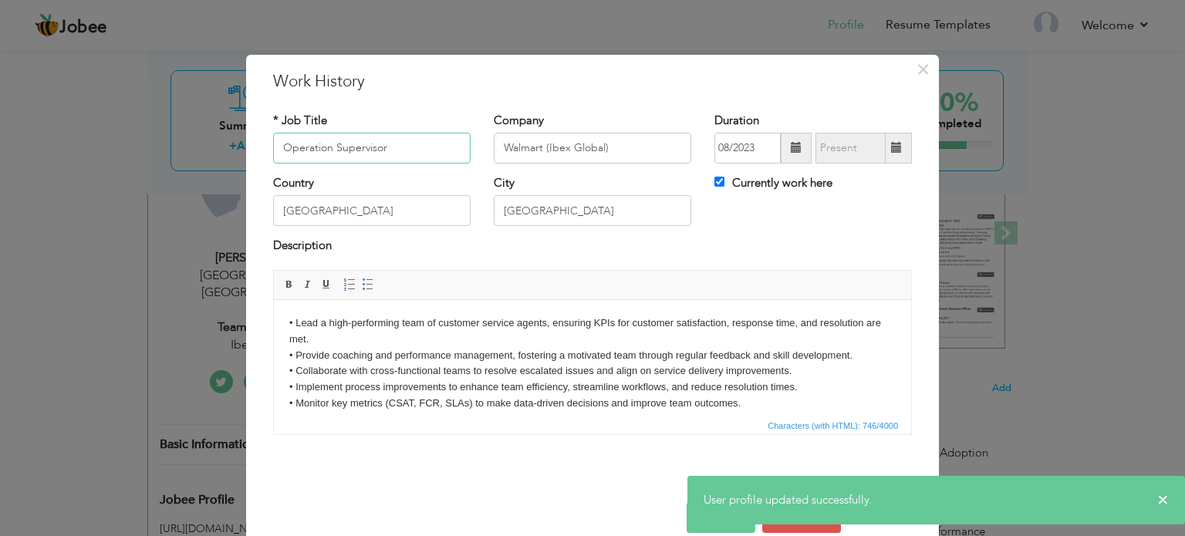
drag, startPoint x: 328, startPoint y: 144, endPoint x: 251, endPoint y: 161, distance: 78.2
click at [251, 161] on div "× Work History * Job Title Operation Supervisor Company Walmart (Ibex Global) D…" at bounding box center [592, 307] width 693 height 505
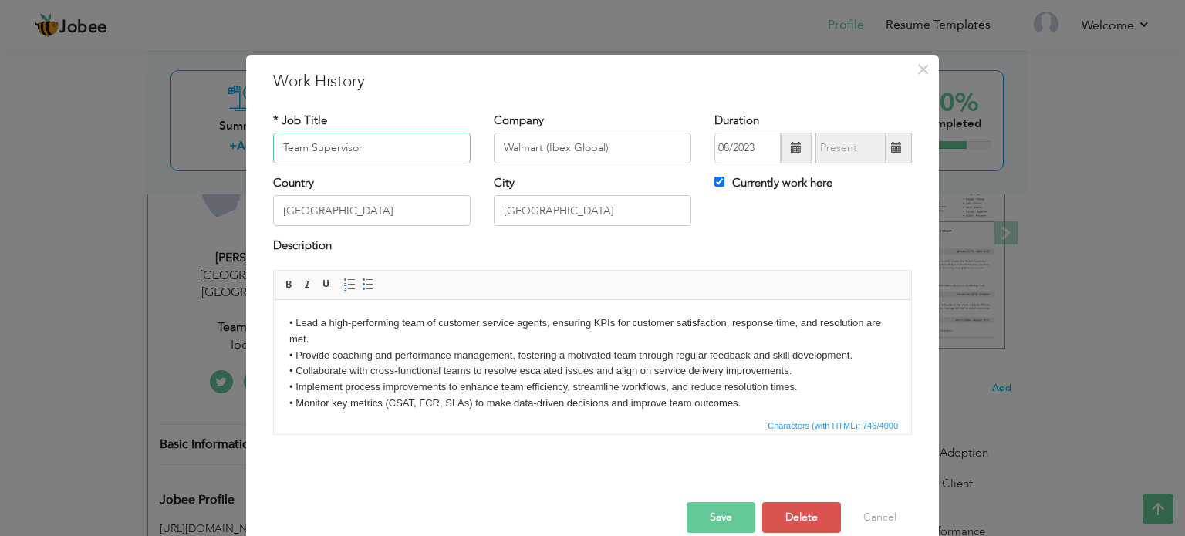
type input "Team Supervisor"
click at [706, 518] on button "Save" at bounding box center [720, 517] width 69 height 31
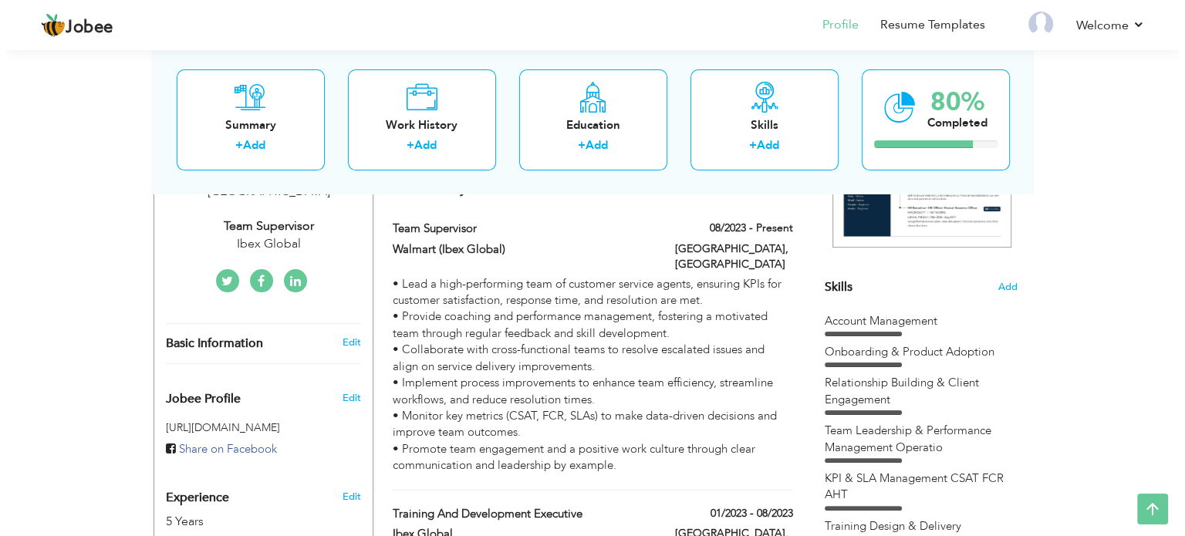
scroll to position [278, 0]
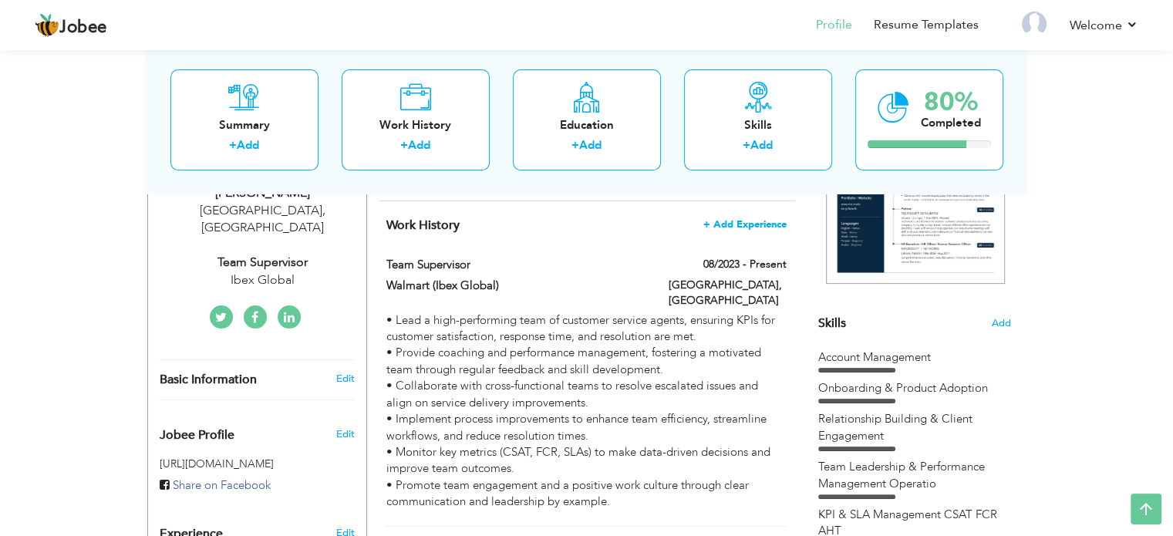
click at [737, 224] on span "+ Add Experience" at bounding box center [744, 224] width 83 height 11
checkbox input "false"
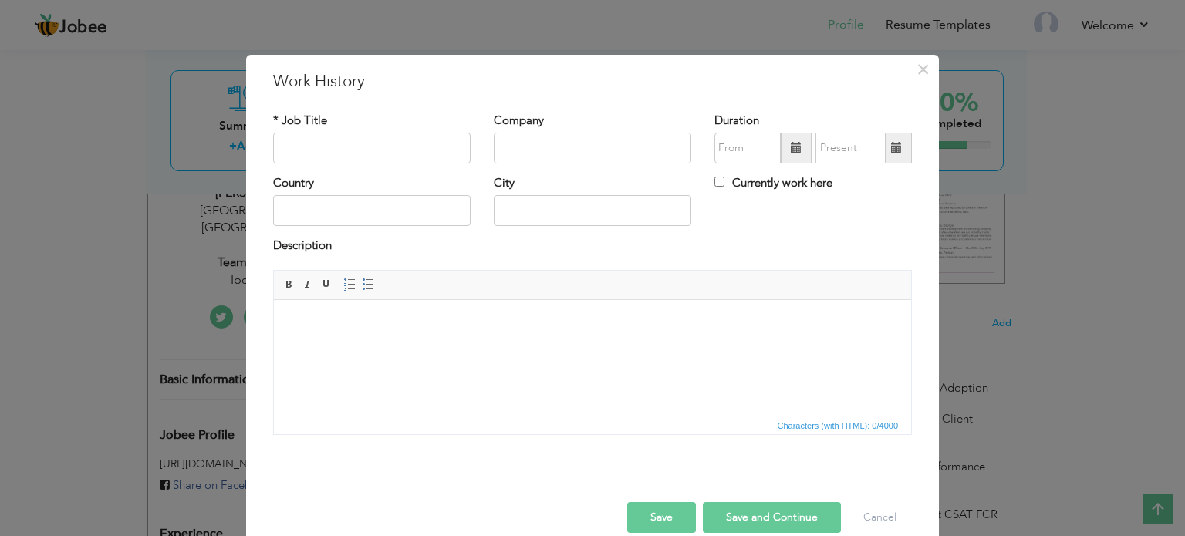
click at [99, 255] on div "× Work History * Job Title Company Duration Currently work here Country" at bounding box center [592, 268] width 1185 height 536
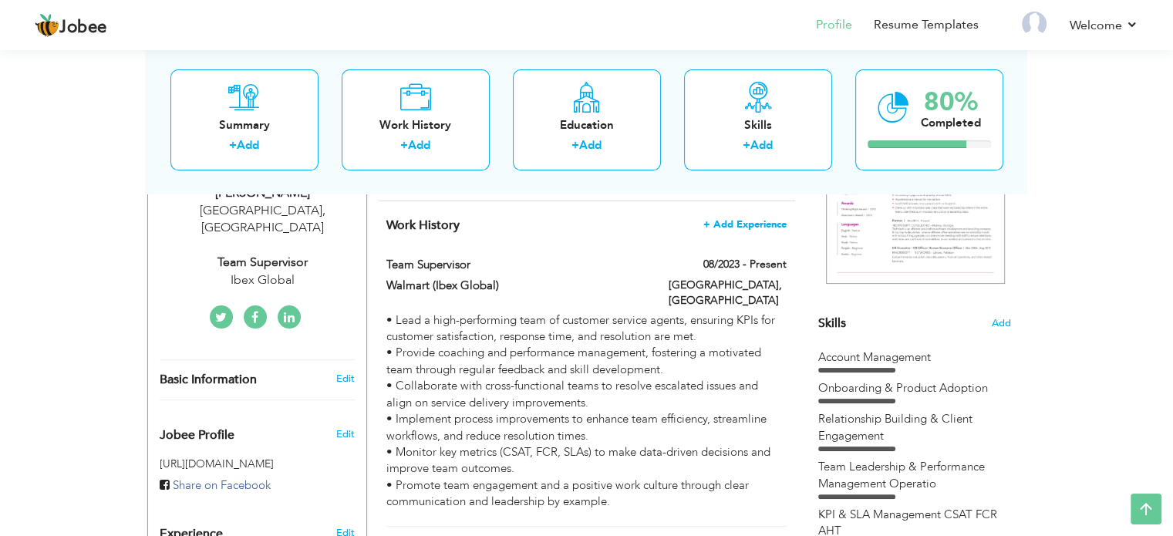
click at [726, 224] on span "+ Add Experience" at bounding box center [744, 224] width 83 height 11
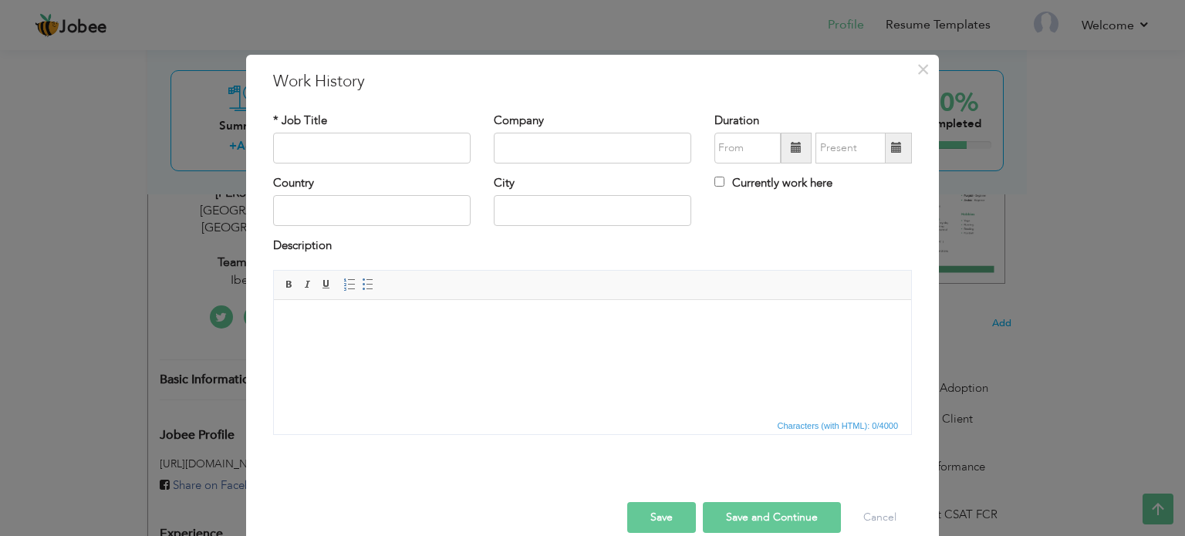
click at [791, 151] on span at bounding box center [796, 147] width 11 height 11
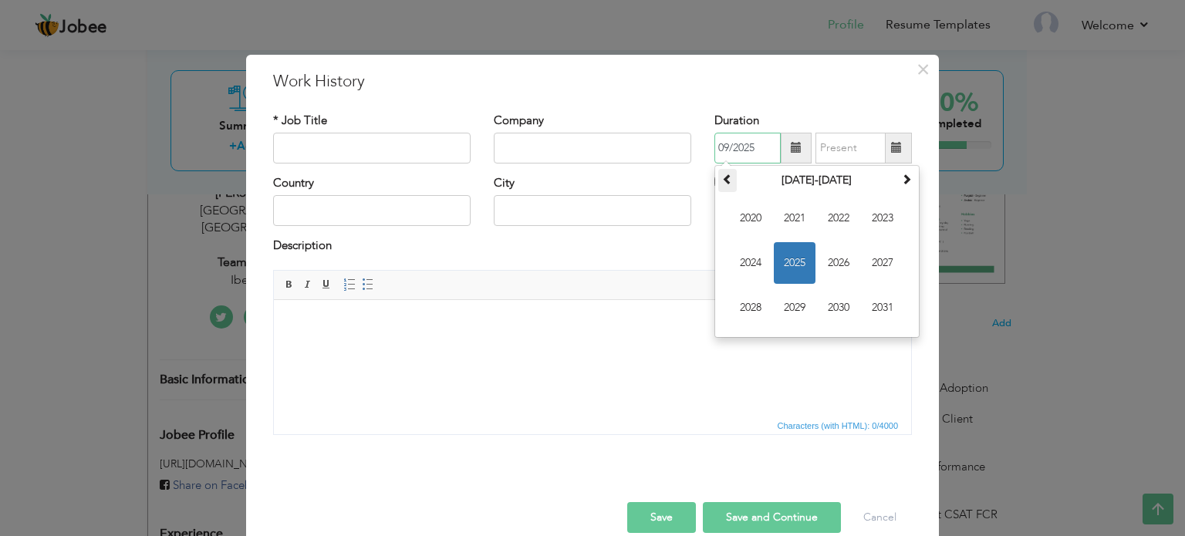
click at [722, 180] on span at bounding box center [727, 179] width 11 height 11
click at [864, 263] on span "2017" at bounding box center [882, 263] width 42 height 42
click at [844, 303] on span "Nov" at bounding box center [839, 308] width 42 height 42
type input "11/2017"
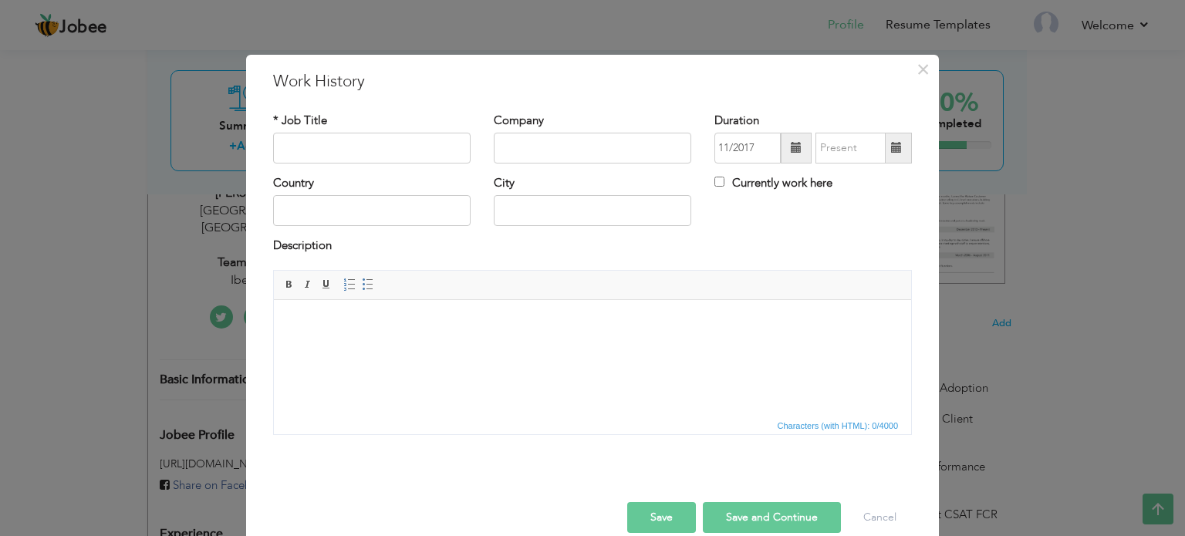
click at [891, 153] on span at bounding box center [896, 147] width 11 height 11
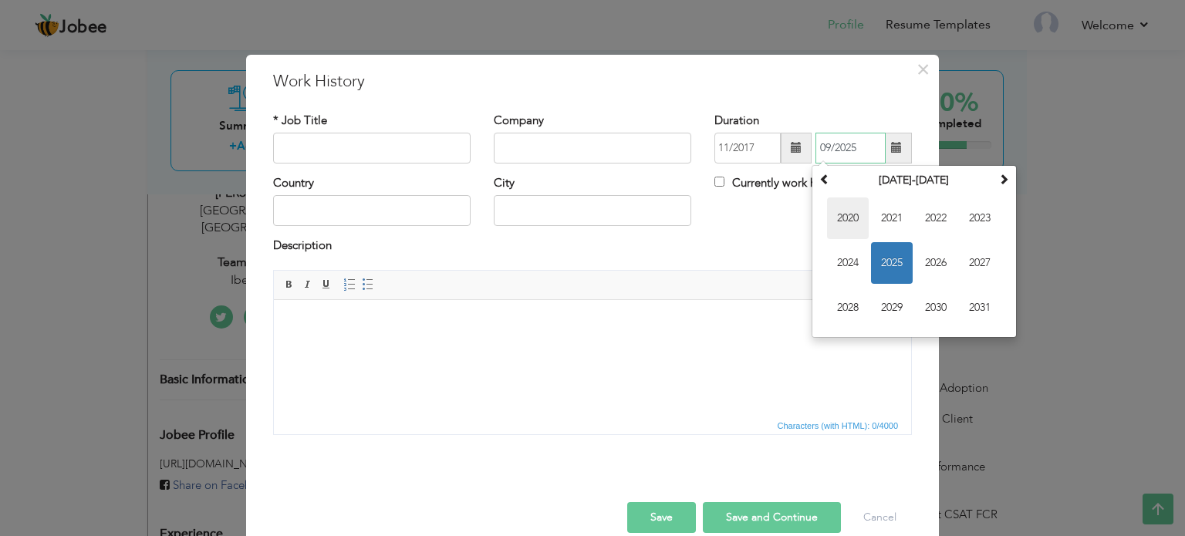
click at [847, 229] on span "2020" at bounding box center [848, 218] width 42 height 42
click at [845, 215] on span "Jan" at bounding box center [848, 218] width 42 height 42
type input "01/2020"
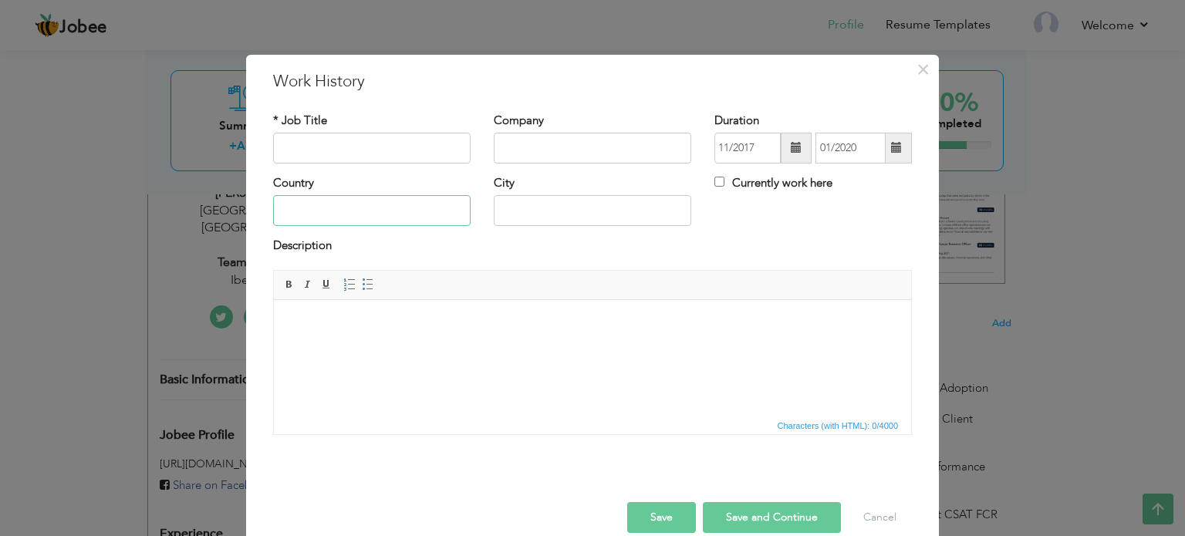
click at [383, 204] on input "text" at bounding box center [371, 210] width 197 height 31
type input "[GEOGRAPHIC_DATA]"
click at [510, 215] on input "text" at bounding box center [592, 210] width 197 height 31
type input "[GEOGRAPHIC_DATA]"
click at [399, 157] on input "text" at bounding box center [371, 148] width 197 height 31
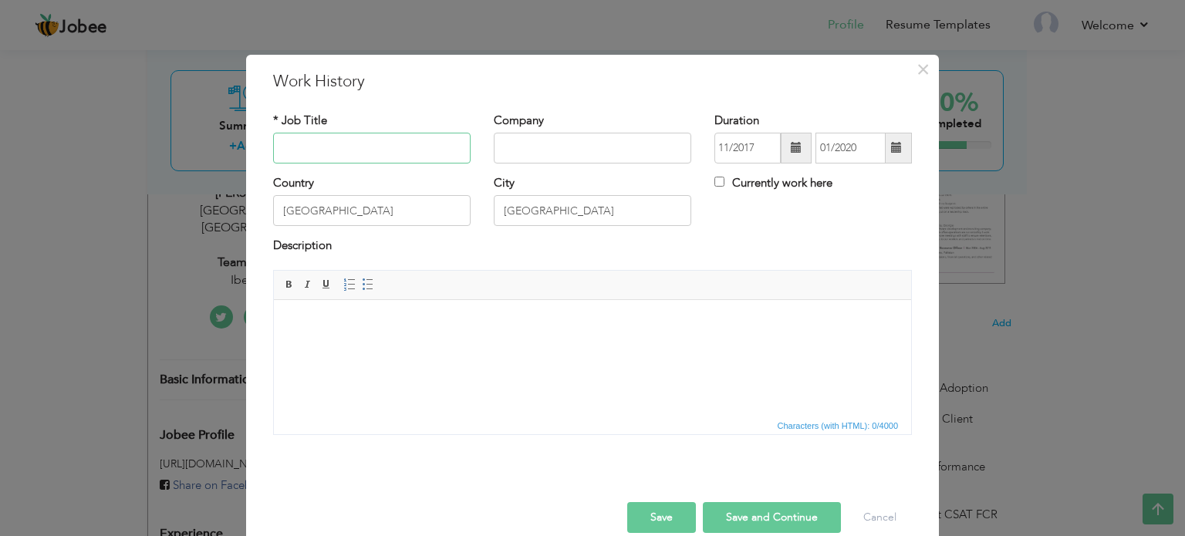
paste input "Clinical [MEDICAL_DATA]"
type input "Clinical [MEDICAL_DATA]"
click at [605, 143] on input "text" at bounding box center [592, 148] width 197 height 31
paste input "JINNAH HOSPITAL, SHADAAB CHILD INSTITUTE FOR MENTAL HEALTH"
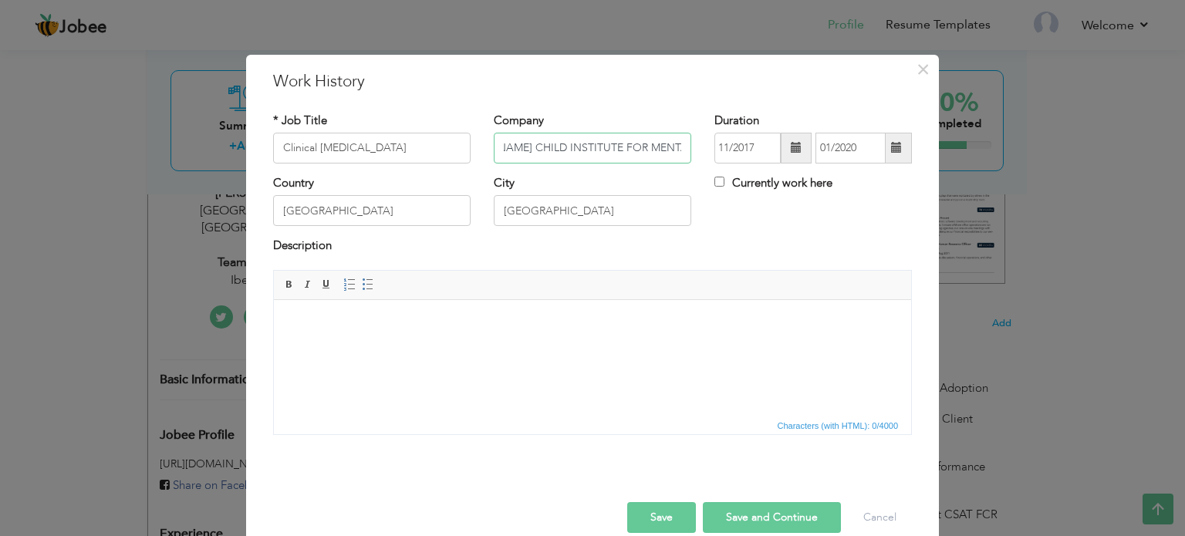
drag, startPoint x: 595, startPoint y: 150, endPoint x: 708, endPoint y: 147, distance: 112.6
click at [708, 147] on div "* Job Title Clinical Psychologist Company JINNAH HOSPITAL, SHADAAB CHILD INSTIT…" at bounding box center [592, 144] width 662 height 62
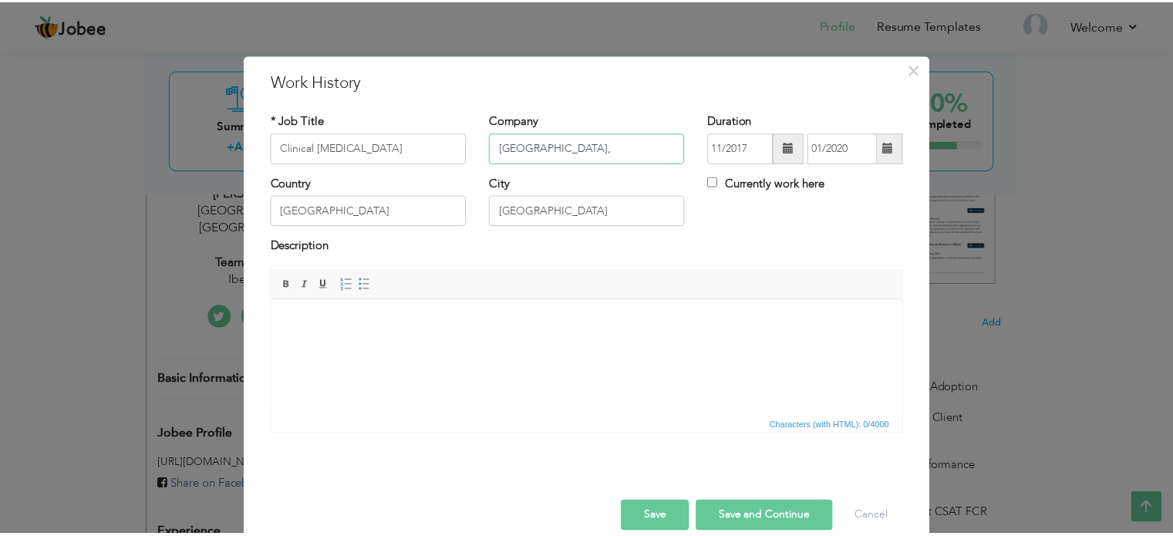
scroll to position [0, 0]
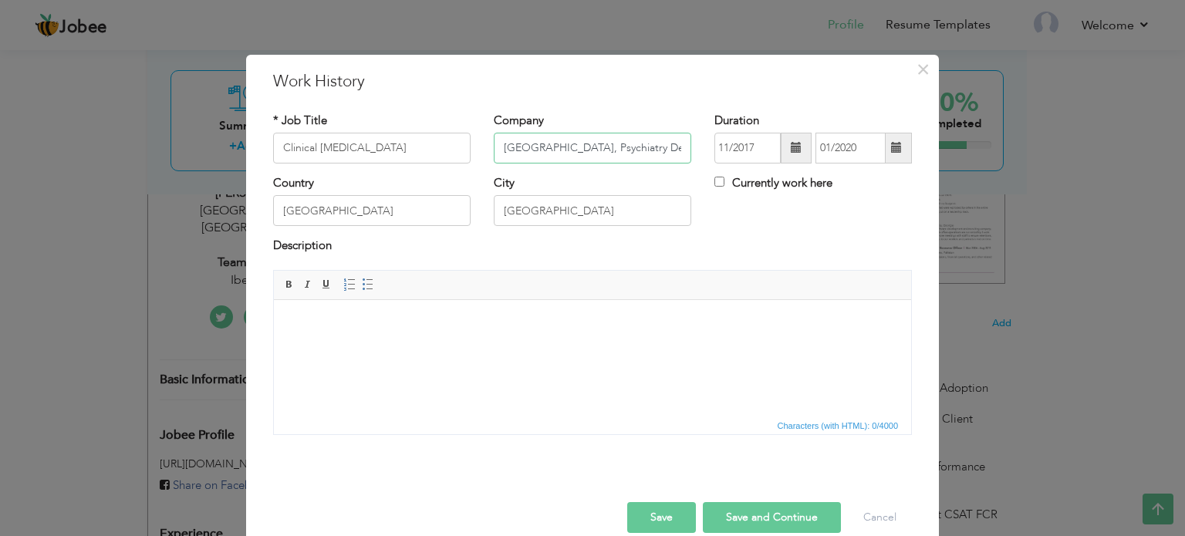
type input "[GEOGRAPHIC_DATA], Psychiatry Dept"
click at [503, 333] on html at bounding box center [592, 322] width 637 height 47
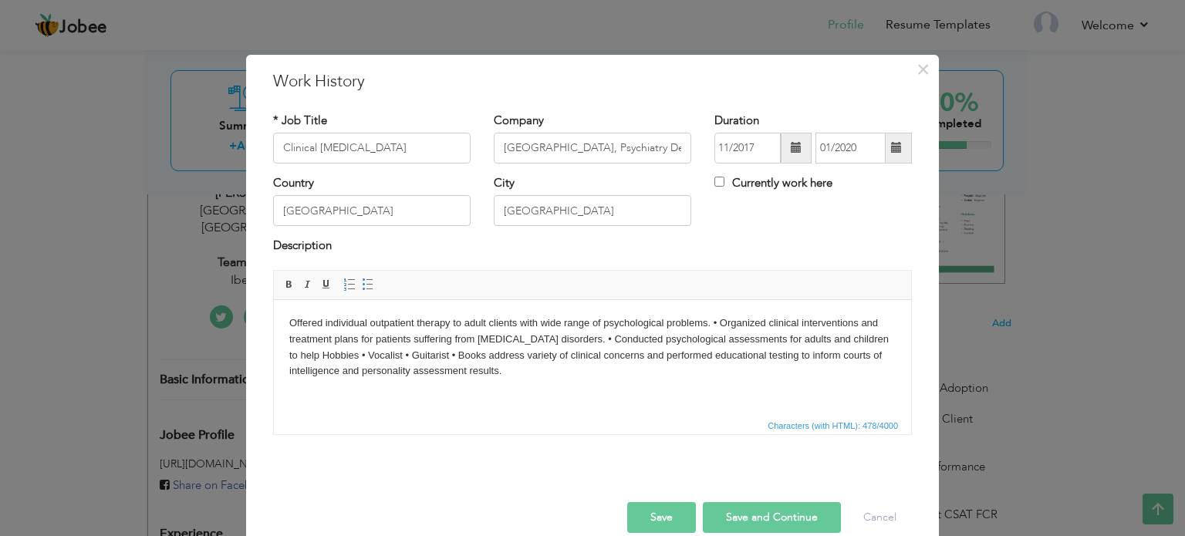
click at [713, 320] on body "Offered individual outpatient therapy to adult clients with wide range of psych…" at bounding box center [592, 347] width 606 height 64
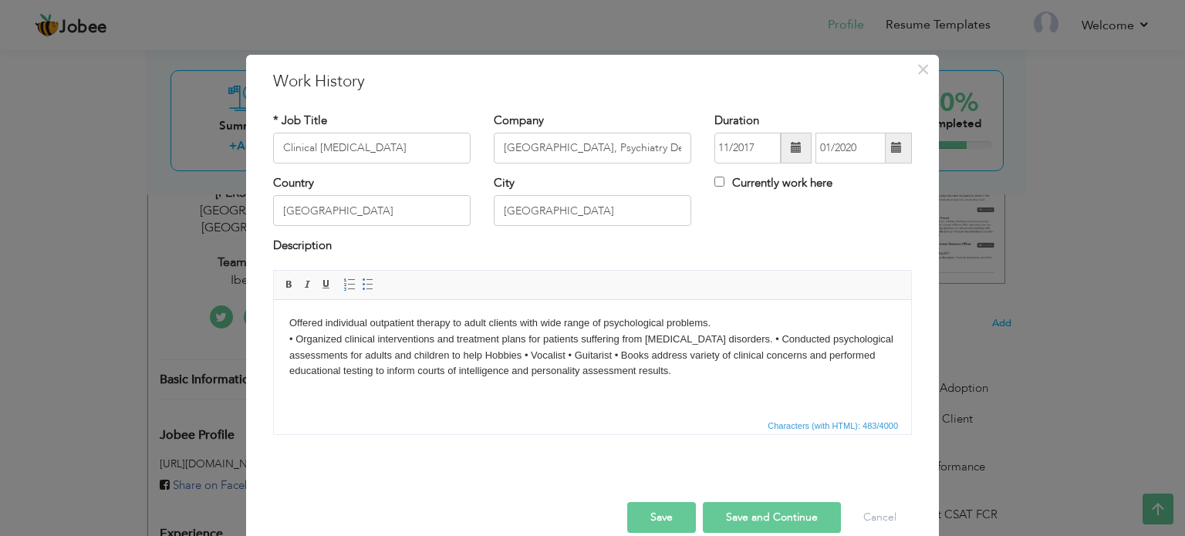
click at [749, 339] on body "Offered individual outpatient therapy to adult clients with wide range of psych…" at bounding box center [592, 347] width 606 height 64
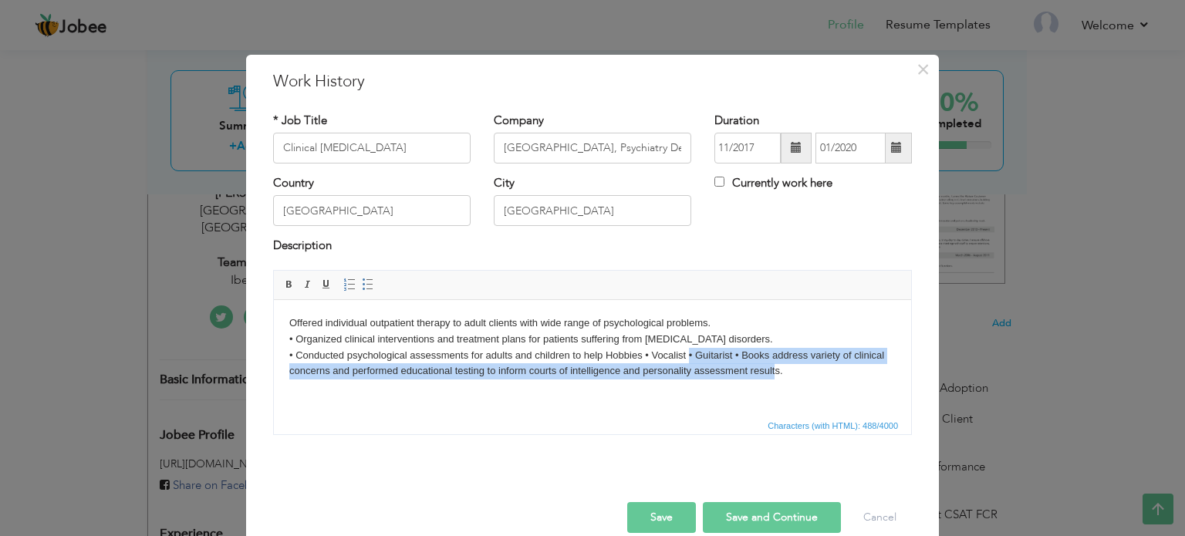
drag, startPoint x: 689, startPoint y: 357, endPoint x: 774, endPoint y: 366, distance: 85.3
click at [774, 366] on body "Offered individual outpatient therapy to adult clients with wide range of psych…" at bounding box center [592, 347] width 606 height 64
click at [710, 362] on body "Offered individual outpatient therapy to adult clients with wide range of psych…" at bounding box center [592, 347] width 606 height 64
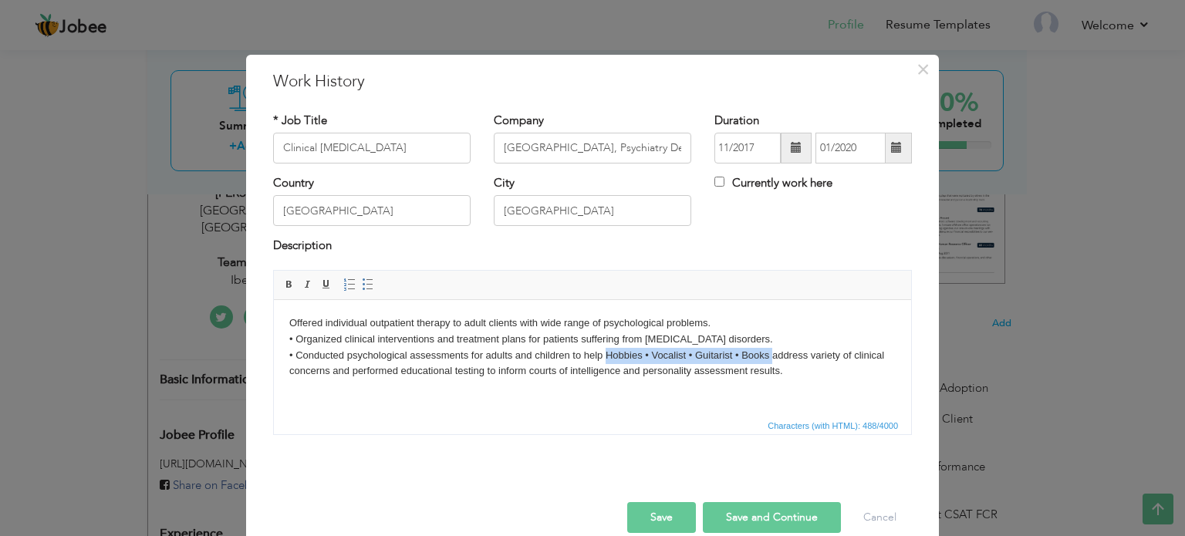
drag, startPoint x: 606, startPoint y: 356, endPoint x: 770, endPoint y: 357, distance: 164.3
click at [770, 357] on body "Offered individual outpatient therapy to adult clients with wide range of psych…" at bounding box center [592, 347] width 606 height 64
click at [298, 338] on body "Offered individual outpatient therapy to adult clients with wide range of psych…" at bounding box center [592, 347] width 606 height 64
click at [294, 355] on body "Offered individual outpatient therapy to adult clients with wide range of psych…" at bounding box center [592, 347] width 606 height 64
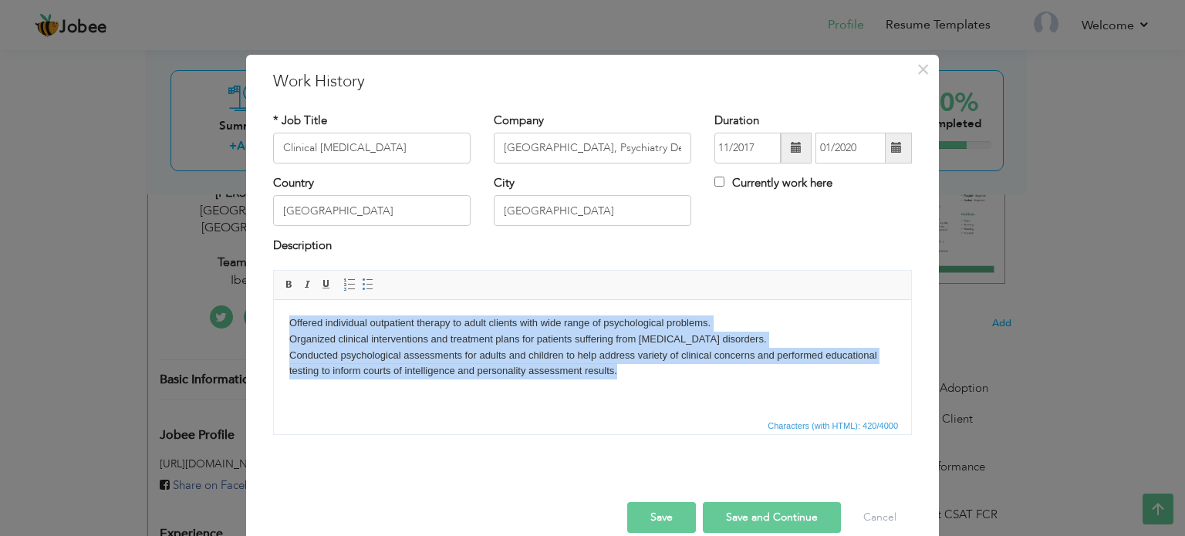
drag, startPoint x: 292, startPoint y: 324, endPoint x: 629, endPoint y: 379, distance: 341.6
click at [629, 379] on html "Offered individual outpatient therapy to adult clients with wide range of psych…" at bounding box center [592, 346] width 637 height 95
click at [364, 283] on span at bounding box center [368, 284] width 12 height 12
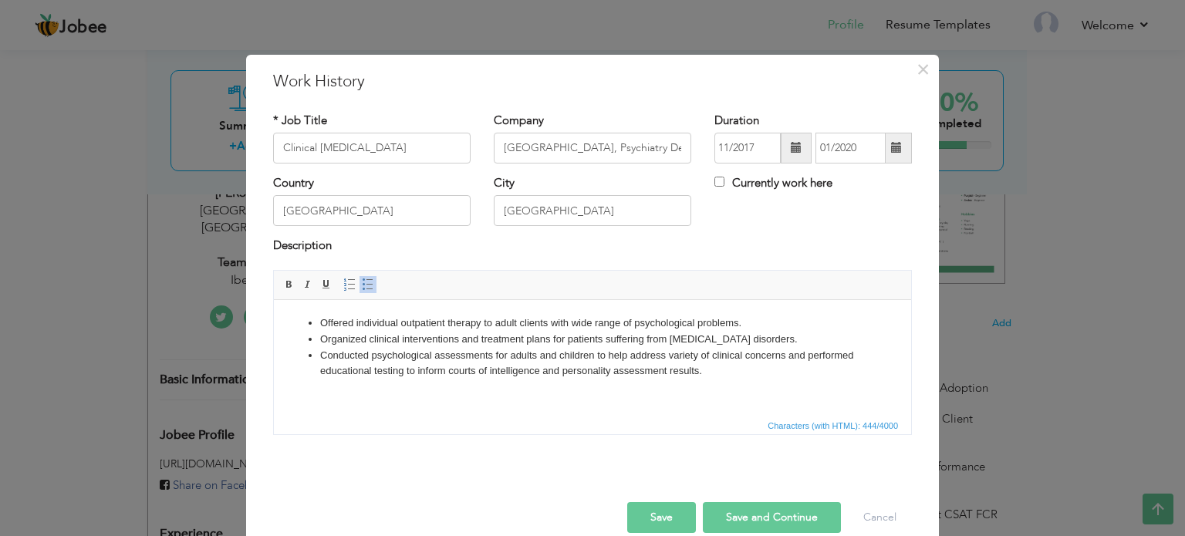
click at [375, 347] on li "Conducted psychological assessments for adults and children to help address var…" at bounding box center [592, 363] width 545 height 32
click at [433, 389] on html "Offered individual outpatient therapy to adult clients with wide range of psych…" at bounding box center [592, 346] width 637 height 95
click at [663, 521] on button "Save" at bounding box center [661, 517] width 69 height 31
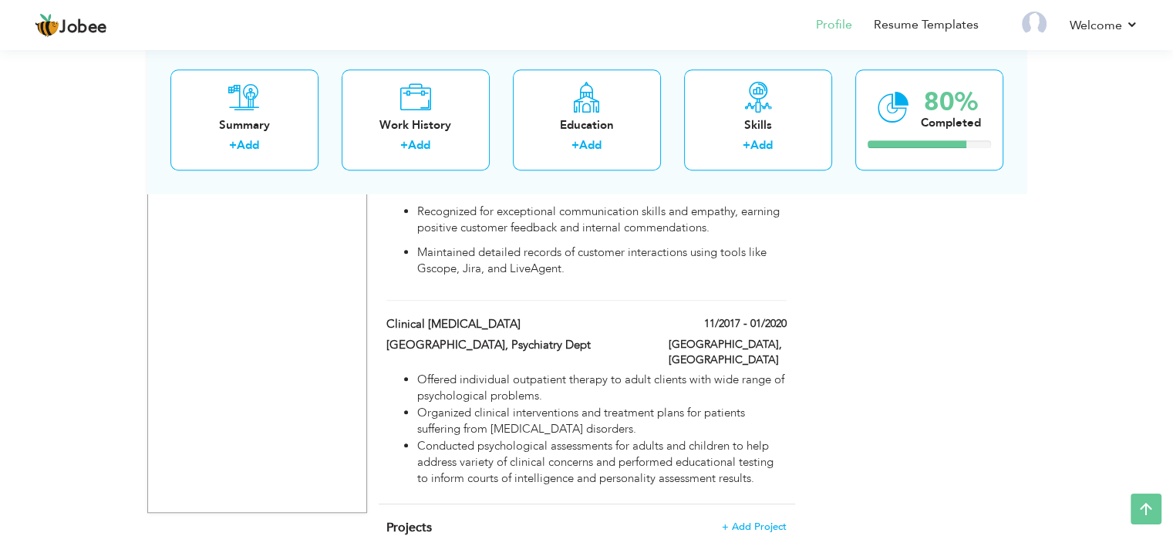
scroll to position [1228, 0]
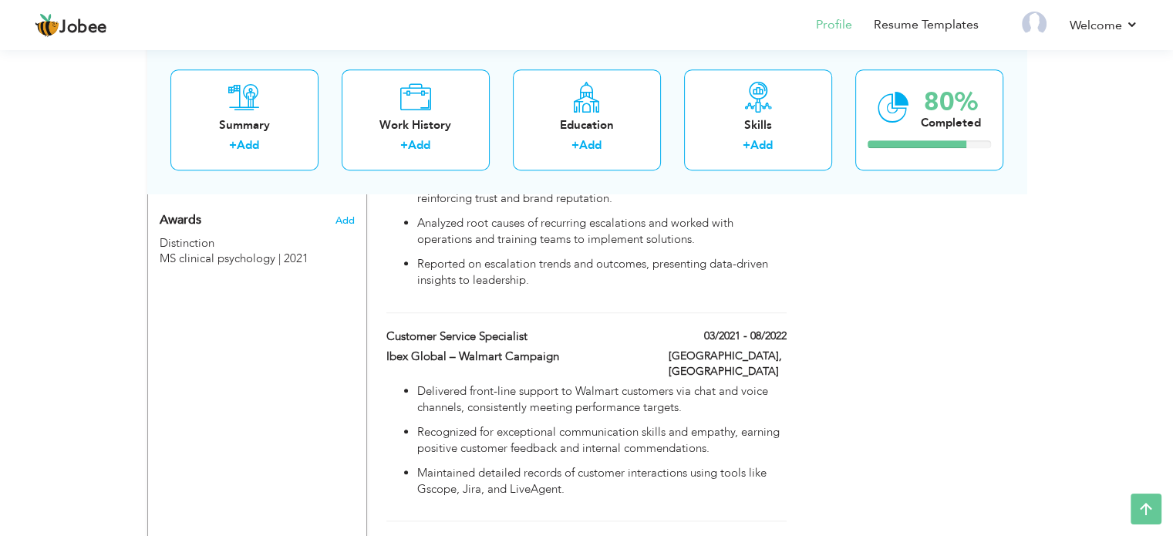
scroll to position [1015, 0]
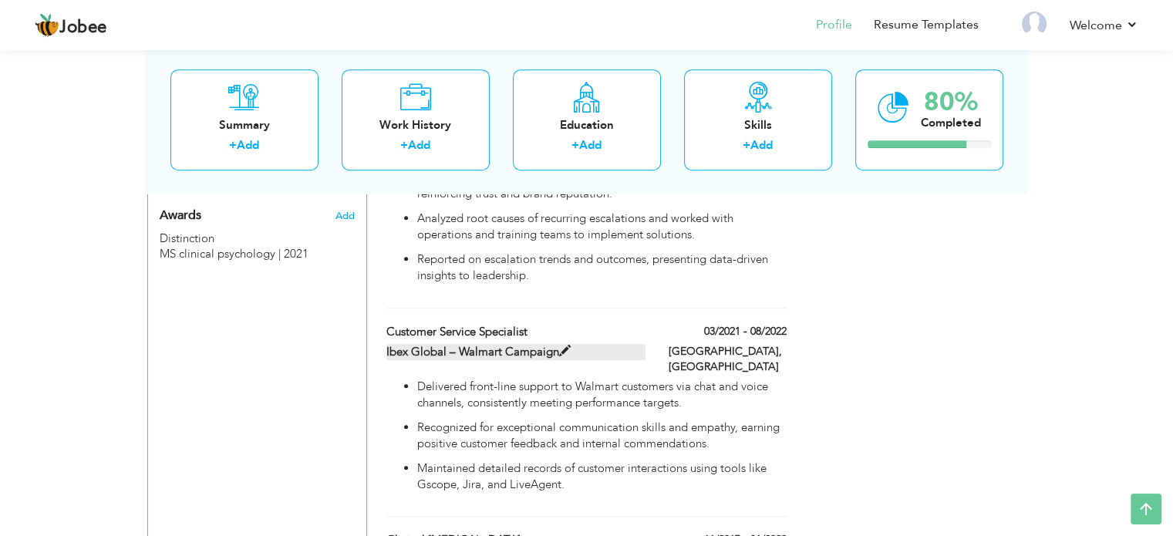
click at [500, 344] on label "Ibex Global – Walmart Campaign" at bounding box center [515, 352] width 259 height 16
type input "Customer Service Specialist"
type input "Ibex Global – Walmart Campaign"
type input "03/2021"
type input "08/2022"
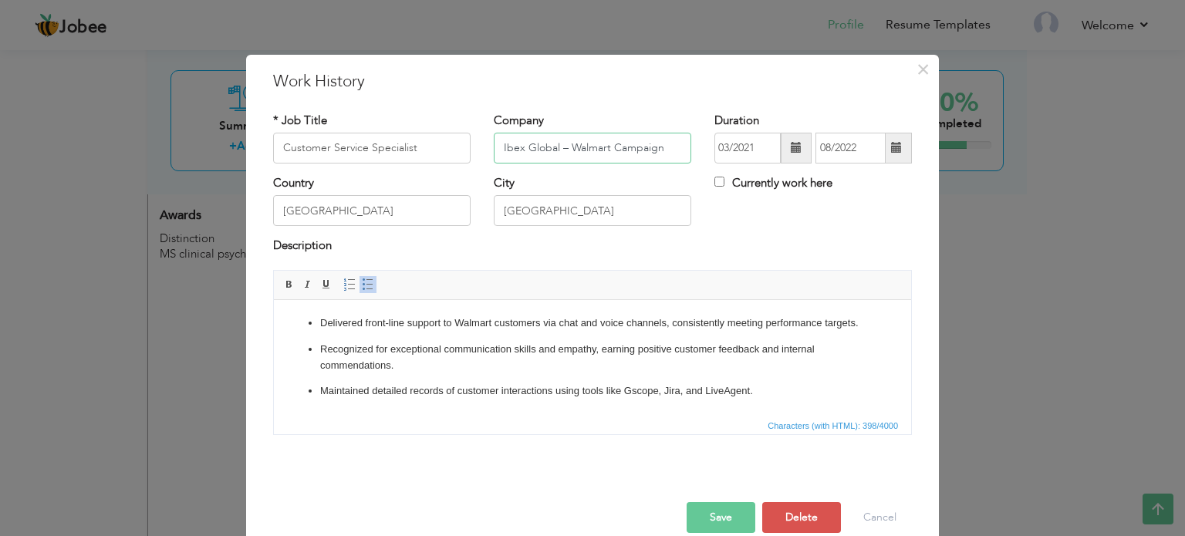
drag, startPoint x: 568, startPoint y: 145, endPoint x: 703, endPoint y: 137, distance: 135.2
click at [703, 137] on div "* Job Title Customer Service Specialist Company Ibex Global – Walmart Campaign …" at bounding box center [592, 144] width 662 height 62
drag, startPoint x: 558, startPoint y: 145, endPoint x: 710, endPoint y: 145, distance: 152.7
click at [710, 145] on div "* Job Title Customer Service Specialist Company Ibex Global – Walmart Campaign …" at bounding box center [592, 144] width 662 height 62
click at [714, 512] on button "Save" at bounding box center [720, 517] width 69 height 31
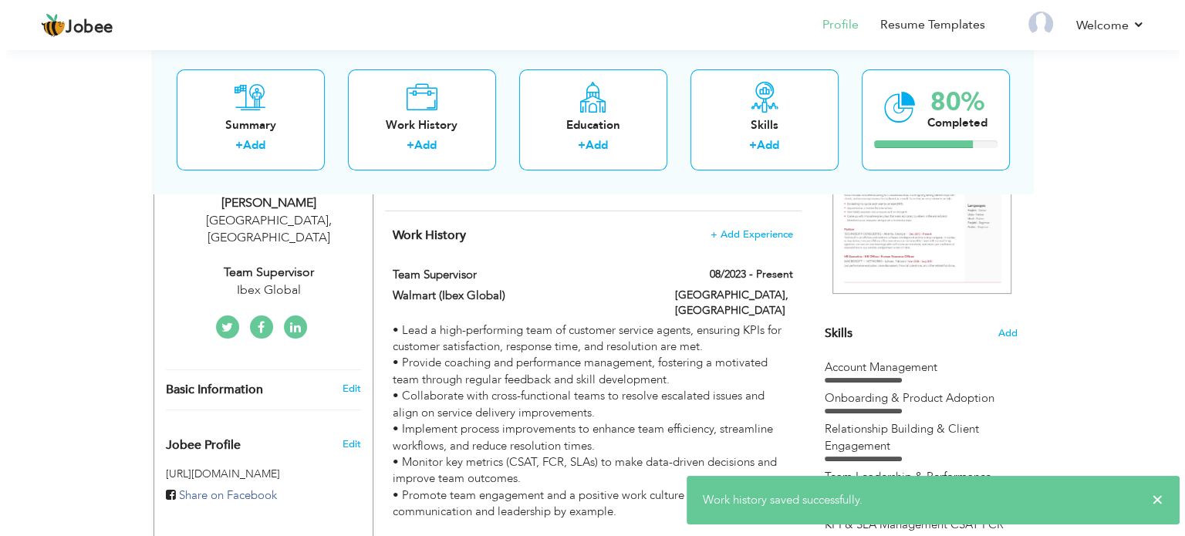
scroll to position [267, 0]
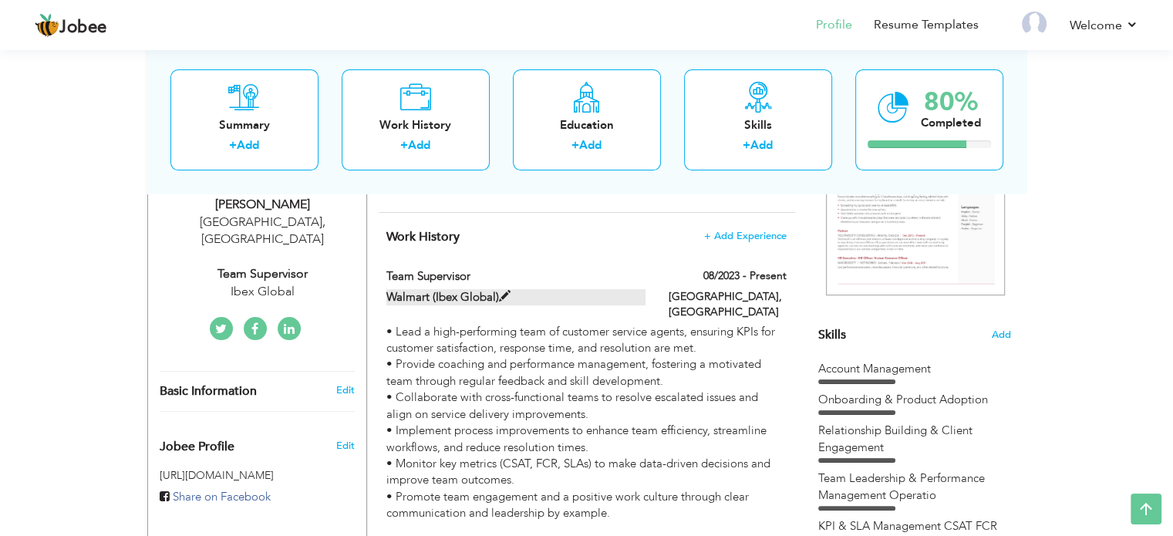
click at [462, 289] on label "Walmart (Ibex Global)" at bounding box center [515, 297] width 259 height 16
type input "Team Supervisor"
type input "Walmart (Ibex Global)"
type input "08/2023"
checkbox input "true"
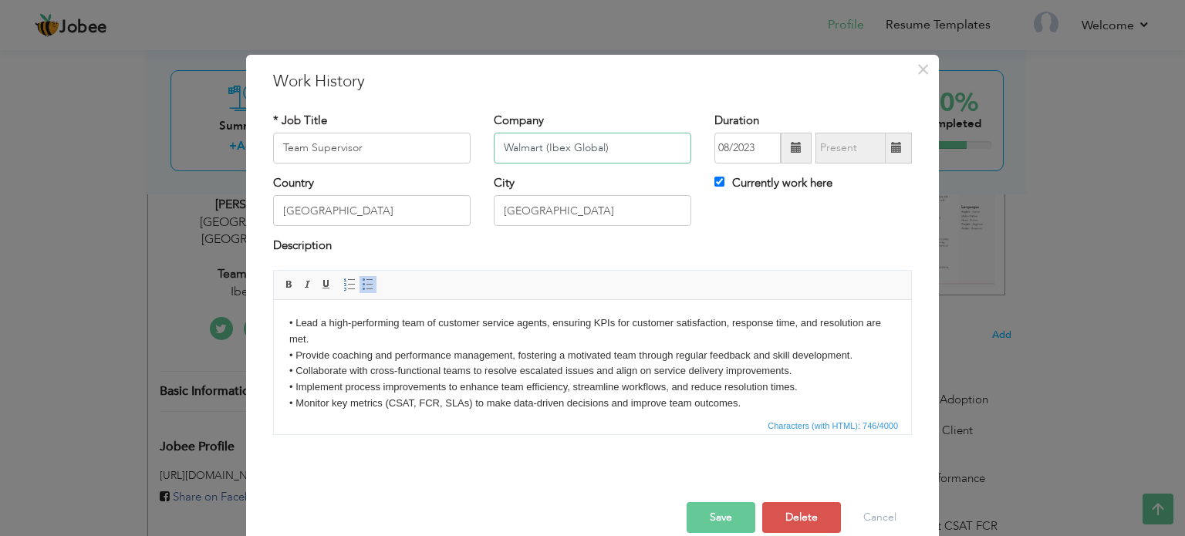
click at [612, 150] on input "Walmart (Ibex Global)" at bounding box center [592, 148] width 197 height 31
paste input "– Walmart Campaign"
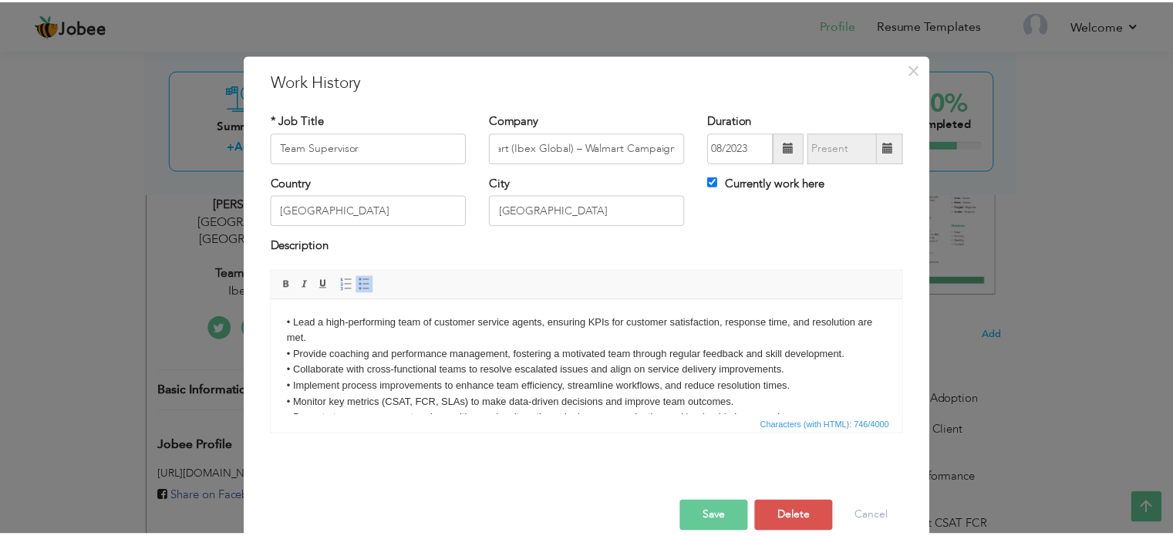
scroll to position [0, 0]
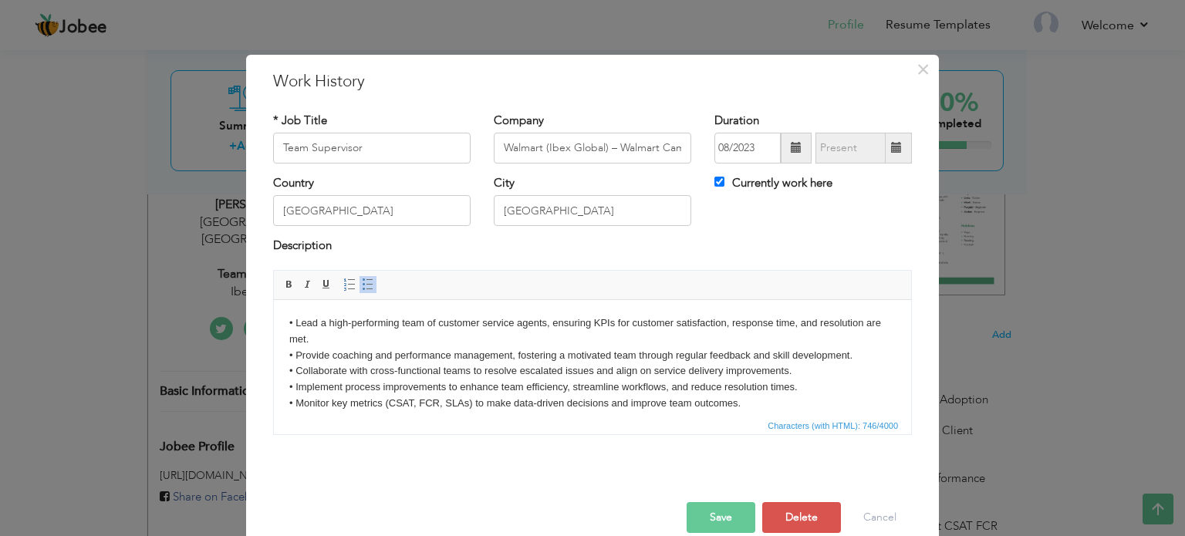
click at [722, 505] on button "Save" at bounding box center [720, 517] width 69 height 31
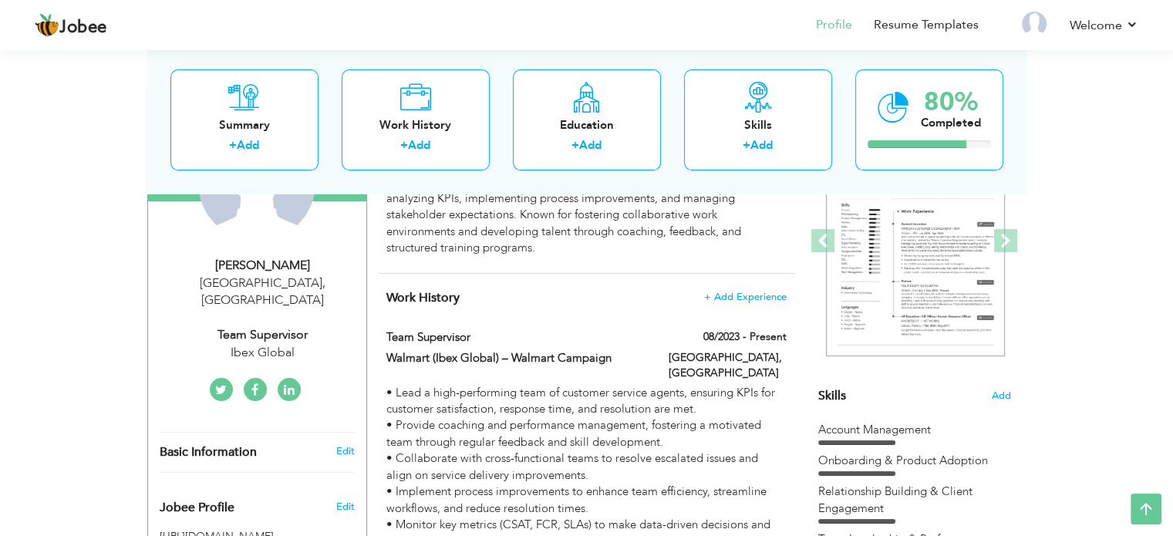
scroll to position [202, 0]
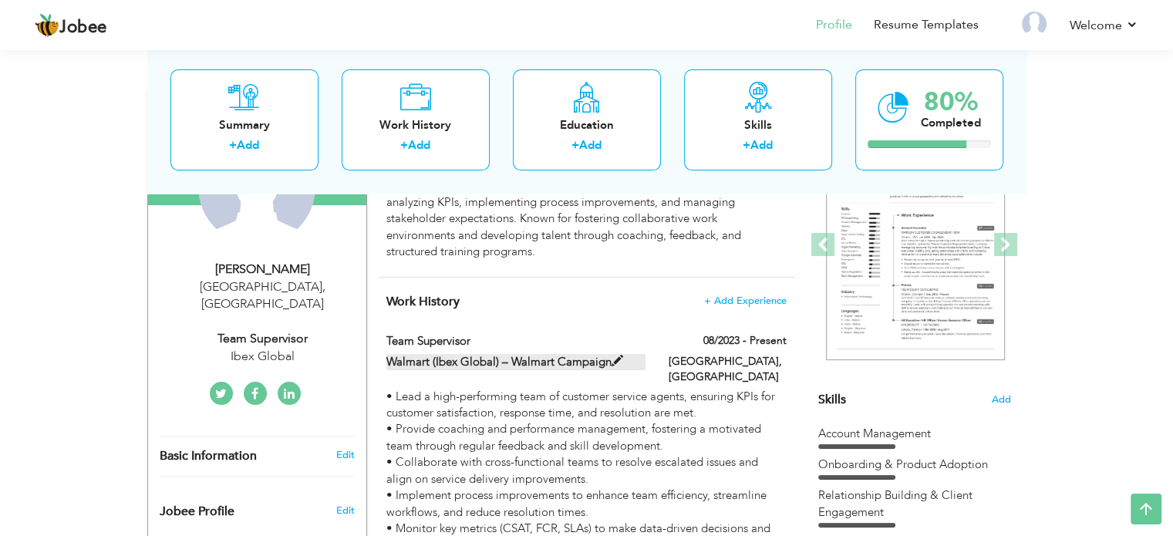
click at [548, 357] on label "Walmart (Ibex Global) – Walmart Campaign" at bounding box center [515, 362] width 259 height 16
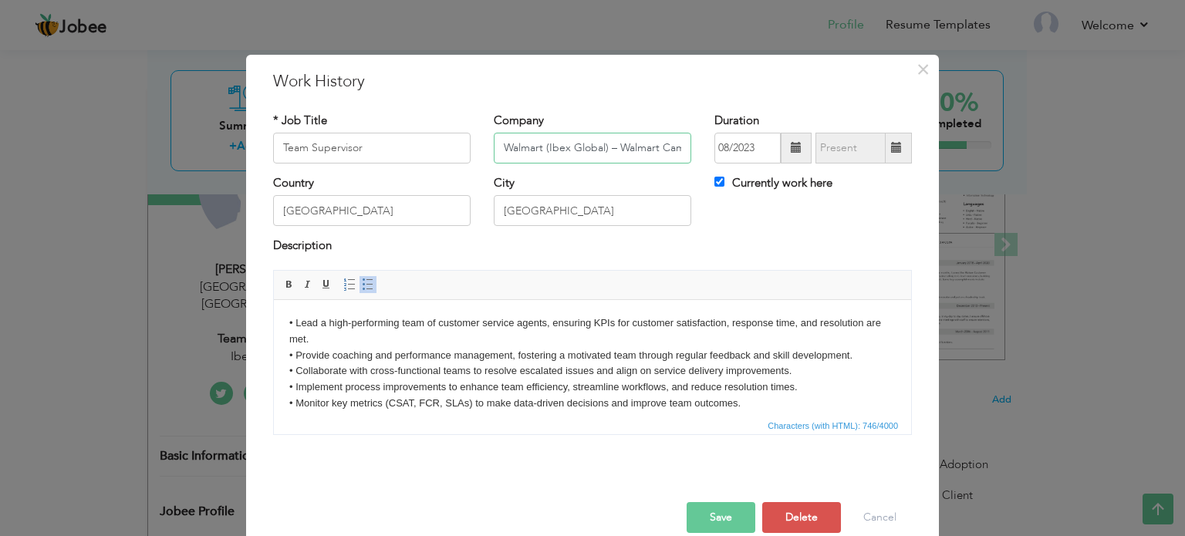
drag, startPoint x: 542, startPoint y: 147, endPoint x: 426, endPoint y: 160, distance: 116.3
click at [426, 160] on div "* Job Title Team Supervisor Company Walmart (Ibex Global) – Walmart Campaign Du…" at bounding box center [592, 144] width 662 height 62
type input "Ibex Global – Walmart Campaign"
click at [713, 512] on button "Save" at bounding box center [720, 517] width 69 height 31
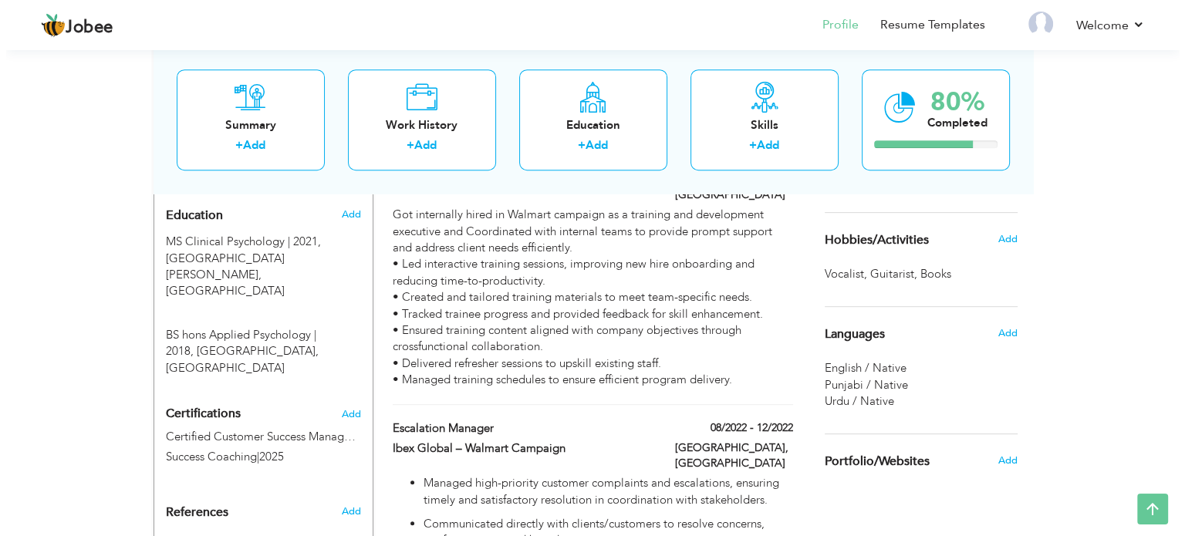
scroll to position [669, 0]
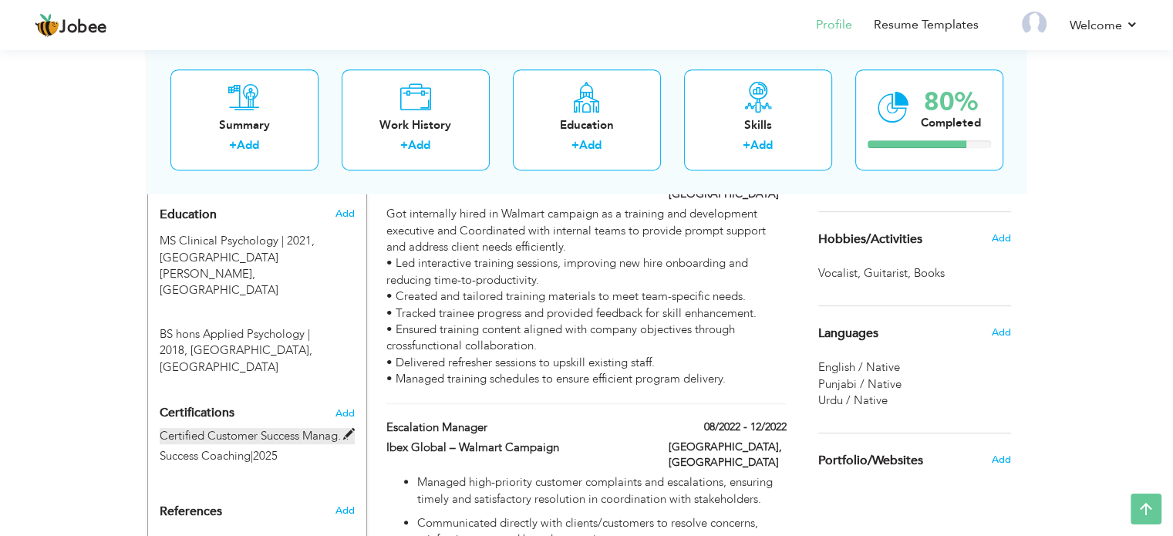
click at [349, 429] on span at bounding box center [349, 435] width 12 height 12
type input "Certified Customer Success Manager Level 1(CCSM 1)"
type input "Success Coaching"
type input "2025"
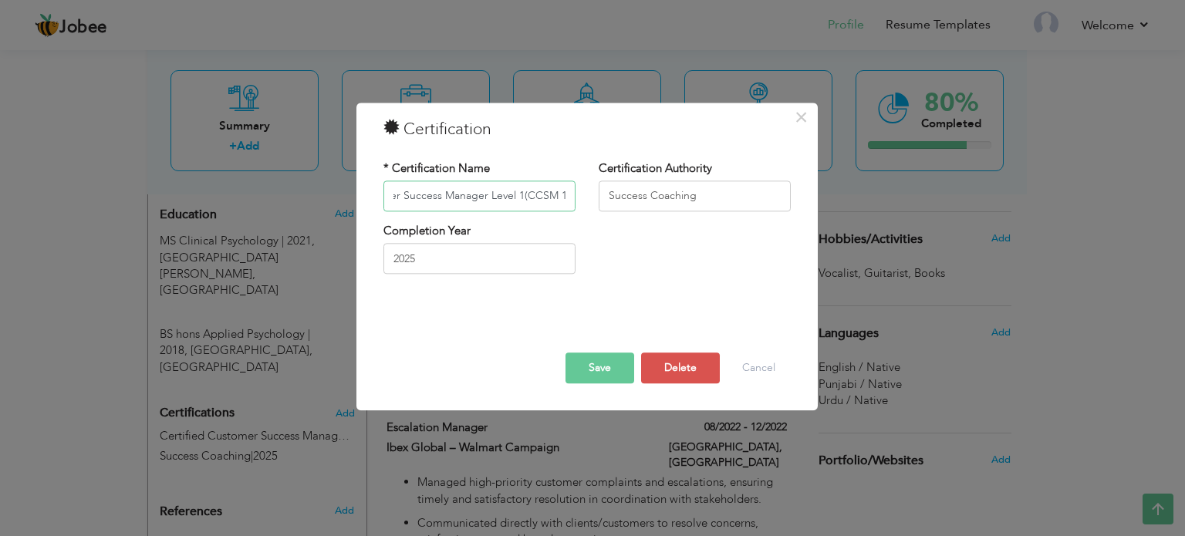
scroll to position [0, 0]
drag, startPoint x: 567, startPoint y: 194, endPoint x: 288, endPoint y: 249, distance: 283.8
click at [288, 249] on div "× Certification * Certification Name Certified Customer Success Manager Level 1…" at bounding box center [592, 268] width 1185 height 536
click at [462, 194] on input "Certified Customer Success Manager Level 1(CCSM 1)" at bounding box center [479, 195] width 192 height 31
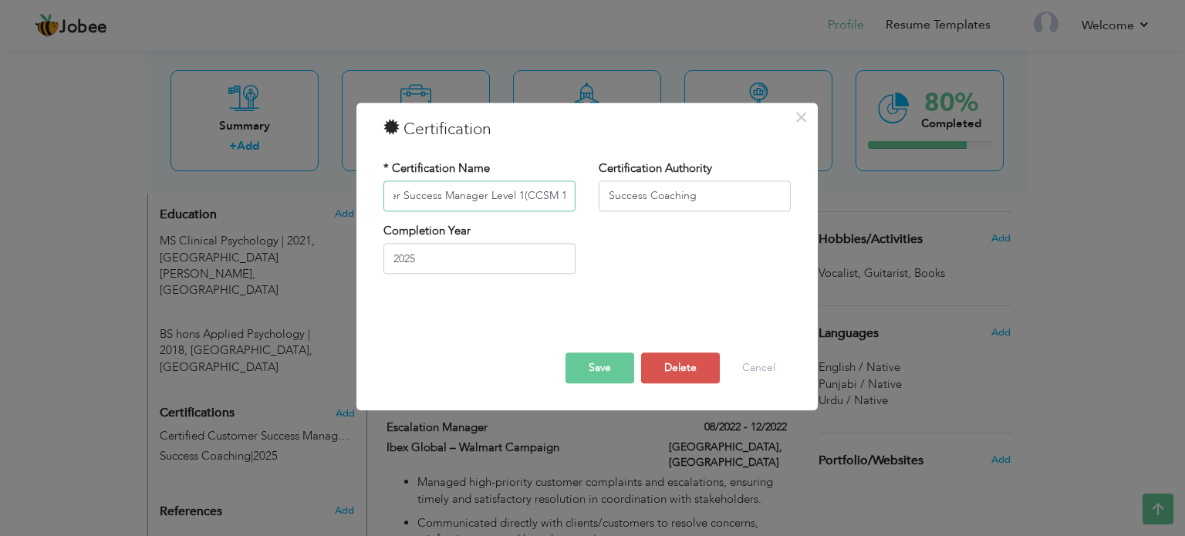
drag, startPoint x: 437, startPoint y: 194, endPoint x: 485, endPoint y: 197, distance: 47.9
click at [485, 197] on input "Certified Customer Success Manager Level 1(CCSM 1)" at bounding box center [479, 195] width 192 height 31
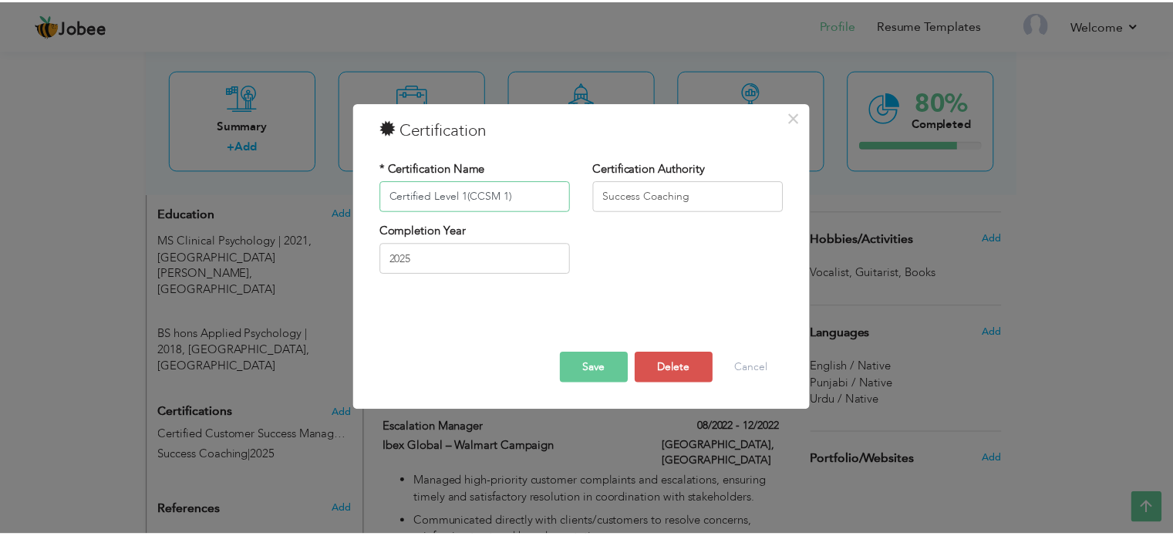
scroll to position [0, 0]
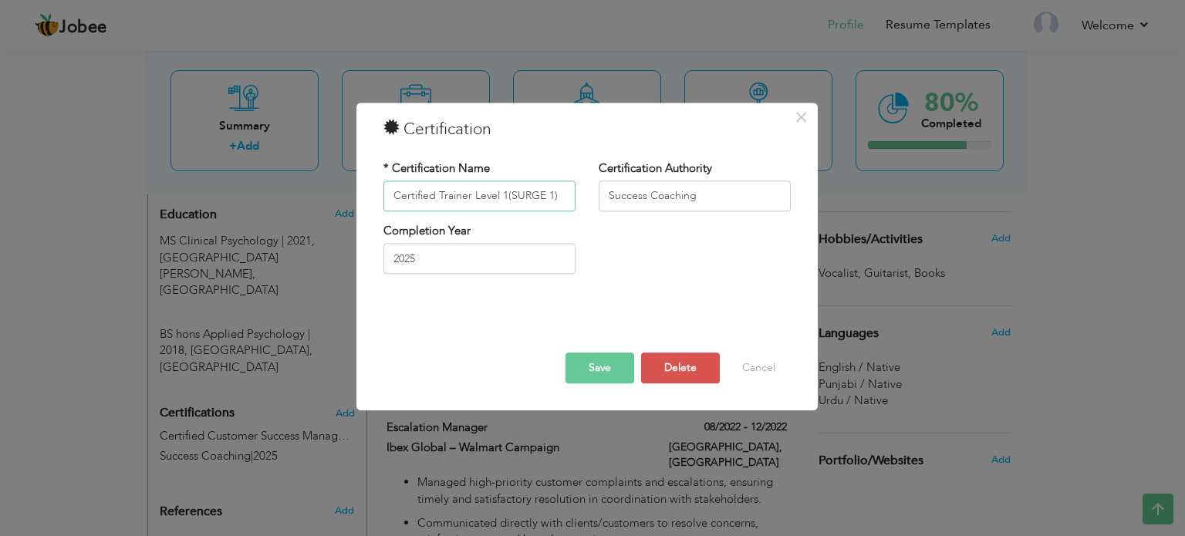
click at [506, 194] on input "Certified Trainer Level 1(SURGE 1)" at bounding box center [479, 195] width 192 height 31
type input "Certified Trainer Level 1 (SURGE 1)"
drag, startPoint x: 713, startPoint y: 194, endPoint x: 595, endPoint y: 204, distance: 118.5
click at [595, 204] on div "Certification Authority Success Coaching" at bounding box center [694, 191] width 215 height 62
type input "IBEX Global"
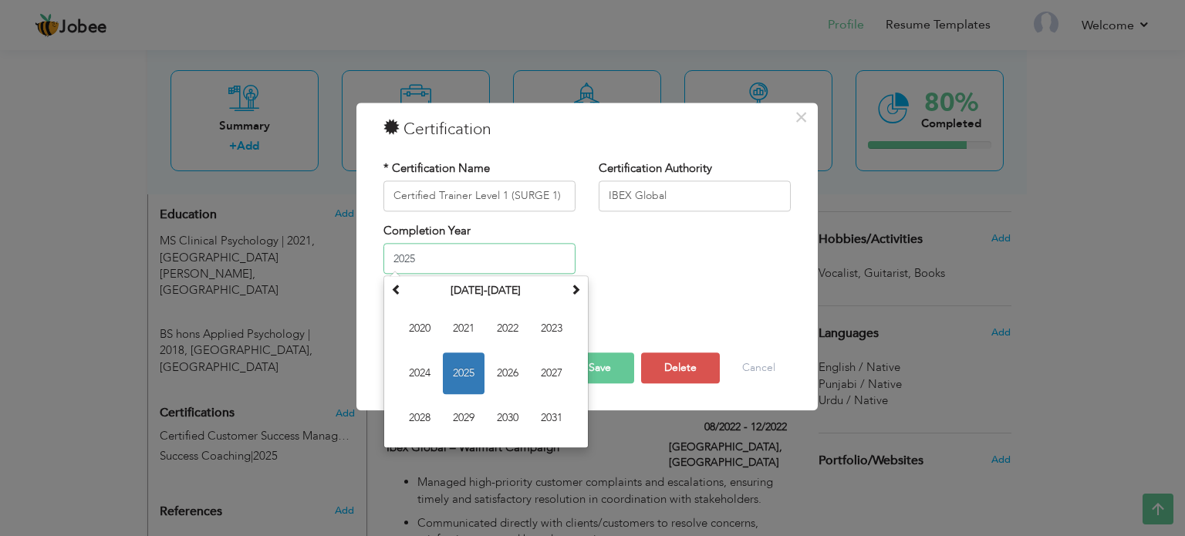
click at [423, 258] on input "2025" at bounding box center [479, 259] width 192 height 31
type input "2024"
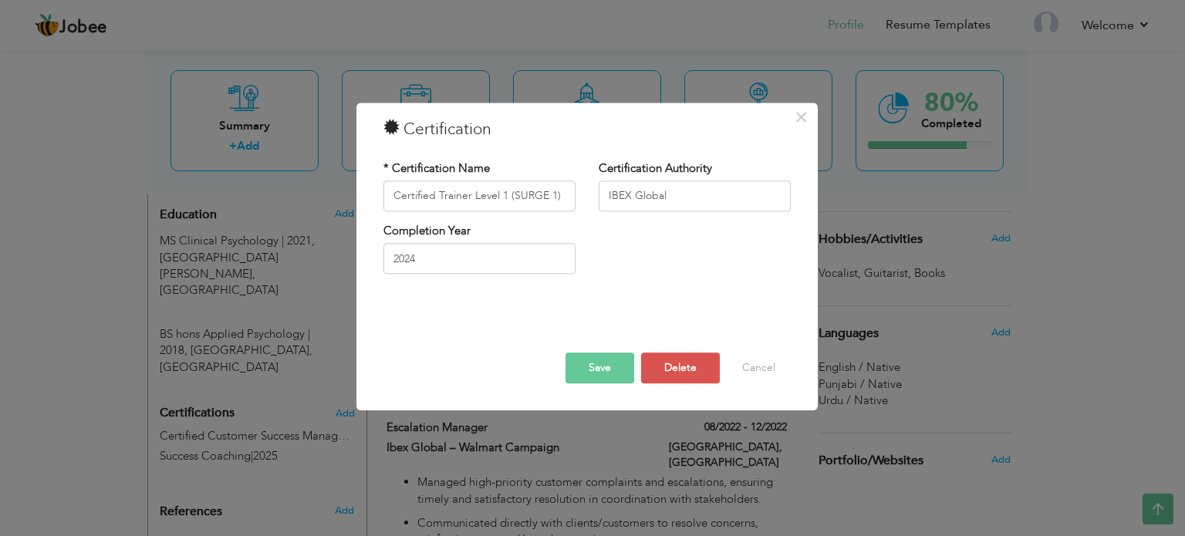
click at [604, 362] on button "Save" at bounding box center [599, 367] width 69 height 31
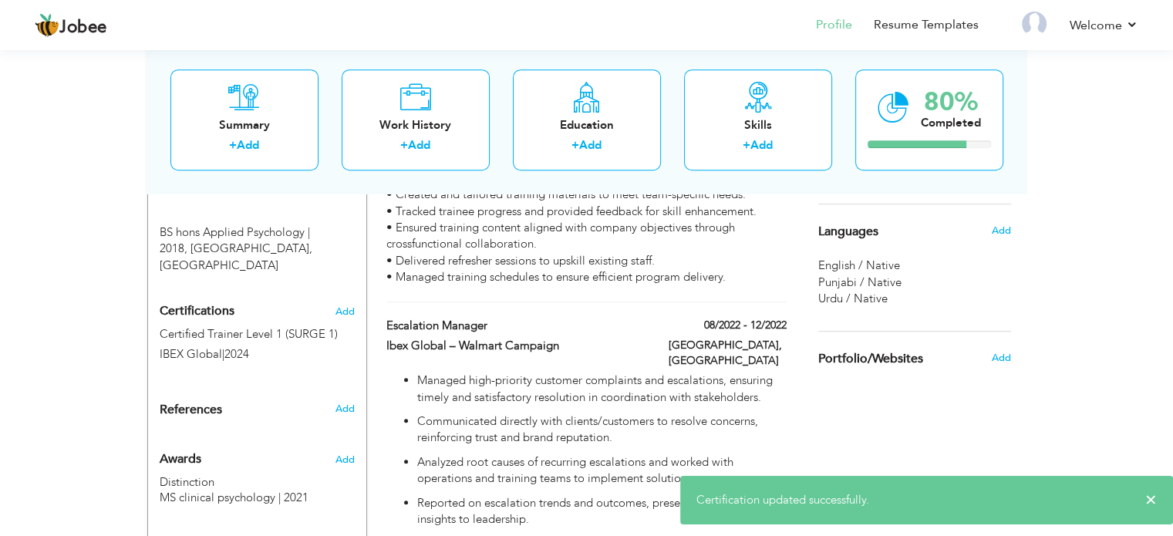
scroll to position [773, 0]
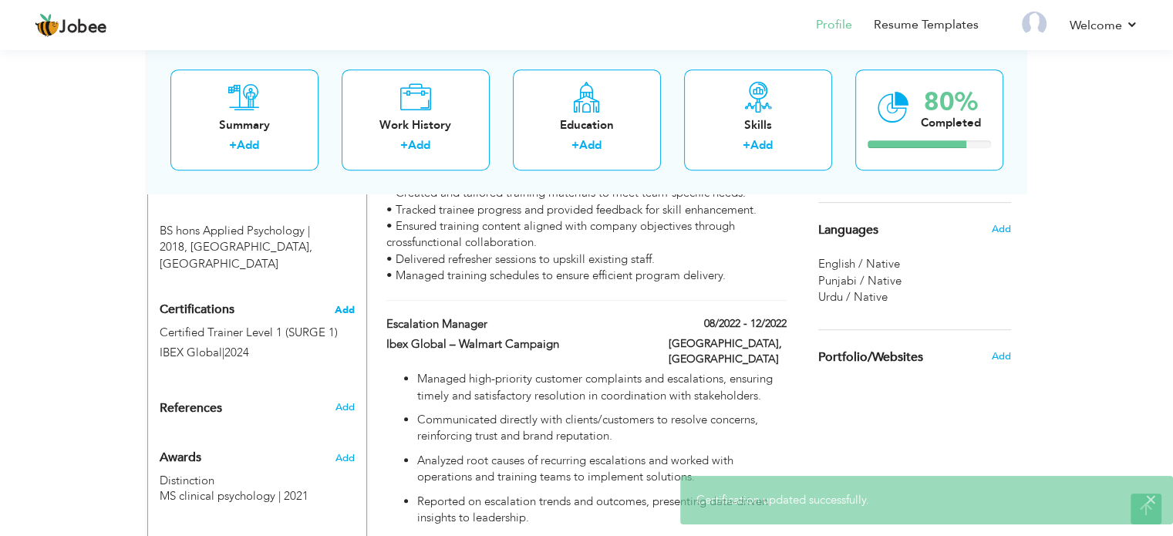
click at [352, 305] on span "Add" at bounding box center [345, 310] width 20 height 11
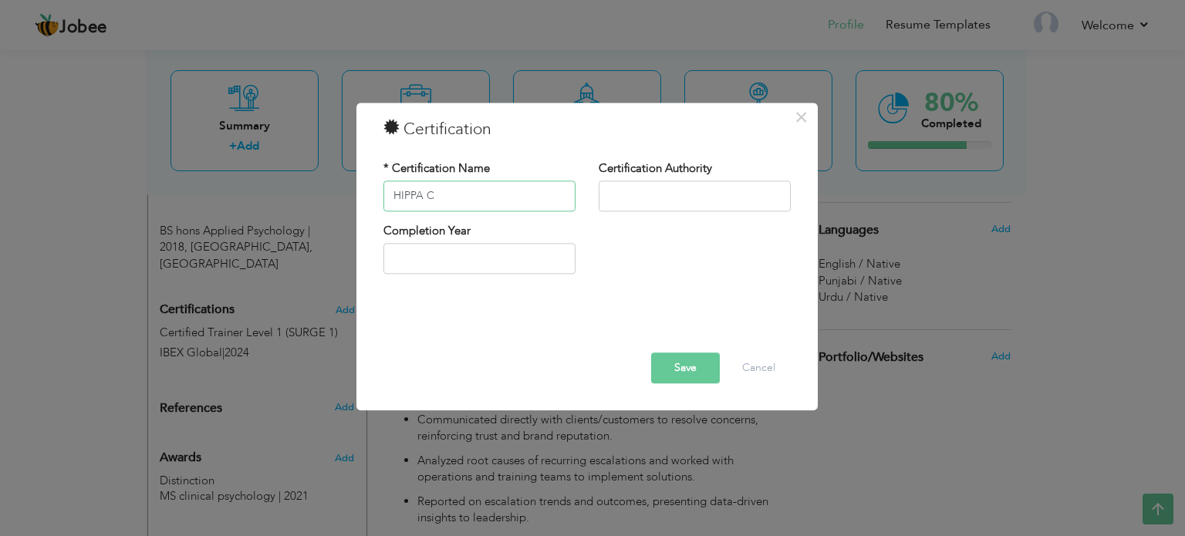
drag, startPoint x: 441, startPoint y: 194, endPoint x: 353, endPoint y: 196, distance: 88.0
click at [353, 196] on div "× Certification * Certification Name HIPPA C Certification Authority" at bounding box center [592, 268] width 1185 height 536
paste input "ITIL® Foundation"
click at [419, 196] on input "ITIL® Foundation" at bounding box center [479, 195] width 192 height 31
type input "ITIL Foundation"
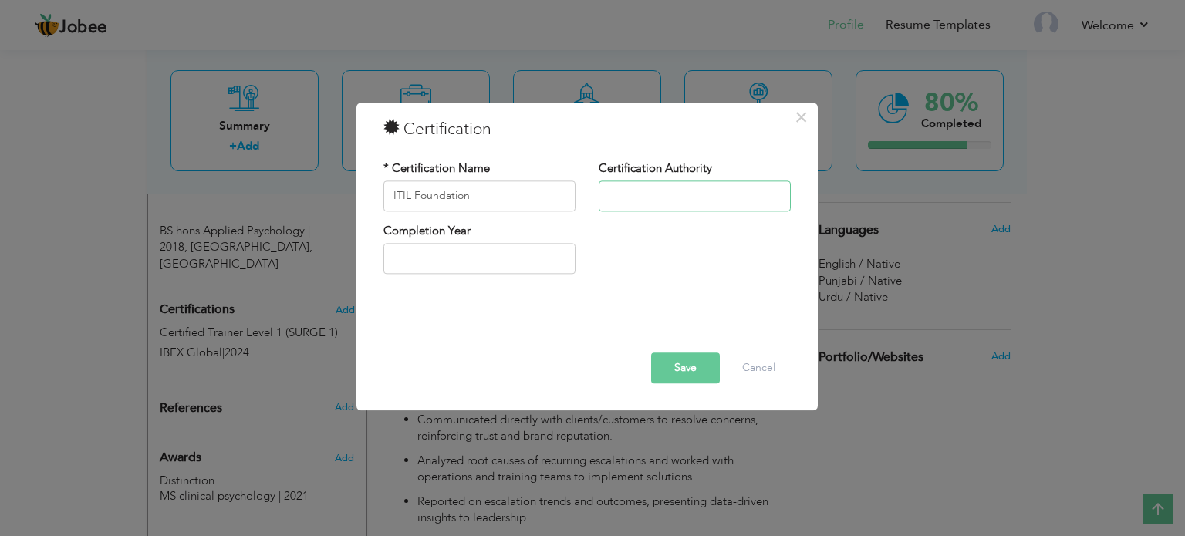
click at [643, 187] on input "text" at bounding box center [694, 195] width 192 height 31
type input "IBEX Global"
click at [497, 261] on input "text" at bounding box center [479, 259] width 192 height 31
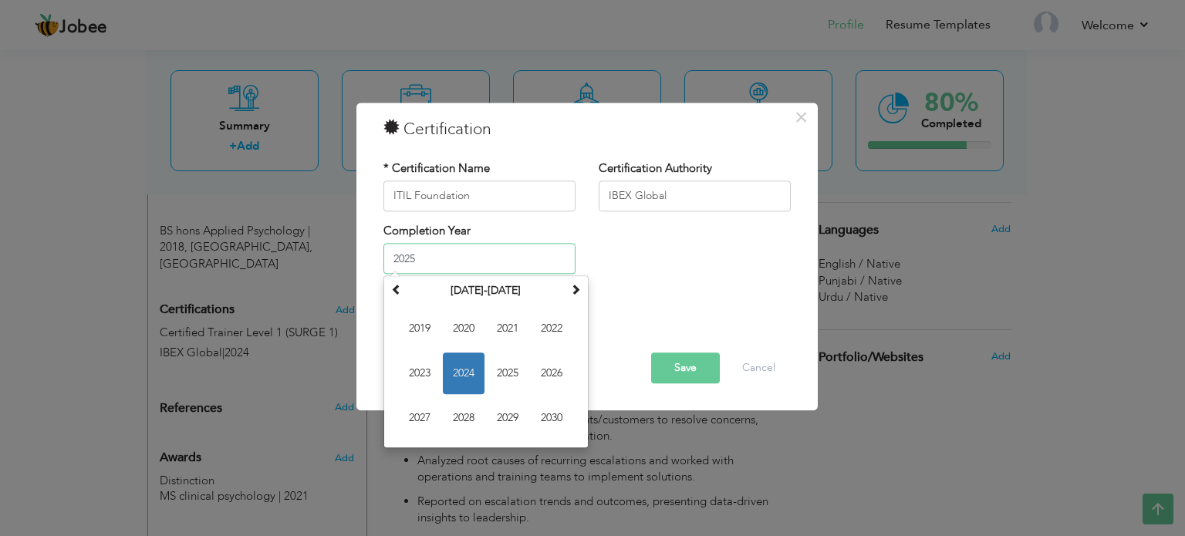
type input "2025"
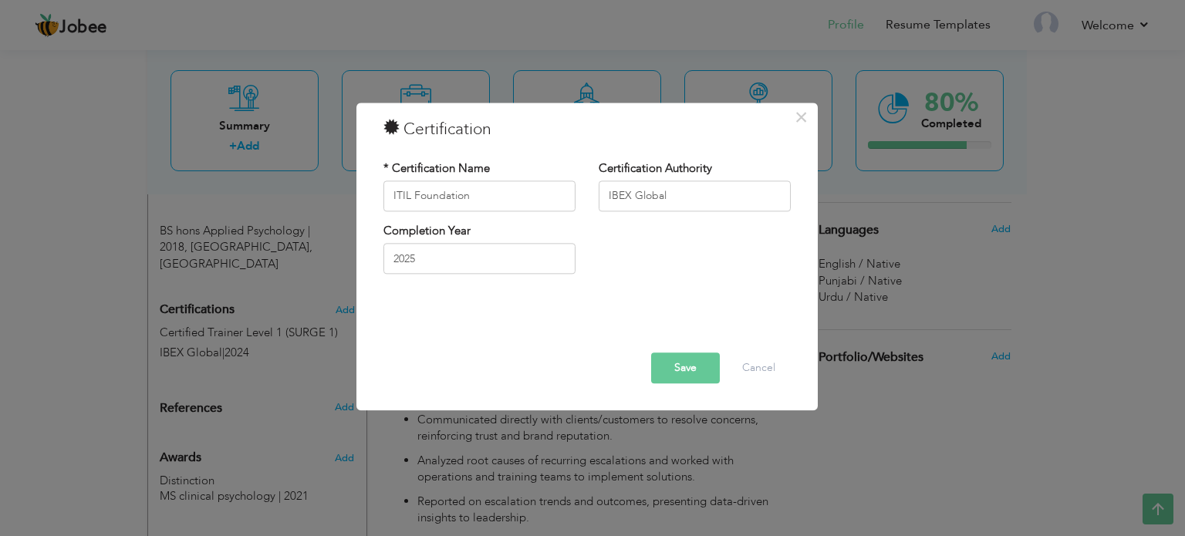
click at [666, 372] on button "Save" at bounding box center [685, 367] width 69 height 31
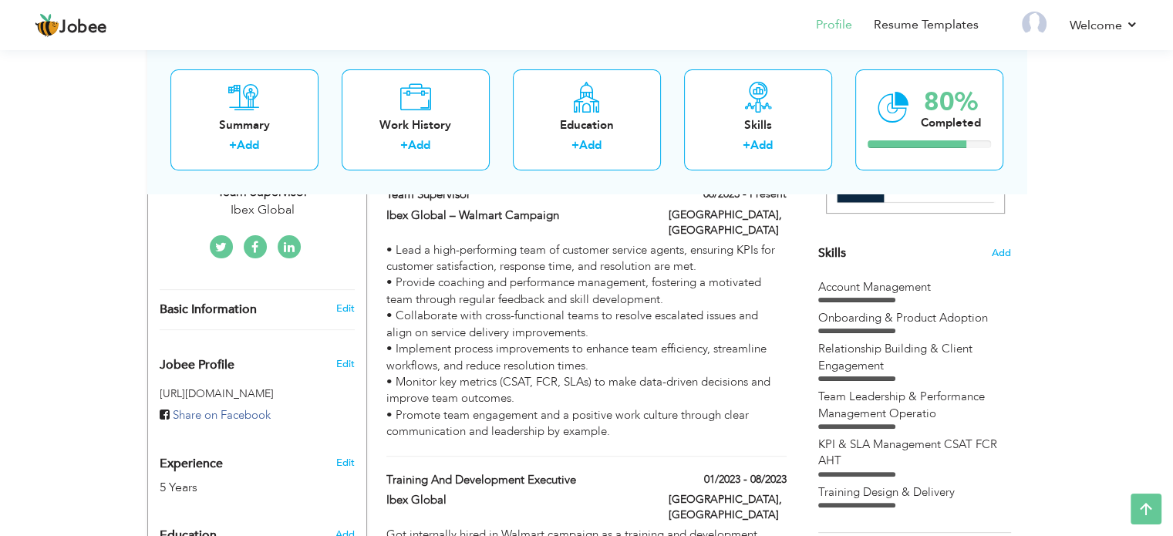
scroll to position [352, 0]
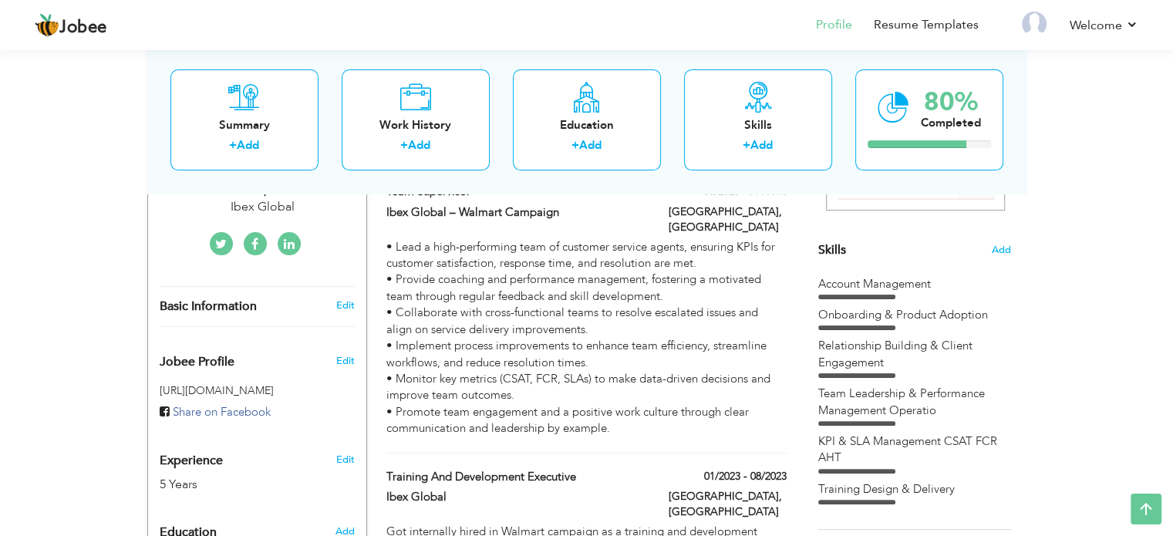
click at [883, 450] on div "KPI & SLA Management CSAT FCR AHT" at bounding box center [914, 449] width 193 height 33
click at [1000, 248] on span "Add" at bounding box center [1001, 250] width 20 height 15
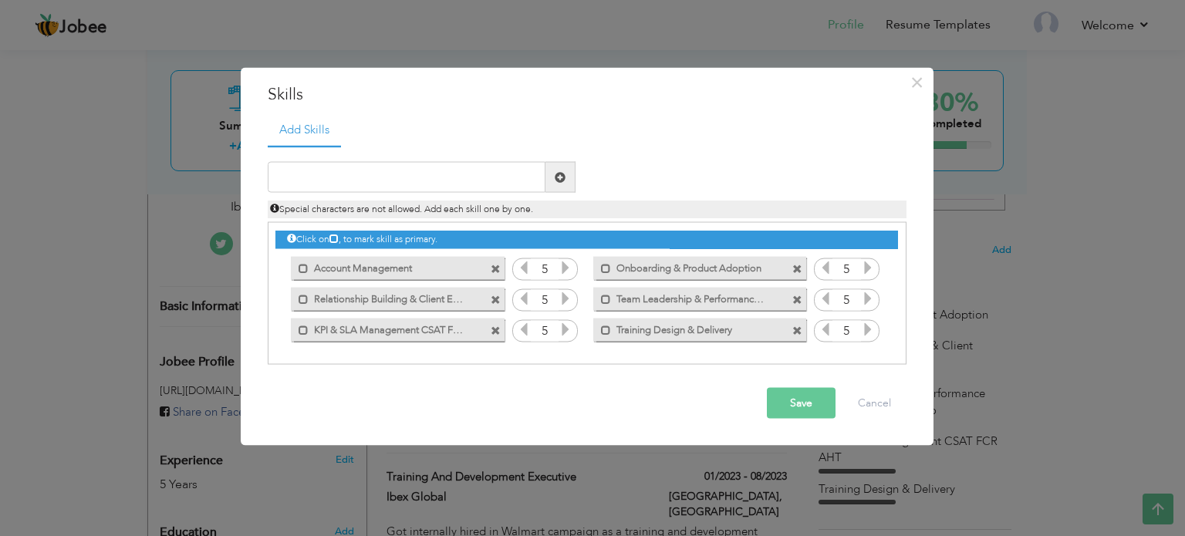
drag, startPoint x: 393, startPoint y: 329, endPoint x: 393, endPoint y: 268, distance: 60.9
click at [393, 268] on div "Click on , to mark skill as primary. Mark as primary skill. Account Management …" at bounding box center [586, 284] width 622 height 122
drag, startPoint x: 450, startPoint y: 333, endPoint x: 410, endPoint y: 258, distance: 84.5
click at [410, 258] on div "Click on , to mark skill as primary. Mark as primary skill. Account Management …" at bounding box center [586, 284] width 622 height 122
drag, startPoint x: 302, startPoint y: 329, endPoint x: 330, endPoint y: 276, distance: 60.4
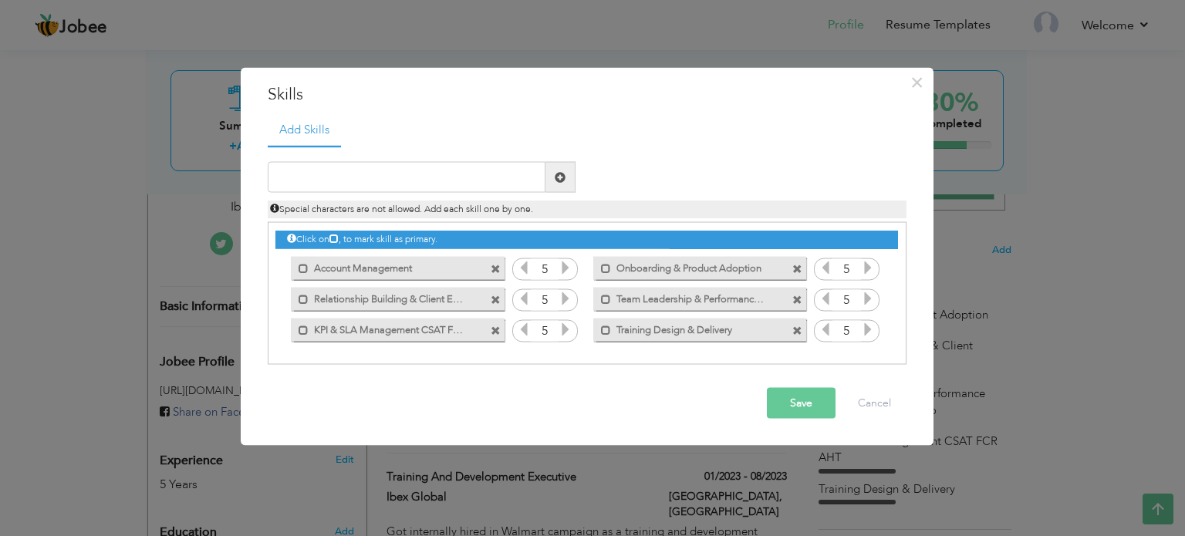
click at [330, 276] on div "Click on , to mark skill as primary. Mark as primary skill. Account Management …" at bounding box center [586, 284] width 622 height 122
click at [300, 326] on span at bounding box center [303, 330] width 10 height 10
click at [605, 298] on span at bounding box center [606, 299] width 10 height 10
click at [605, 329] on span at bounding box center [606, 330] width 10 height 10
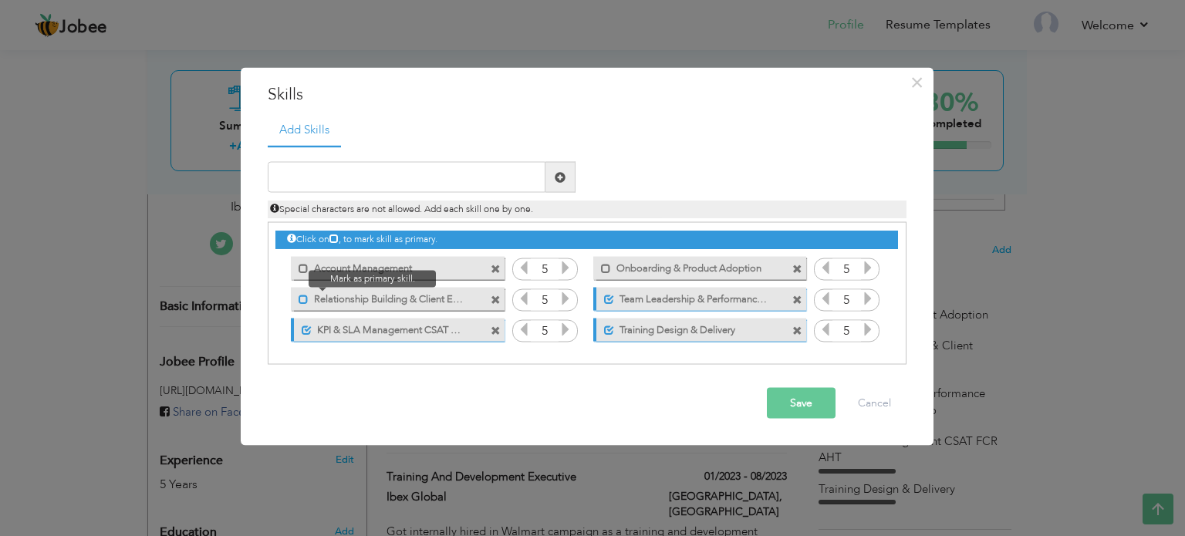
click at [302, 295] on span at bounding box center [303, 299] width 10 height 10
click at [779, 396] on button "Save" at bounding box center [801, 403] width 69 height 31
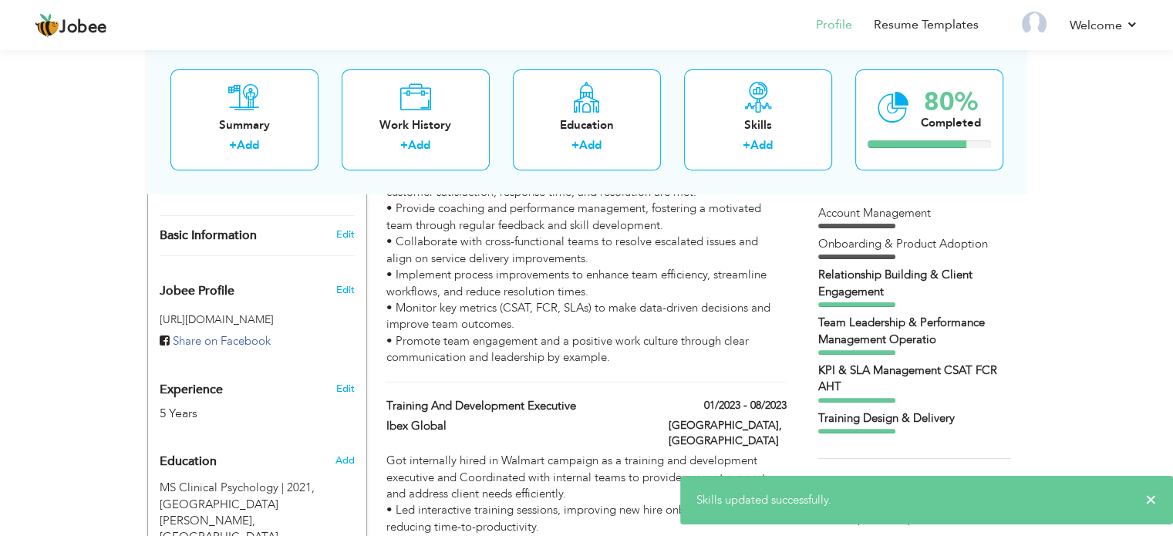
scroll to position [423, 0]
click at [939, 376] on div "KPI & SLA Management CSAT FCR AHT" at bounding box center [914, 378] width 193 height 33
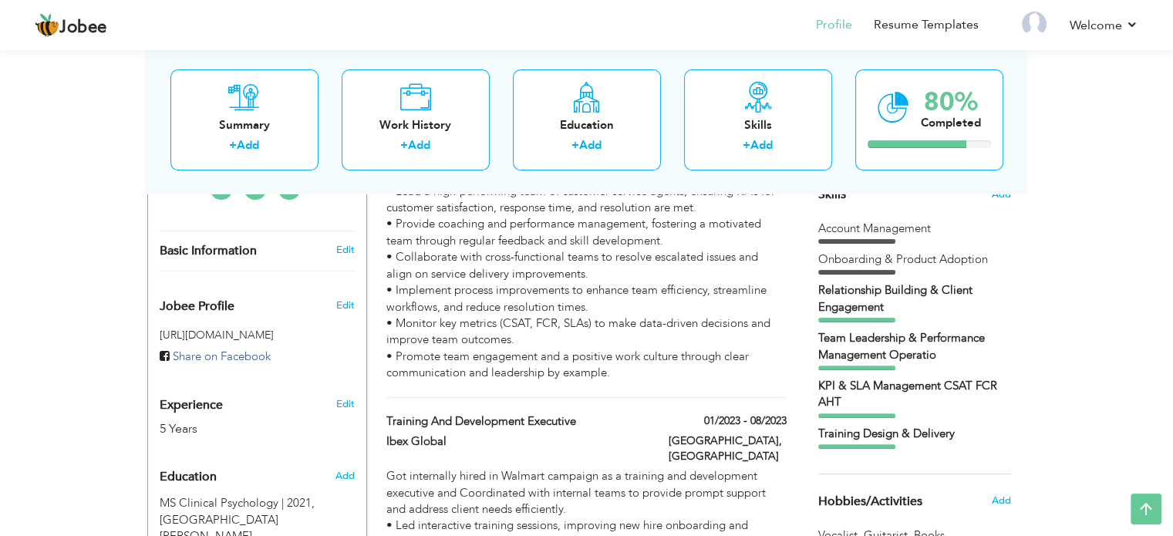
scroll to position [407, 0]
click at [1000, 199] on span "Add" at bounding box center [1001, 194] width 20 height 15
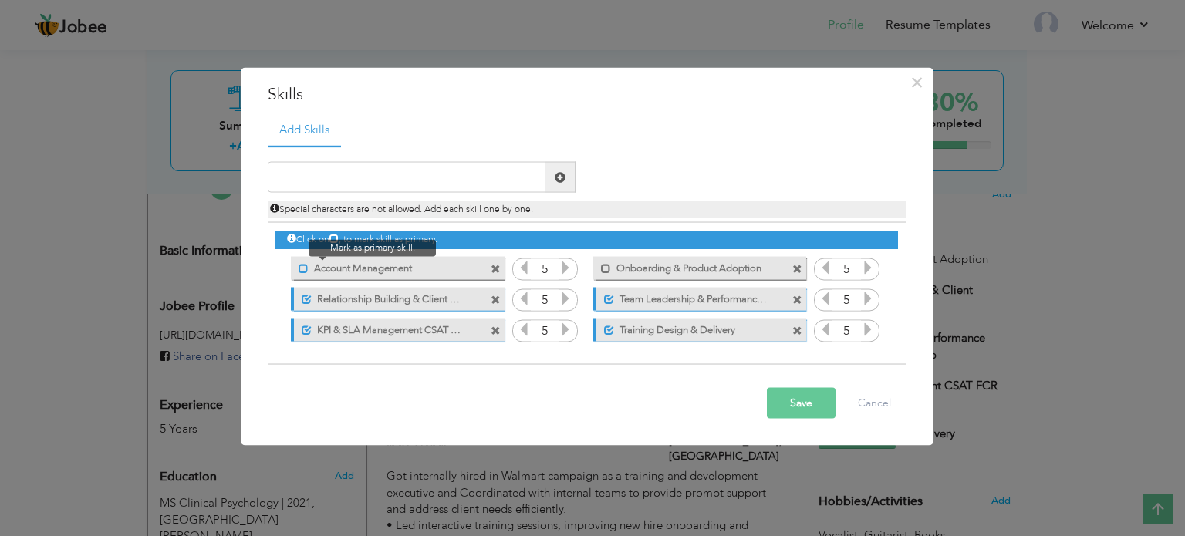
click at [301, 268] on span at bounding box center [303, 268] width 10 height 10
click at [495, 268] on span at bounding box center [496, 269] width 10 height 10
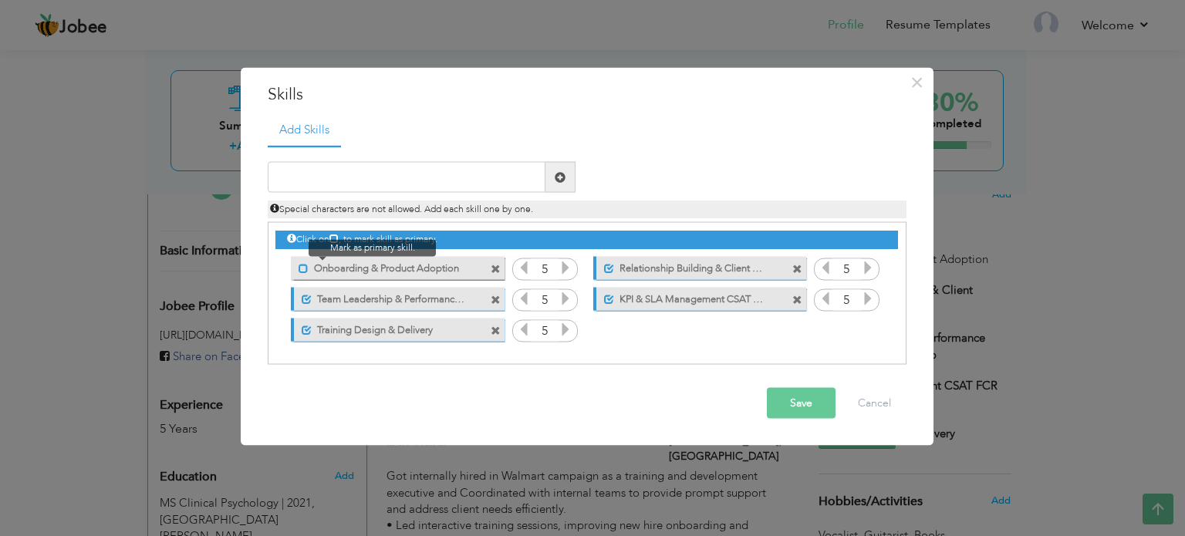
click at [302, 266] on span at bounding box center [303, 268] width 10 height 10
click at [799, 400] on button "Save" at bounding box center [801, 403] width 69 height 31
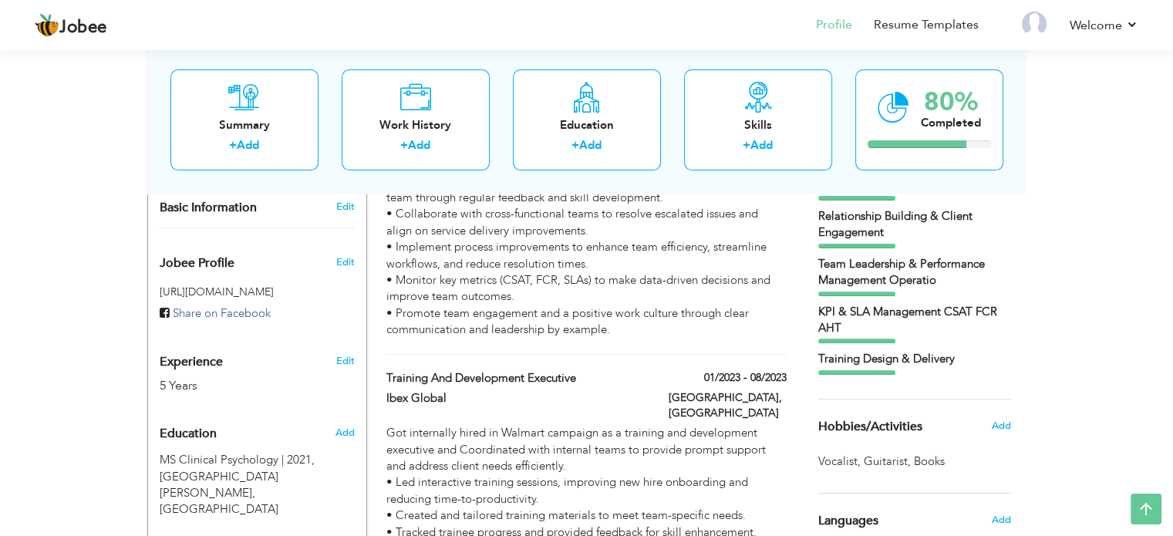
scroll to position [453, 0]
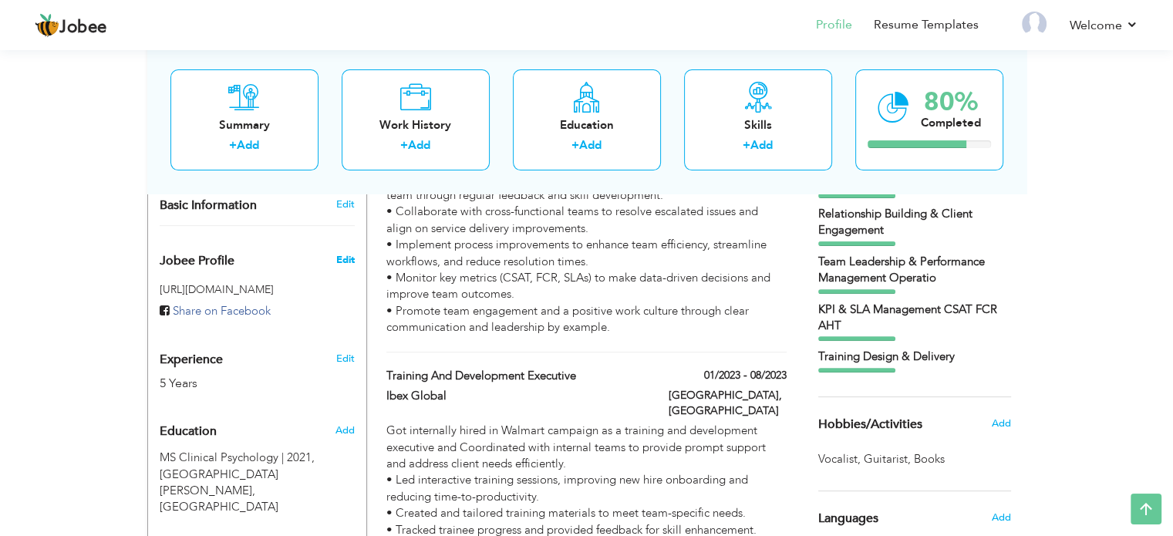
click at [341, 253] on span "Edit" at bounding box center [344, 260] width 19 height 14
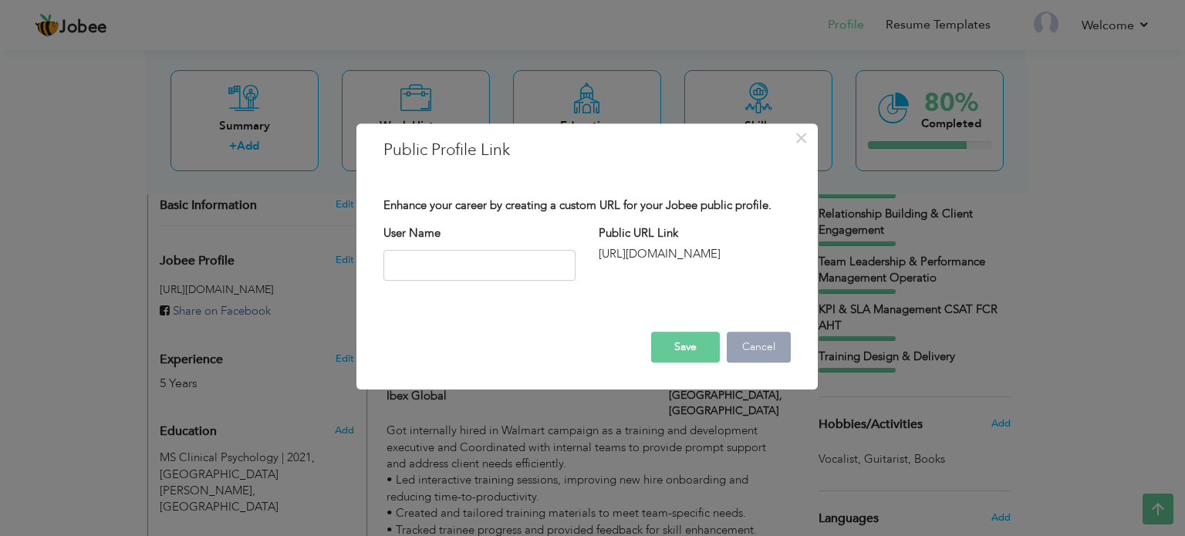
click at [751, 351] on button "Cancel" at bounding box center [759, 347] width 64 height 31
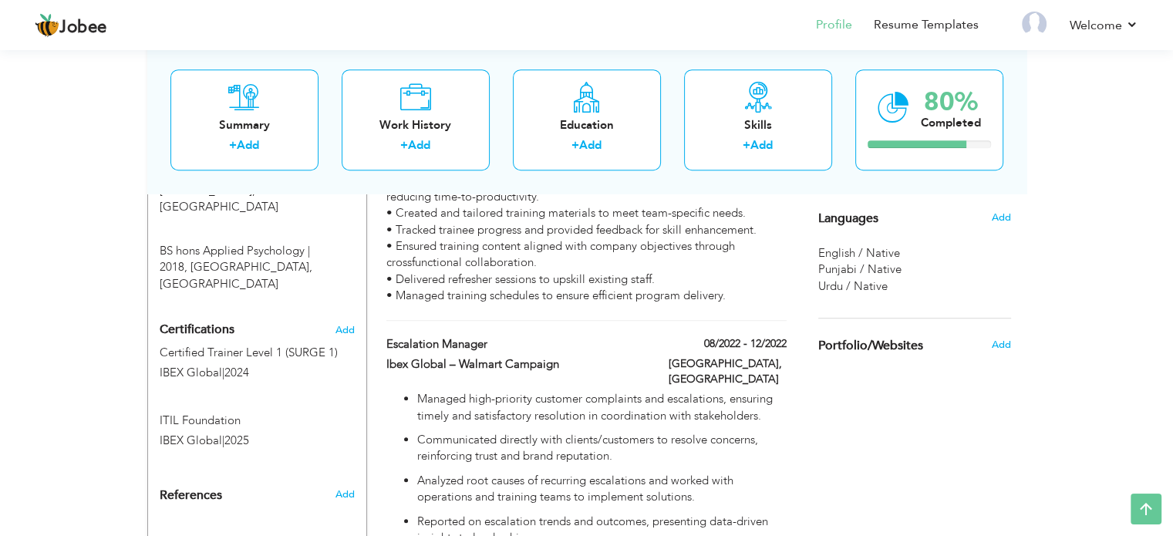
scroll to position [754, 0]
click at [342, 323] on span "Add" at bounding box center [345, 328] width 20 height 11
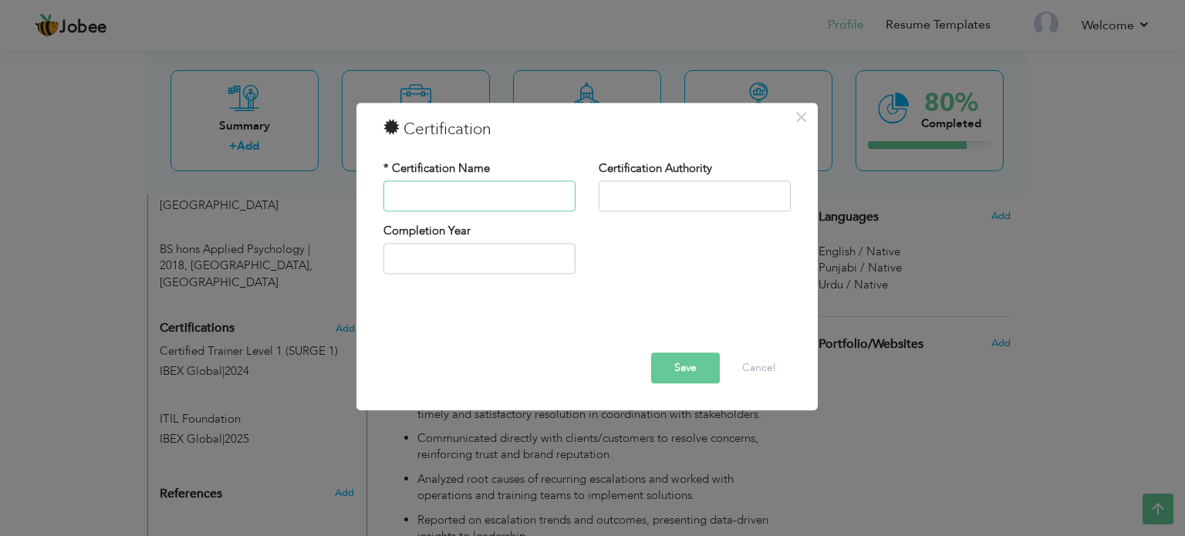
paste input "Lean Six Sigma"
type input "Lean Six Sigma (Yellow Belt)"
click at [675, 187] on input "text" at bounding box center [694, 195] width 192 height 31
type input "I"
type input "[PERSON_NAME]"
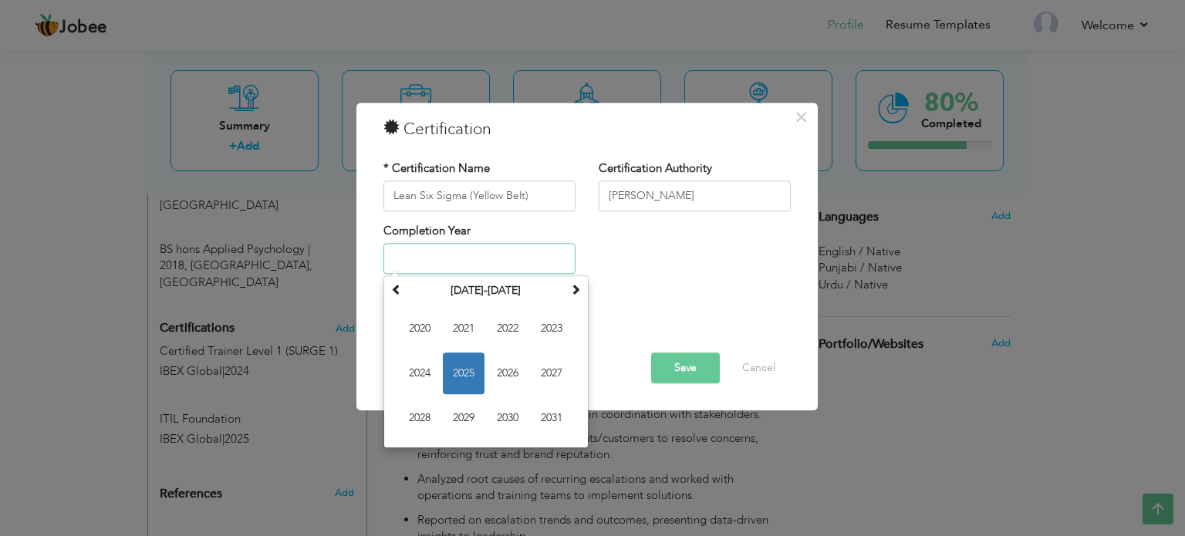
click at [454, 375] on span "2025" at bounding box center [464, 374] width 42 height 42
type input "2025"
click at [435, 266] on input "2025" at bounding box center [479, 259] width 192 height 31
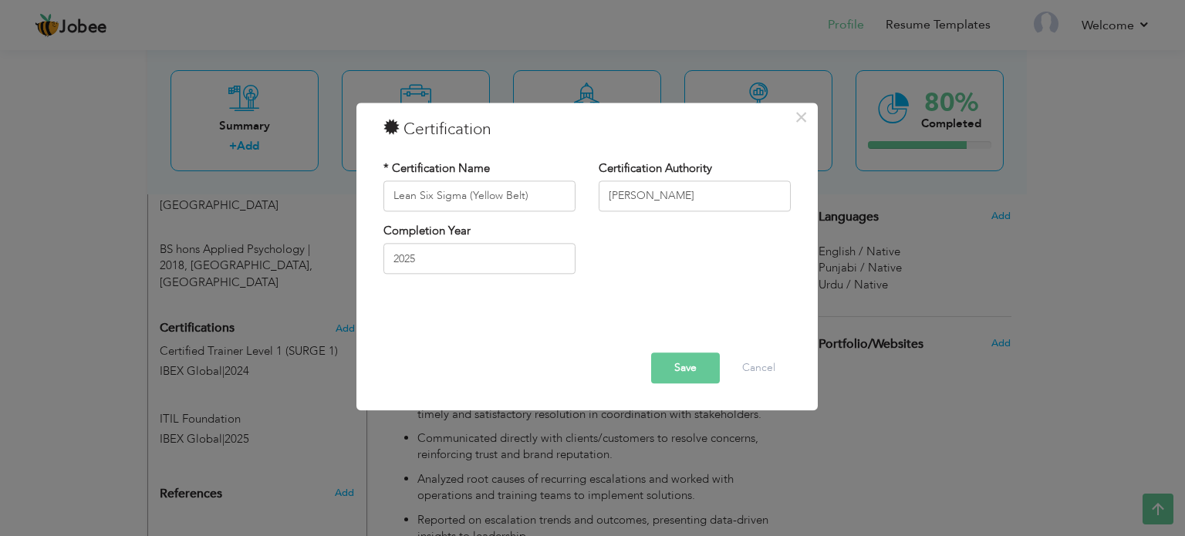
click at [685, 366] on button "Save" at bounding box center [685, 367] width 69 height 31
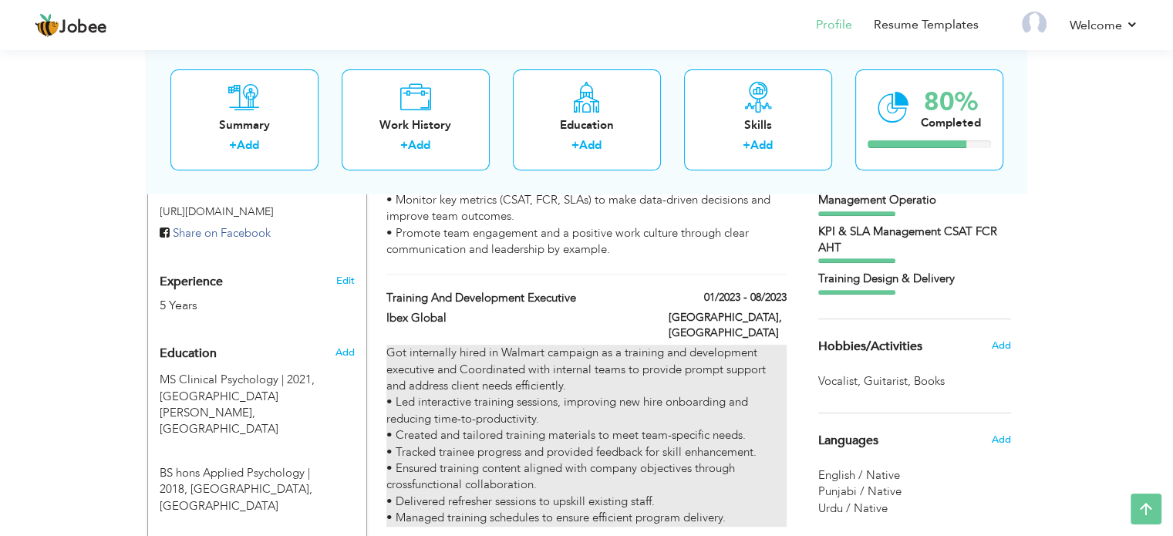
scroll to position [524, 0]
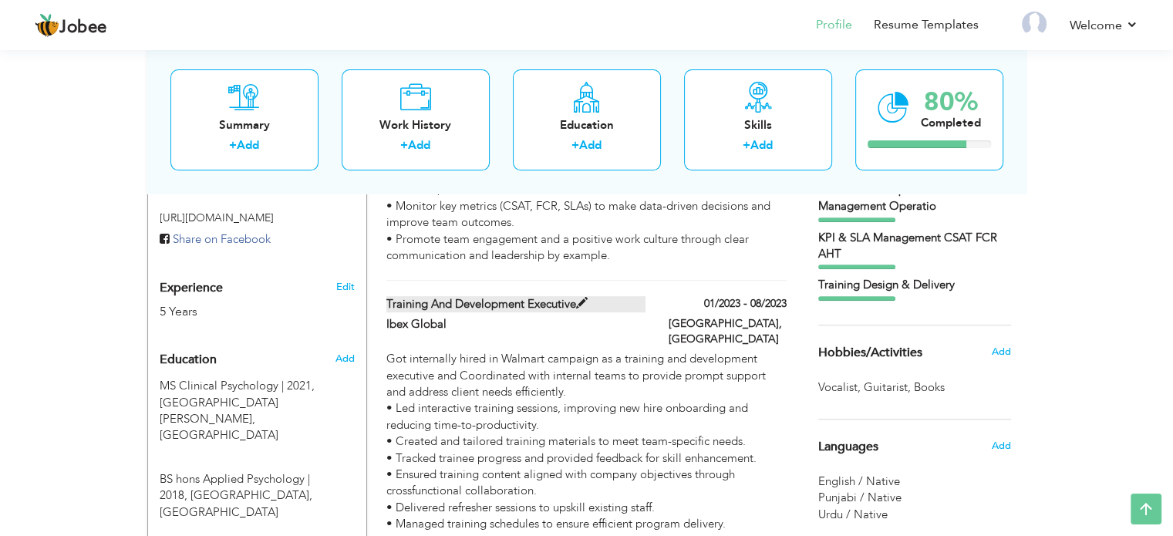
drag, startPoint x: 383, startPoint y: 285, endPoint x: 607, endPoint y: 287, distance: 223.7
click at [607, 296] on div "Training and Development Executive" at bounding box center [516, 306] width 282 height 20
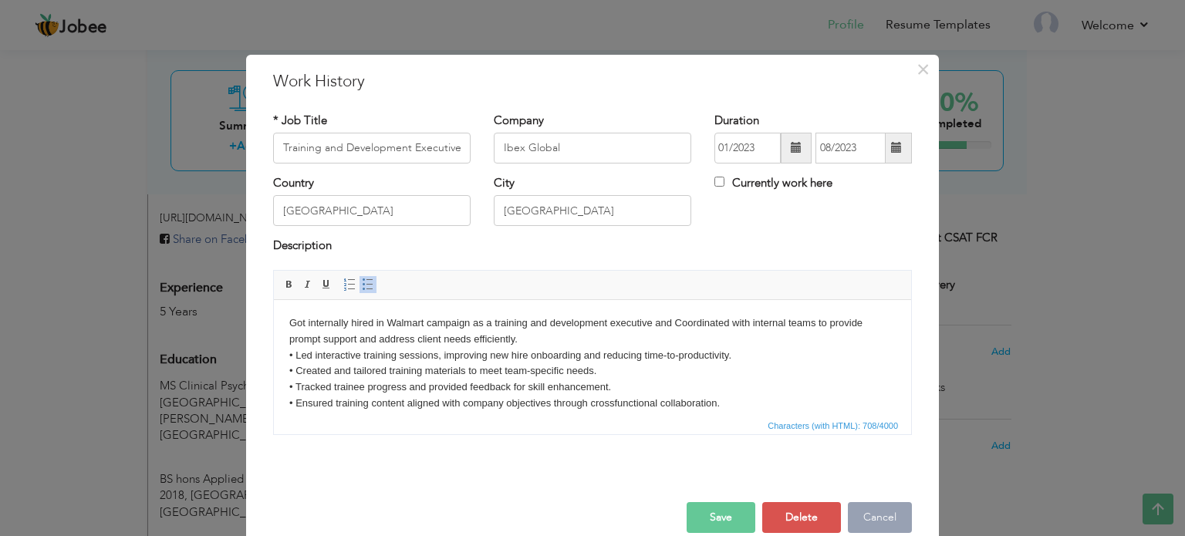
click at [848, 514] on button "Cancel" at bounding box center [880, 517] width 64 height 31
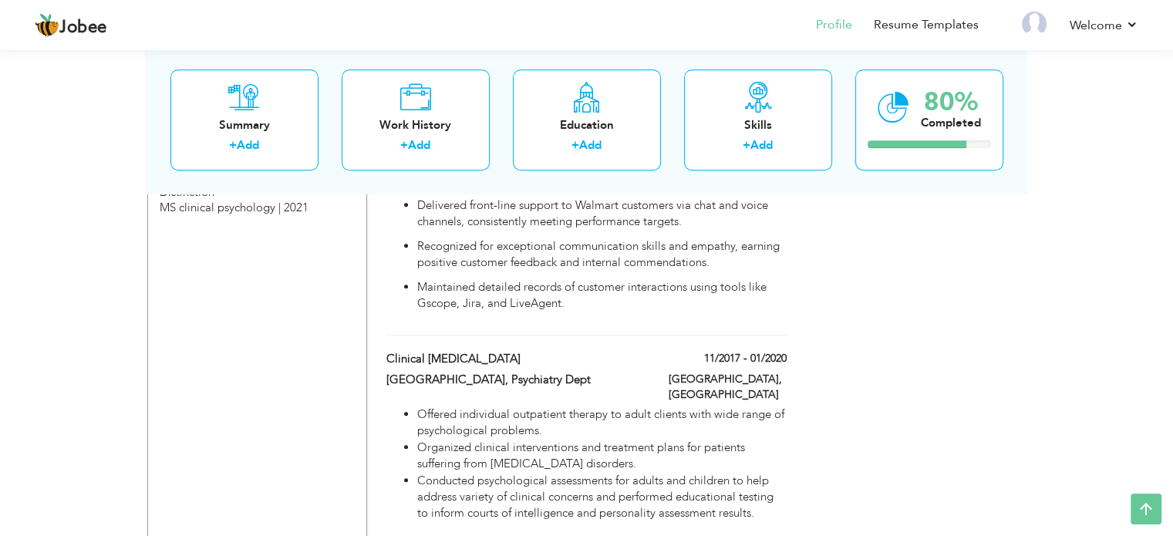
scroll to position [1194, 0]
click at [1141, 513] on icon at bounding box center [1146, 509] width 31 height 31
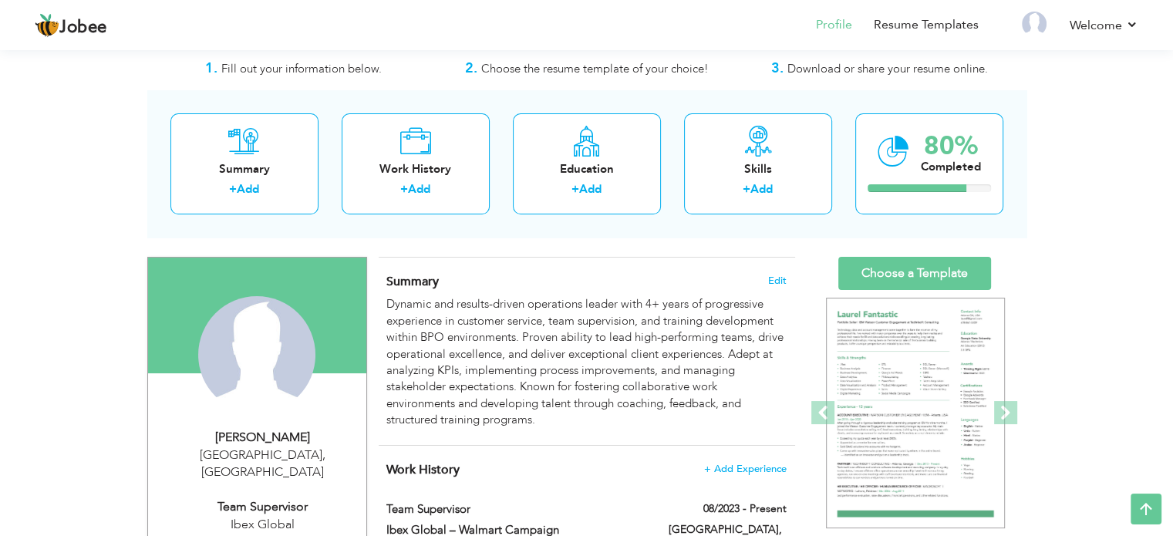
scroll to position [0, 0]
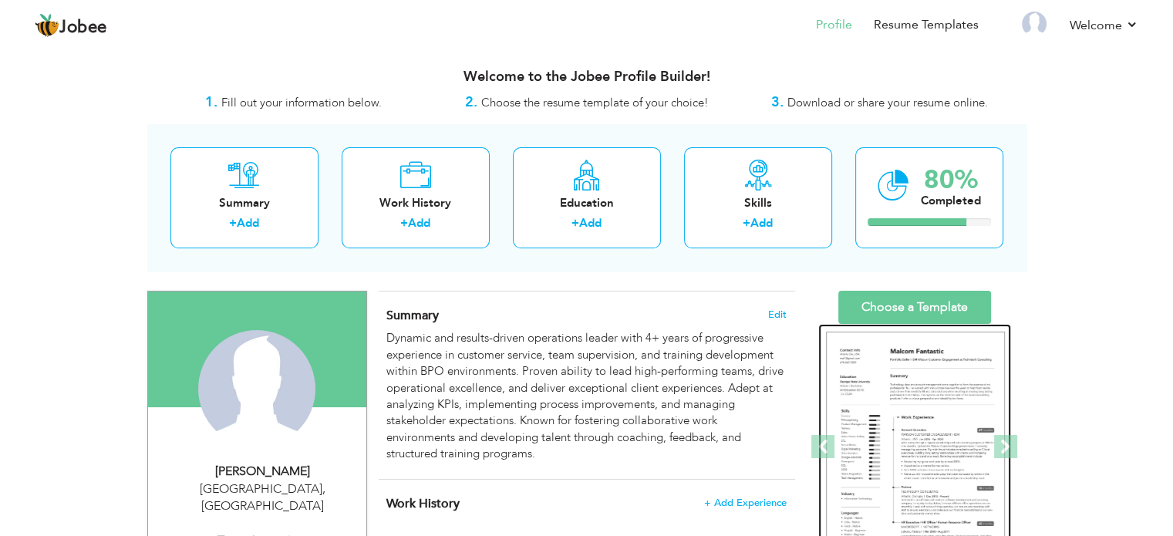
click at [890, 429] on img at bounding box center [915, 447] width 179 height 231
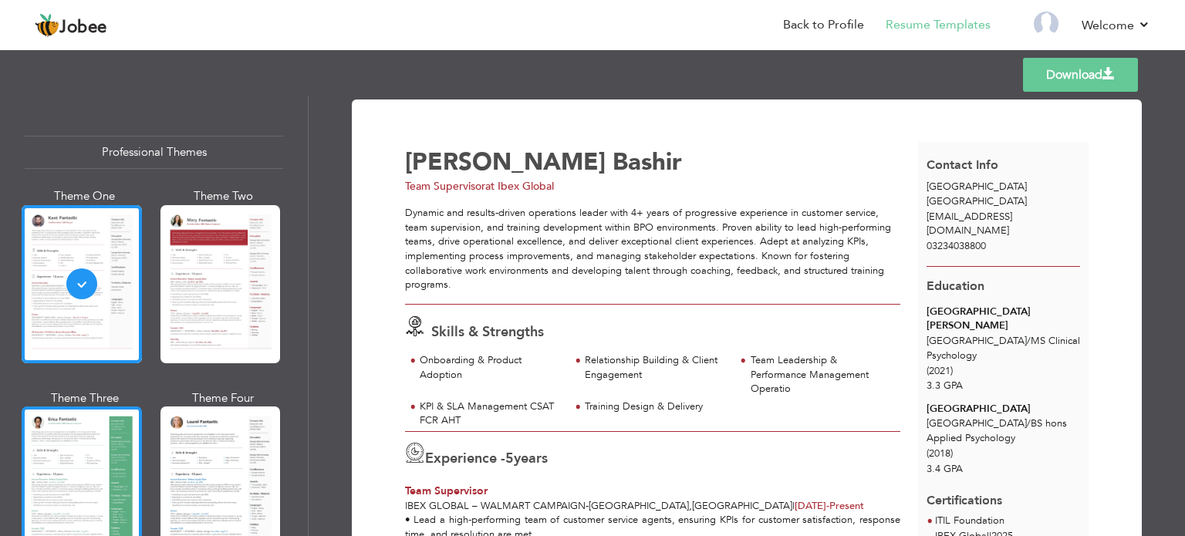
click at [43, 494] on div at bounding box center [82, 485] width 120 height 158
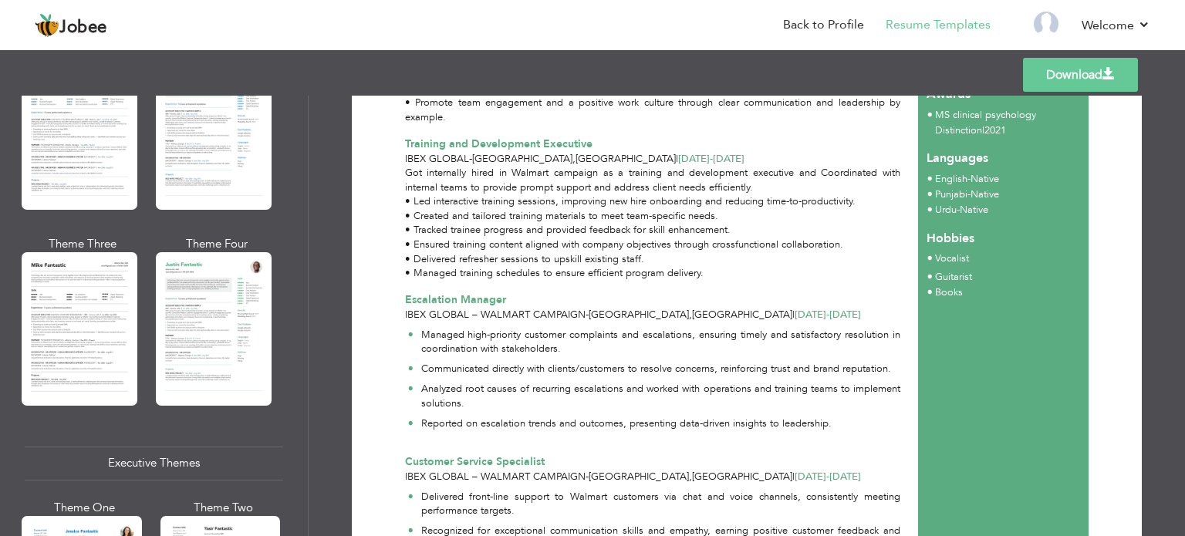
scroll to position [825, 0]
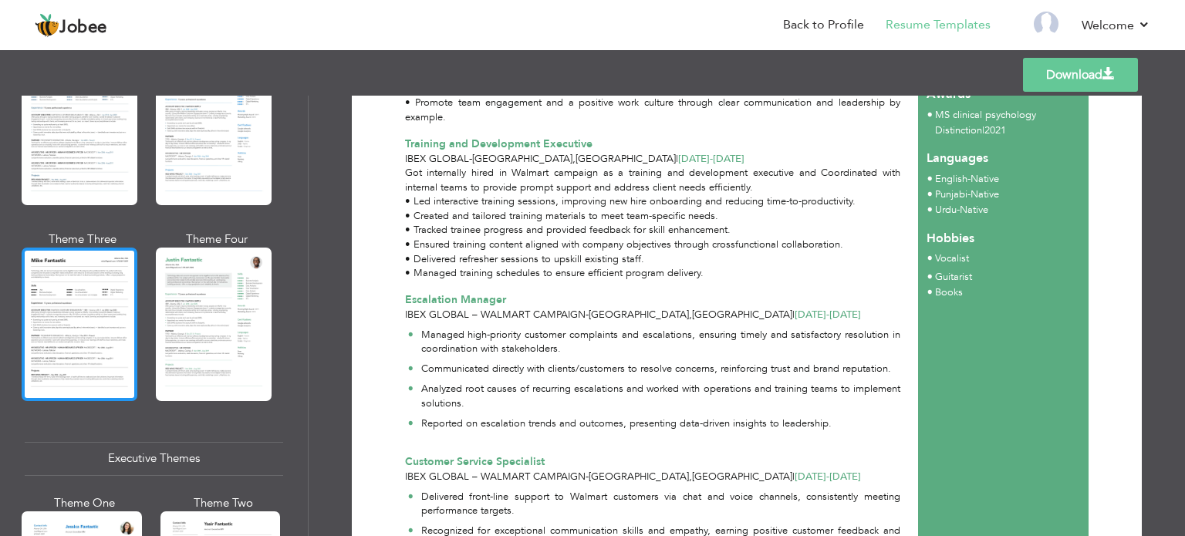
click at [80, 325] on div at bounding box center [80, 324] width 116 height 153
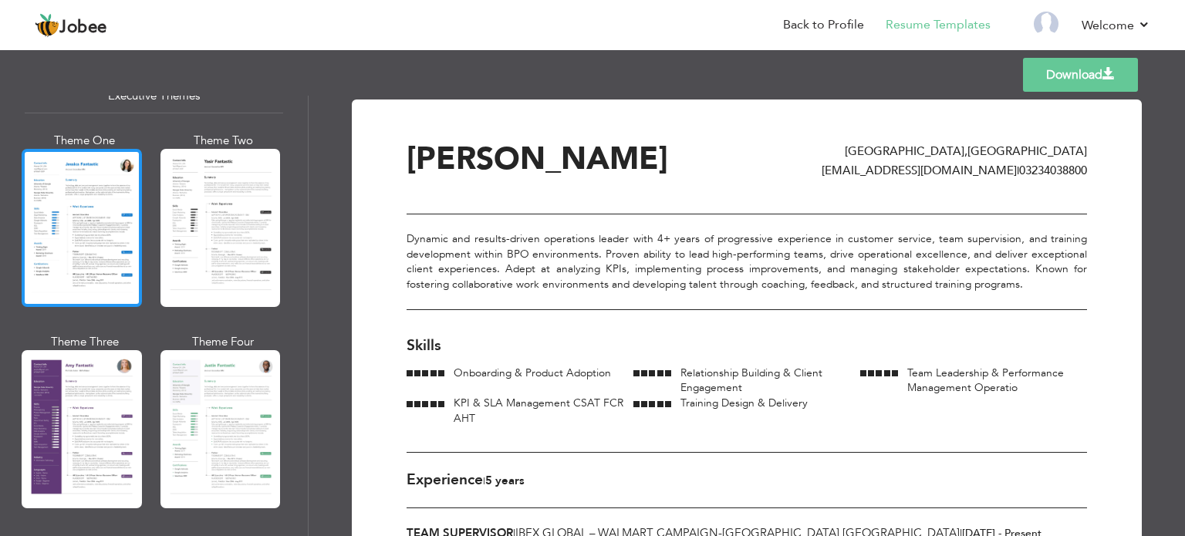
scroll to position [1189, 0]
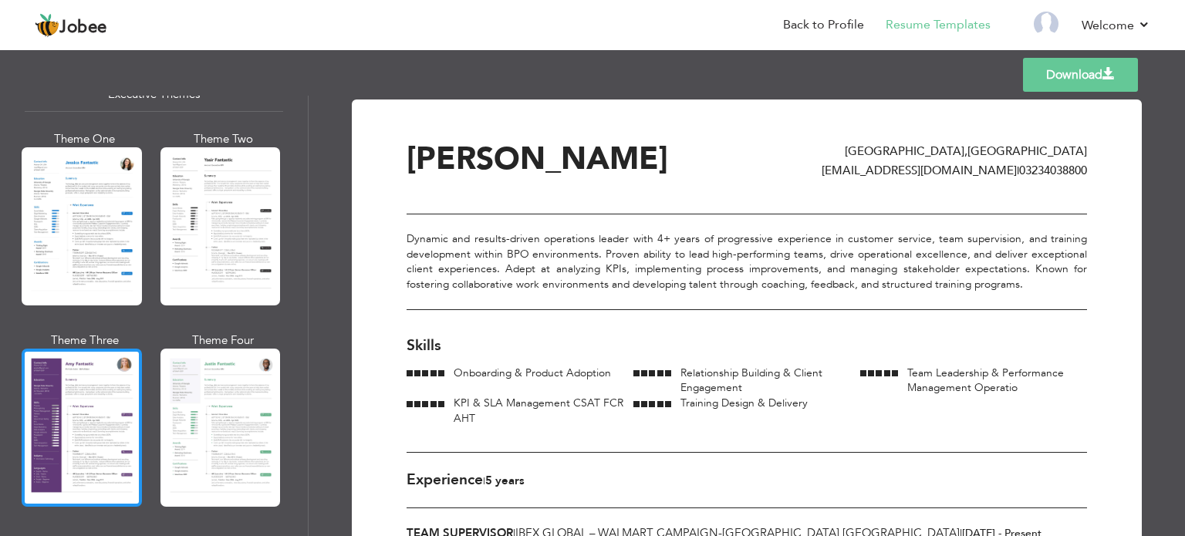
click at [73, 413] on div at bounding box center [82, 428] width 120 height 158
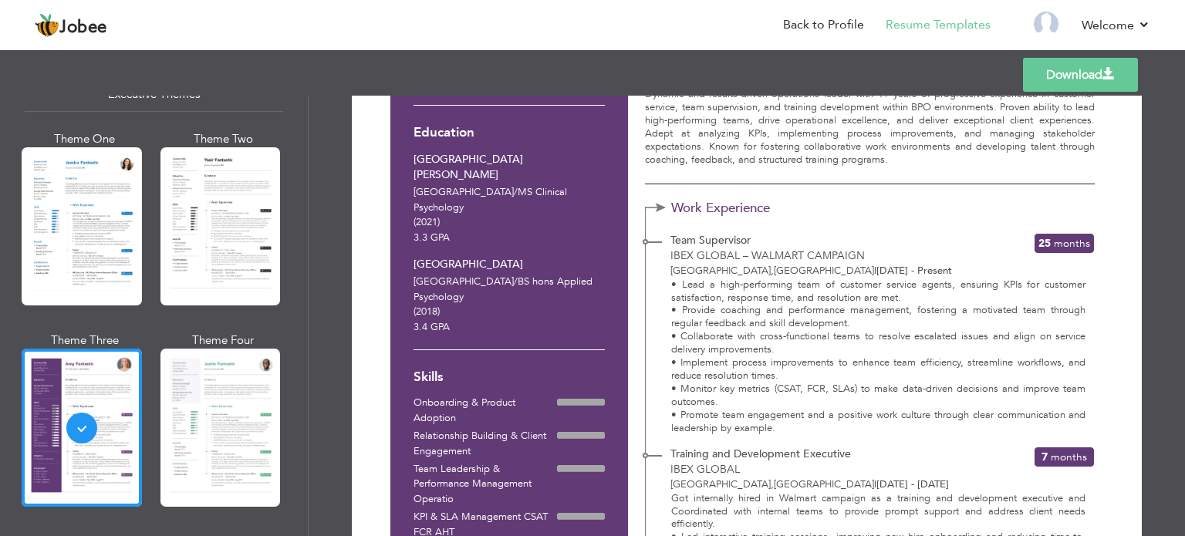
scroll to position [0, 0]
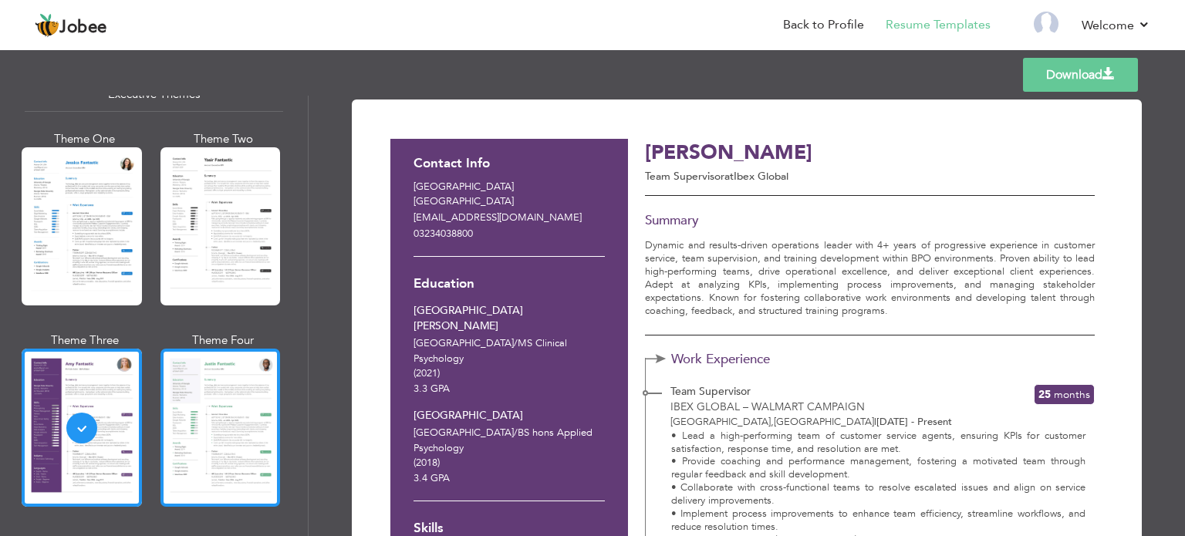
click at [184, 406] on div at bounding box center [220, 428] width 120 height 158
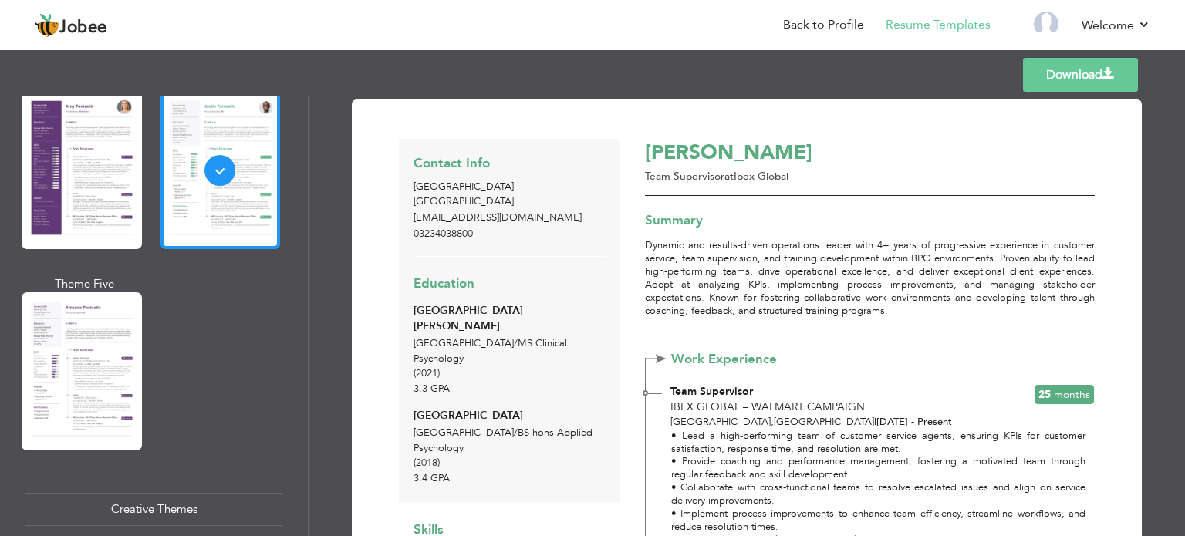
scroll to position [1447, 0]
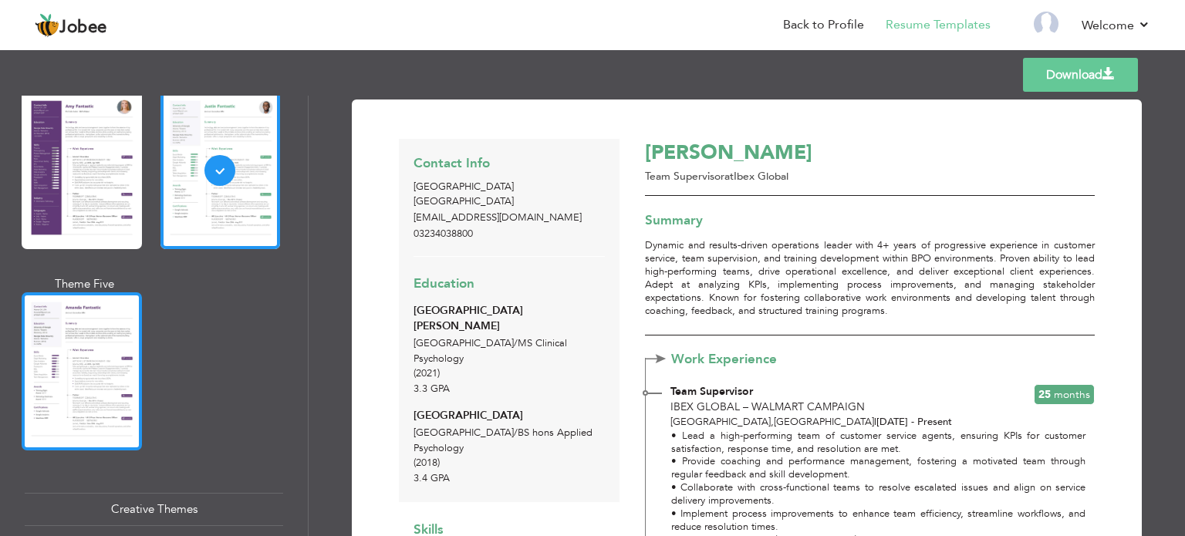
click at [99, 369] on div at bounding box center [82, 371] width 120 height 158
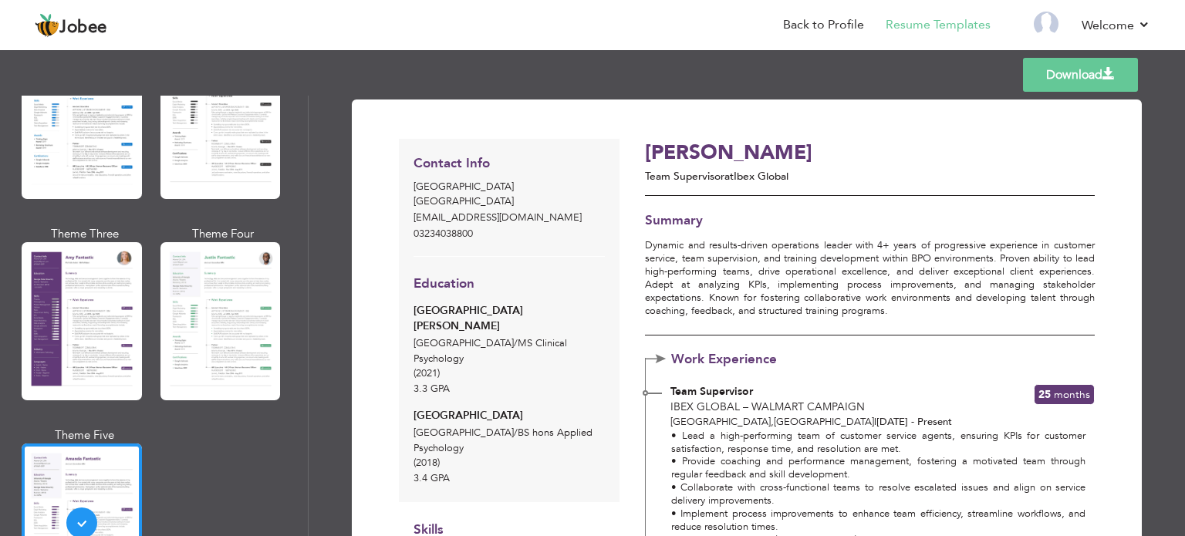
scroll to position [1290, 0]
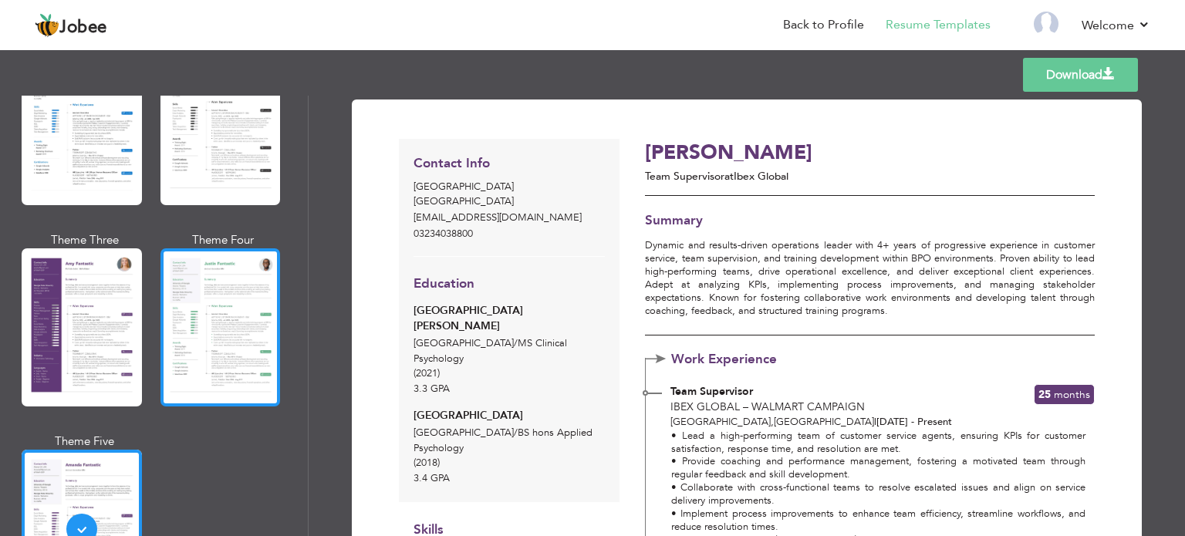
click at [231, 307] on div at bounding box center [220, 327] width 120 height 158
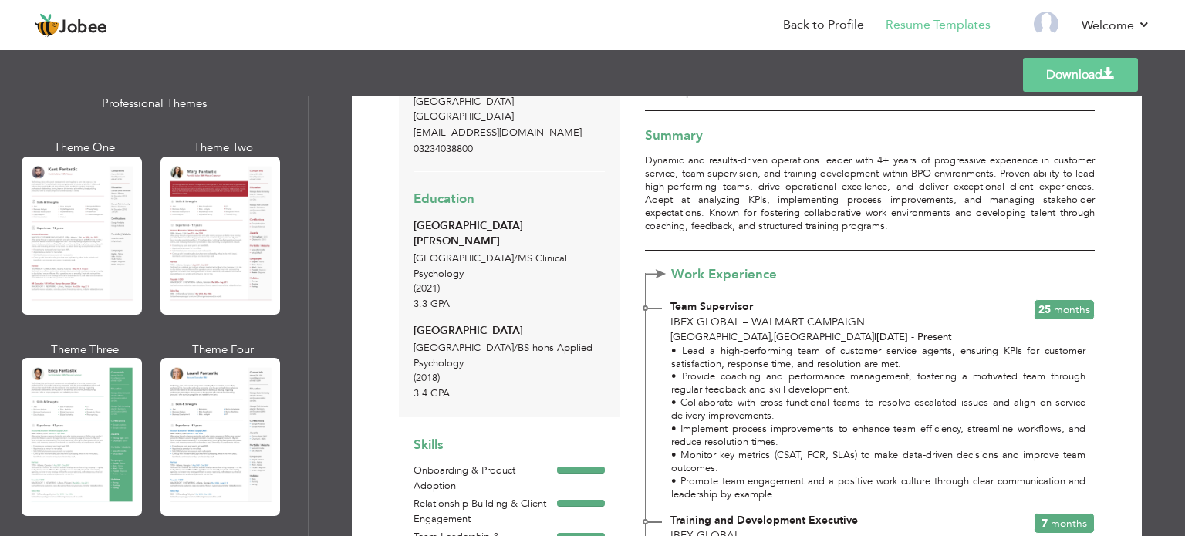
scroll to position [43, 0]
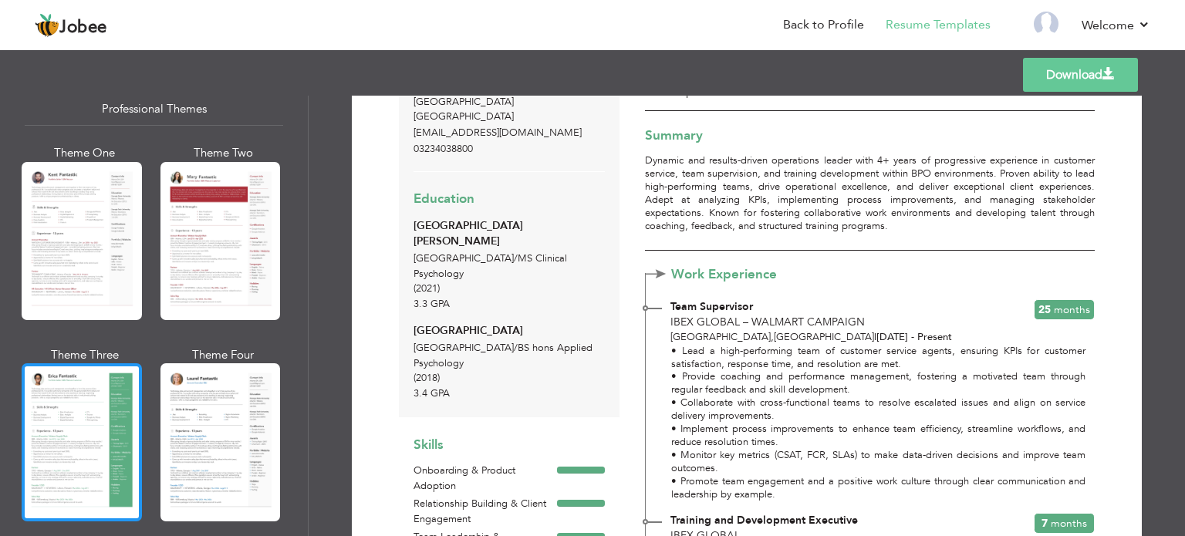
click at [65, 410] on div at bounding box center [82, 442] width 120 height 158
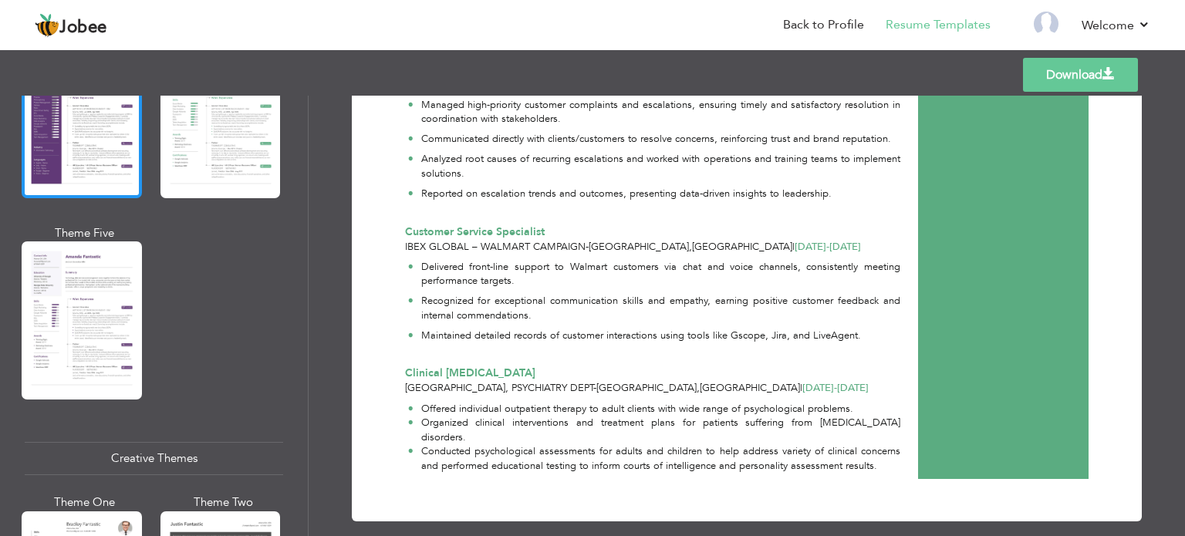
scroll to position [1533, 0]
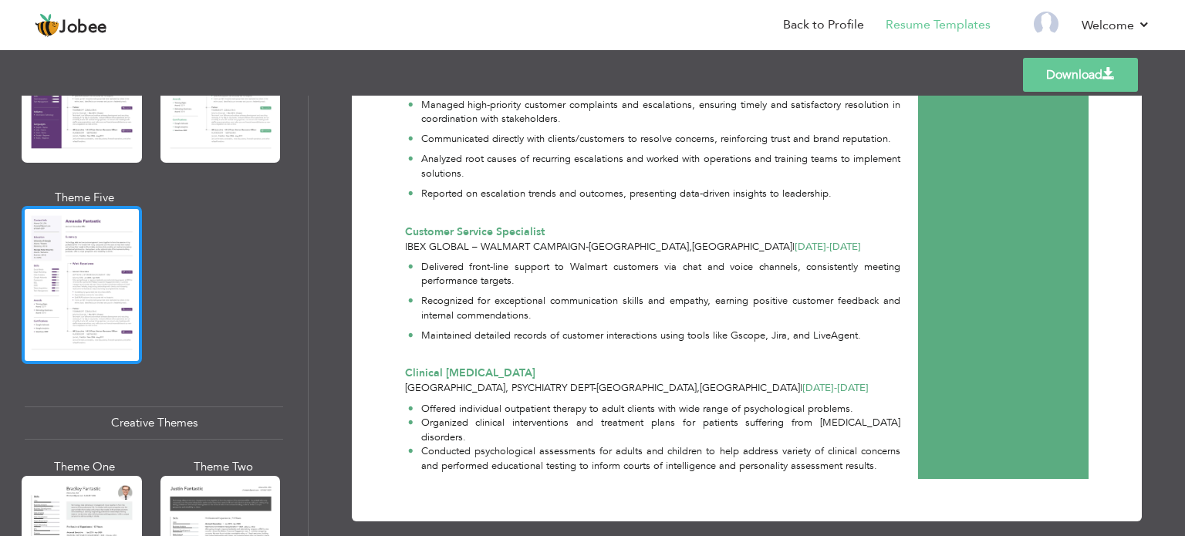
click at [117, 259] on div at bounding box center [82, 285] width 120 height 158
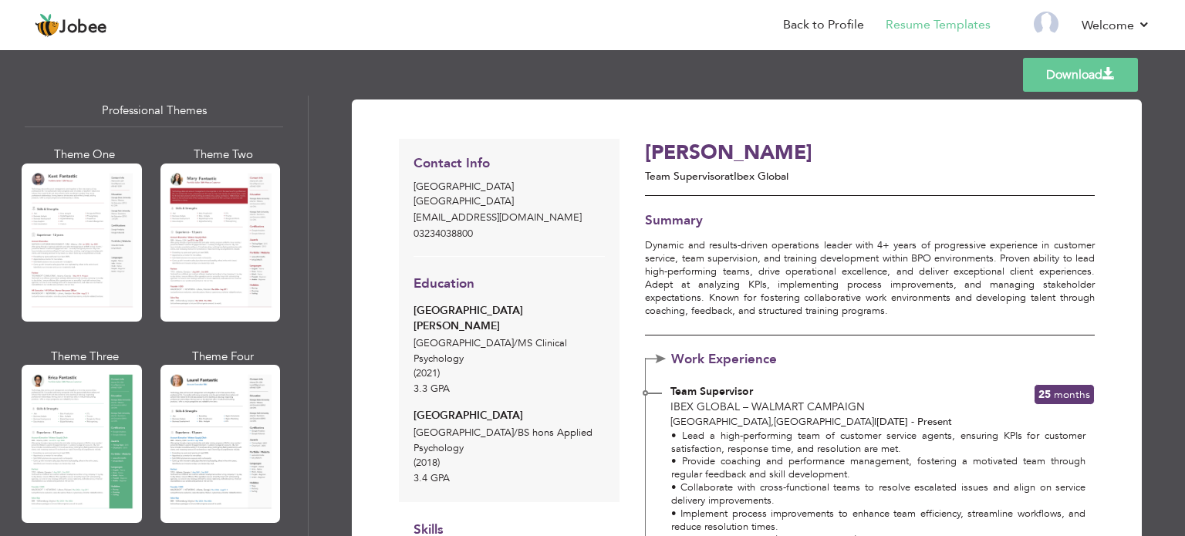
scroll to position [42, 0]
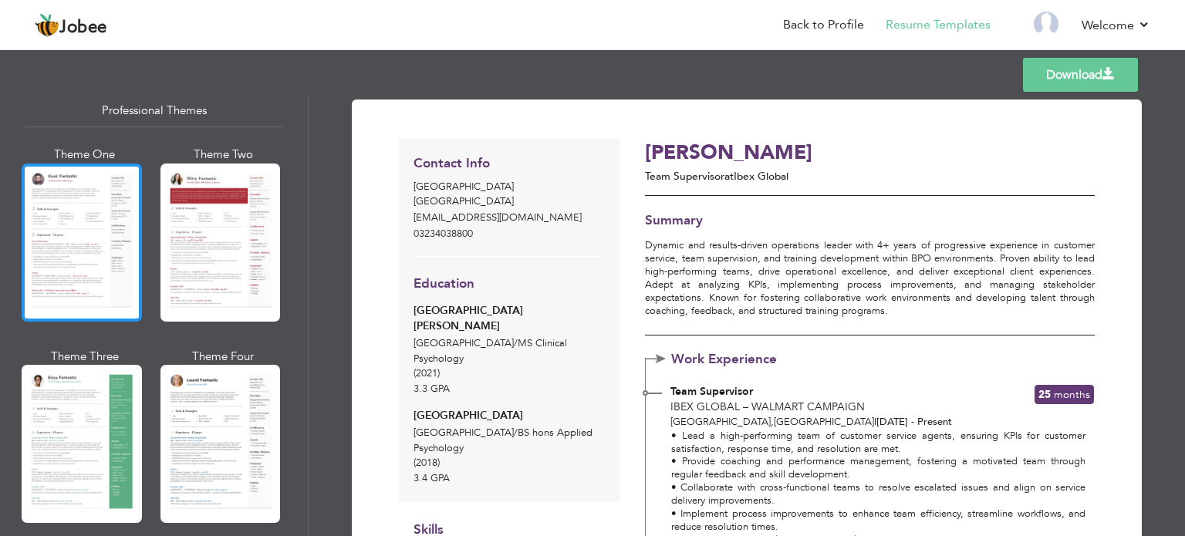
click at [58, 211] on div at bounding box center [82, 243] width 120 height 158
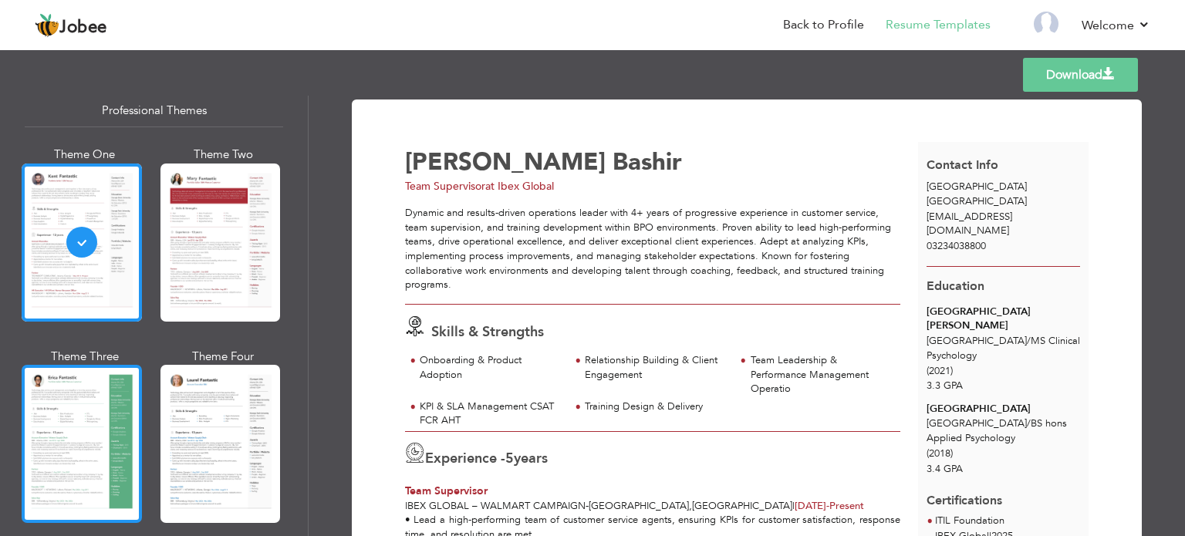
click at [54, 469] on div at bounding box center [82, 444] width 120 height 158
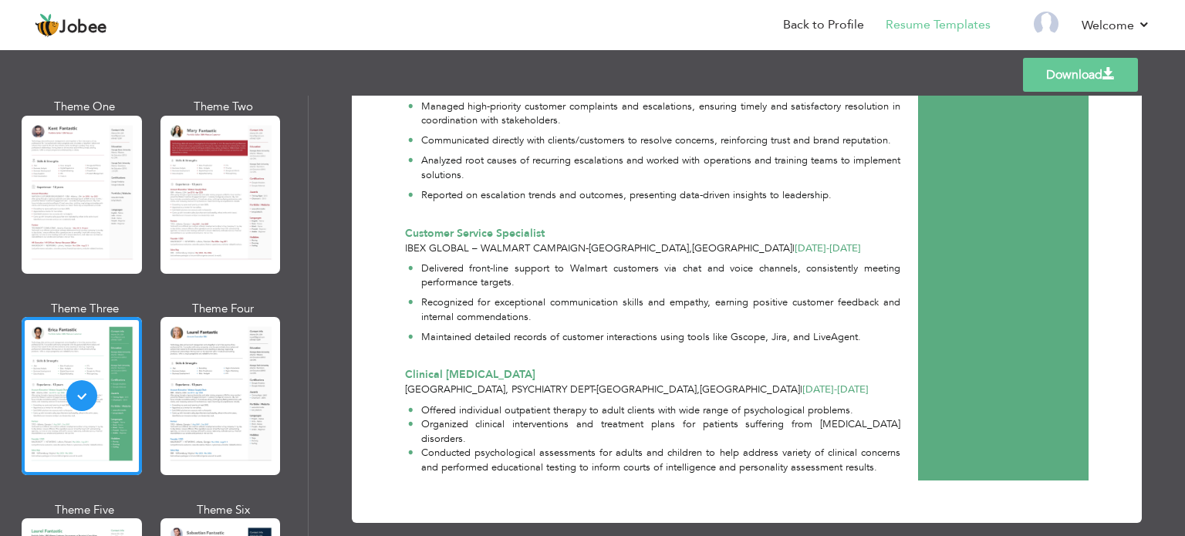
scroll to position [776, 0]
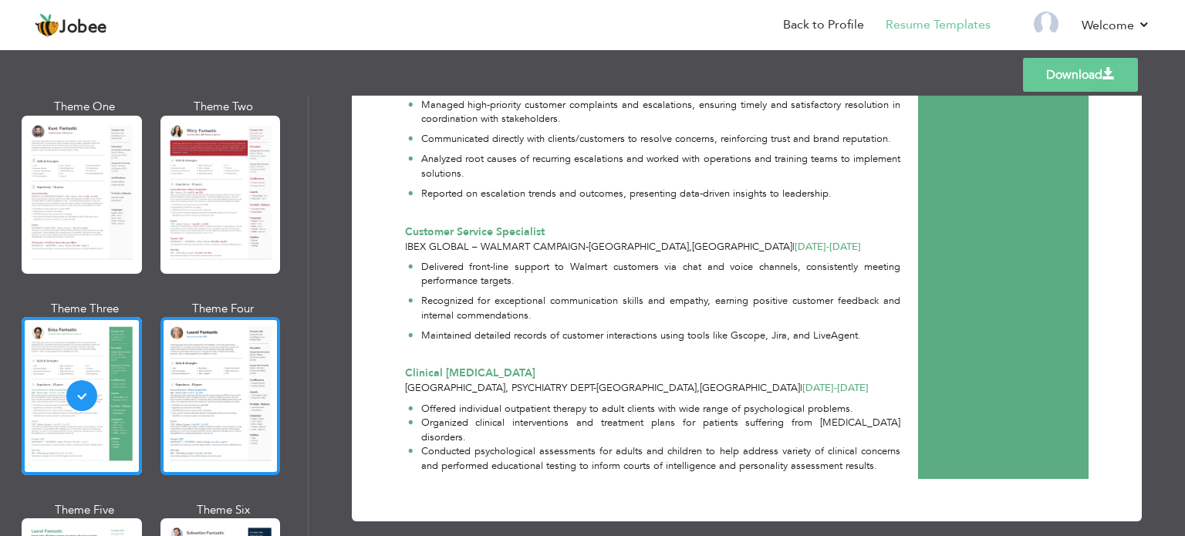
click at [197, 416] on div at bounding box center [220, 396] width 120 height 158
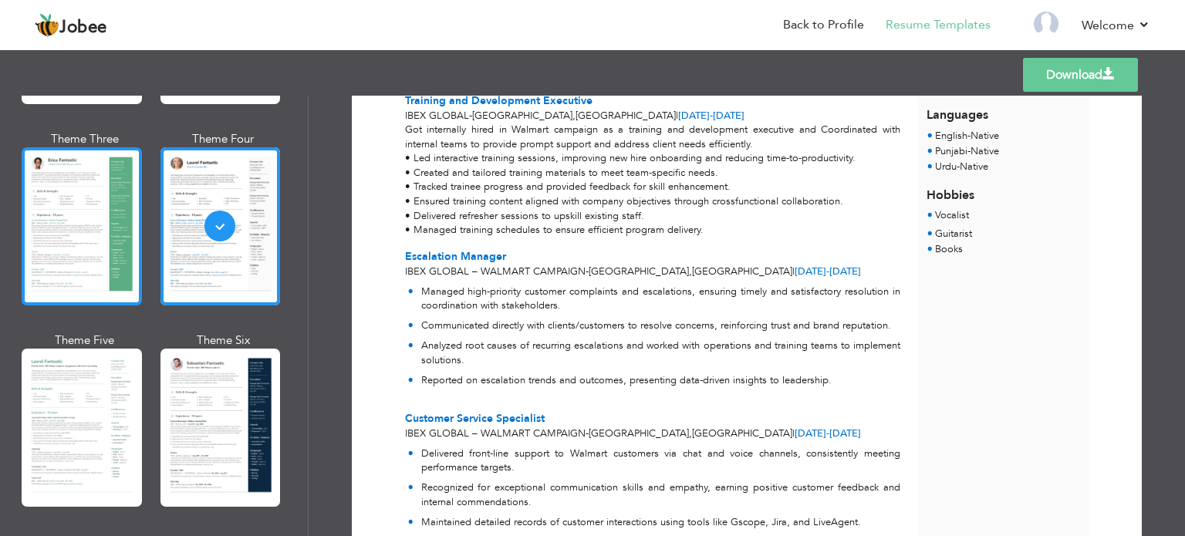
scroll to position [265, 0]
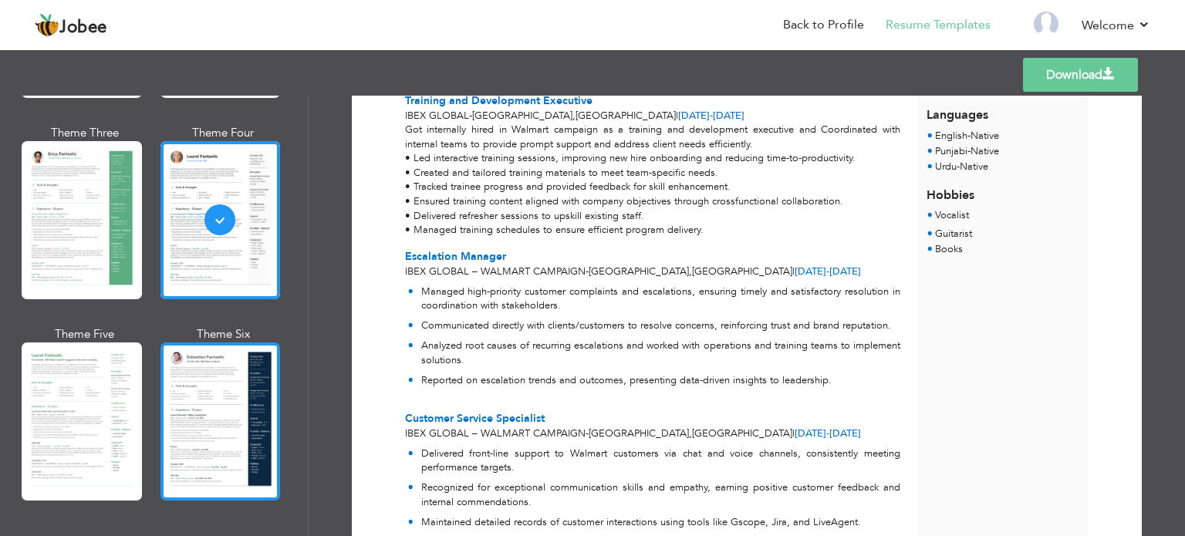
click at [221, 381] on div at bounding box center [220, 421] width 120 height 158
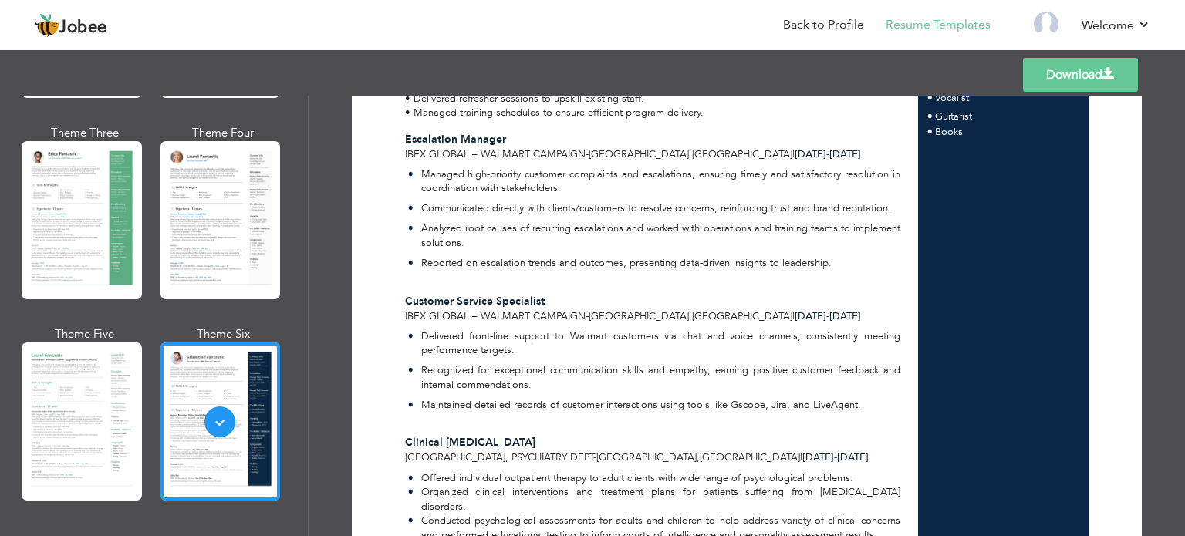
scroll to position [776, 0]
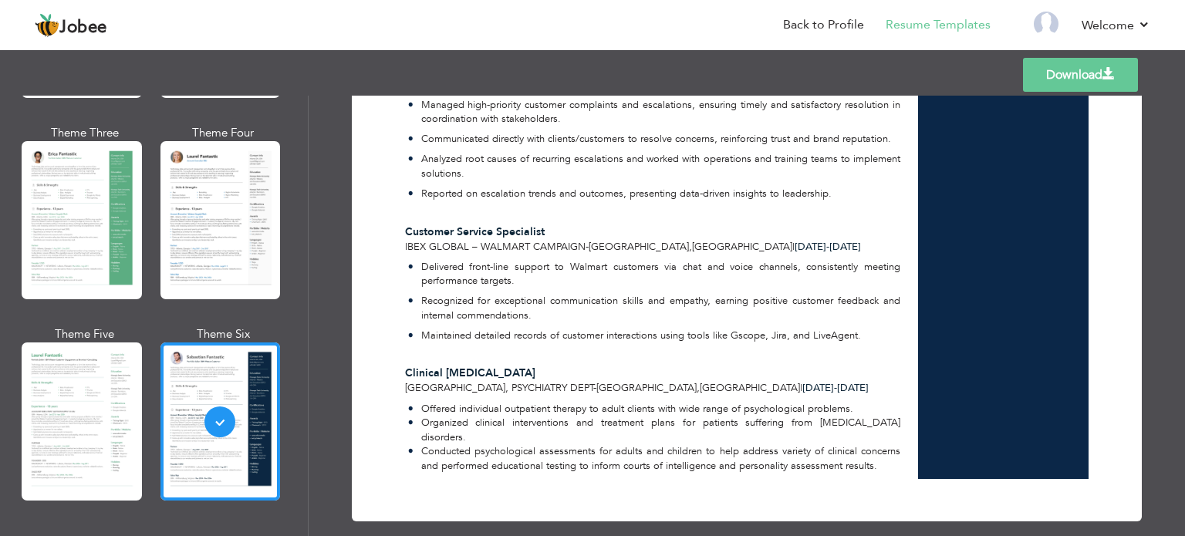
click at [151, 172] on div "Theme One Theme Two Theme Three Theme Four" at bounding box center [154, 225] width 258 height 604
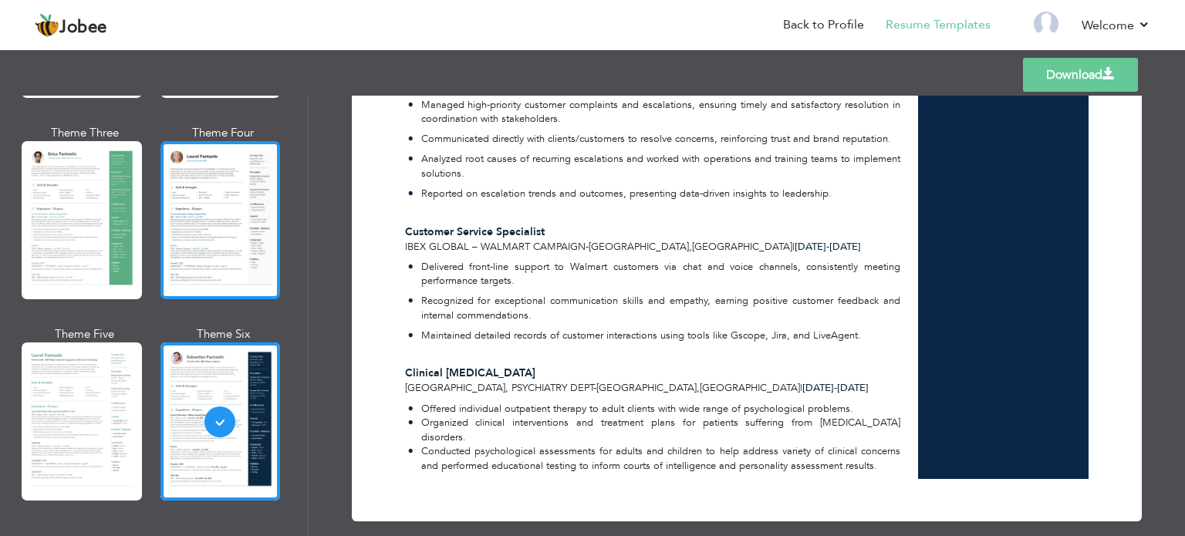
click at [219, 224] on div at bounding box center [220, 220] width 120 height 158
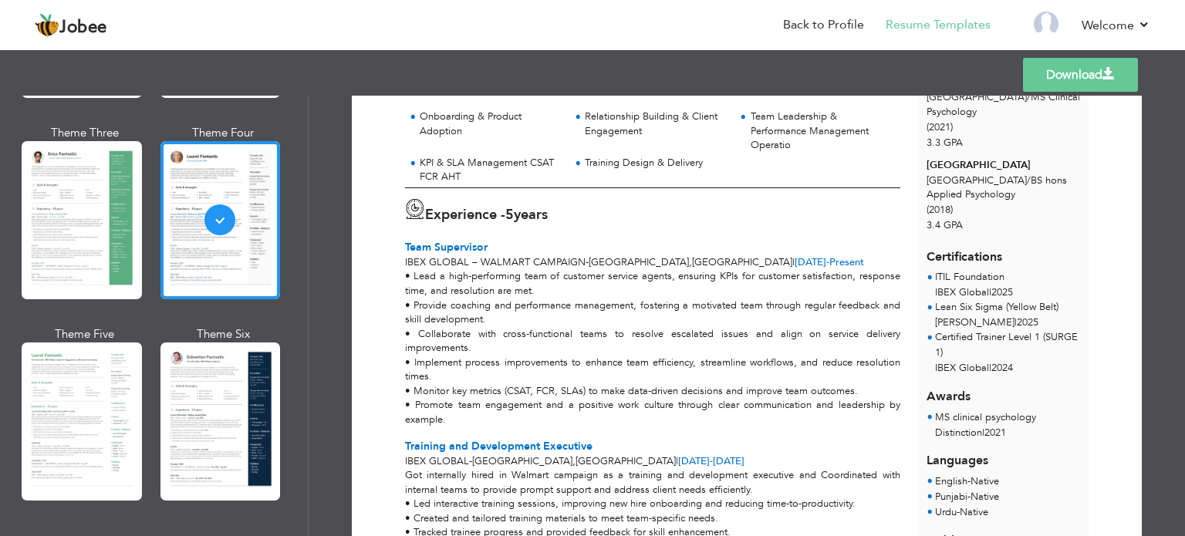
scroll to position [257, 0]
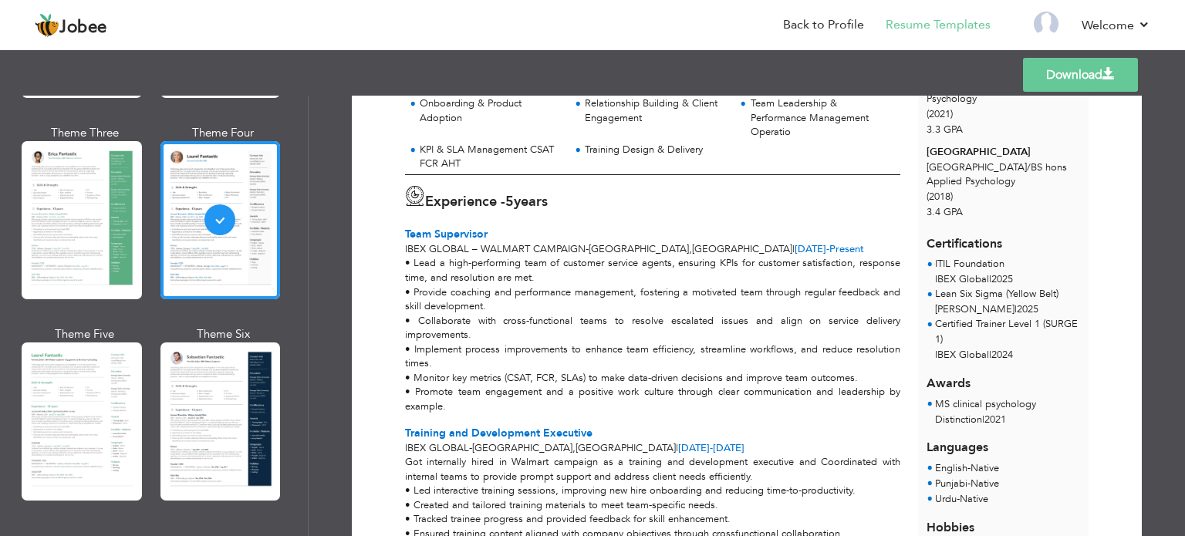
click at [1067, 93] on div "Templates Download" at bounding box center [592, 74] width 1185 height 49
click at [1075, 92] on div "Templates Download" at bounding box center [592, 74] width 1185 height 49
click at [1084, 79] on link "Download" at bounding box center [1080, 75] width 115 height 34
